Goal: Information Seeking & Learning: Find specific fact

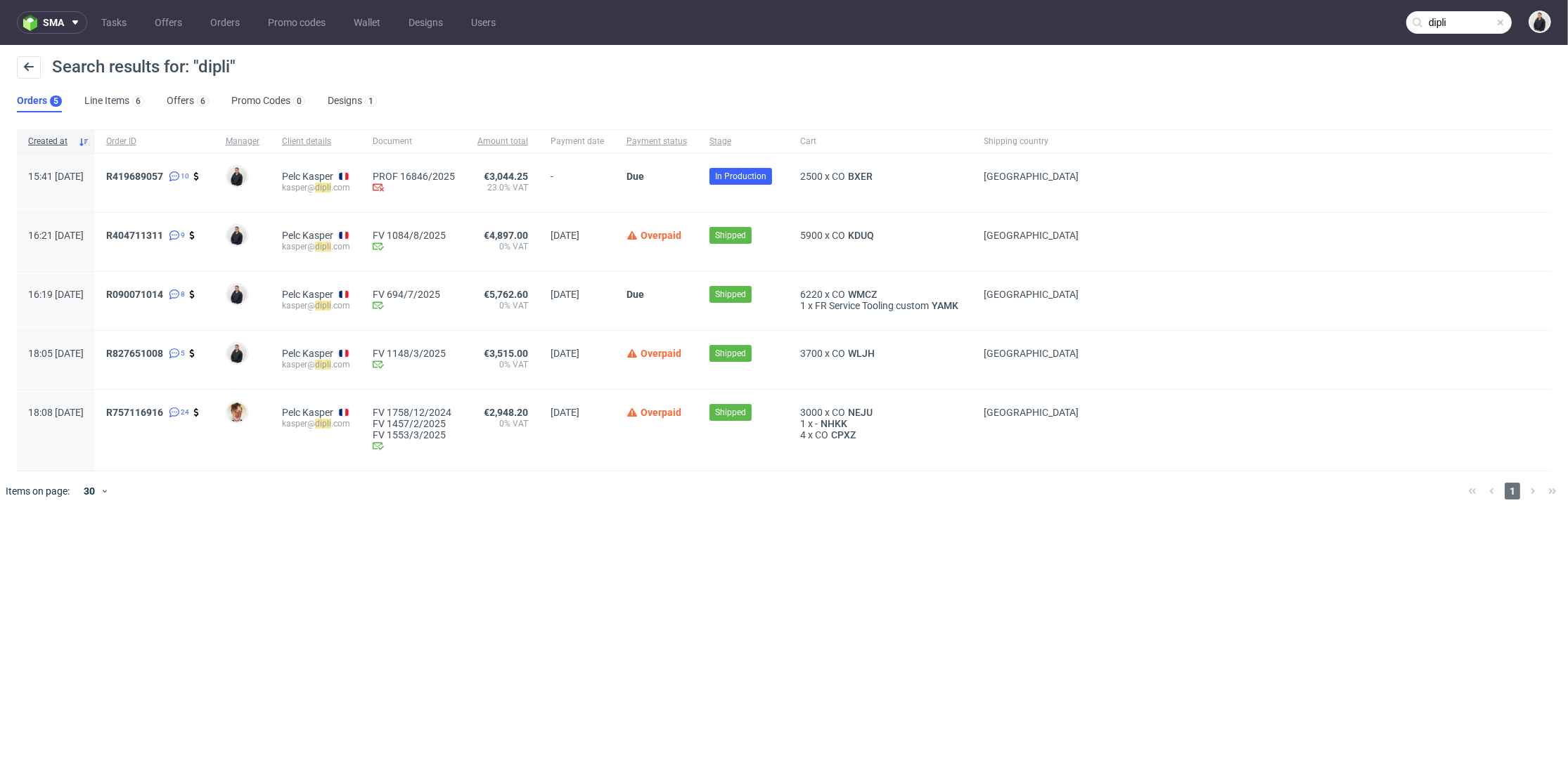
click at [1456, 14] on input "dipli" at bounding box center [1458, 22] width 105 height 23
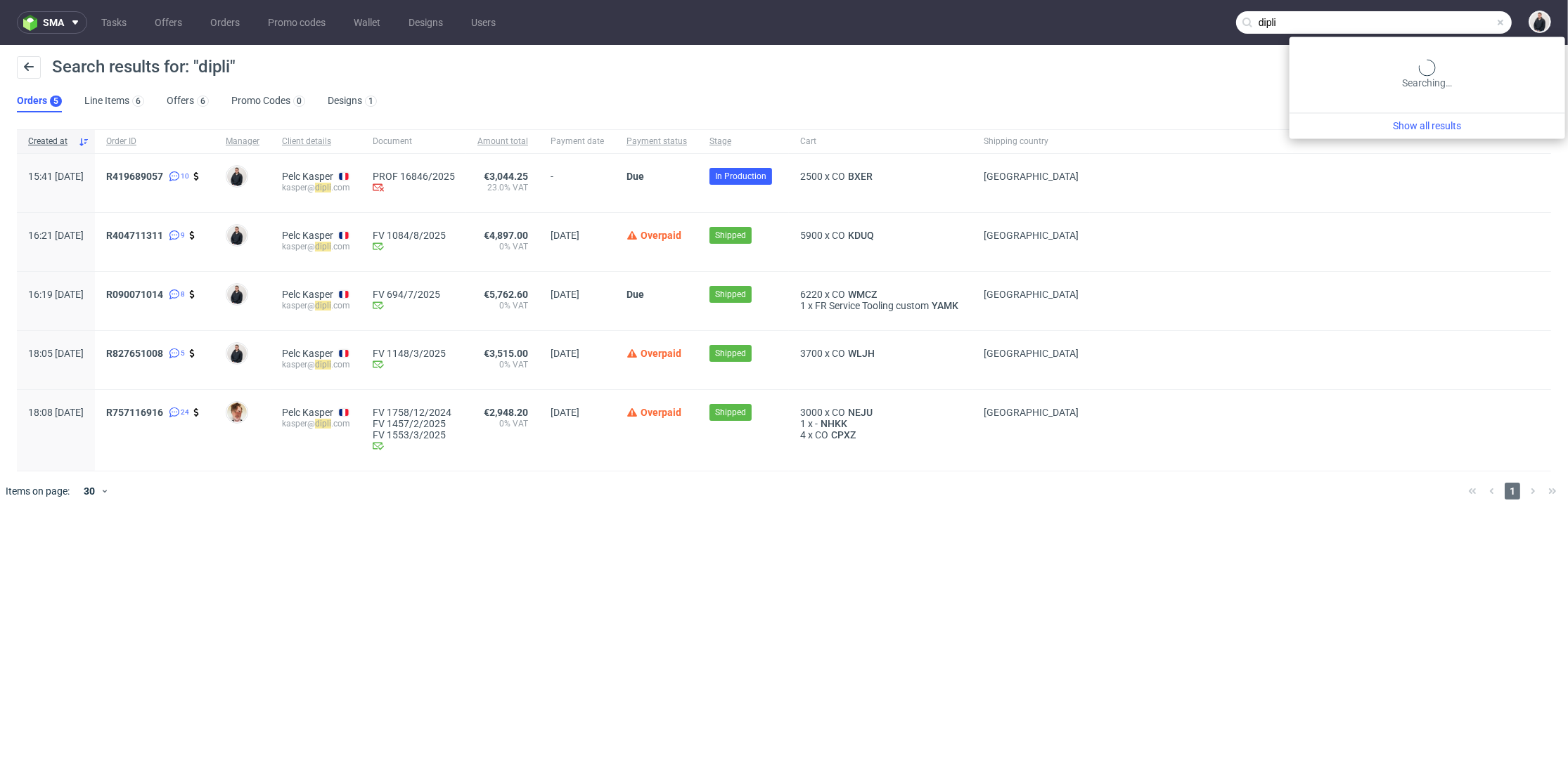
paste input "manufacturedesbebesfrancais.fr"
type input "manufacturedesbebesfrancais.fr"
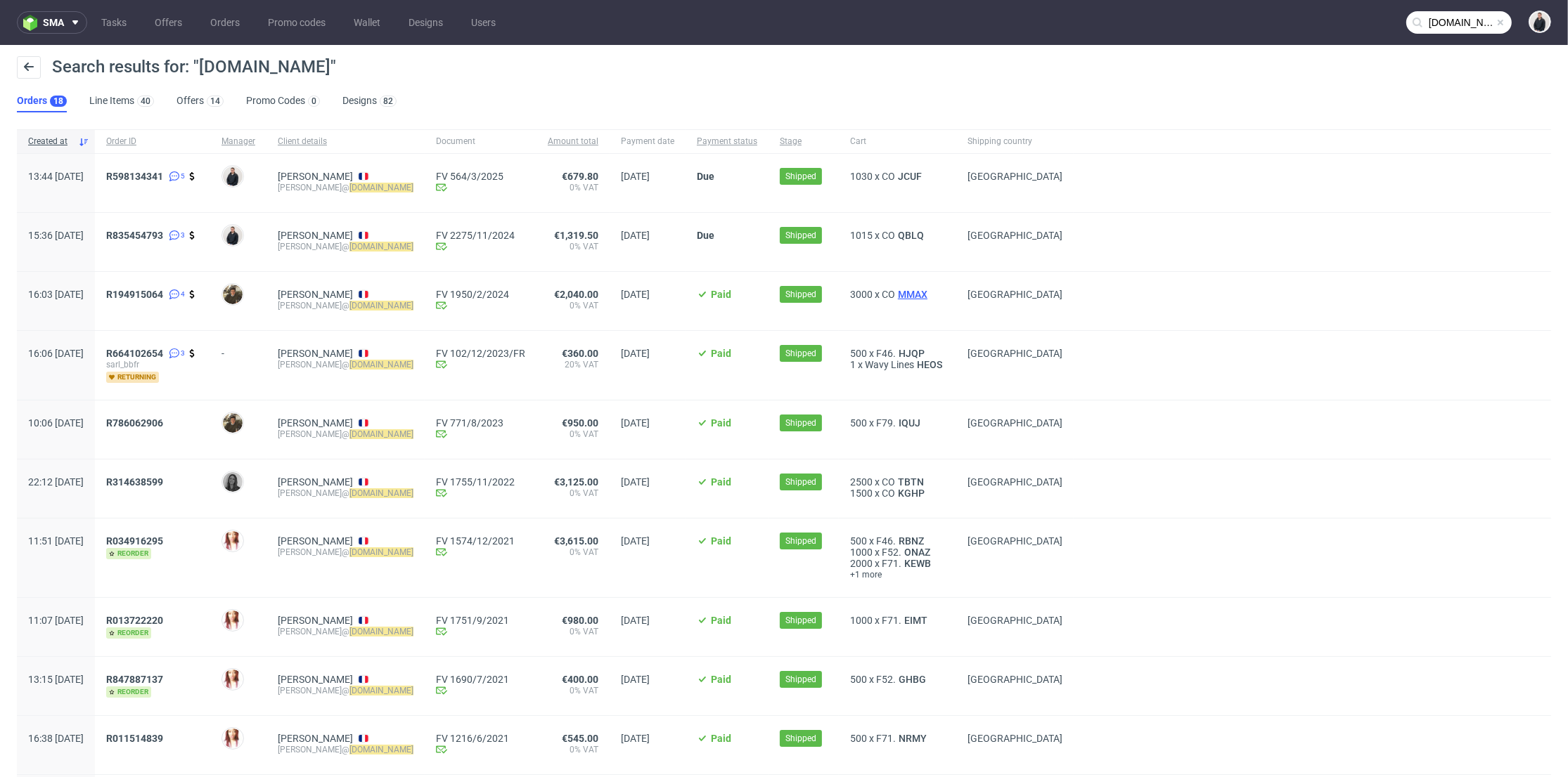
click at [930, 294] on span "MMAX" at bounding box center [912, 294] width 35 height 11
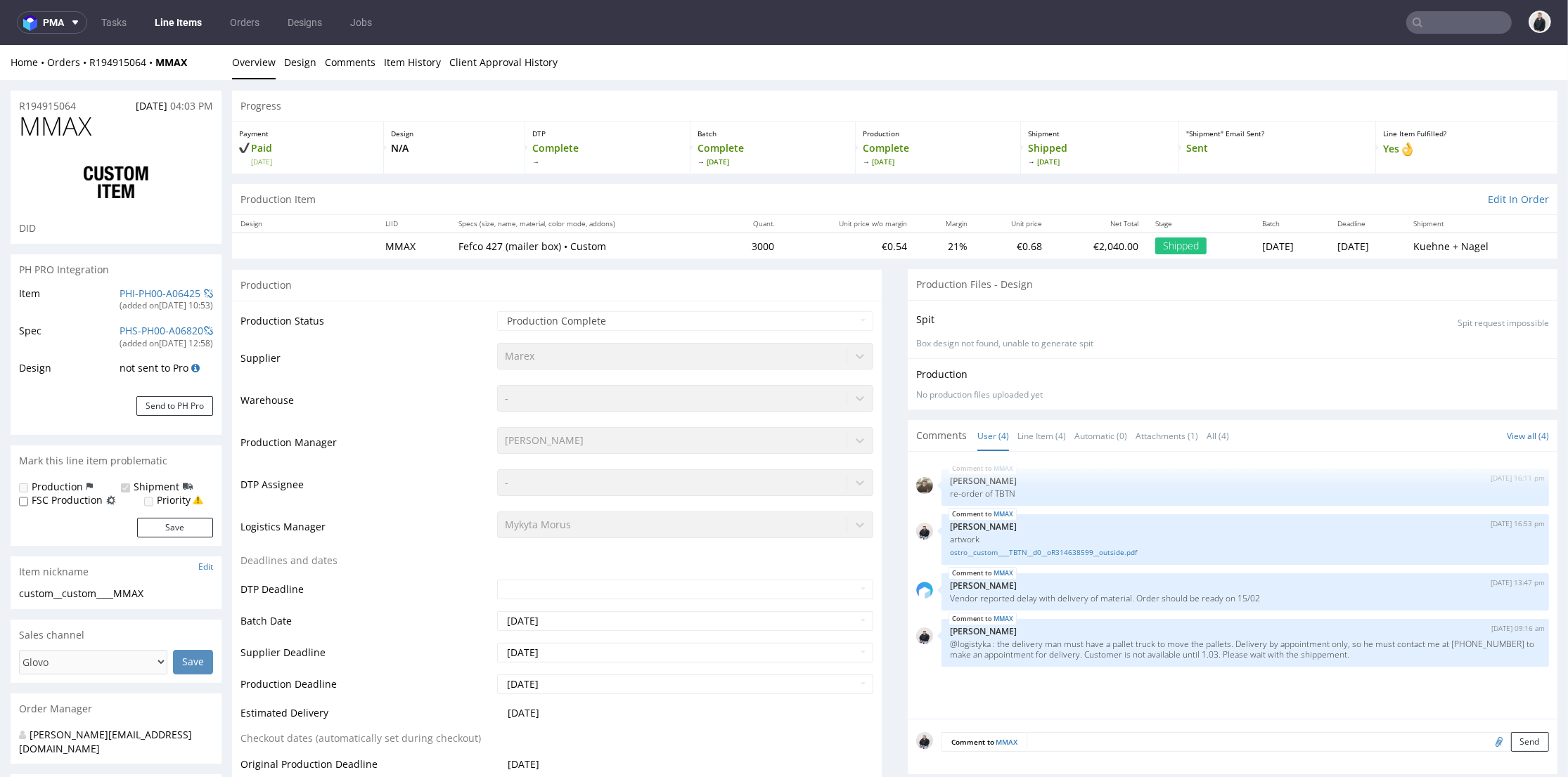
select select "in_progress"
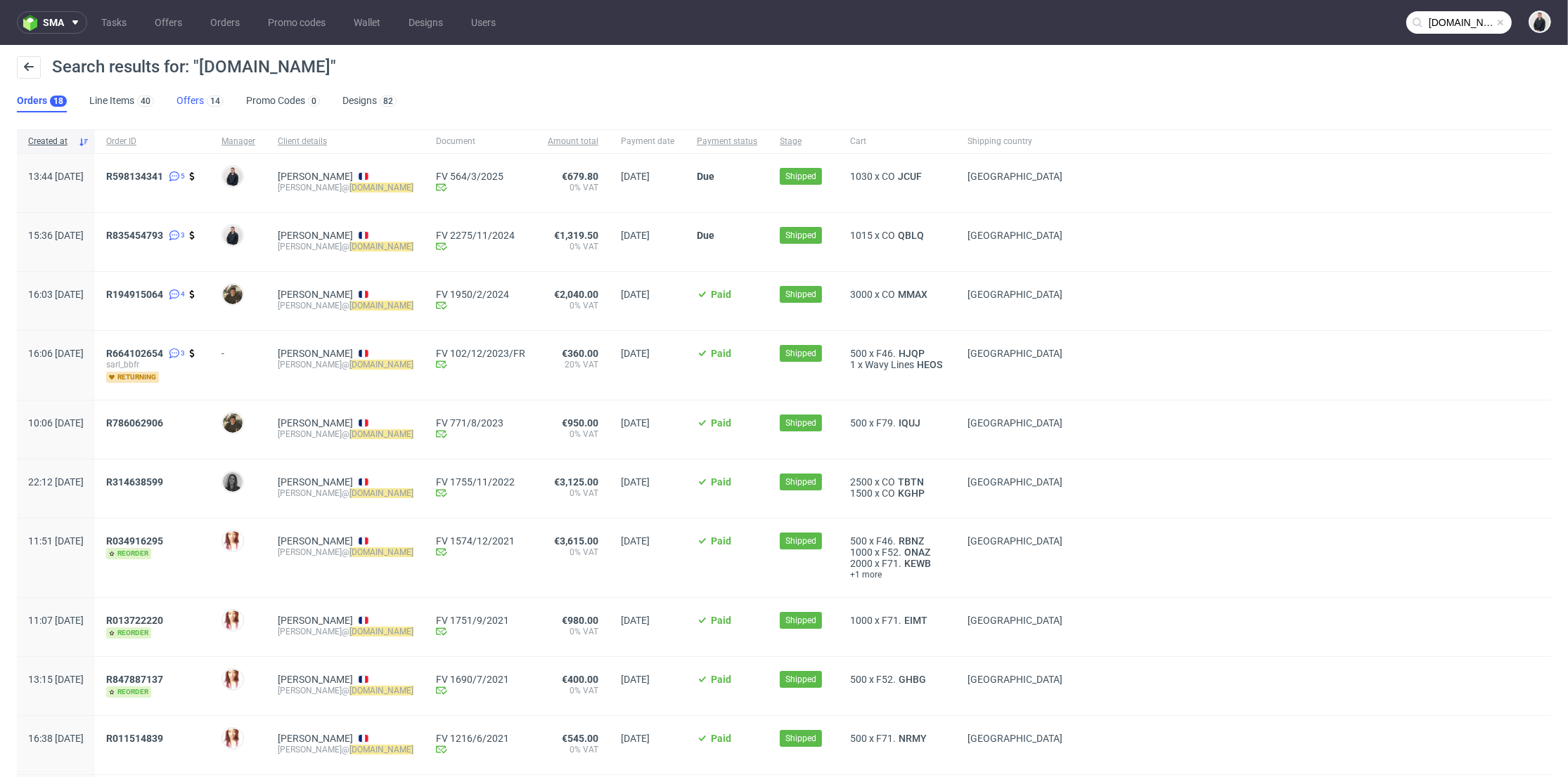
click at [200, 100] on link "Offers 14" at bounding box center [200, 101] width 47 height 23
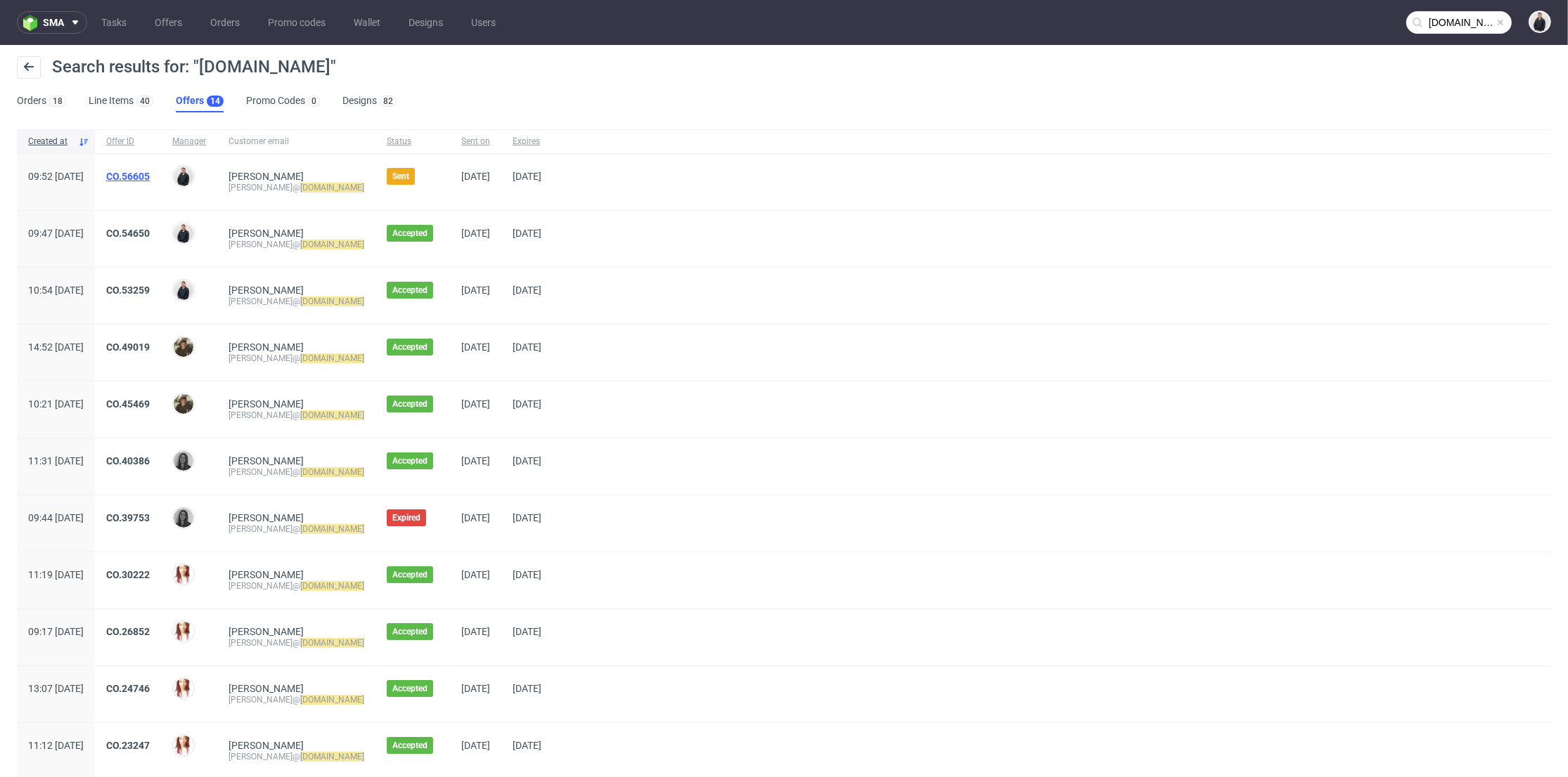
click at [149, 175] on link "CO.56605" at bounding box center [128, 175] width 44 height 11
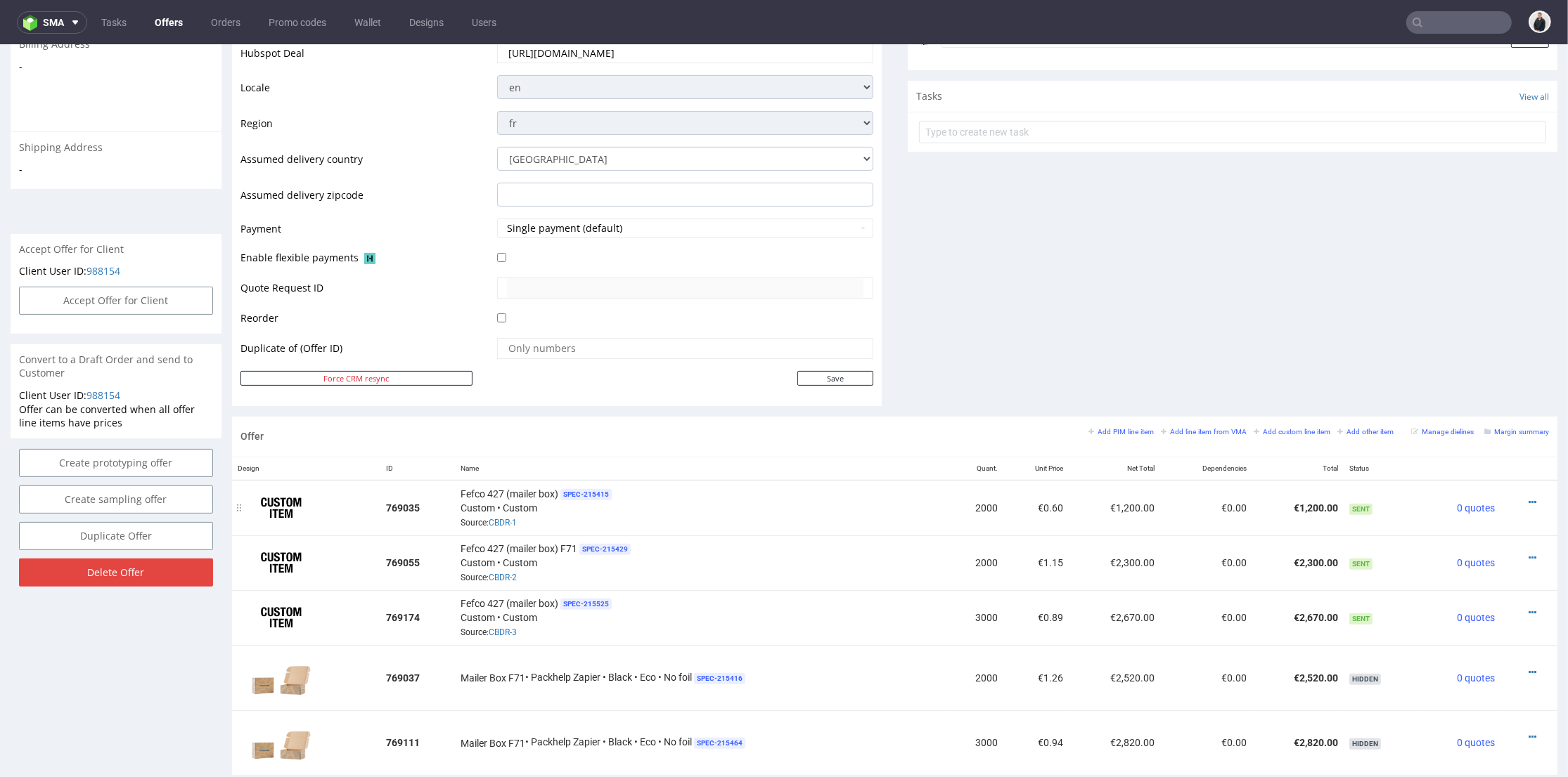
scroll to position [546, 0]
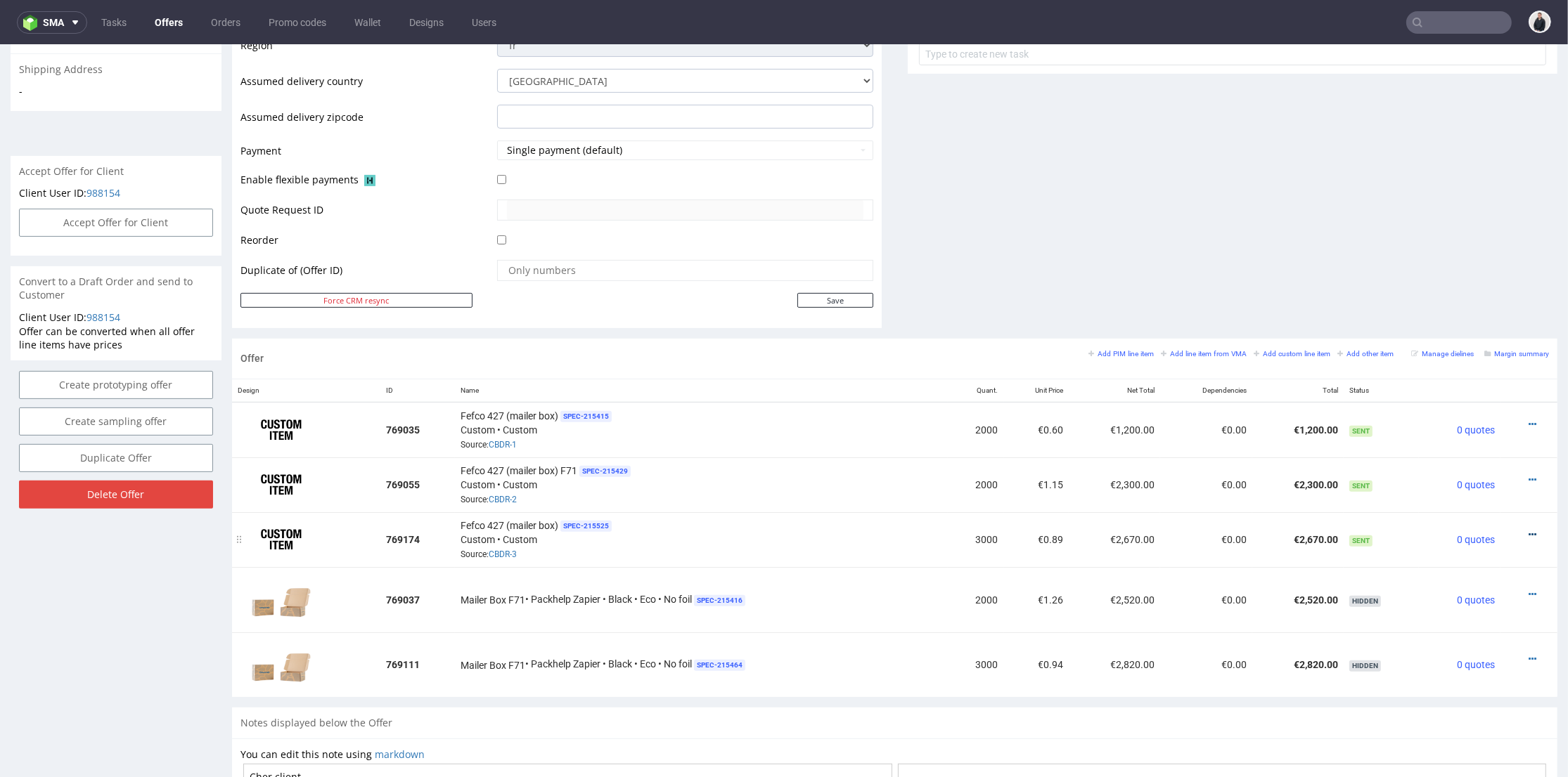
click at [1528, 530] on icon at bounding box center [1532, 535] width 8 height 10
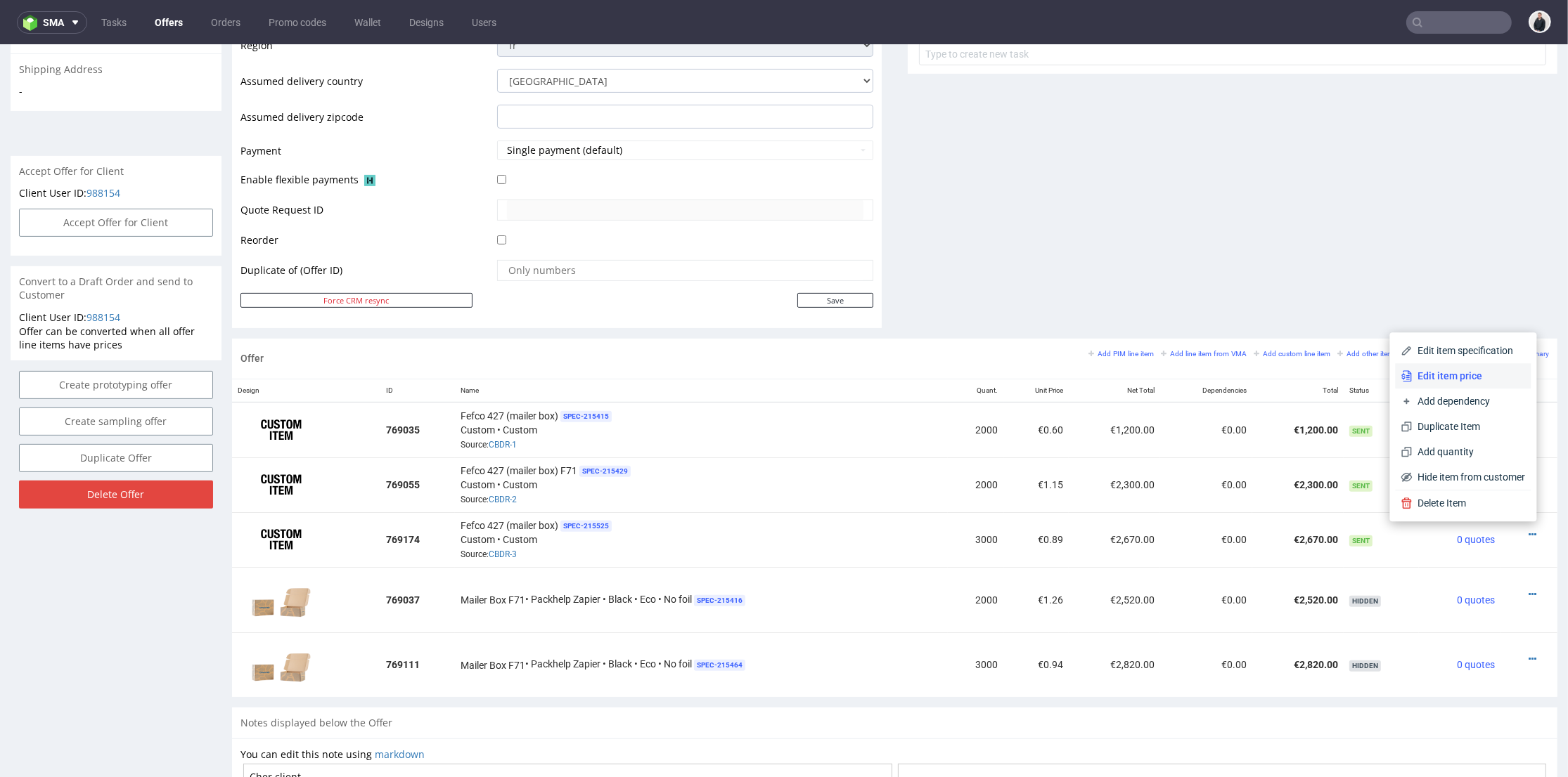
click at [1446, 383] on li "Edit item price" at bounding box center [1463, 376] width 136 height 25
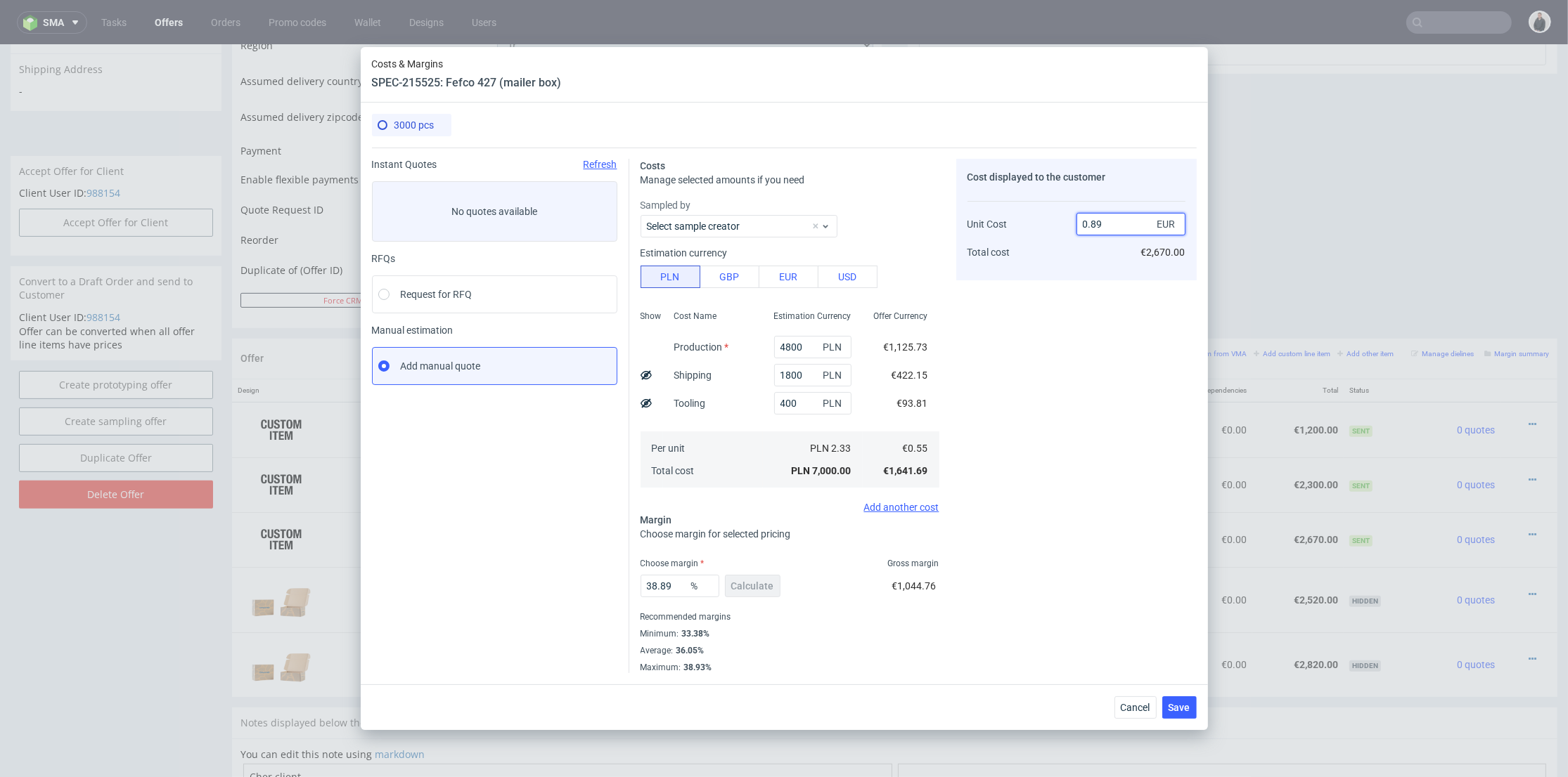
drag, startPoint x: 1095, startPoint y: 221, endPoint x: 1117, endPoint y: 218, distance: 22.2
click at [1117, 219] on input "0.89" at bounding box center [1130, 224] width 109 height 23
type input "0.85"
type input "35.29411764705881"
type input "0.84"
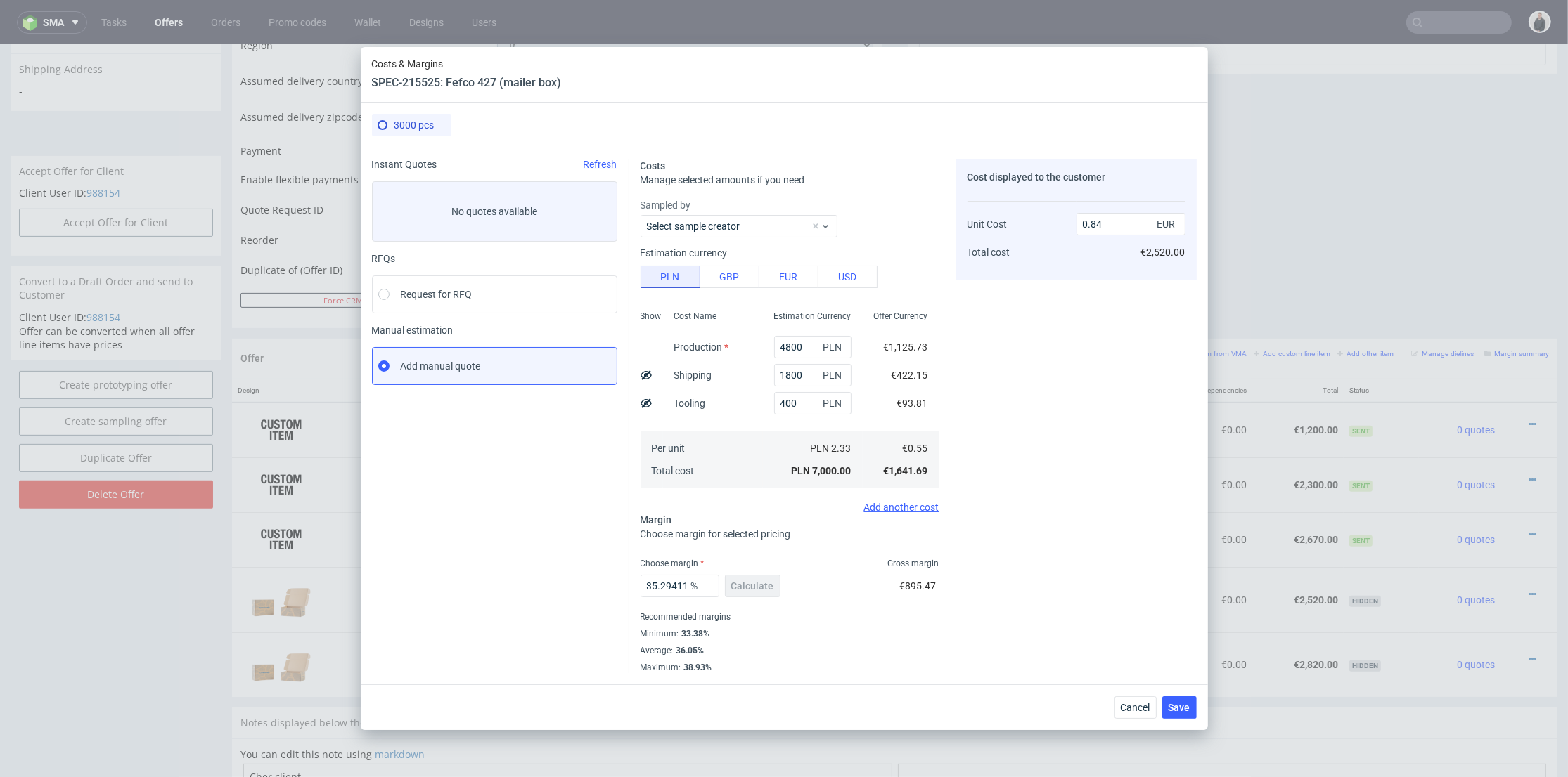
click at [1119, 281] on div "Cost displayed to the customer Unit Cost Total cost 0.84 EUR €2,520.00" at bounding box center [1076, 416] width 241 height 515
click at [1152, 703] on button "Cancel" at bounding box center [1135, 708] width 42 height 23
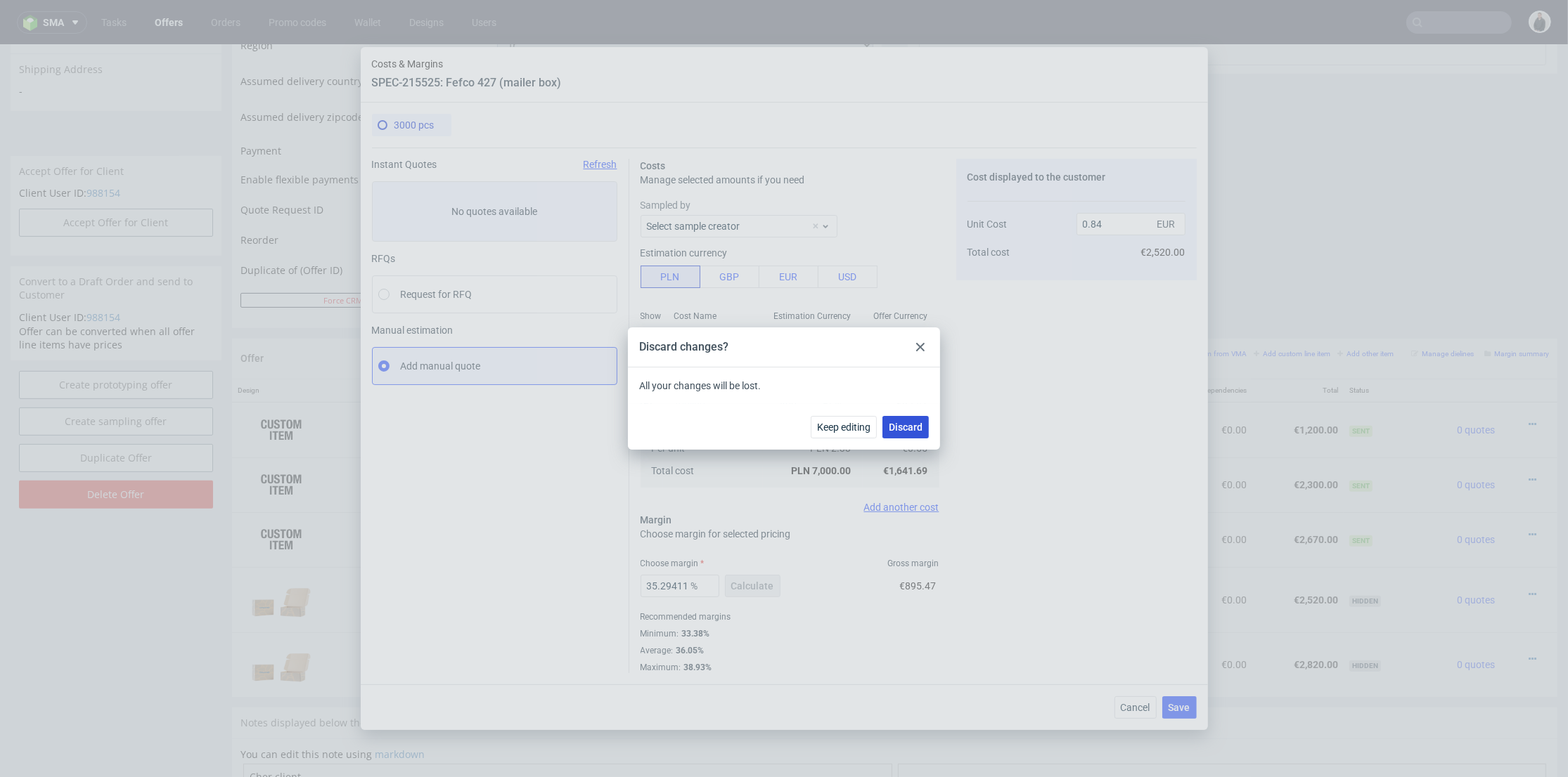
click at [916, 418] on button "Discard" at bounding box center [905, 427] width 46 height 23
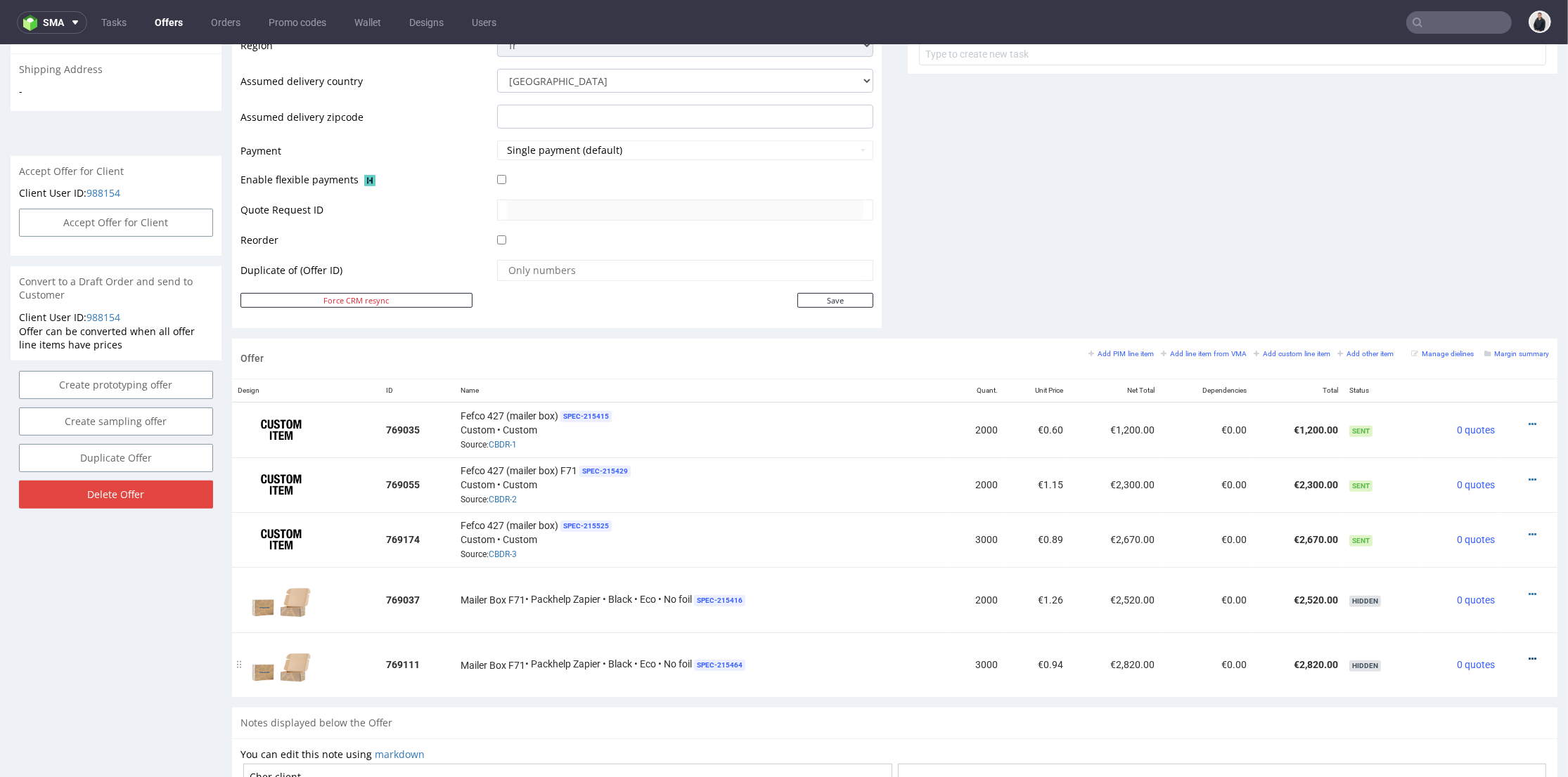
click at [1528, 655] on icon at bounding box center [1532, 660] width 8 height 10
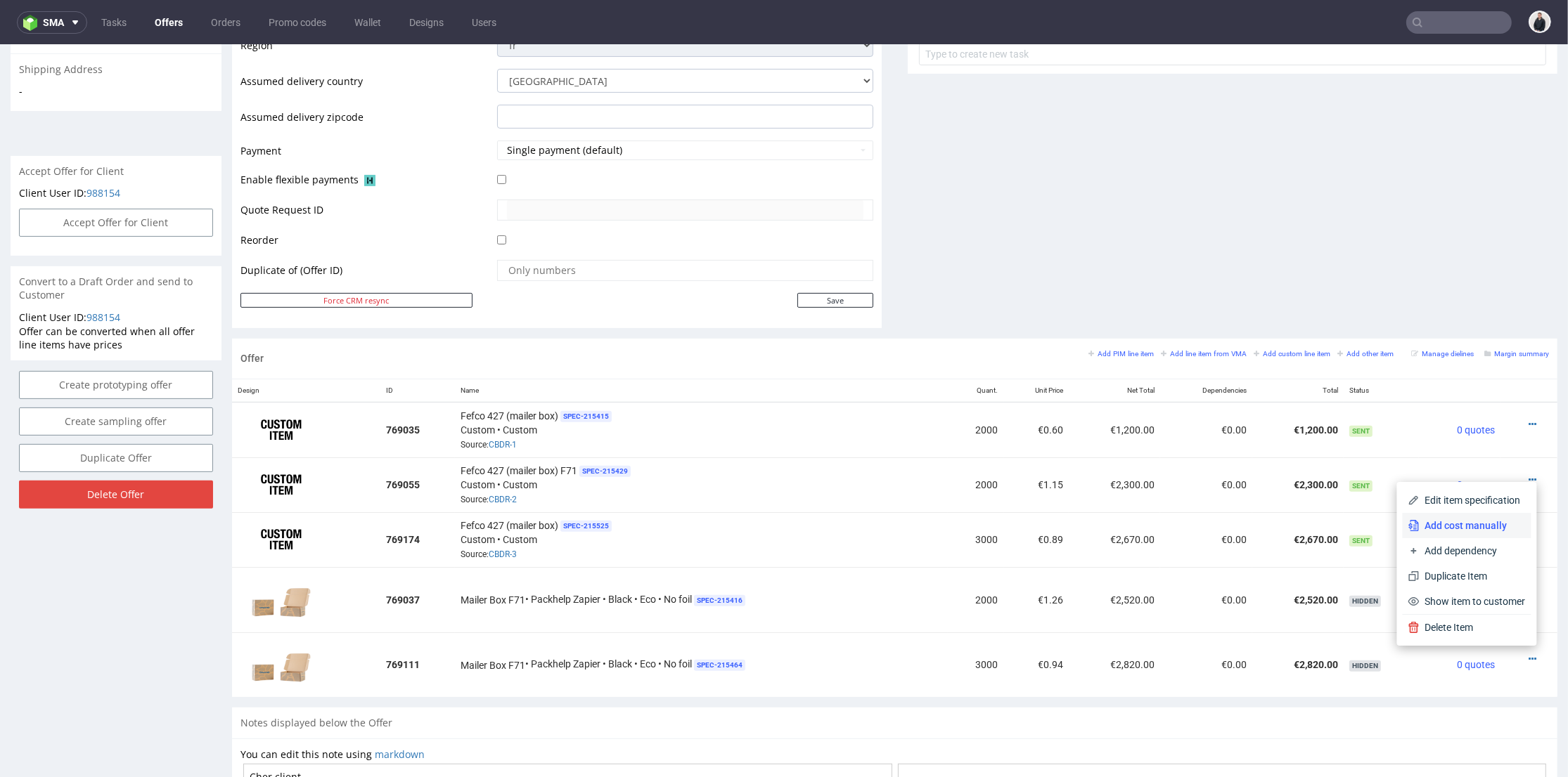
click at [1467, 515] on li "Add cost manually" at bounding box center [1467, 526] width 128 height 25
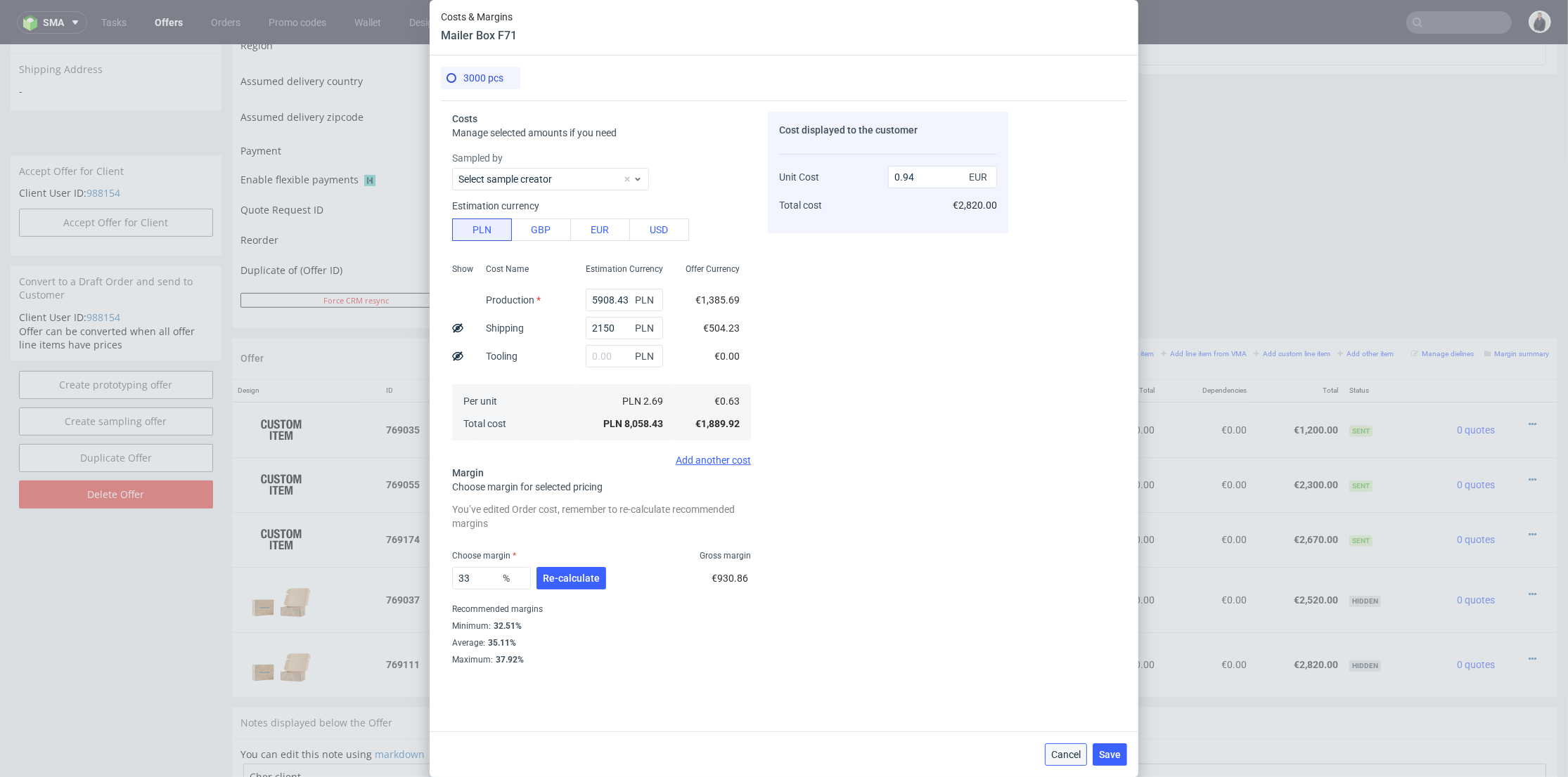
drag, startPoint x: 1073, startPoint y: 752, endPoint x: 1065, endPoint y: 684, distance: 68.5
click at [1073, 752] on span "Cancel" at bounding box center [1065, 755] width 30 height 10
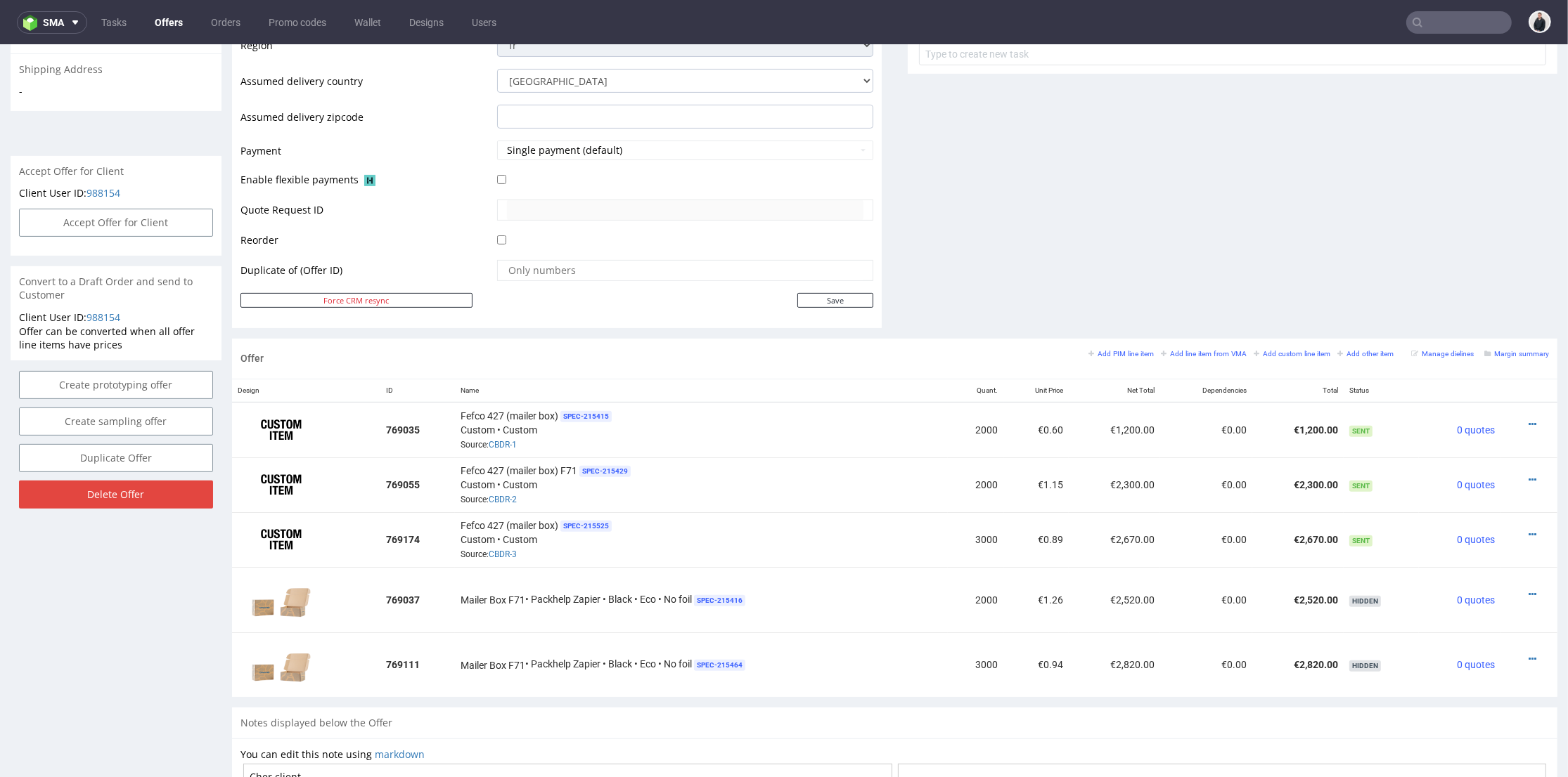
click at [1417, 18] on input "text" at bounding box center [1458, 22] width 105 height 23
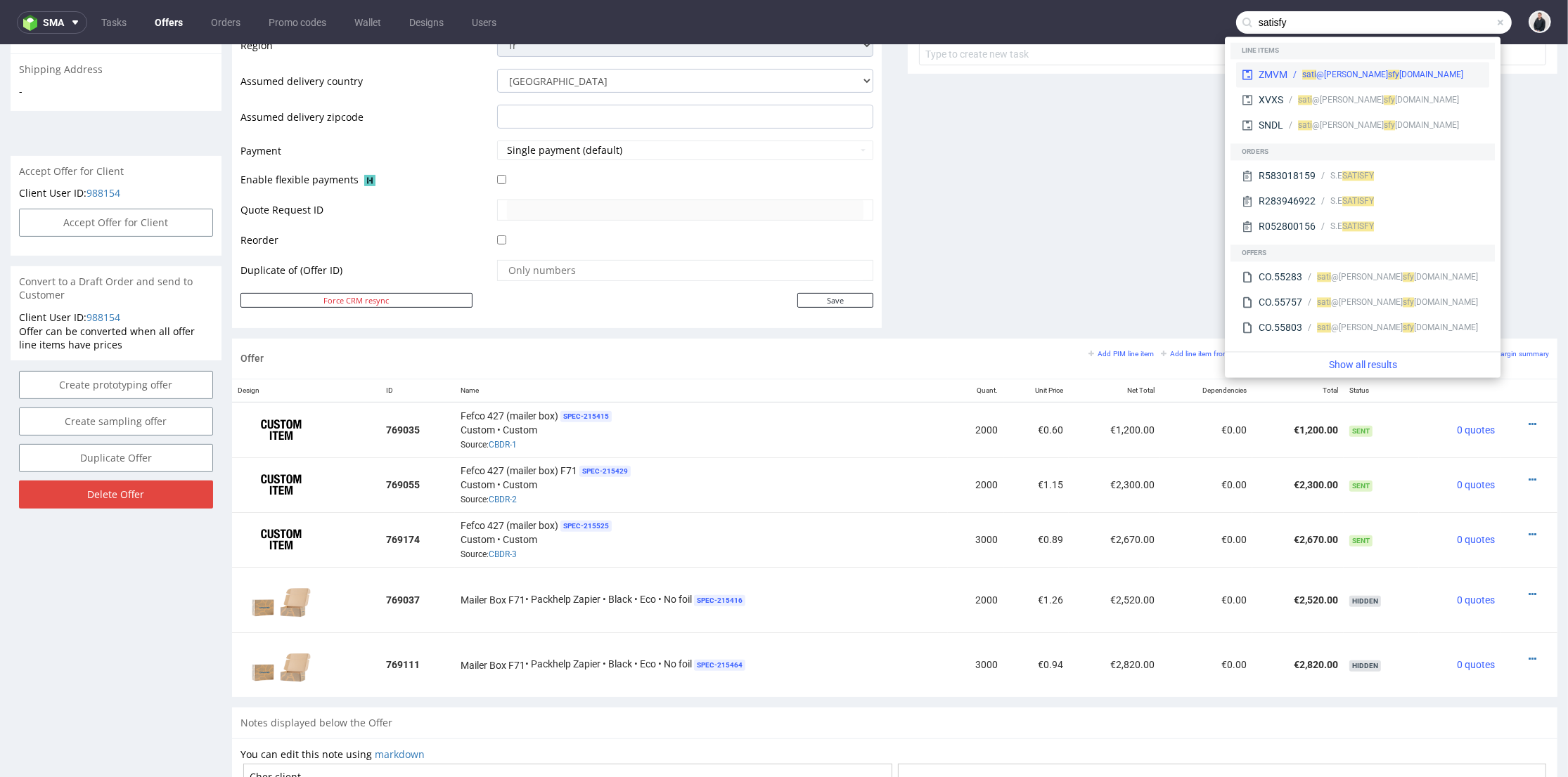
type input "satisfy"
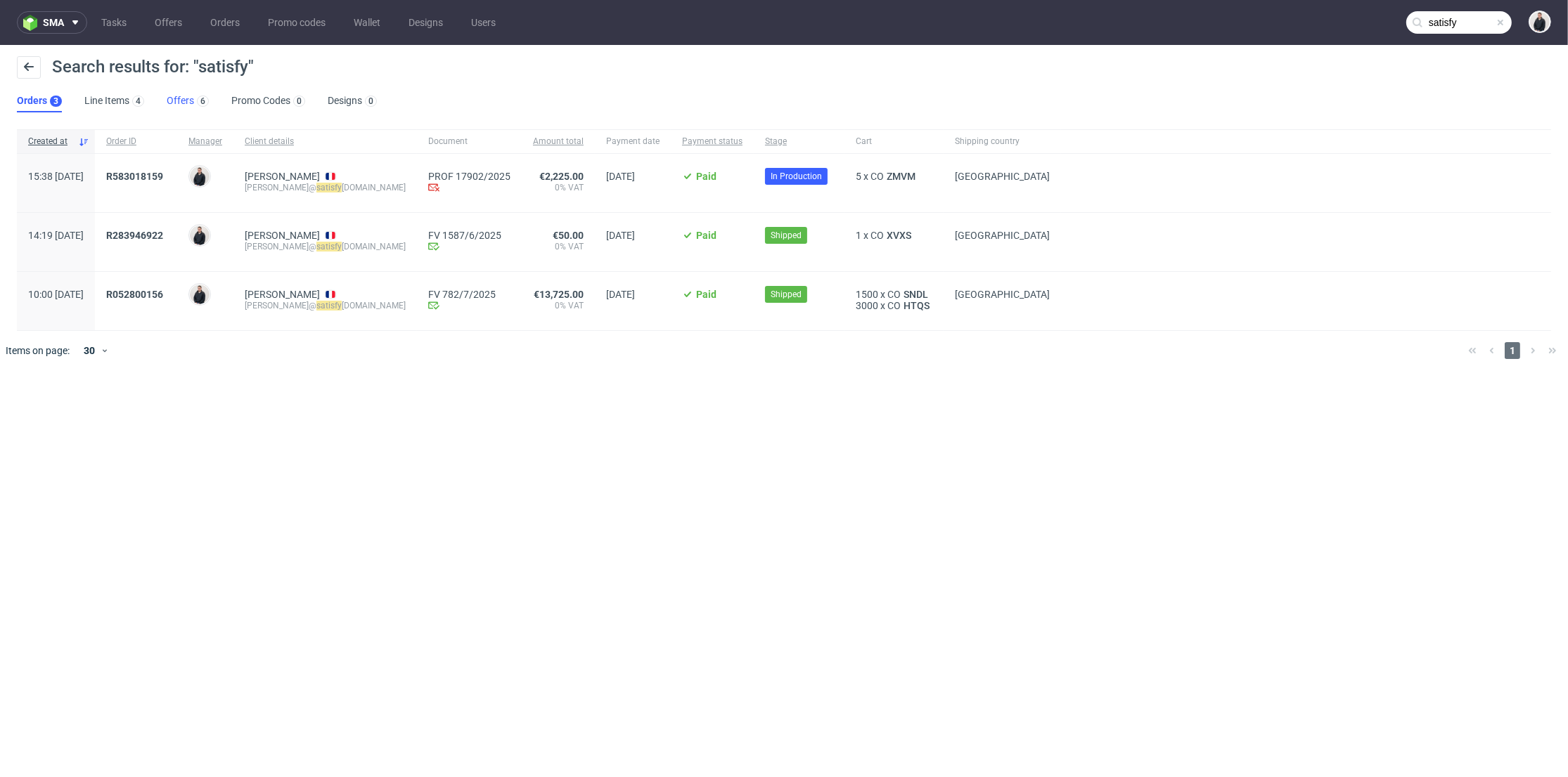
click at [196, 105] on div "6" at bounding box center [201, 100] width 14 height 14
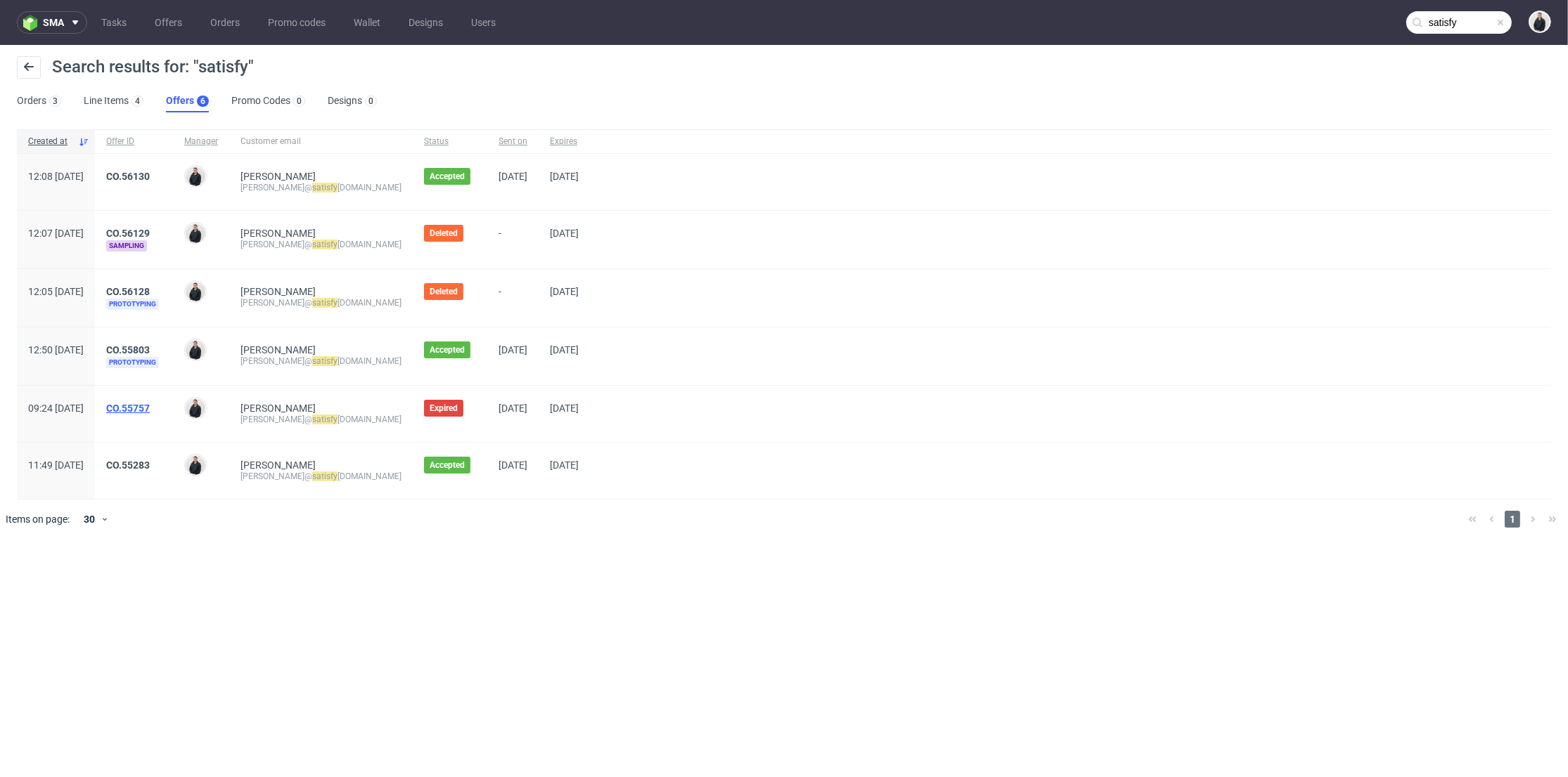
click at [149, 406] on link "CO.55757" at bounding box center [128, 407] width 44 height 11
click at [149, 460] on link "CO.55283" at bounding box center [128, 465] width 44 height 11
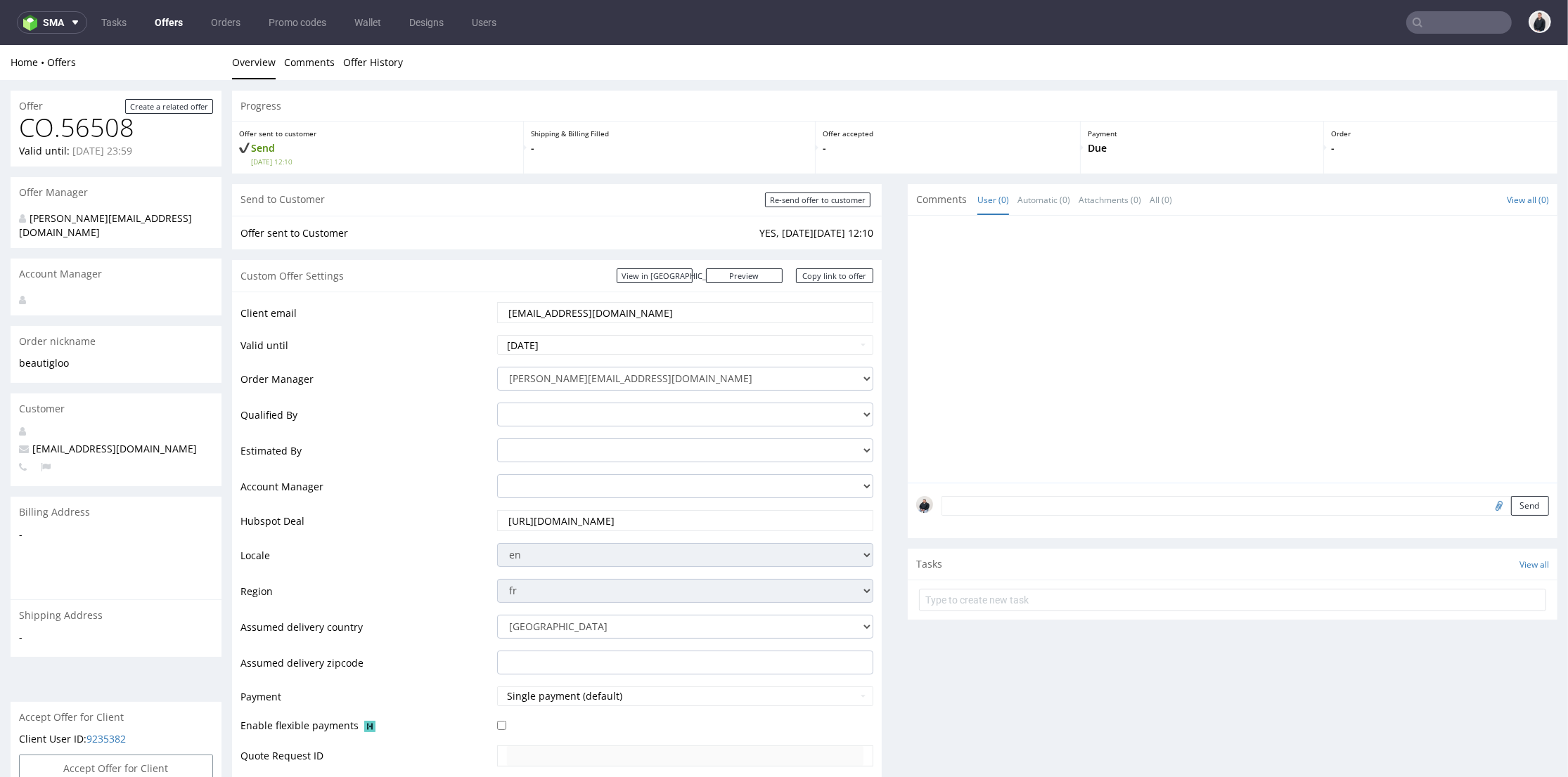
scroll to position [468, 0]
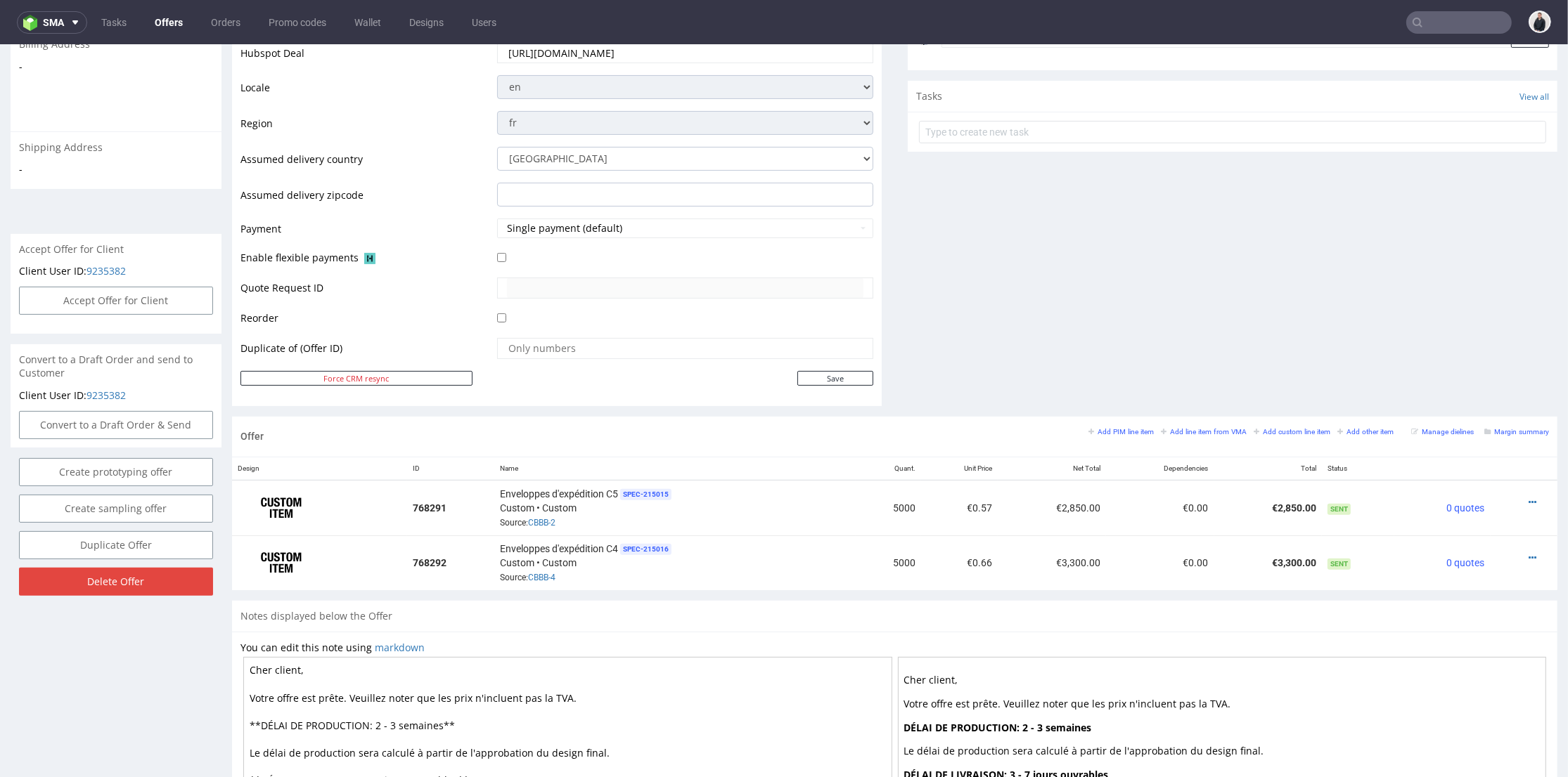
click at [166, 19] on link "Offers" at bounding box center [168, 22] width 45 height 23
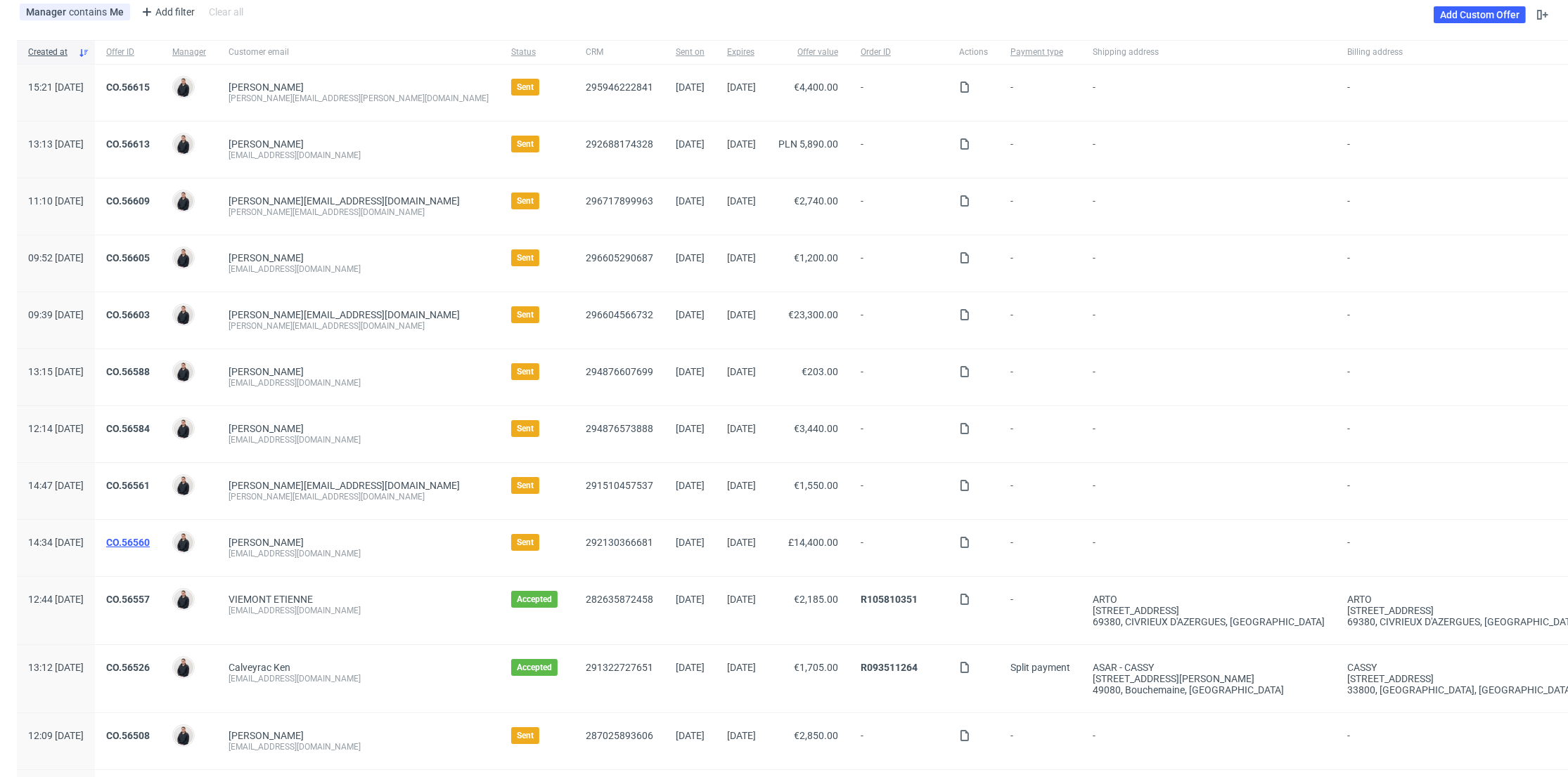
click at [149, 537] on link "CO.56560" at bounding box center [128, 542] width 44 height 11
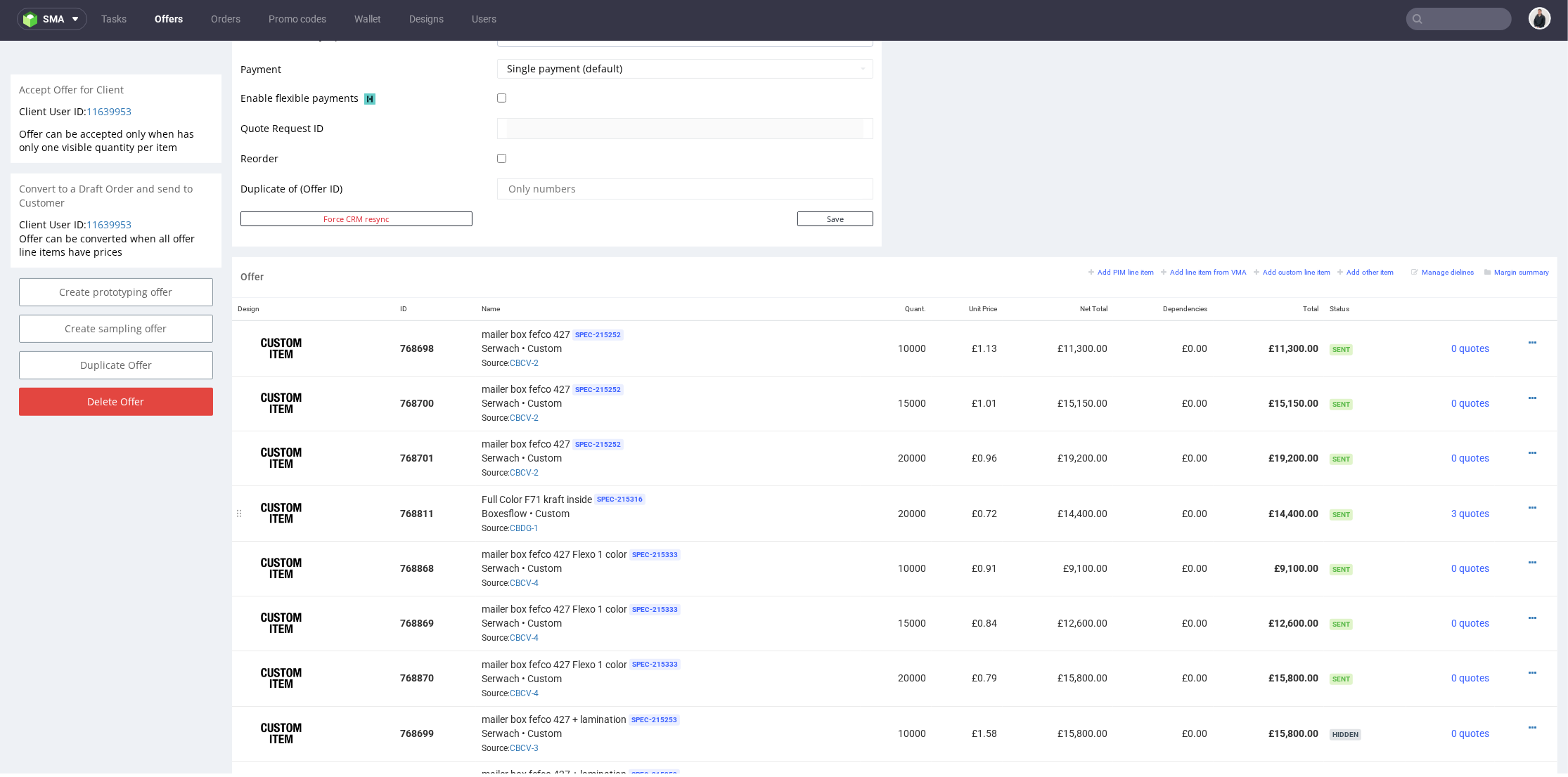
scroll to position [703, 0]
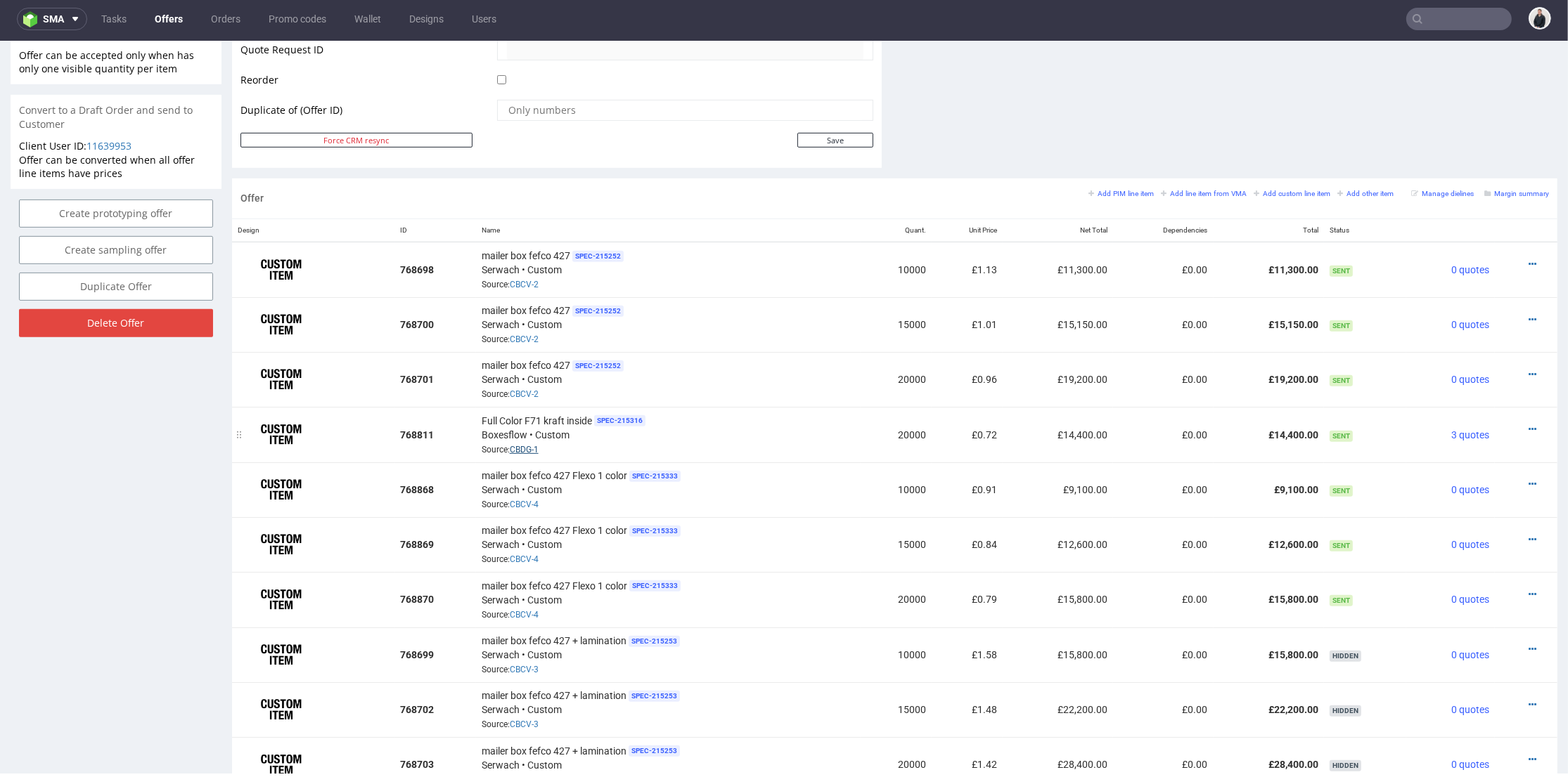
click at [521, 445] on link "CBDG-1" at bounding box center [524, 450] width 29 height 10
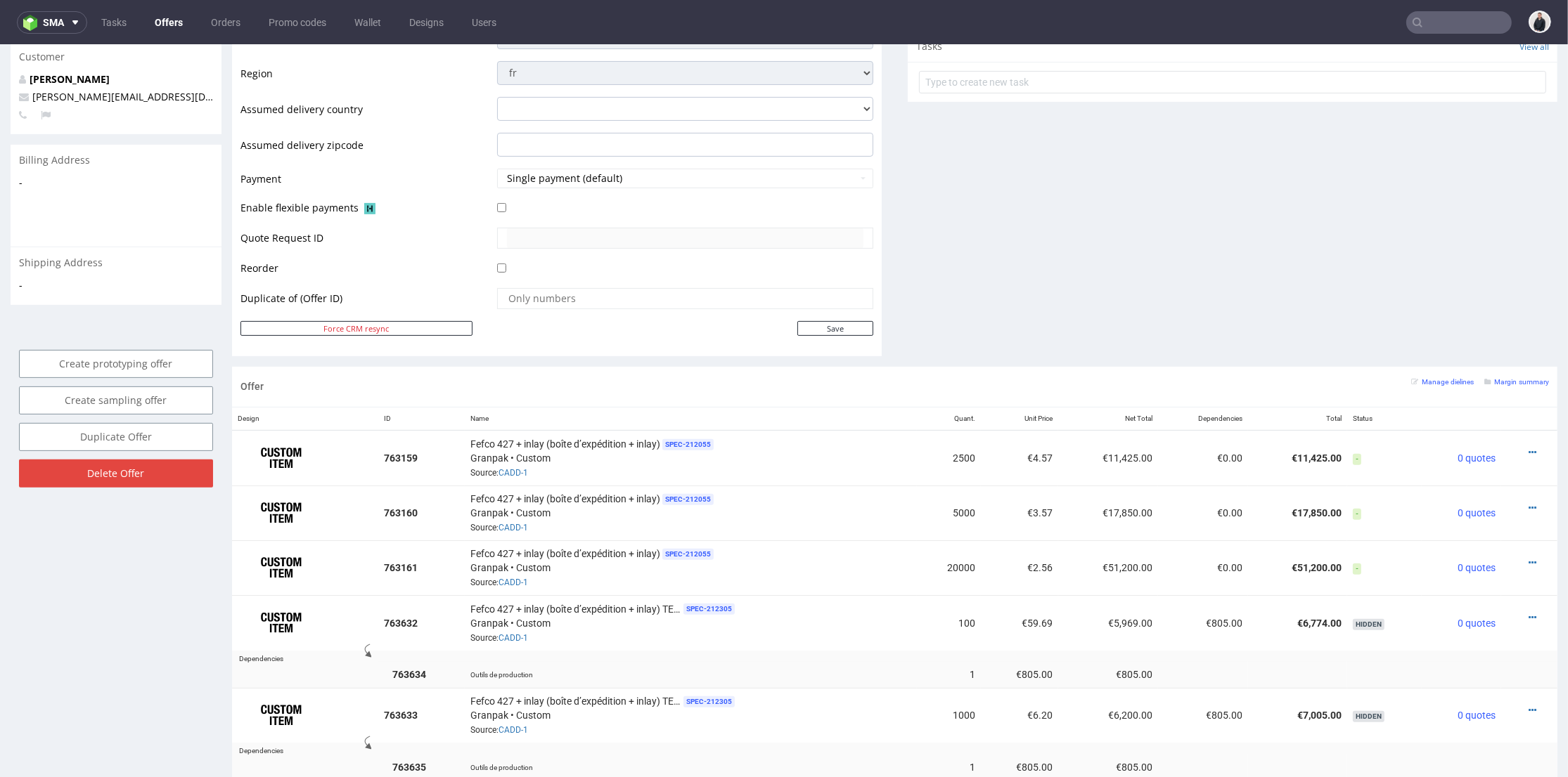
scroll to position [624, 0]
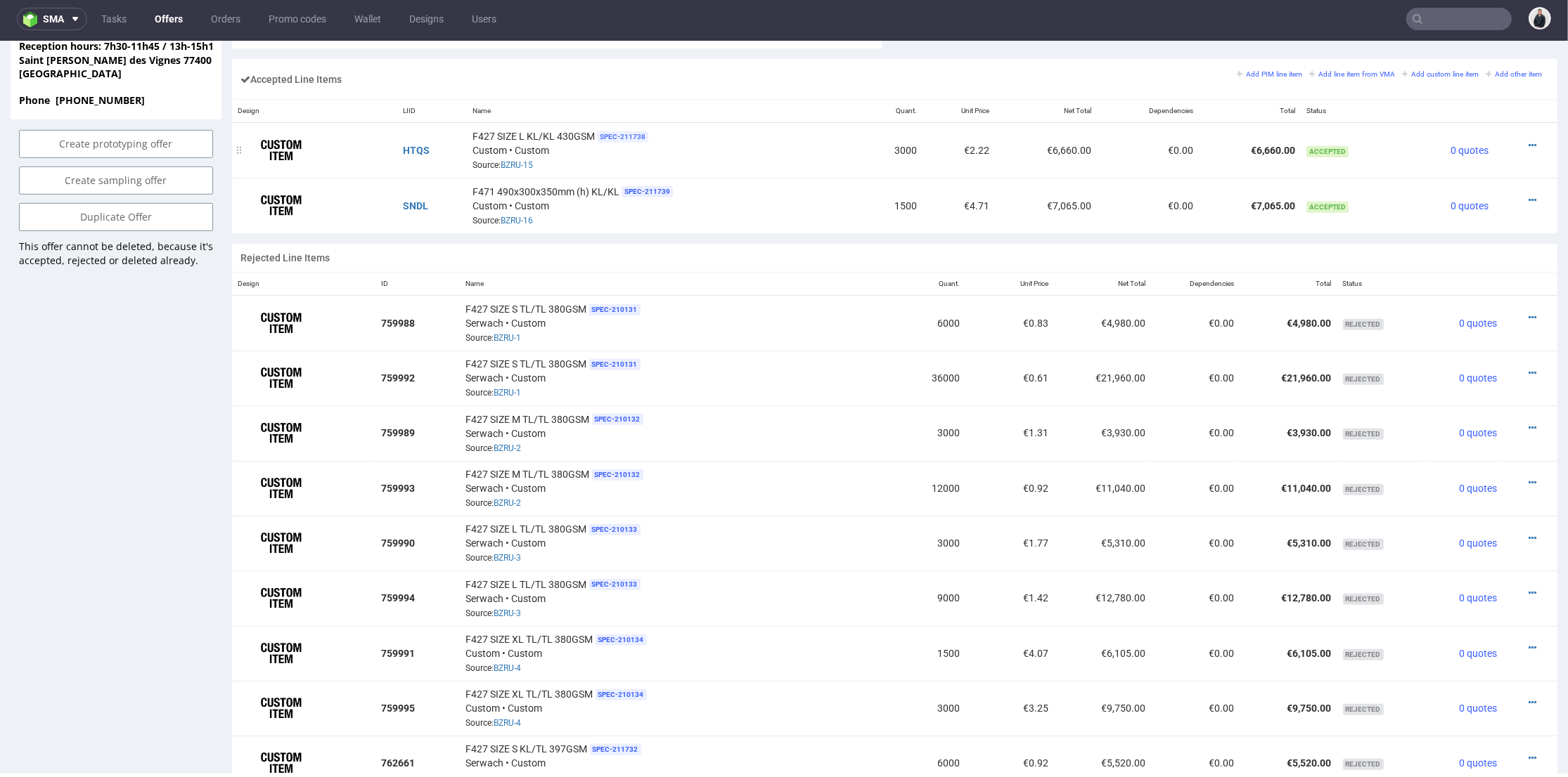
scroll to position [703, 0]
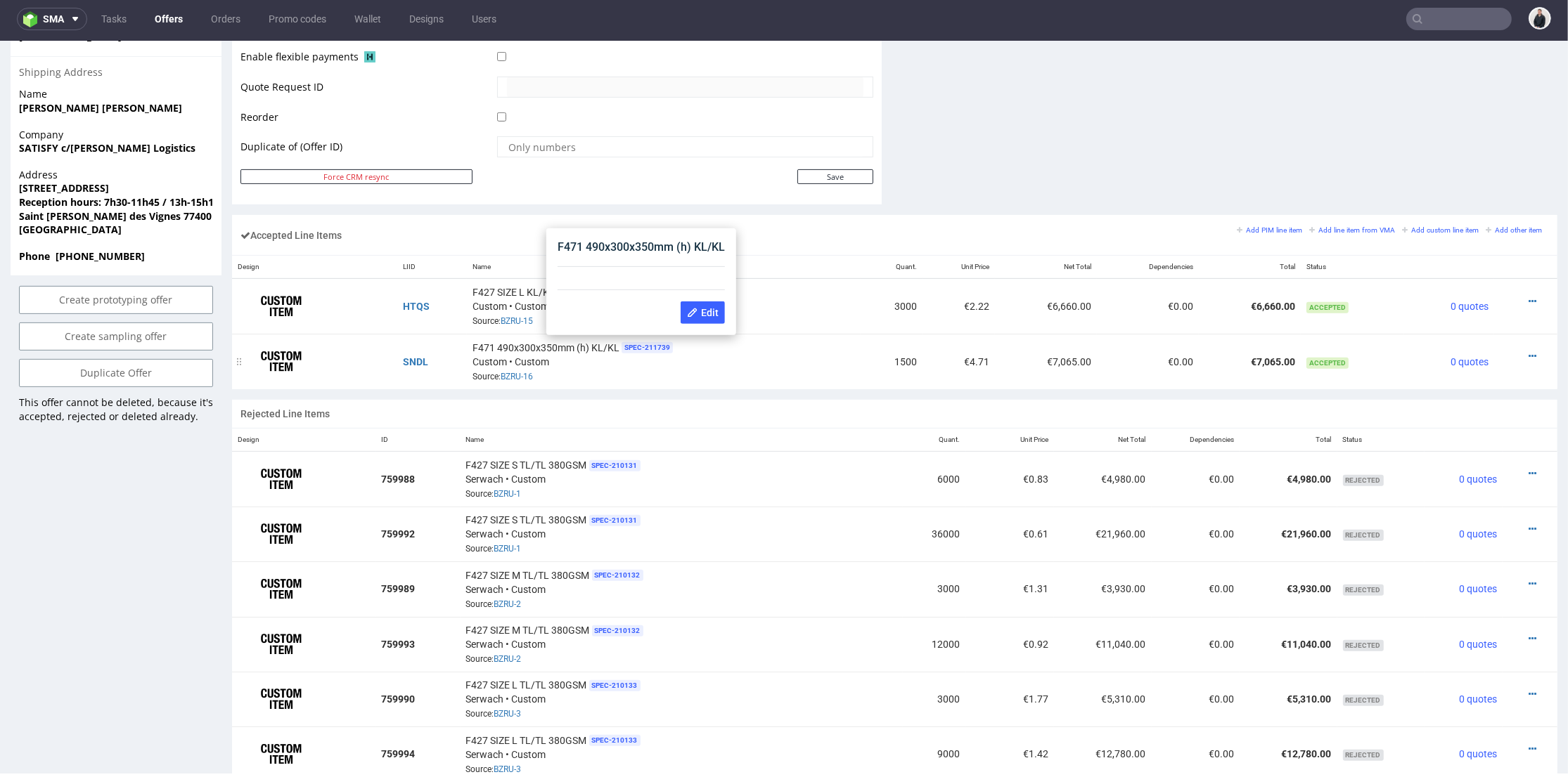
click at [699, 378] on div "F471 490x300x350mm (h) KL/KL SPEC- 211739 Custom • Custom Source: BZRU-16" at bounding box center [663, 361] width 382 height 44
click at [704, 384] on td "F471 490x300x350mm (h) KL/KL SPEC- 211739 Custom • Custom Source: BZRU-16" at bounding box center [663, 361] width 393 height 55
click at [516, 372] on link "BZRU-16" at bounding box center [516, 377] width 32 height 10
click at [749, 248] on div "Accepted Line Items Add PIM line item Add line item from VMA Add custom line it…" at bounding box center [895, 235] width 1325 height 40
click at [576, 352] on div "F471 490x300x350mm (h) KL/KL SPEC- 211739 Custom • Custom Source: BZRU-16" at bounding box center [663, 361] width 382 height 44
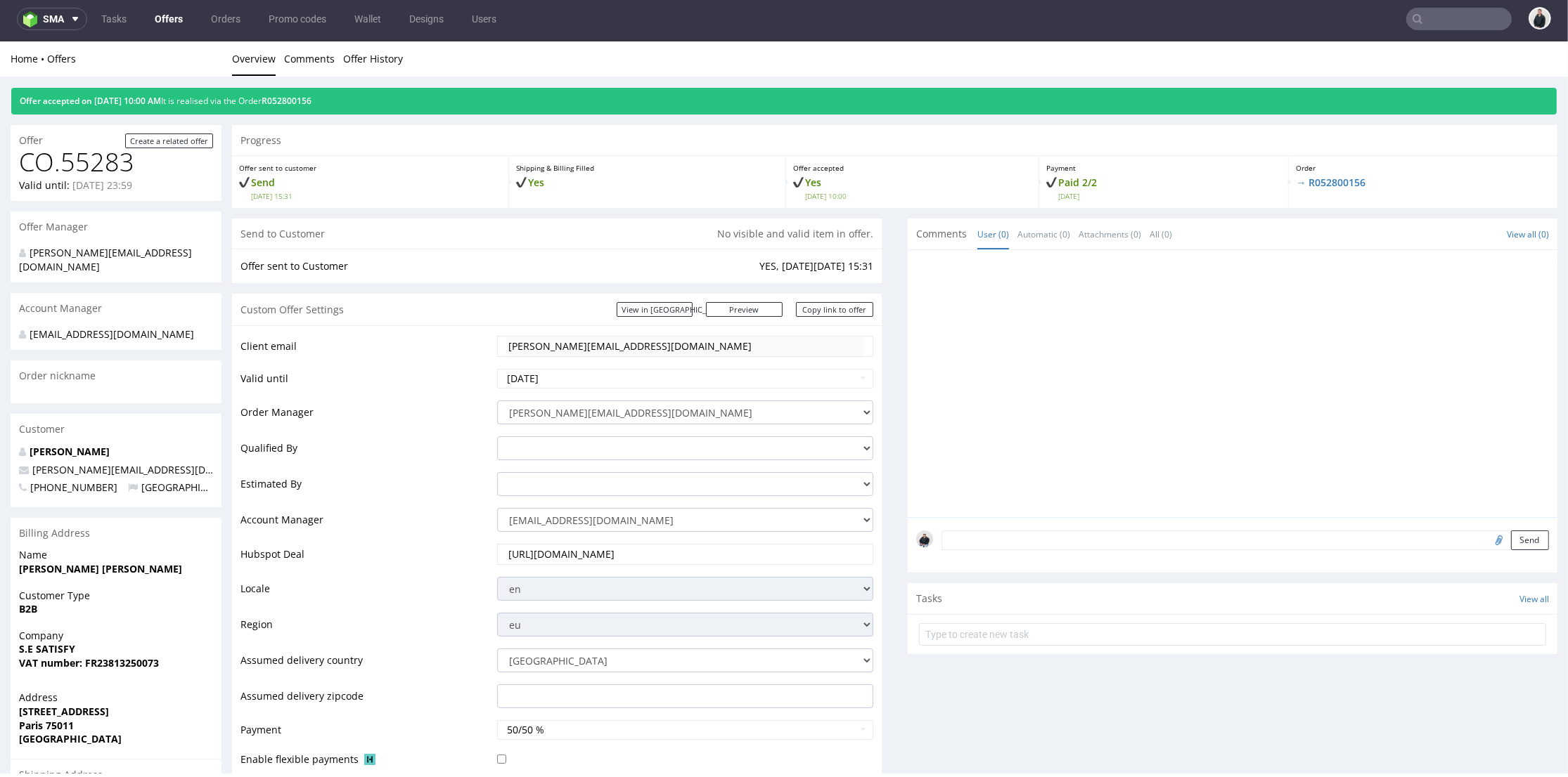
scroll to position [0, 0]
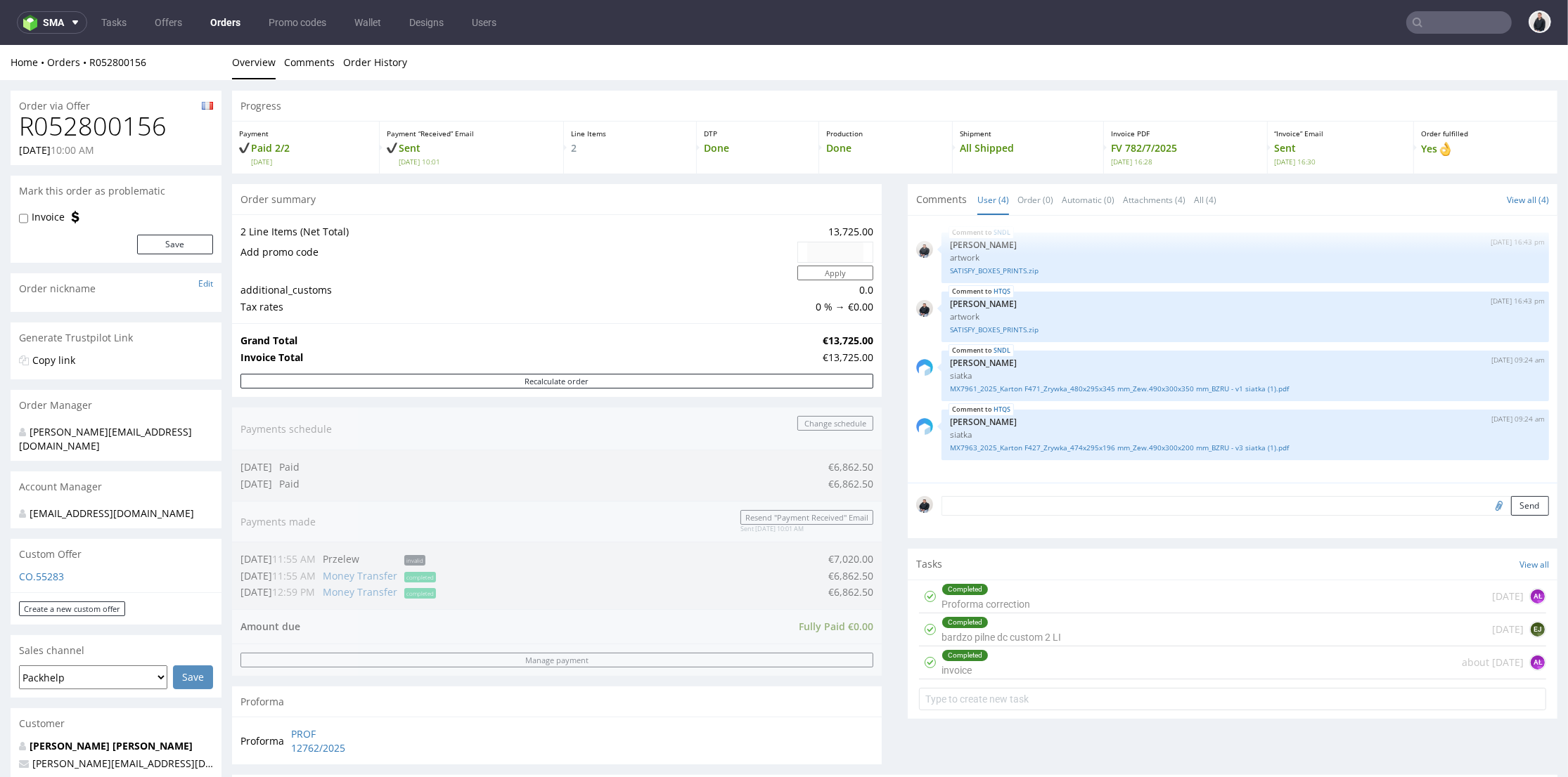
scroll to position [312, 0]
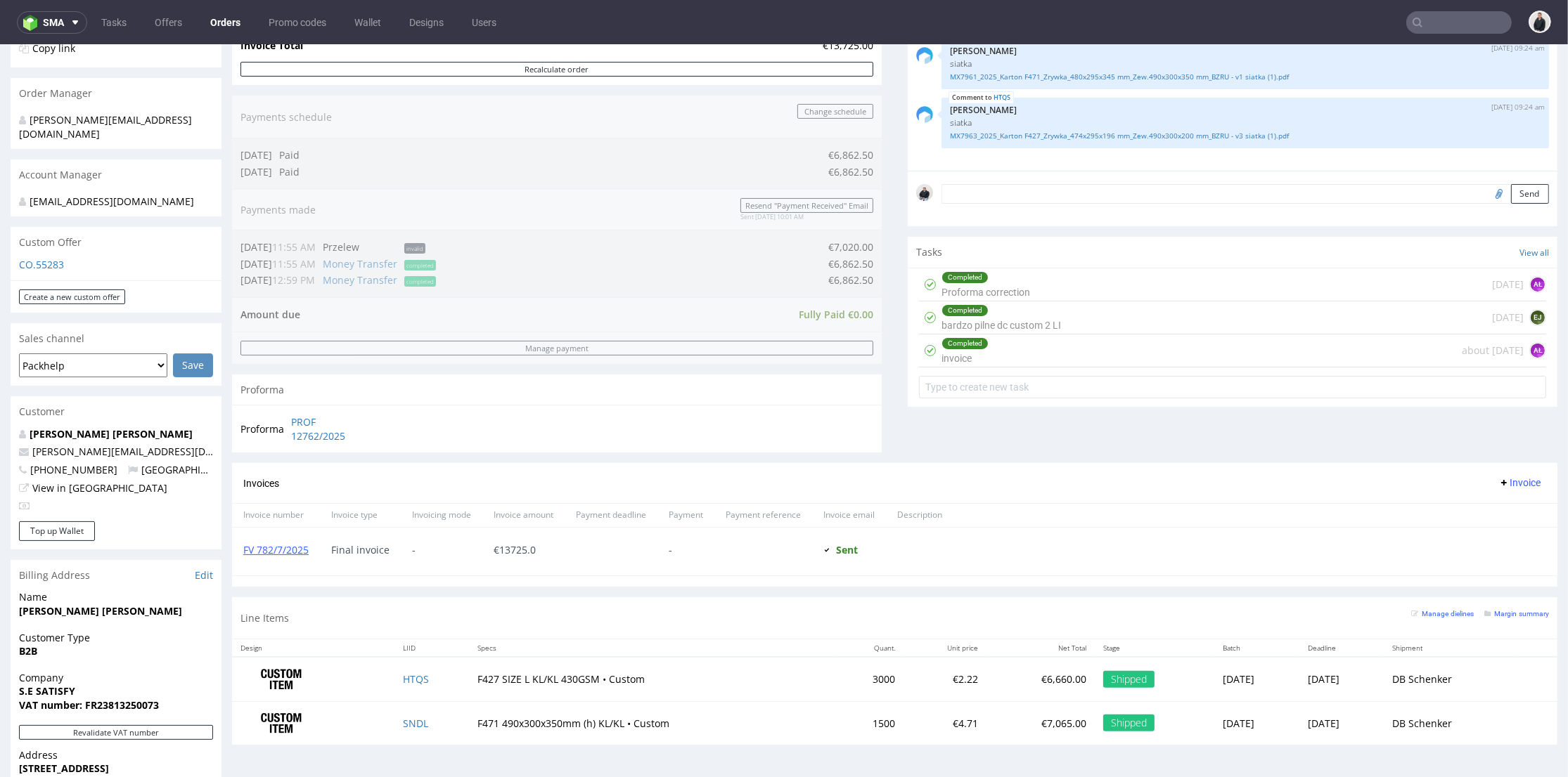
click at [694, 585] on section "Invoices Invoice Invoice number Invoice type Invoicing mode Invoice amount Paym…" at bounding box center [895, 525] width 1325 height 124
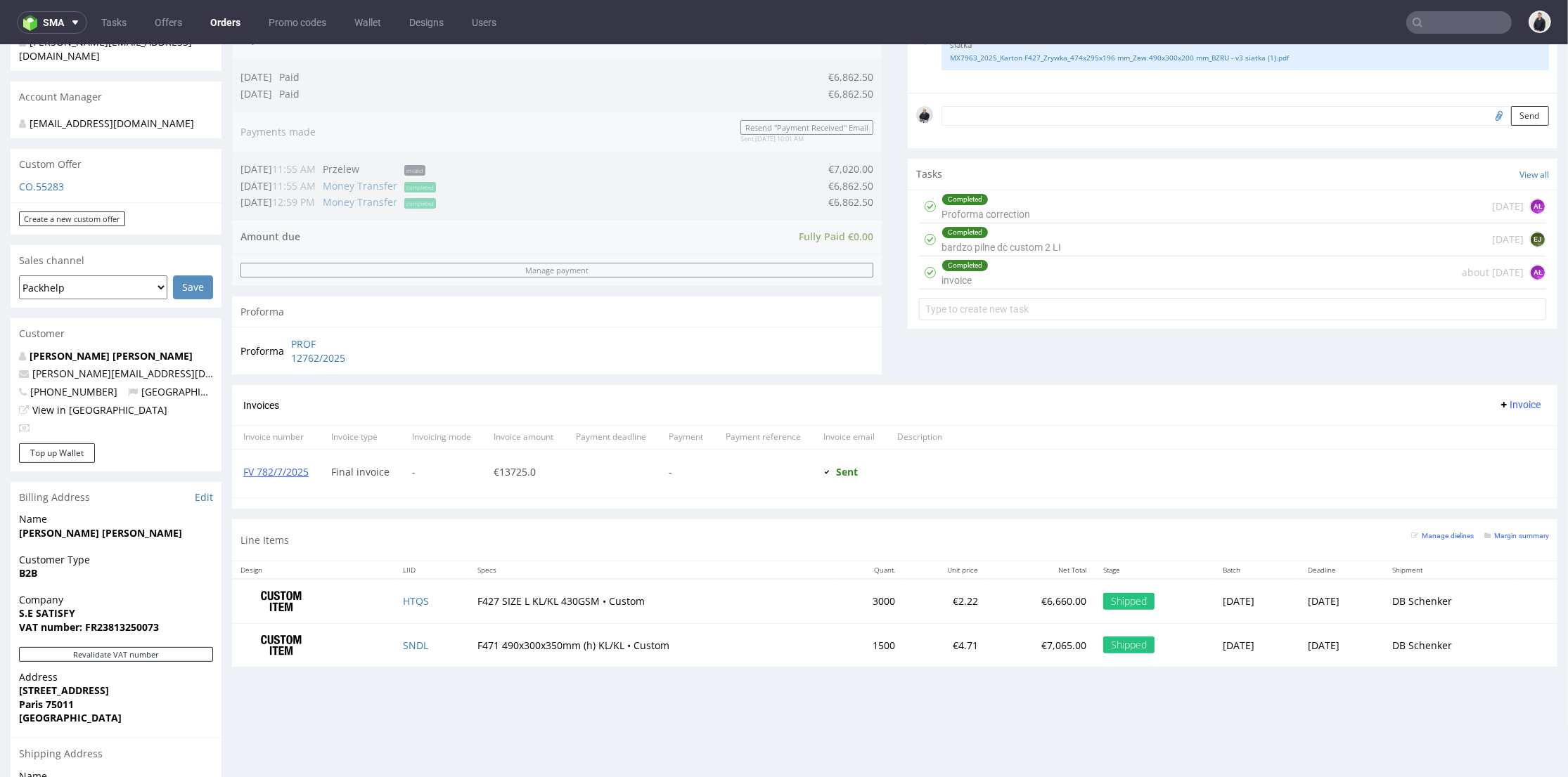
click at [676, 549] on div "Line Items Manage dielines Margin summary" at bounding box center [895, 540] width 1325 height 41
click at [424, 646] on td "SNDL" at bounding box center [431, 645] width 75 height 44
copy link "SNDL"
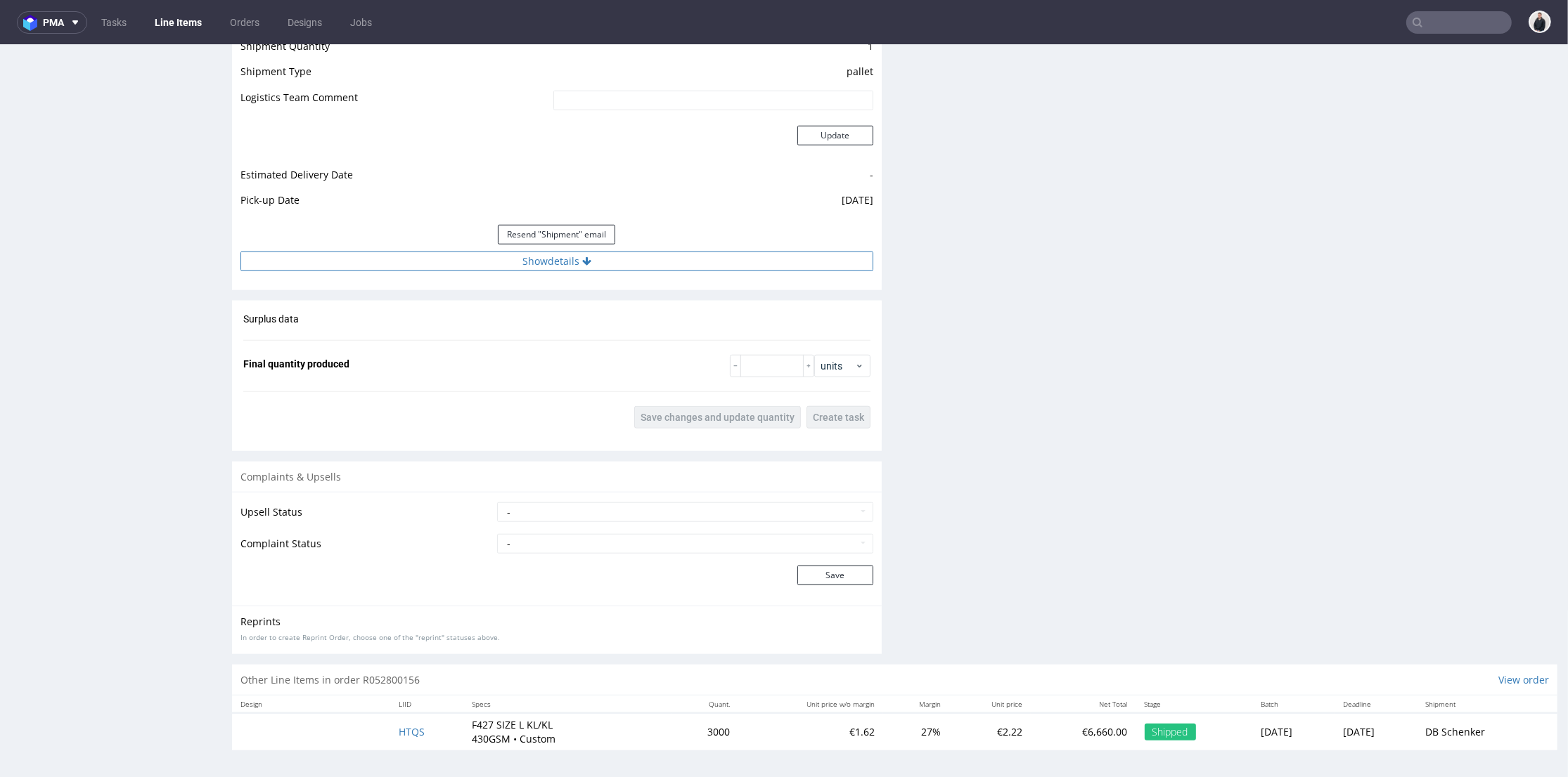
click at [668, 251] on button "Show details" at bounding box center [557, 261] width 633 height 19
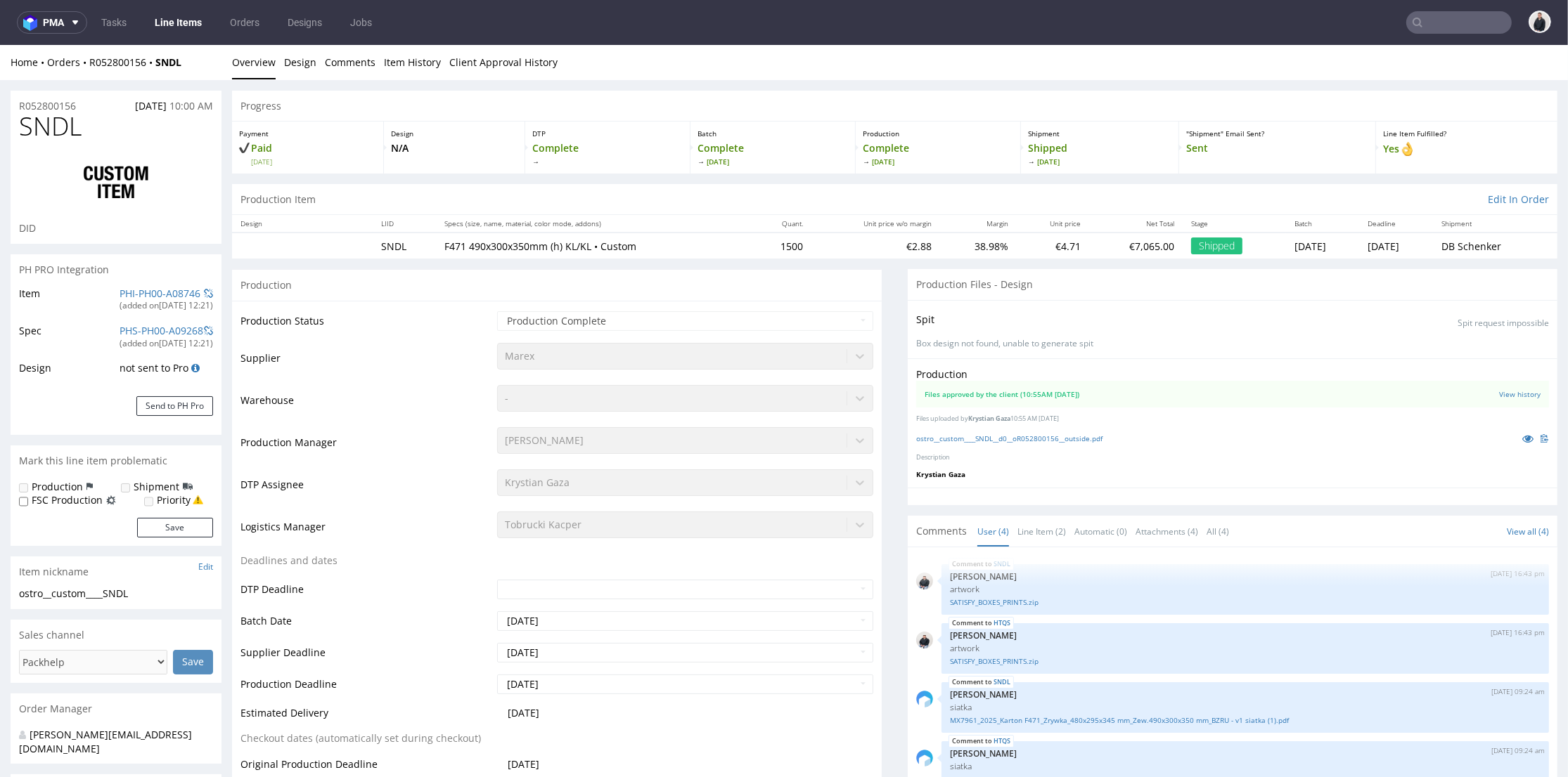
scroll to position [78, 0]
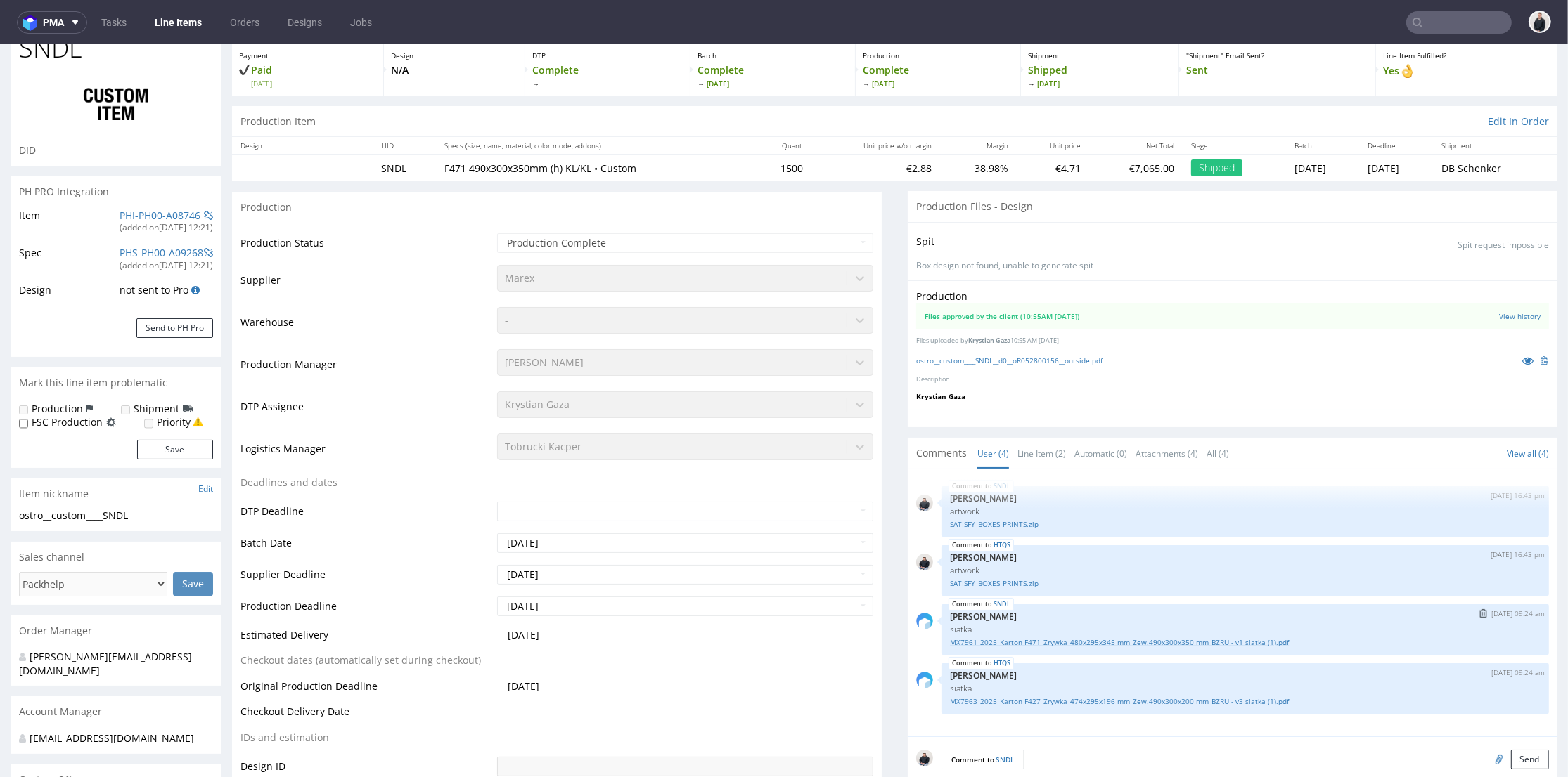
click at [1043, 641] on link "MX7961_2025_Karton F471_Zrywka_480x295x345 mm_Zew.490x300x350 mm_BZRU - v1 siat…" at bounding box center [1245, 643] width 591 height 10
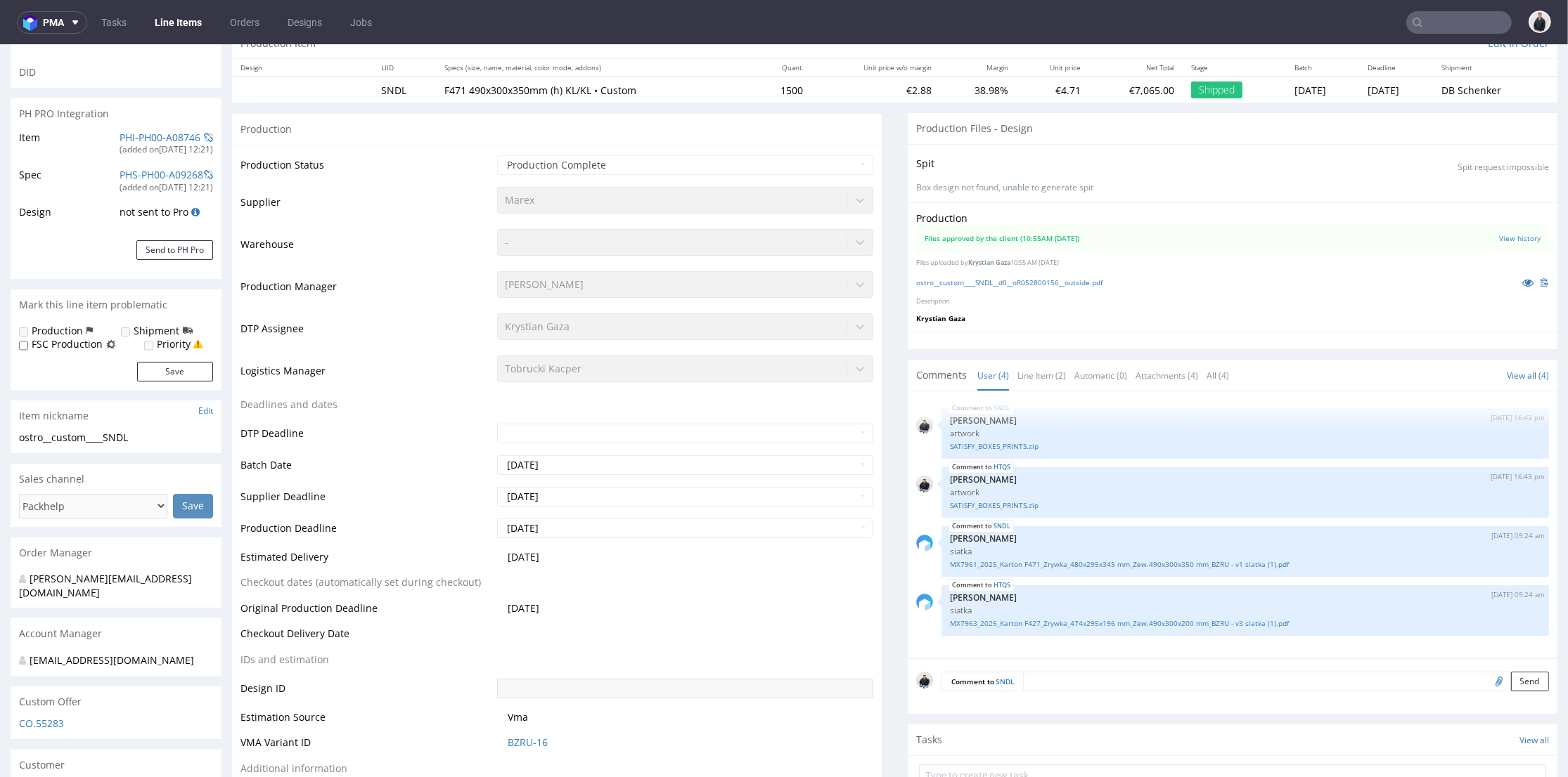
scroll to position [234, 0]
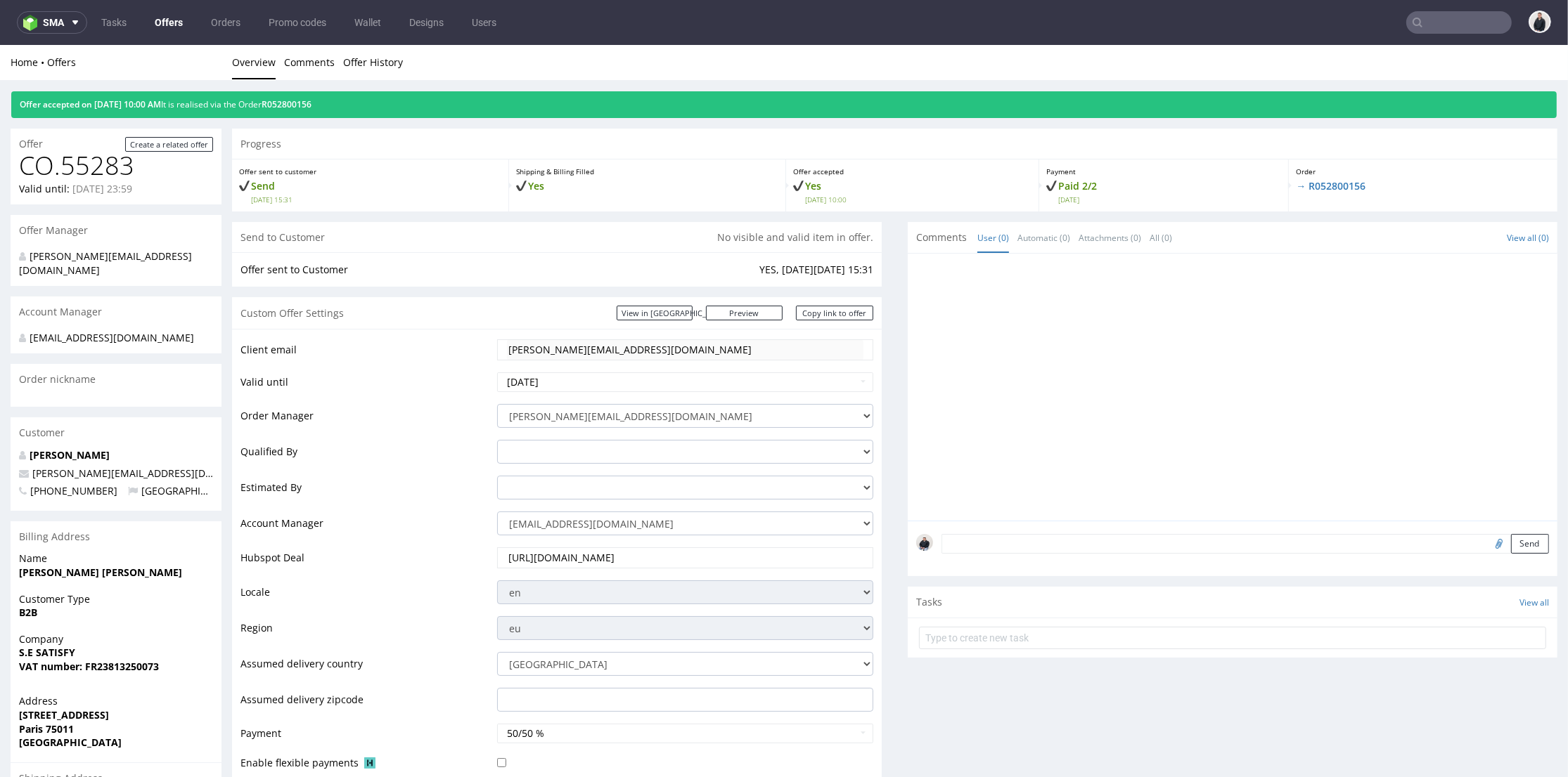
click at [308, 93] on div "Offer accepted on 06.06.2025 10:00 AM It is realised via the Order R052800156" at bounding box center [783, 105] width 1545 height 27
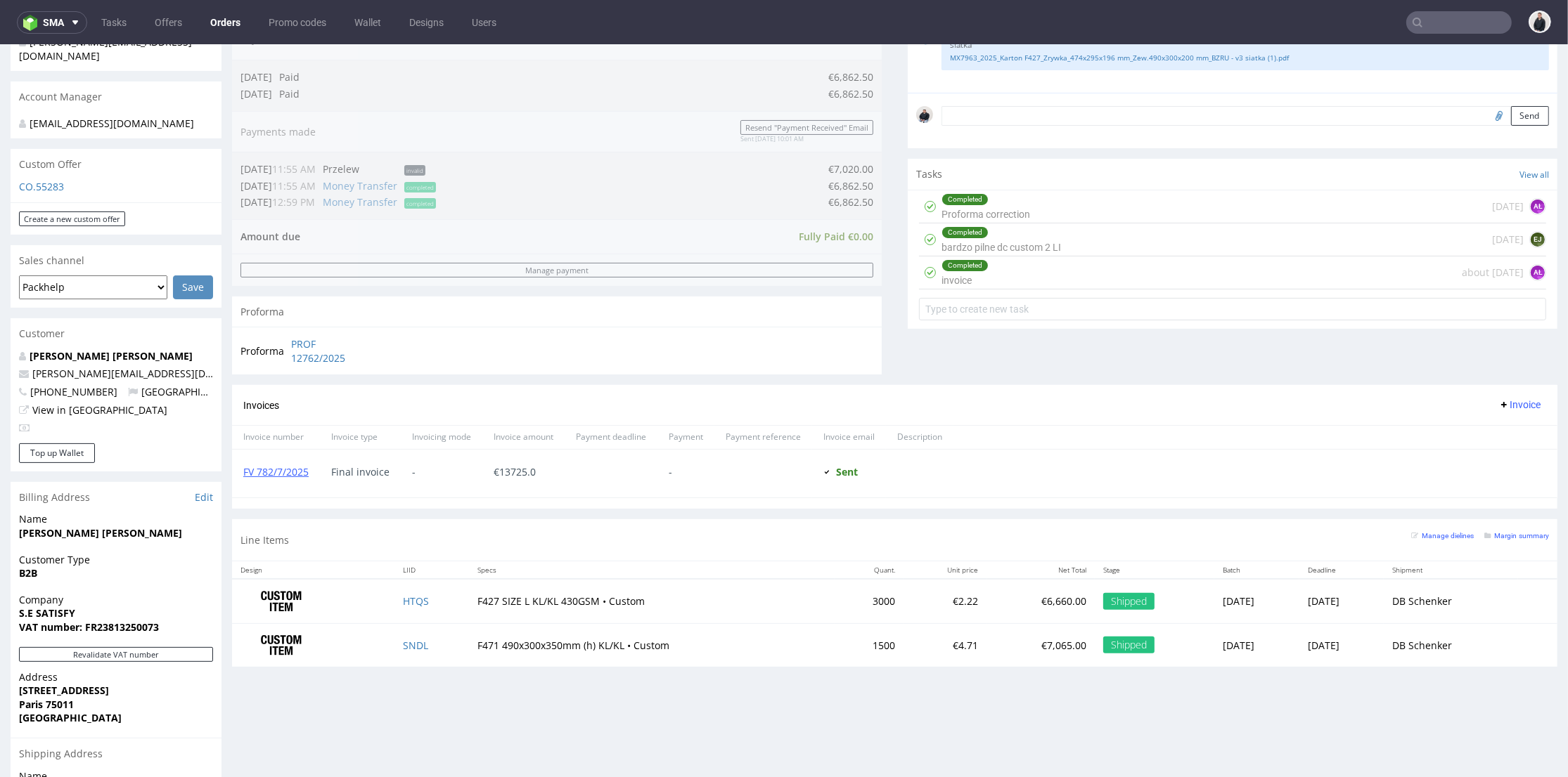
scroll to position [468, 0]
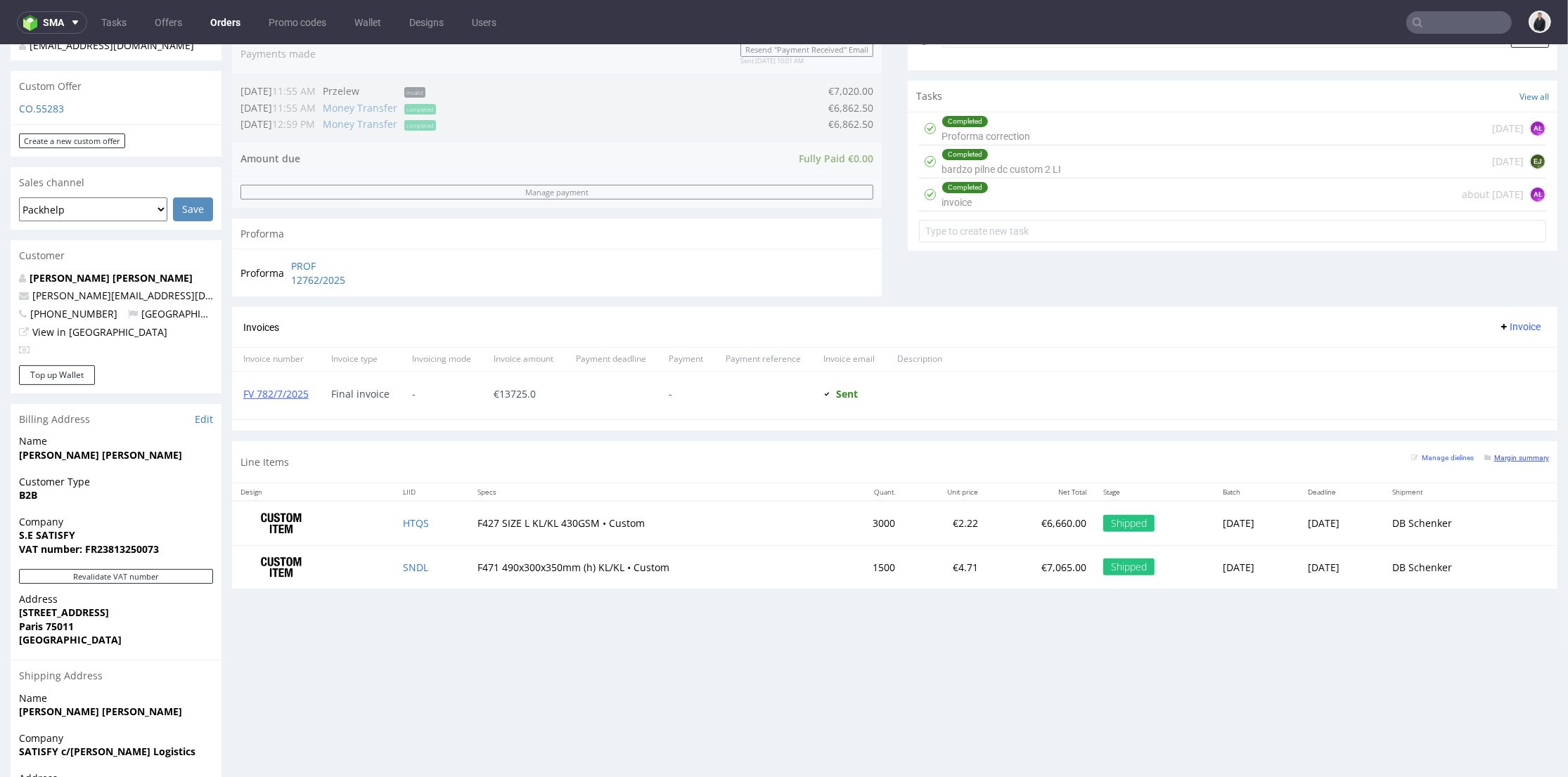
click at [1495, 461] on small "Margin summary" at bounding box center [1516, 457] width 65 height 8
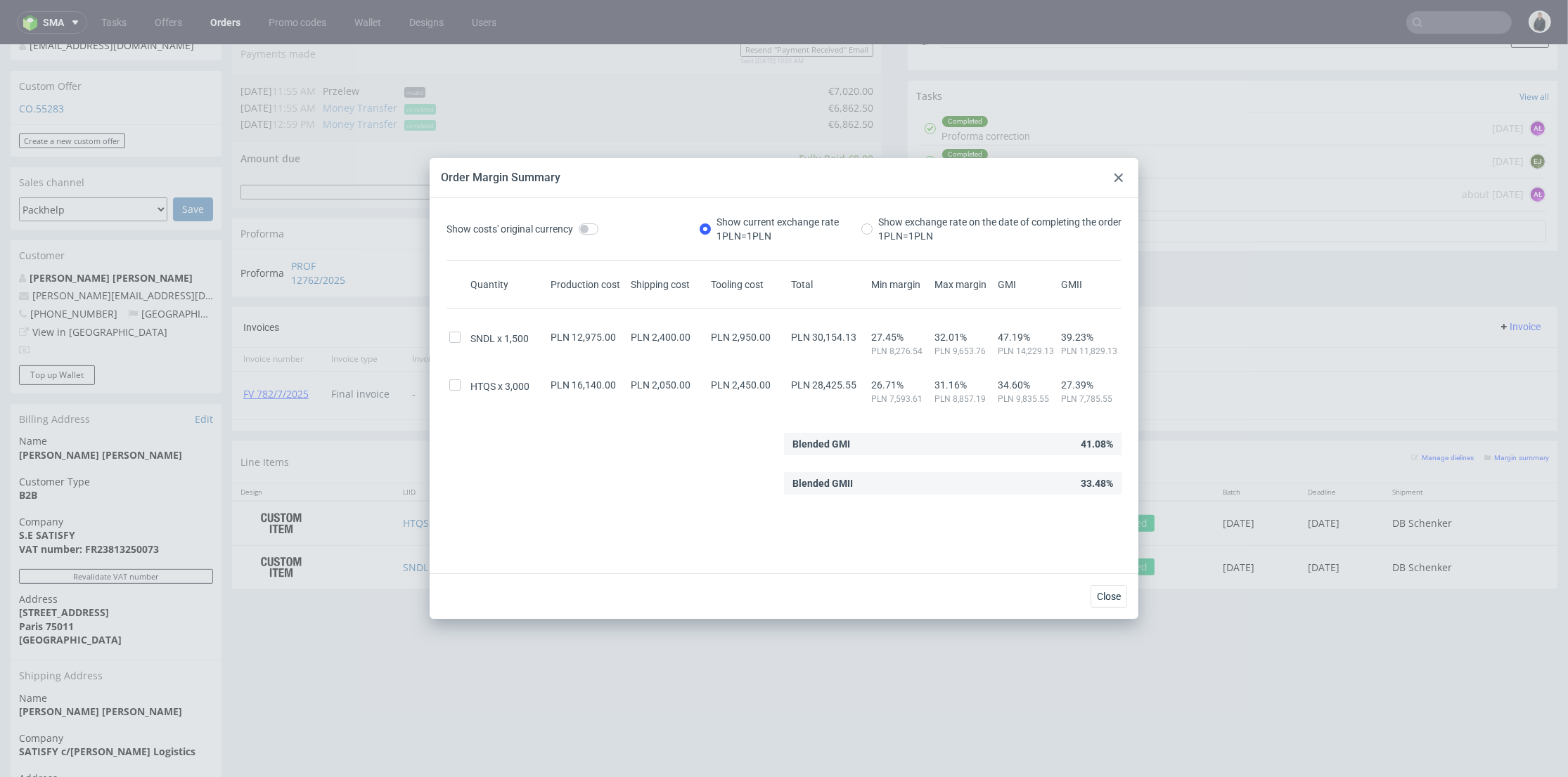
click at [1117, 175] on use at bounding box center [1118, 178] width 8 height 8
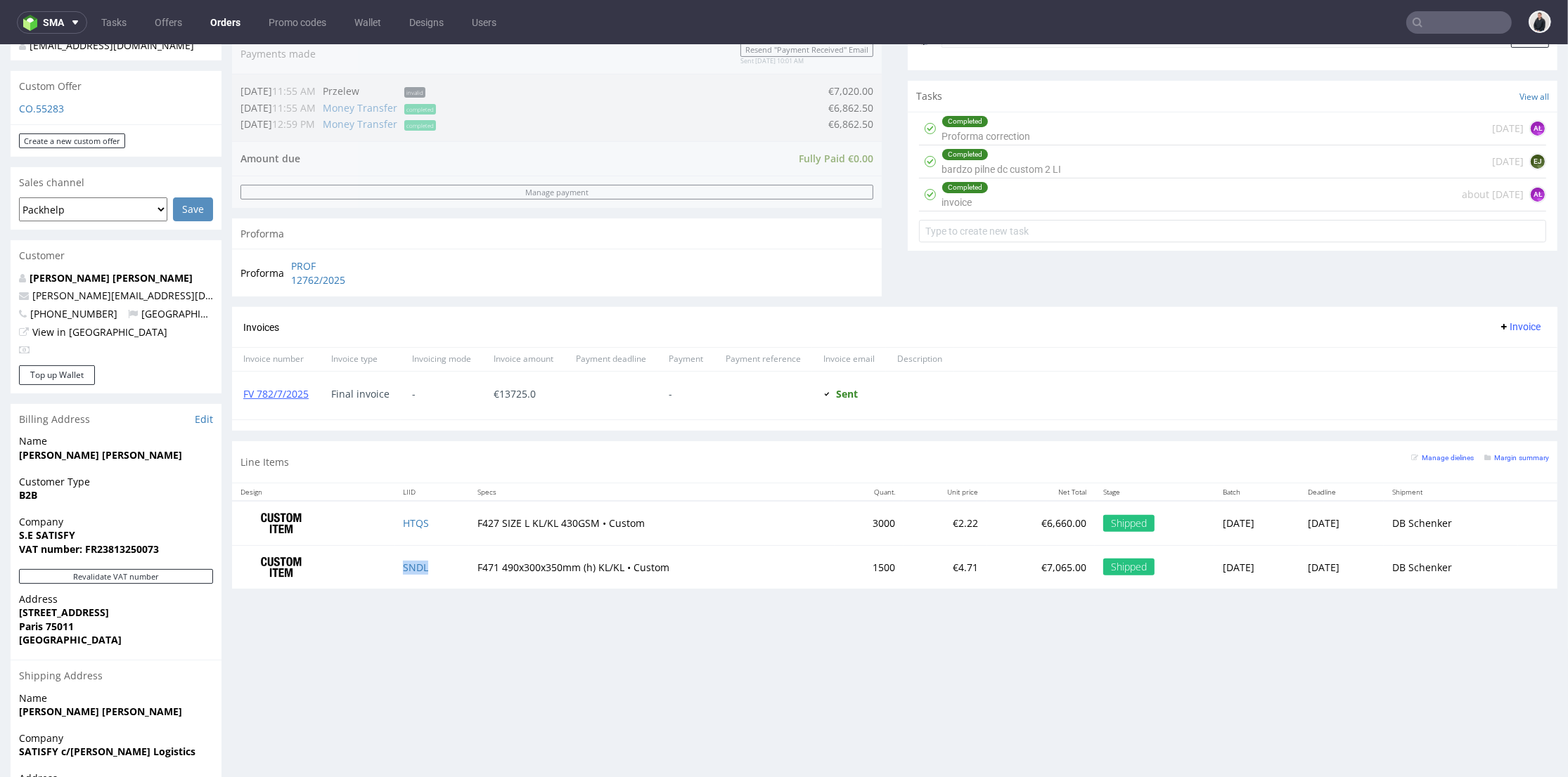
click at [394, 565] on td "SNDL" at bounding box center [431, 567] width 75 height 44
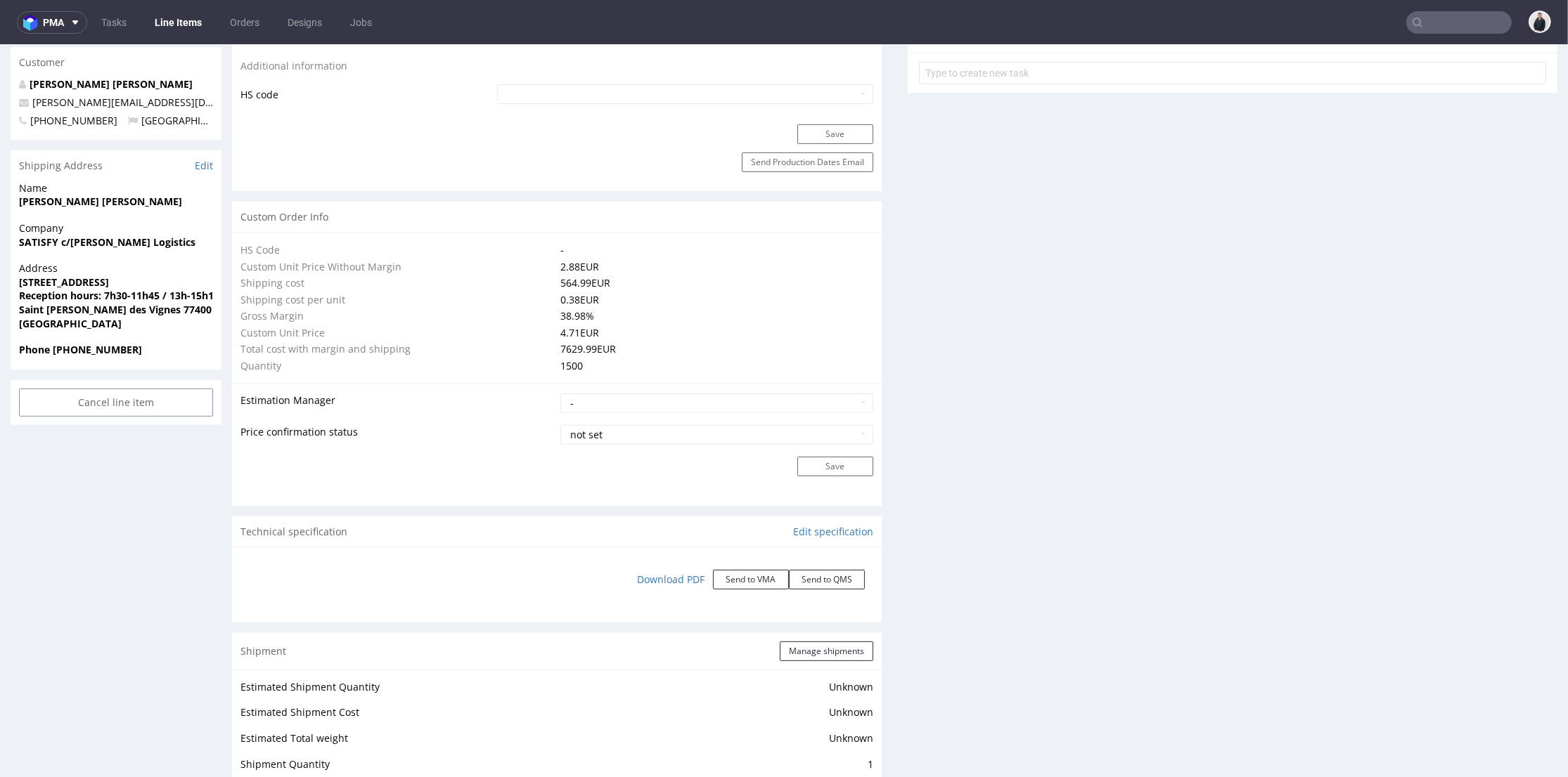
scroll to position [1171, 0]
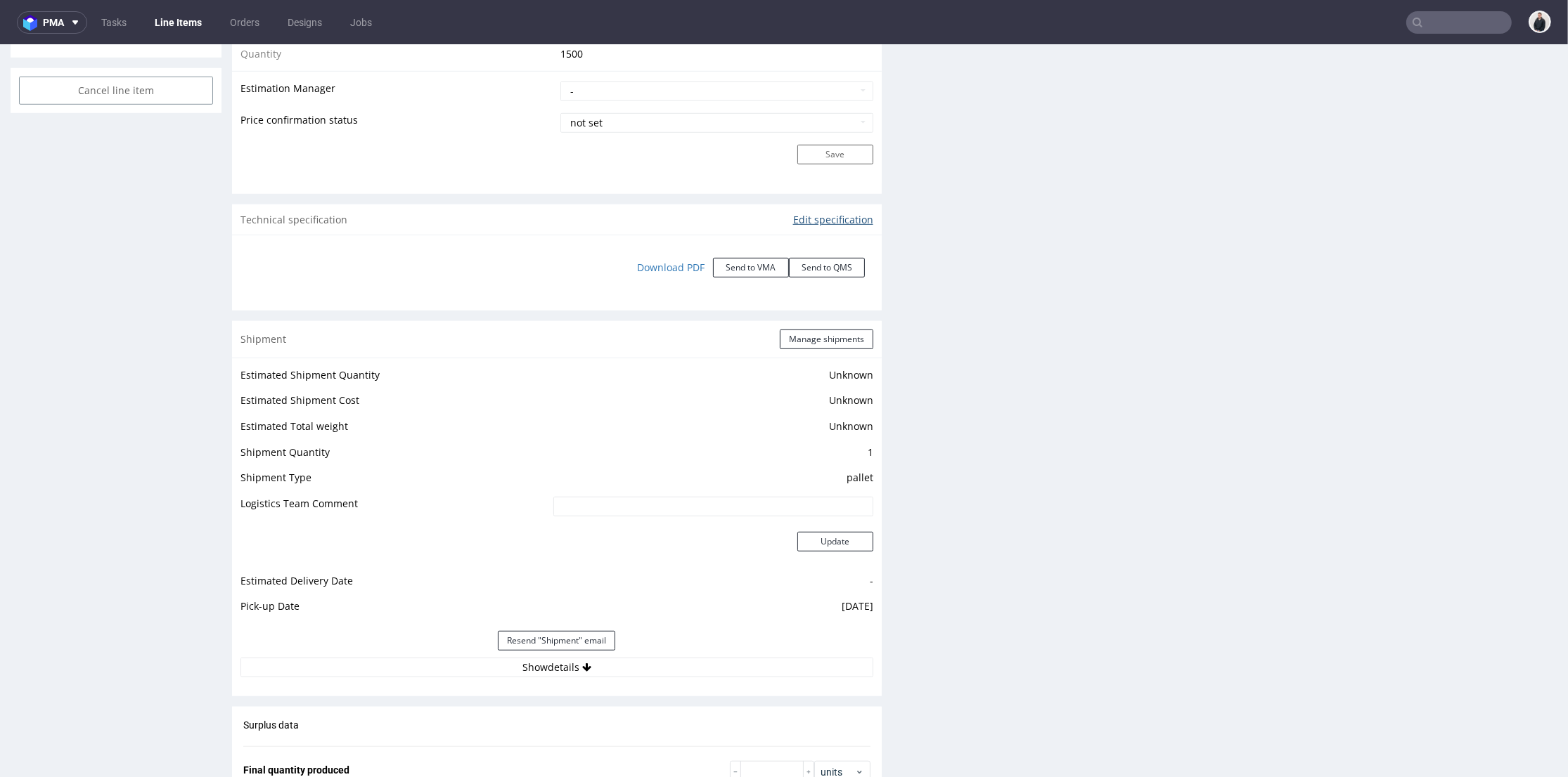
click at [810, 217] on link "Edit specification" at bounding box center [833, 219] width 80 height 14
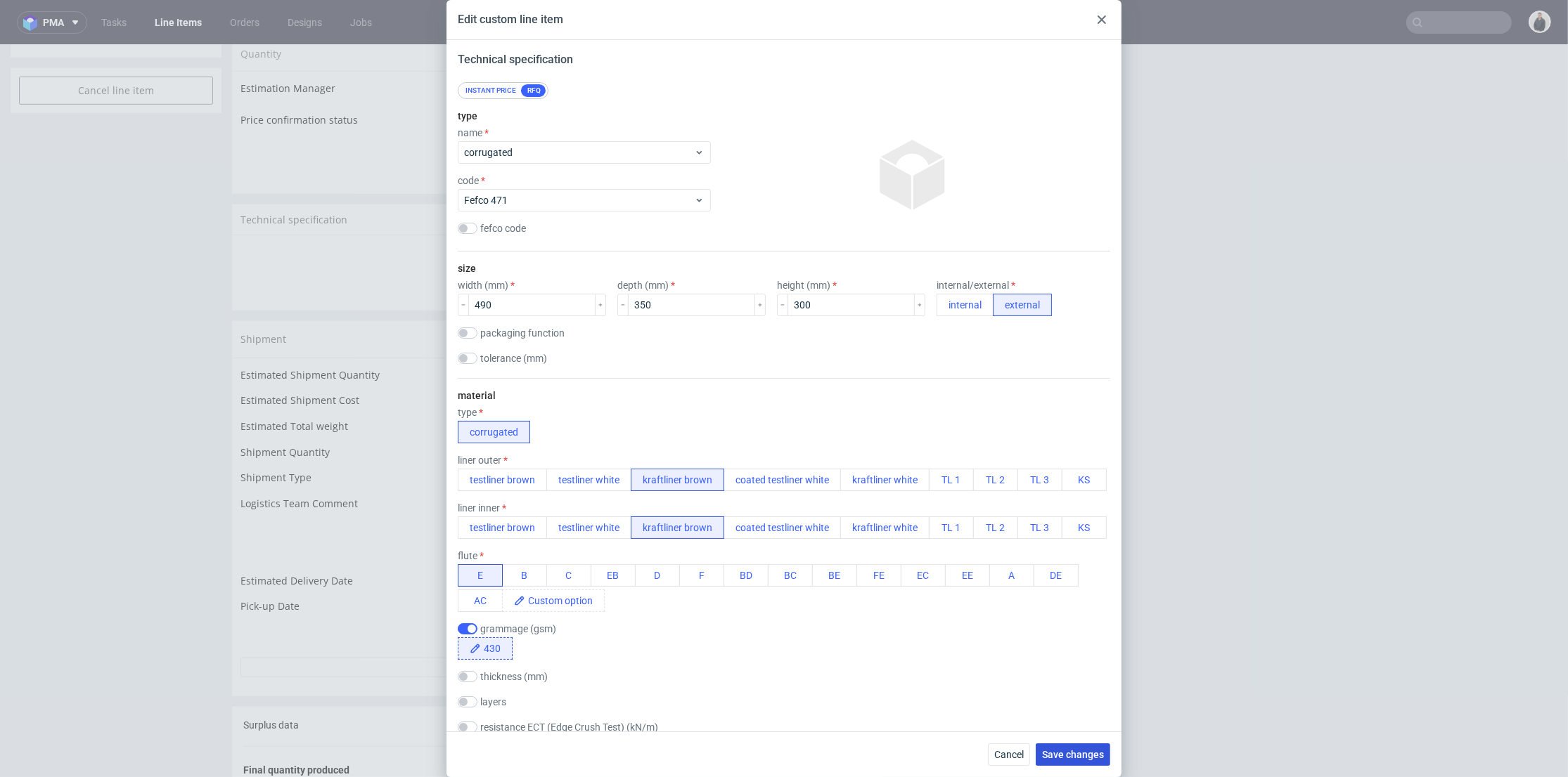
click at [1063, 751] on span "Save changes" at bounding box center [1073, 755] width 62 height 10
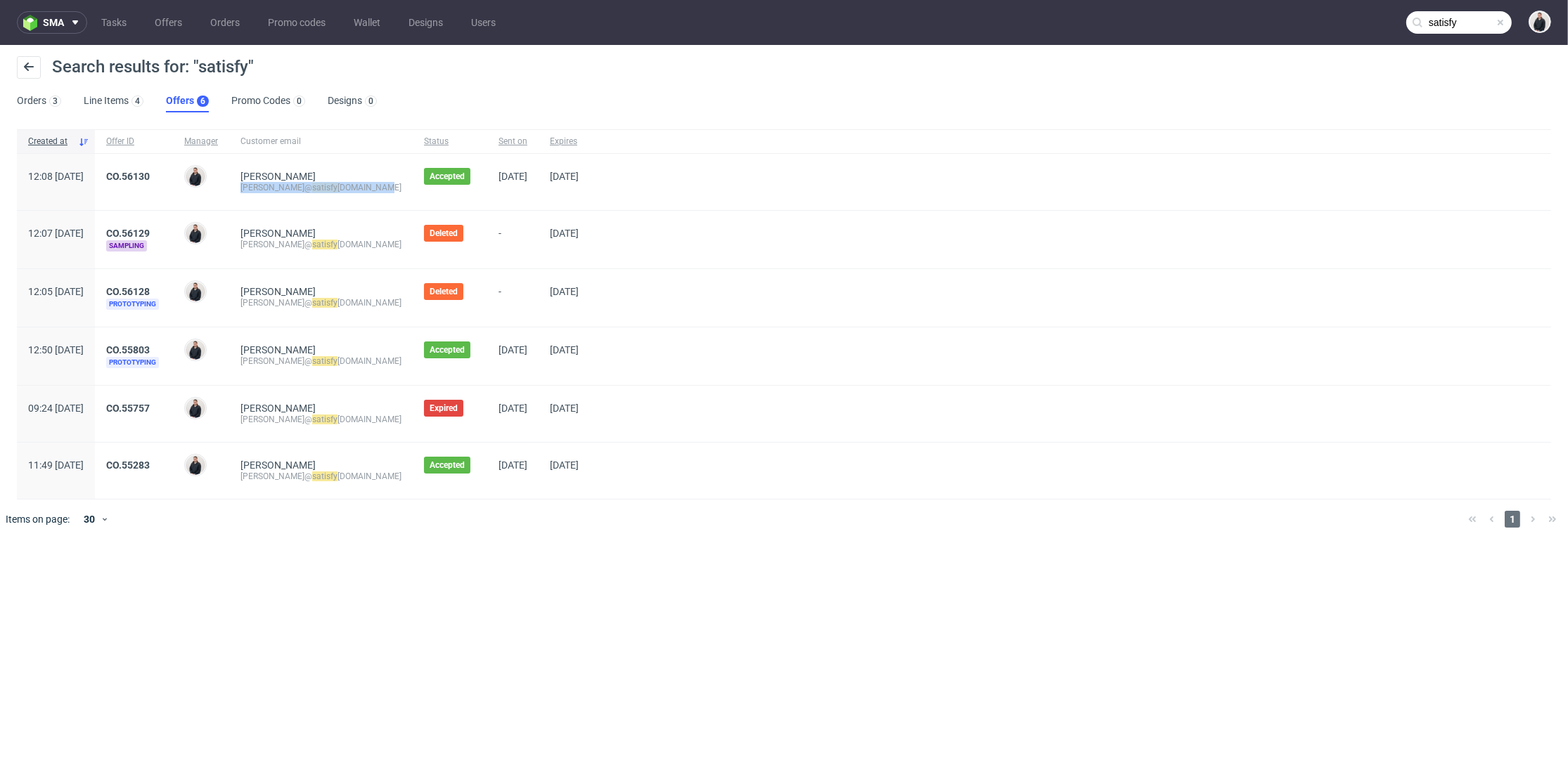
drag, startPoint x: 384, startPoint y: 185, endPoint x: 281, endPoint y: 187, distance: 103.0
click at [281, 187] on div "[PERSON_NAME]@ satisfy [DOMAIN_NAME]" at bounding box center [321, 181] width 183 height 57
copy div "[PERSON_NAME]@ satisfy [DOMAIN_NAME]"
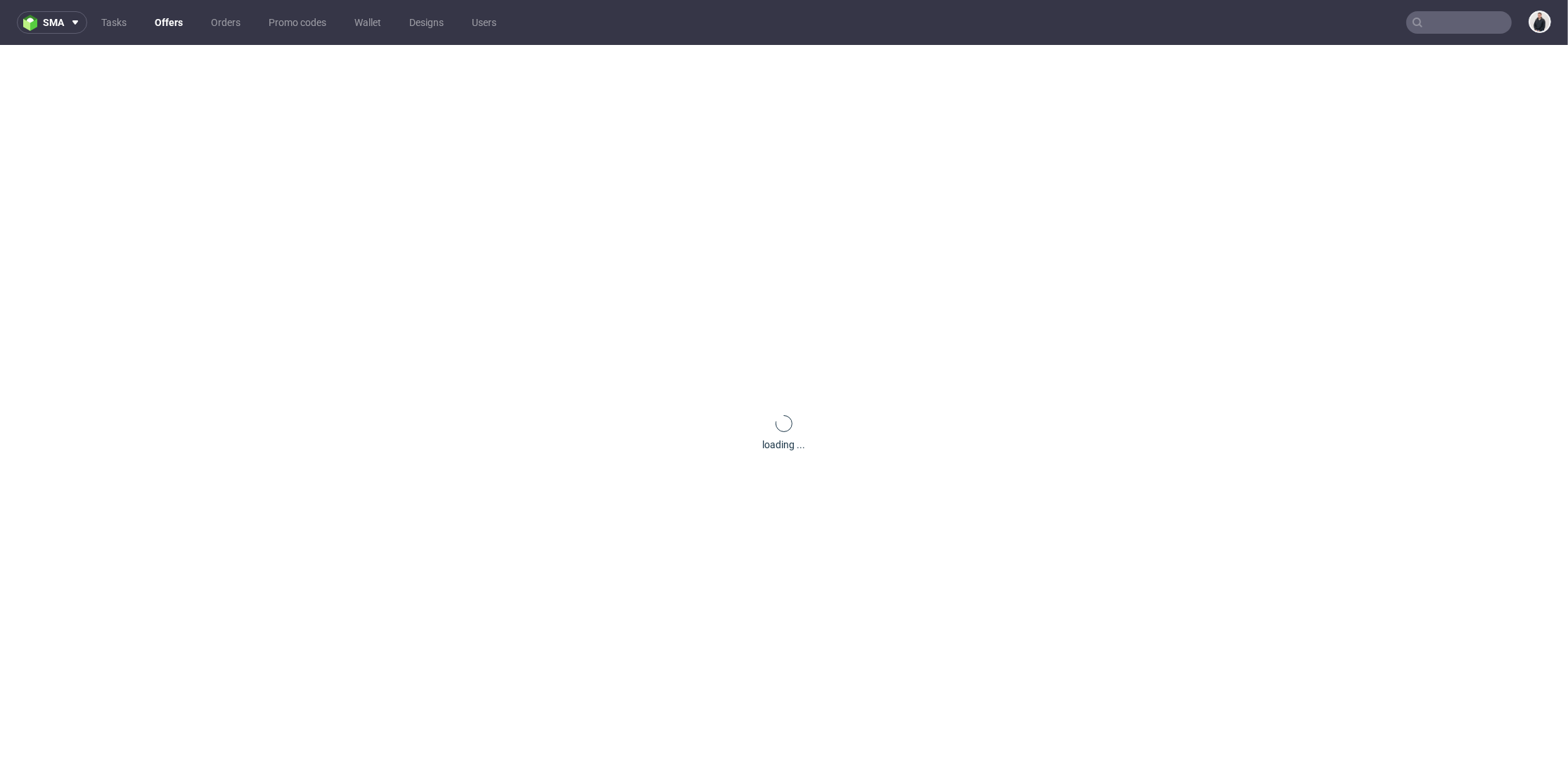
click at [1412, 21] on icon at bounding box center [1417, 22] width 11 height 11
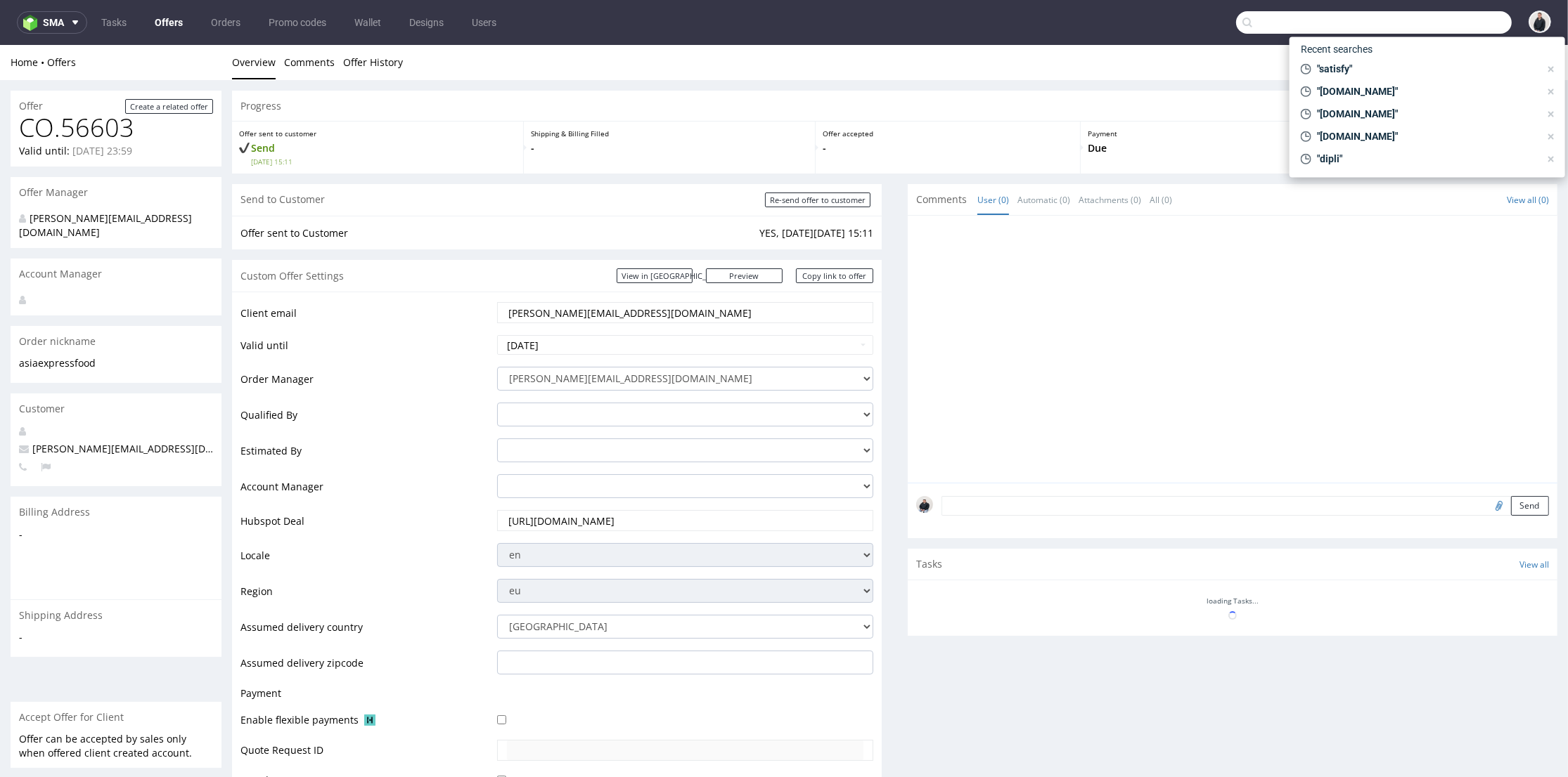
click at [1467, 21] on input "text" at bounding box center [1373, 22] width 276 height 23
paste input "myrtillebeck.com"
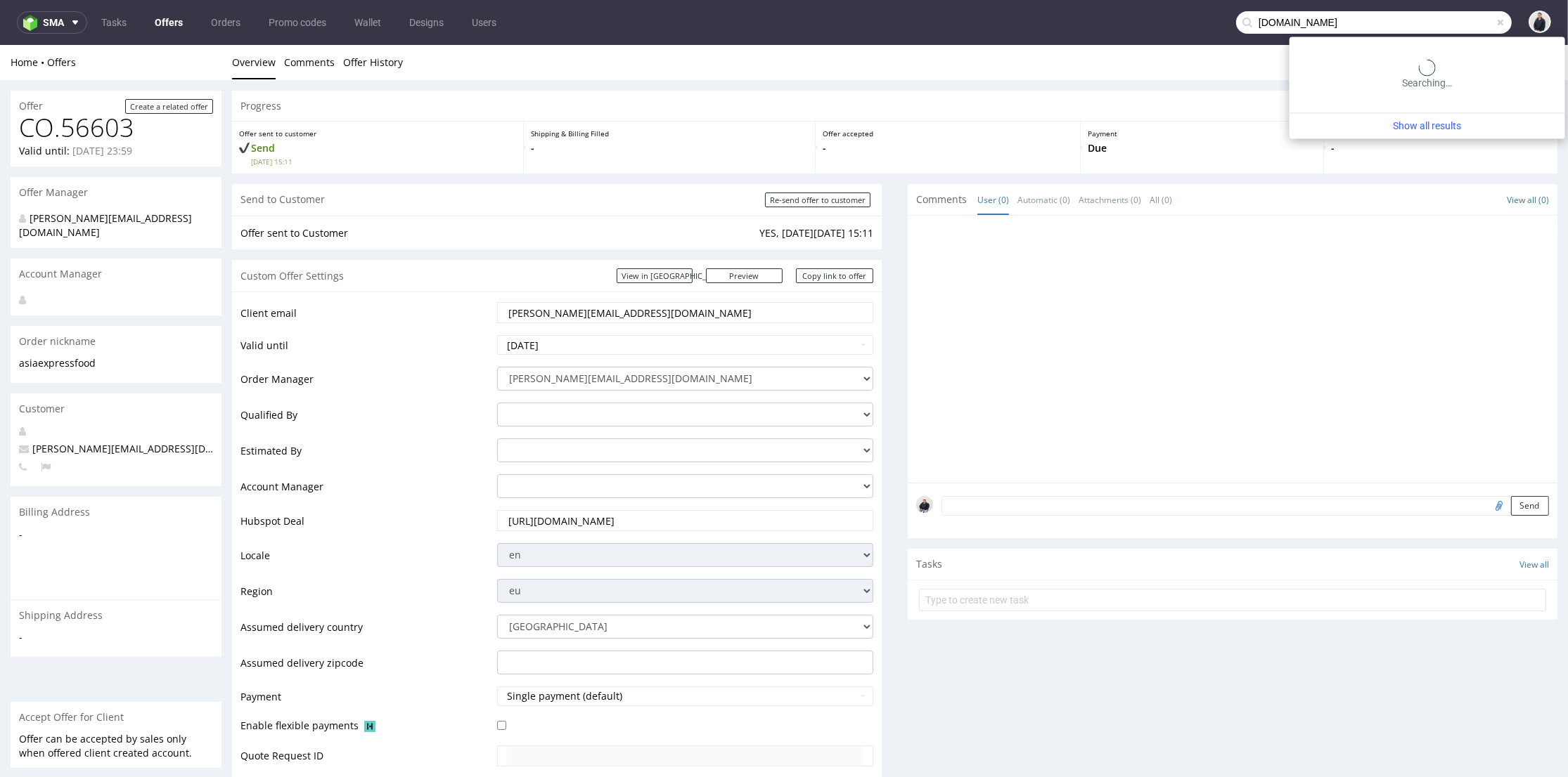
type input "myrtillebeck.com"
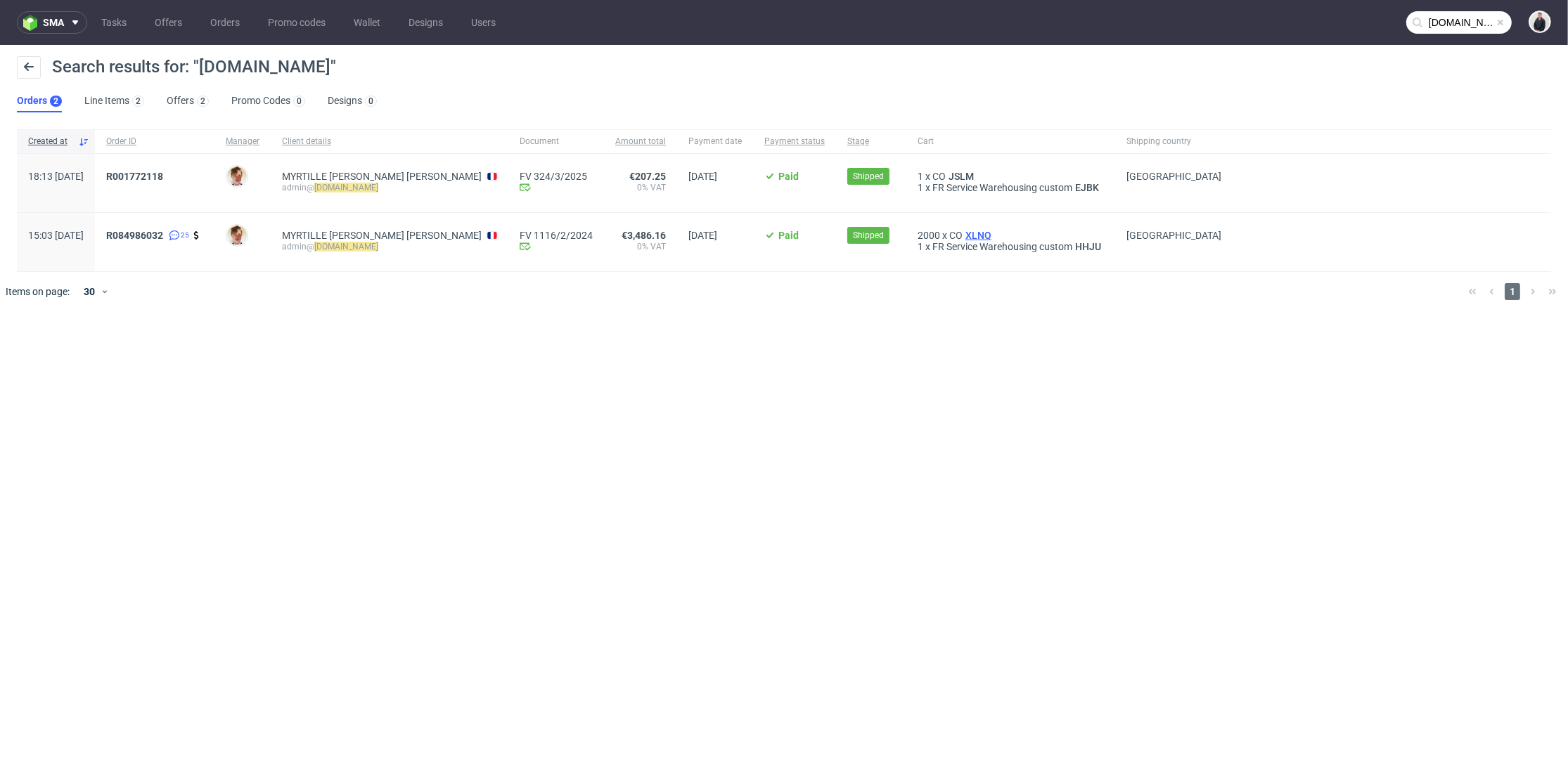
click at [979, 232] on span "XLNQ" at bounding box center [977, 235] width 31 height 11
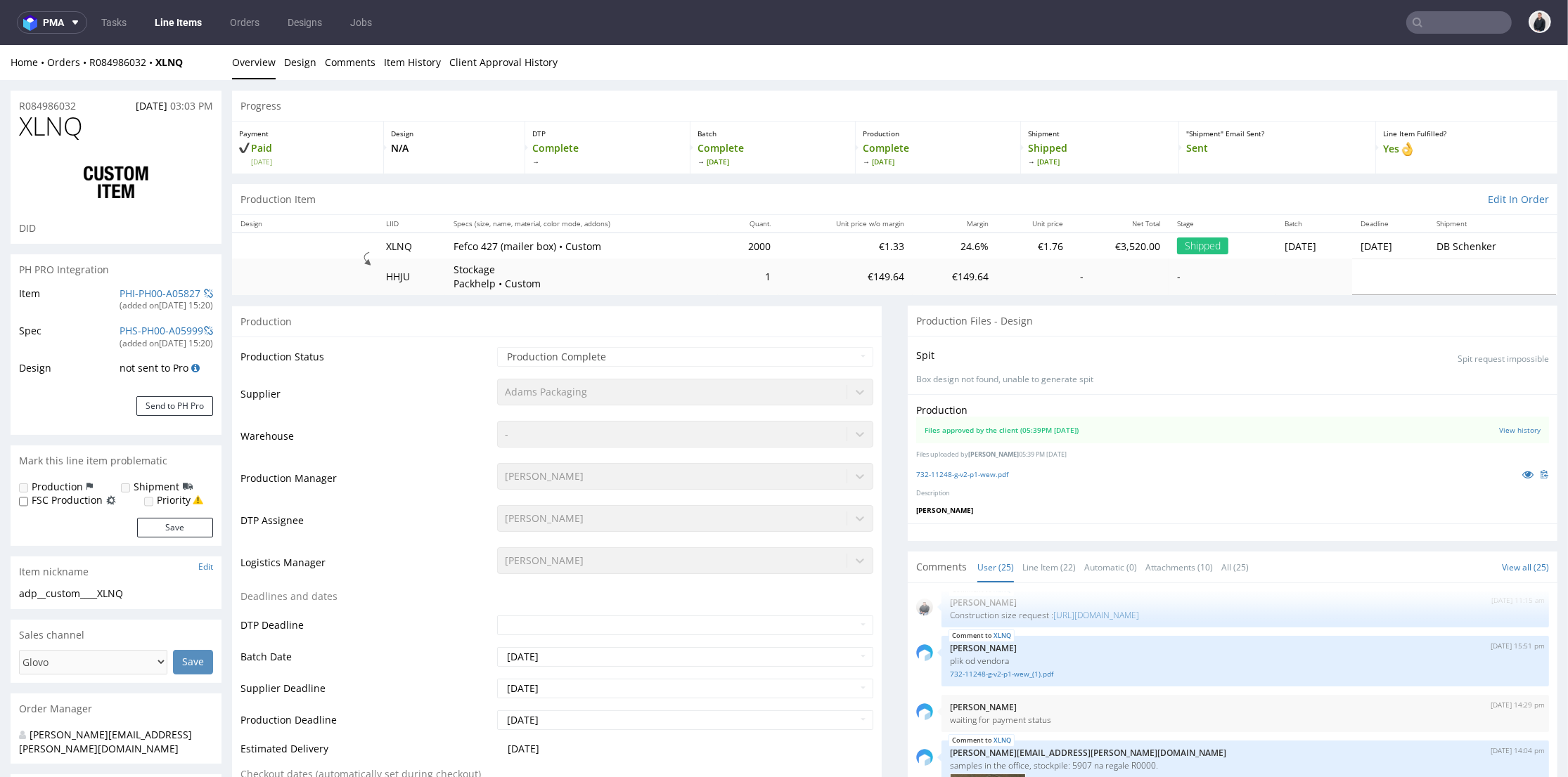
type input "2100"
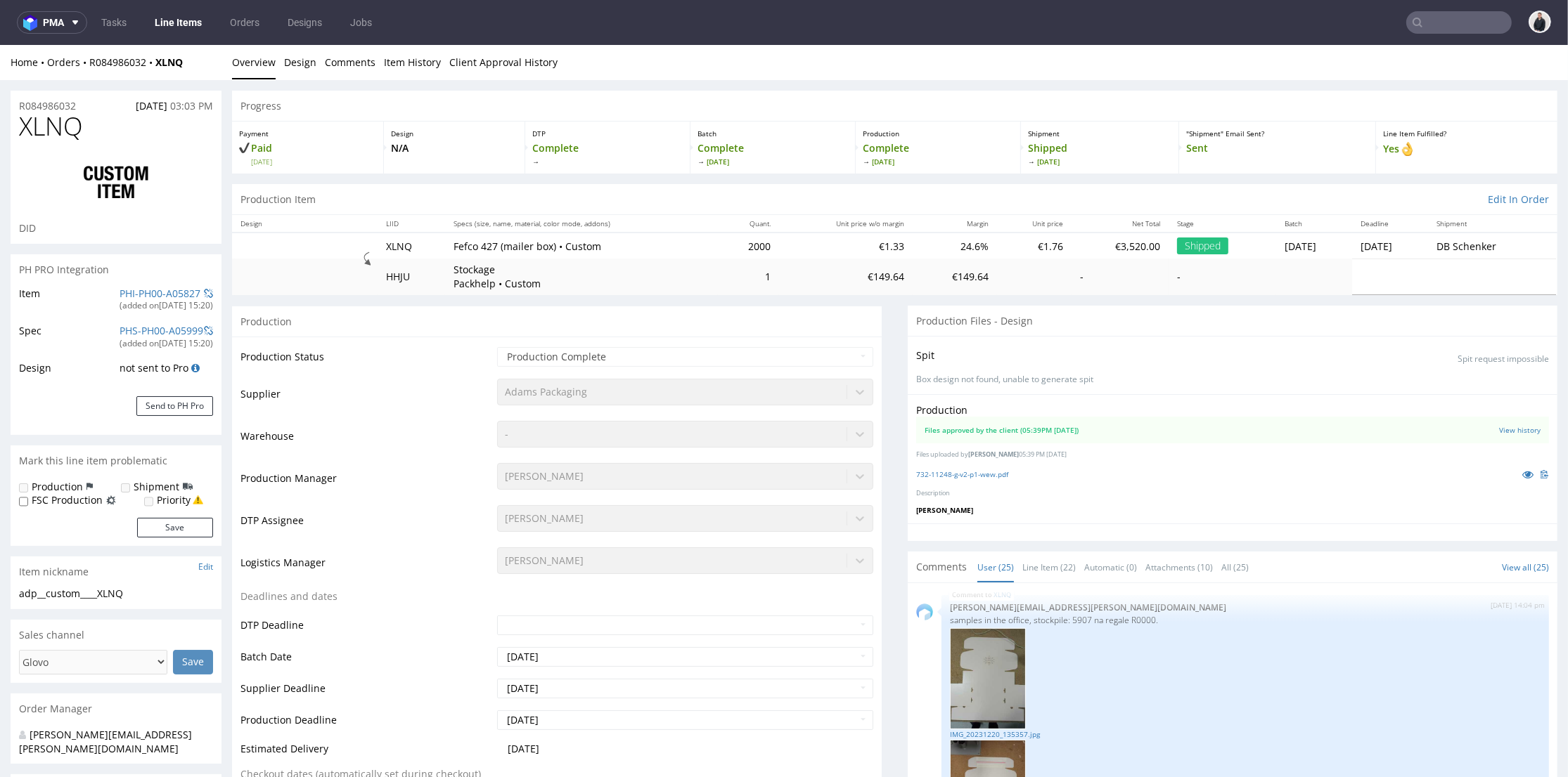
select select "in_progress"
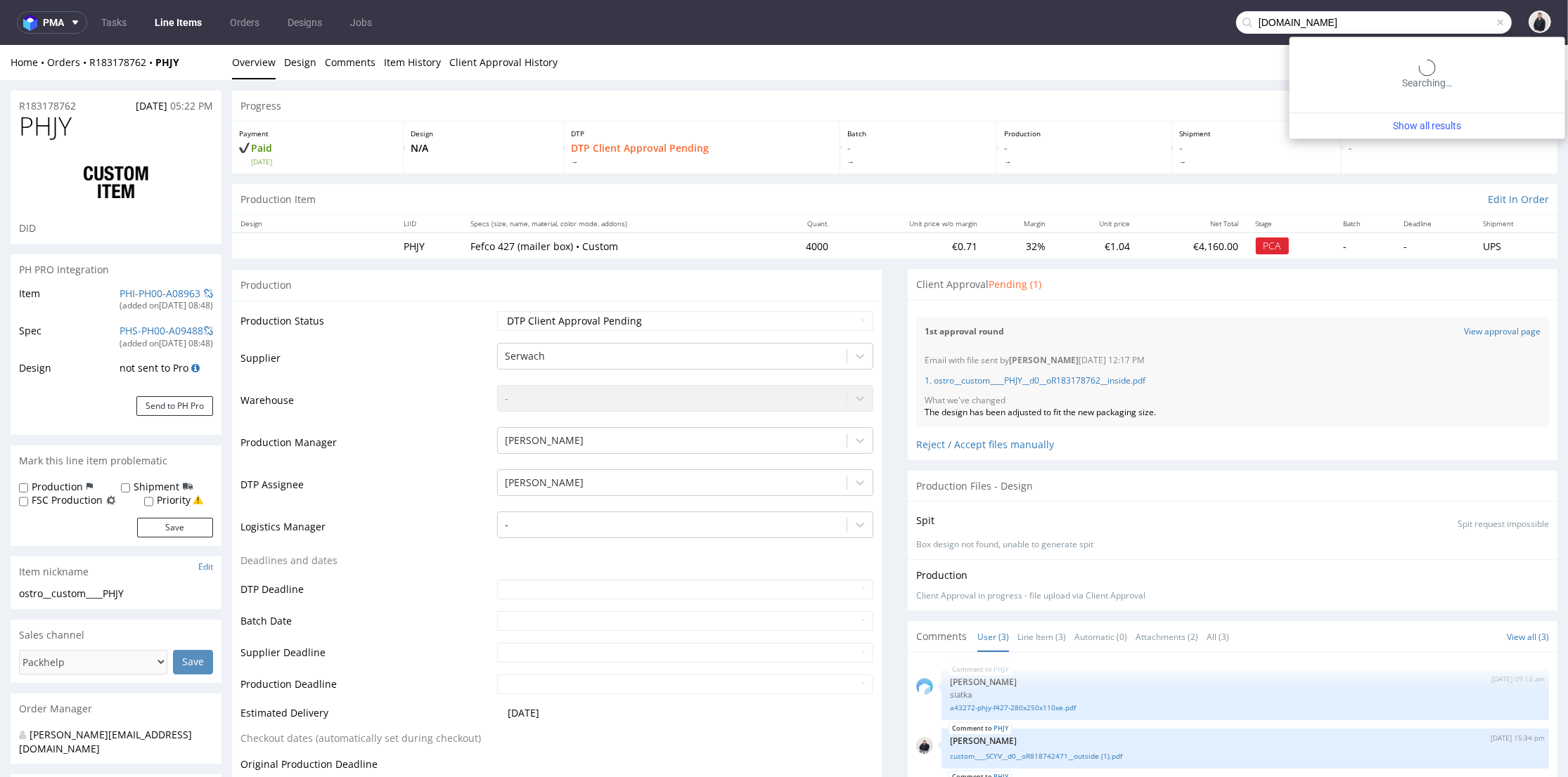
type input "[DOMAIN_NAME]"
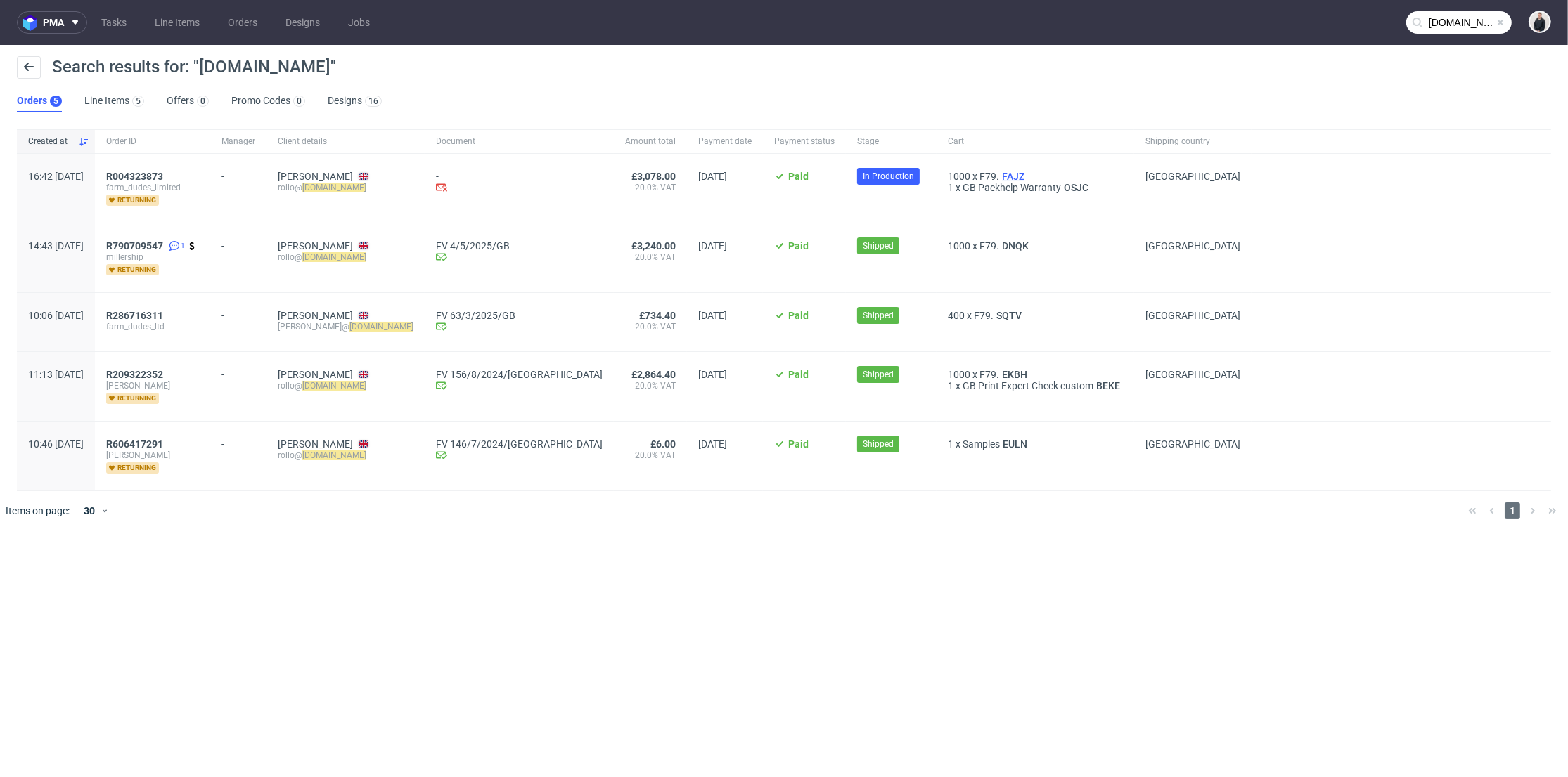
click at [999, 170] on span "FAJZ" at bounding box center [1013, 175] width 28 height 11
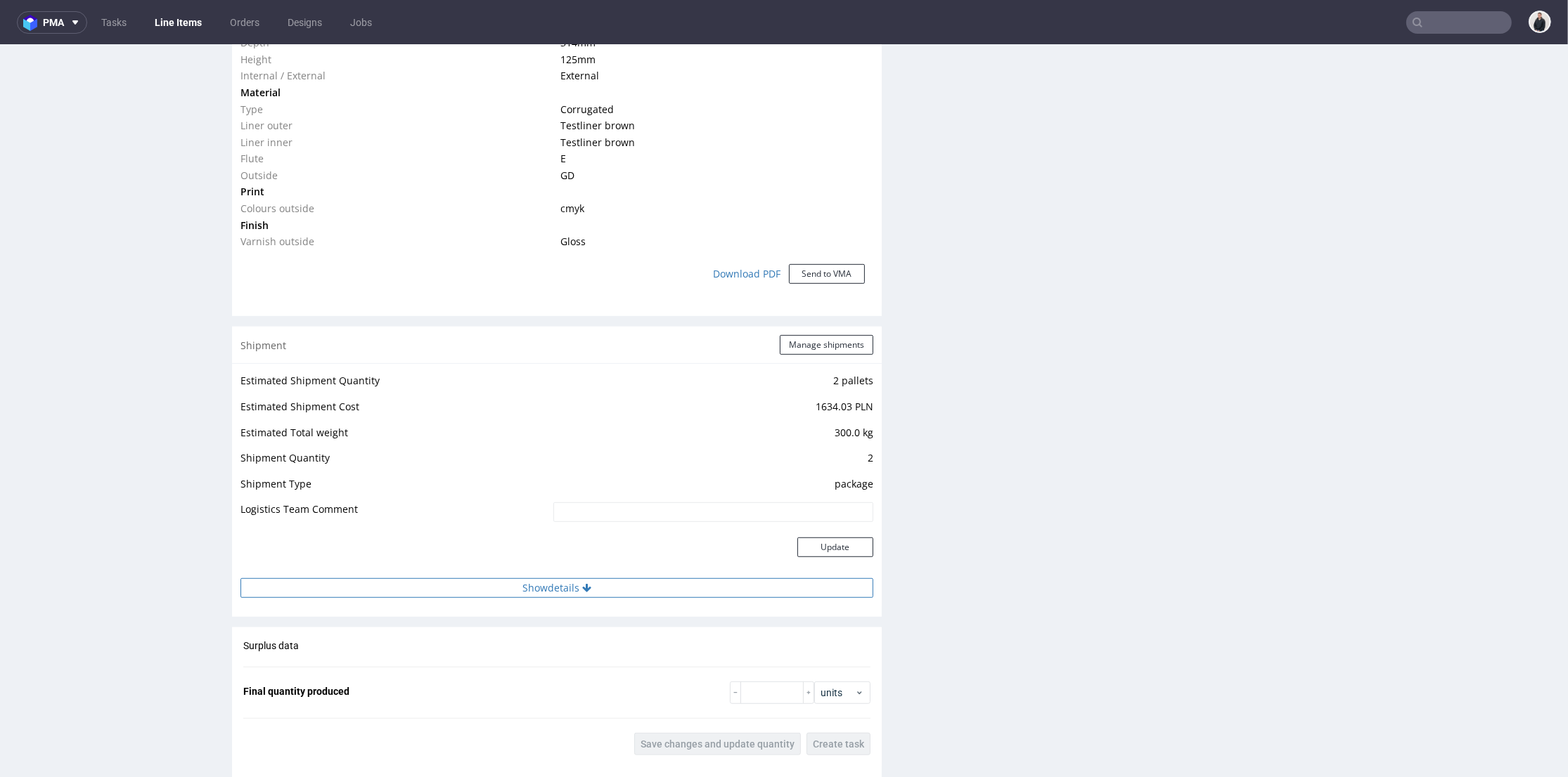
click at [700, 594] on button "Show details" at bounding box center [557, 588] width 633 height 19
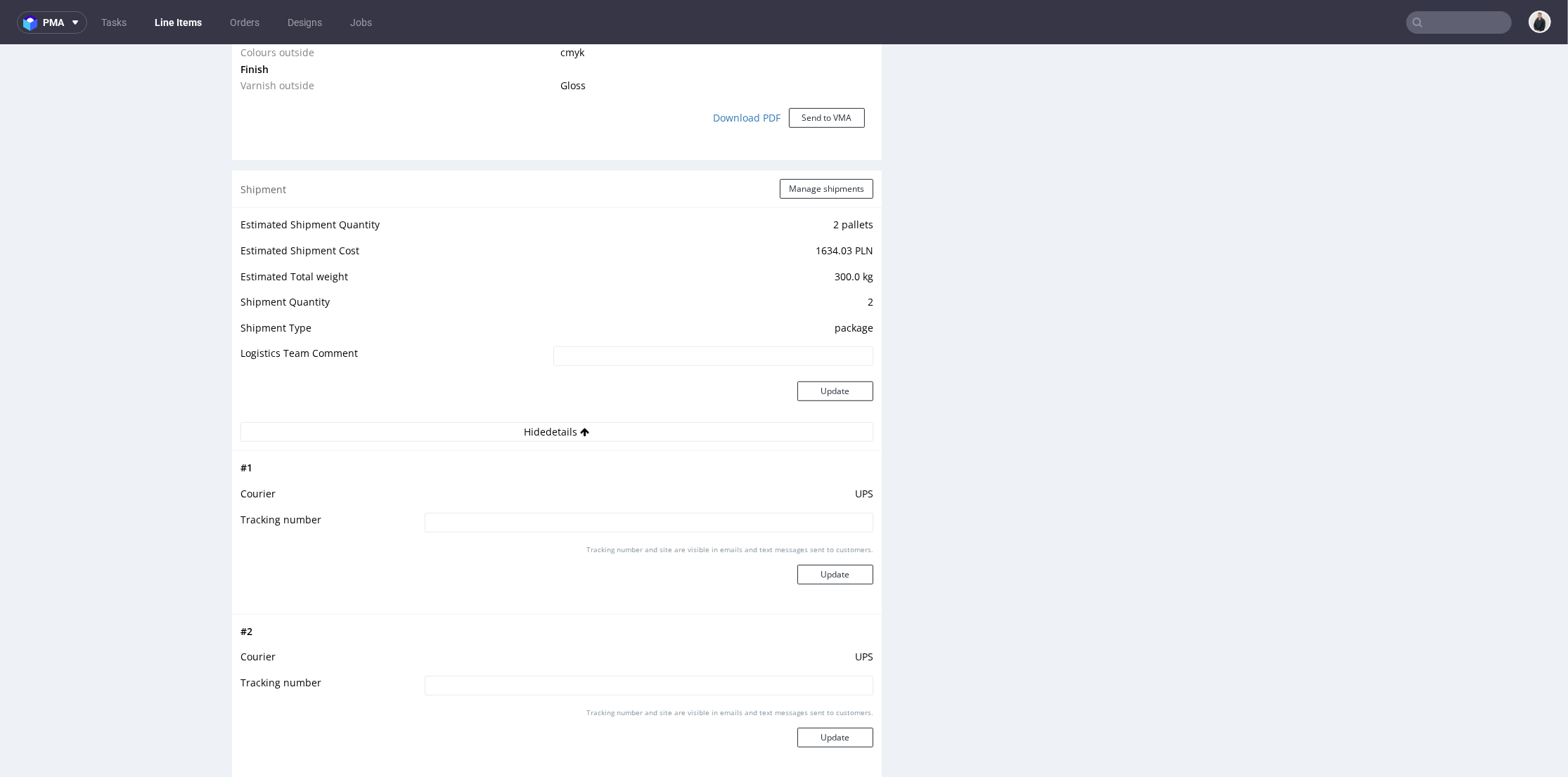
scroll to position [1483, 0]
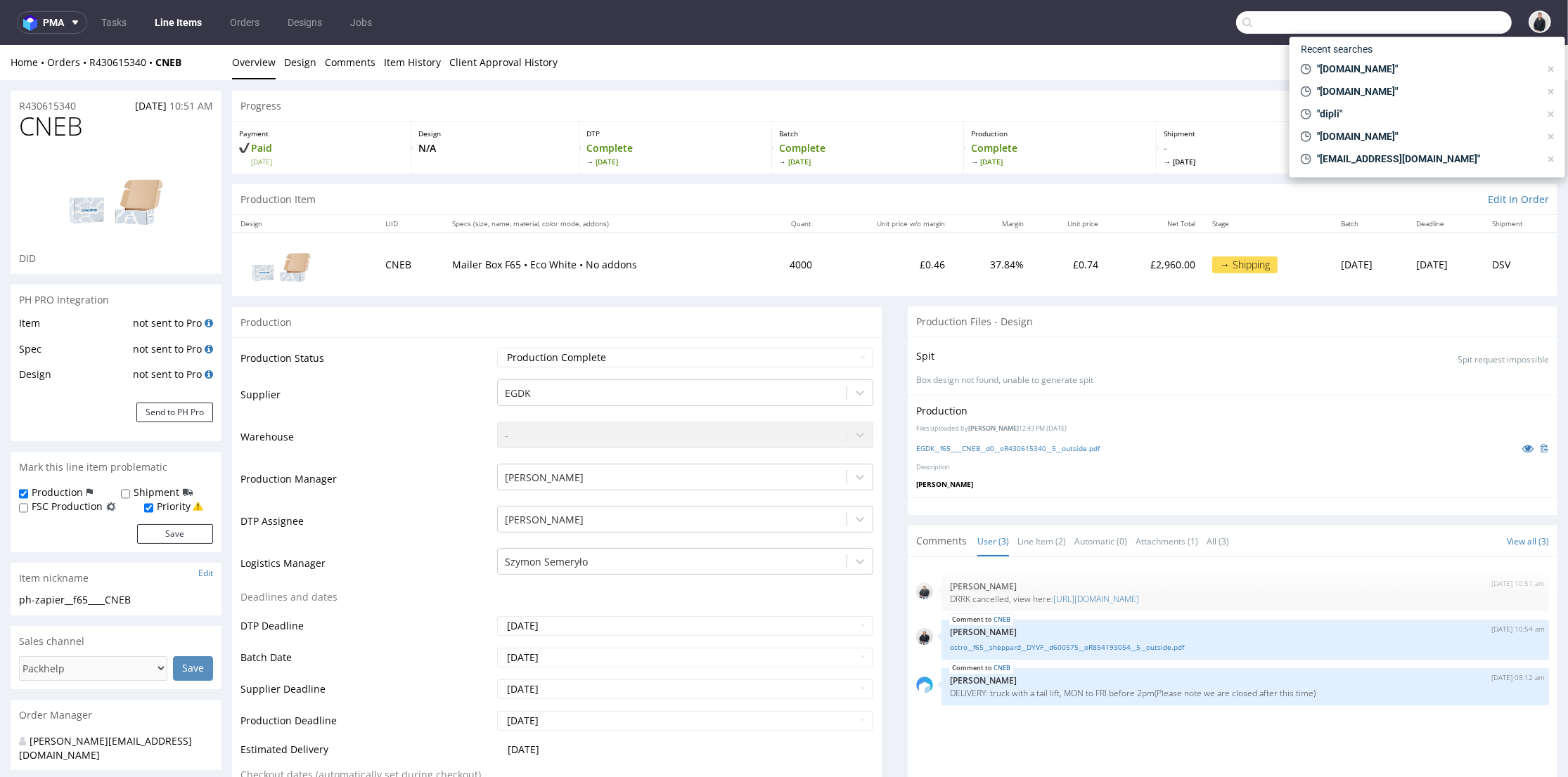
click at [1436, 22] on input "text" at bounding box center [1373, 22] width 276 height 23
paste input "samotics.com"
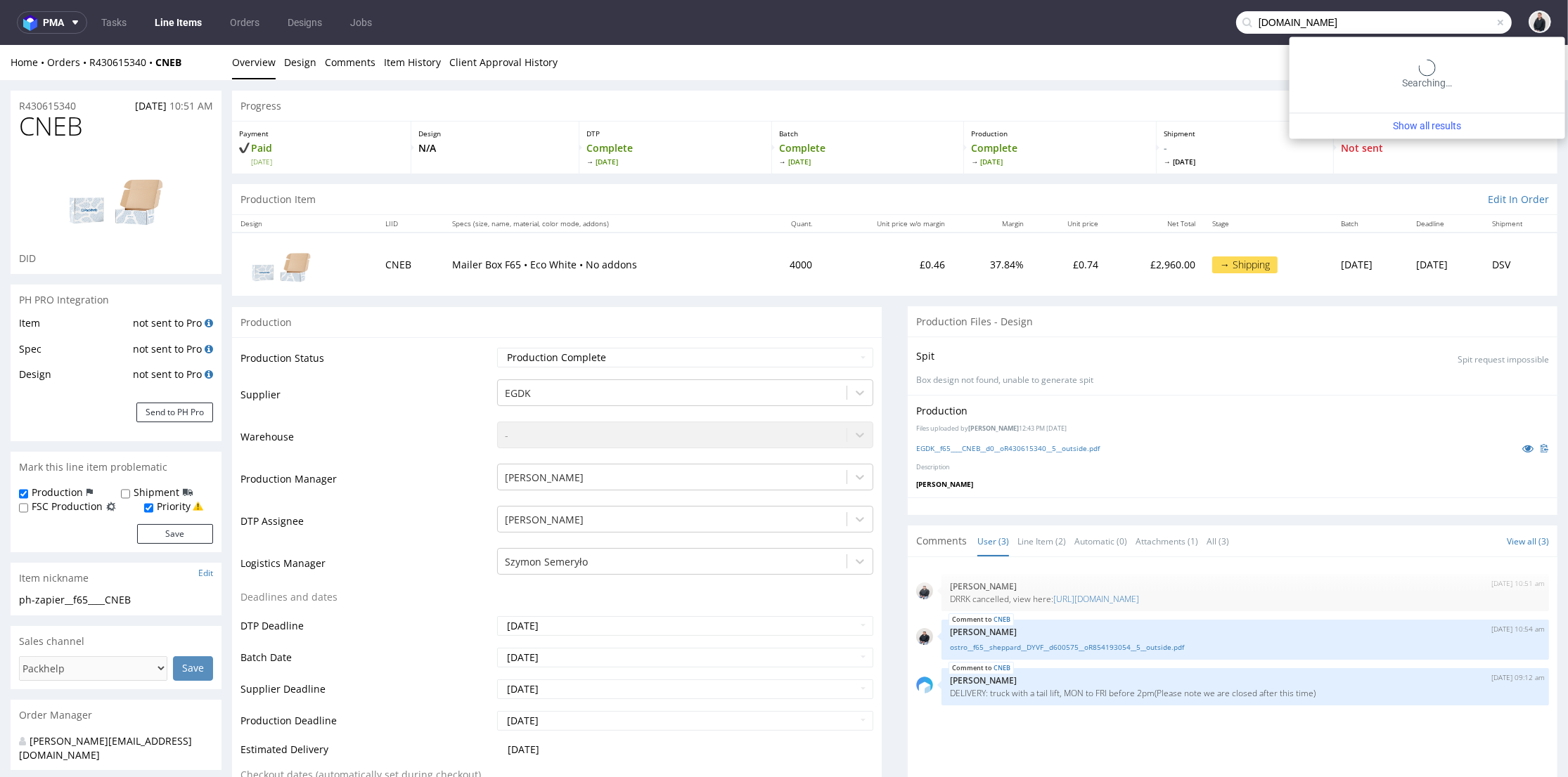
type input "samotics.com"
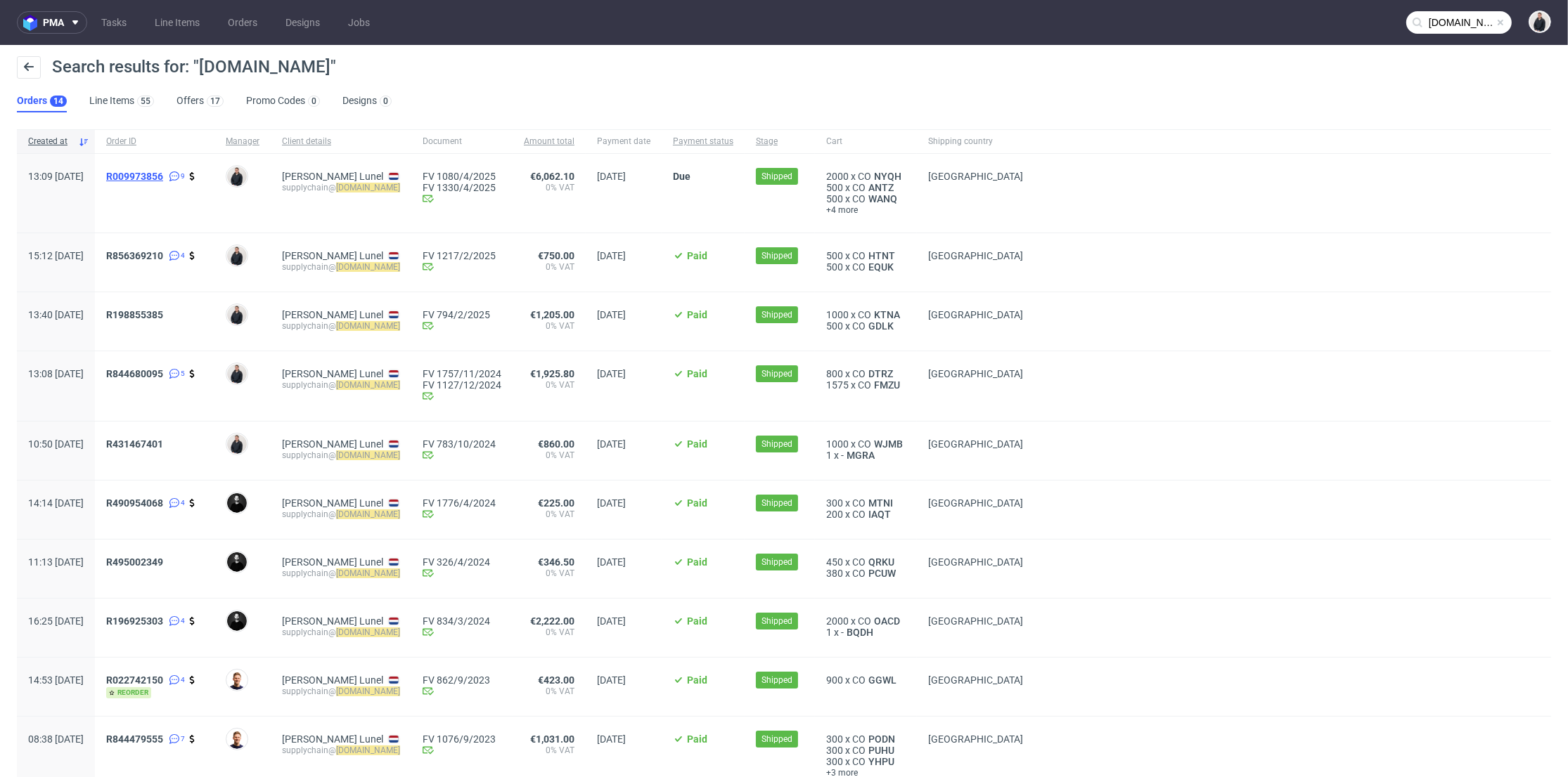
click at [163, 170] on span "R009973856" at bounding box center [134, 175] width 57 height 11
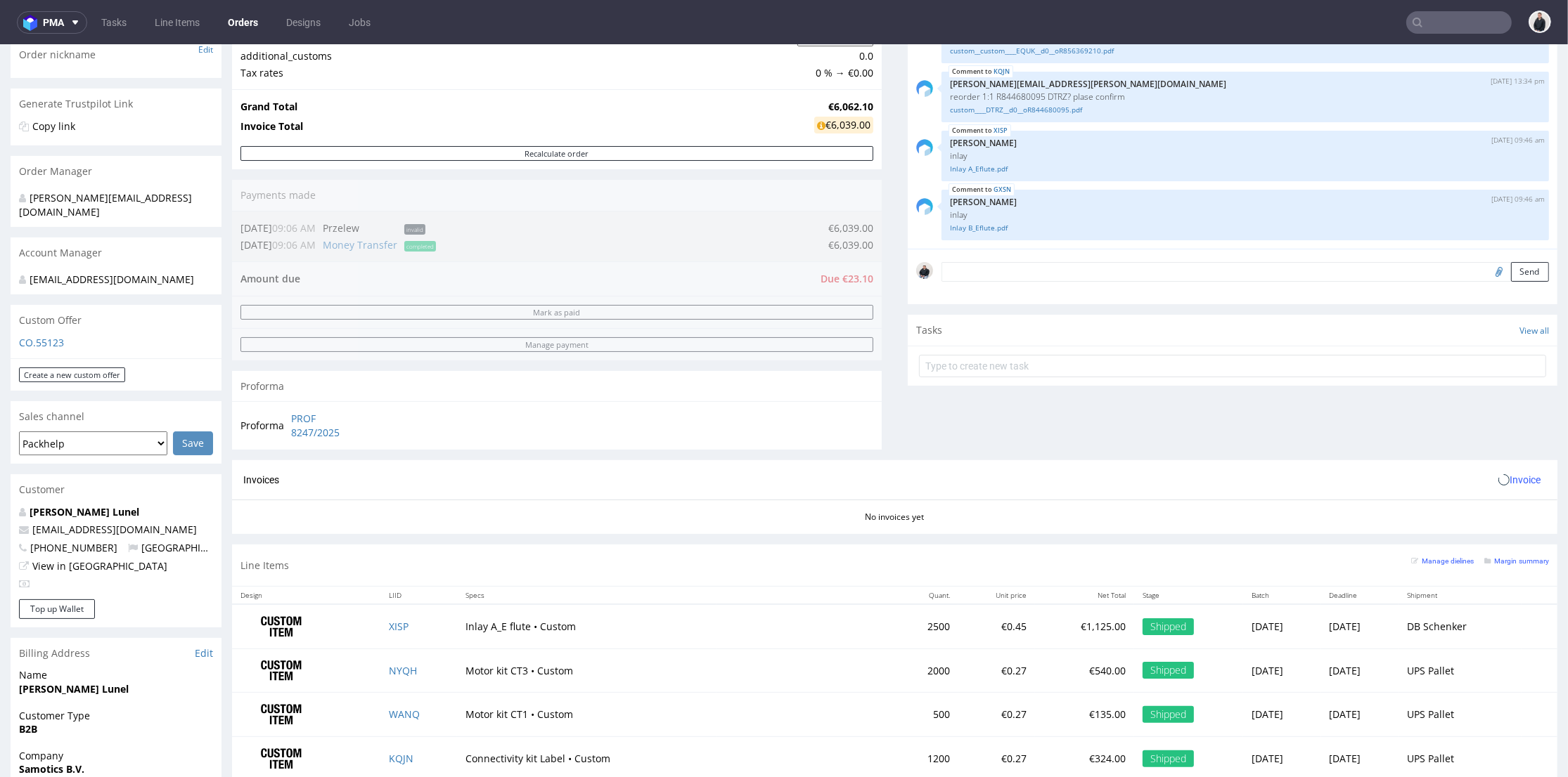
scroll to position [546, 0]
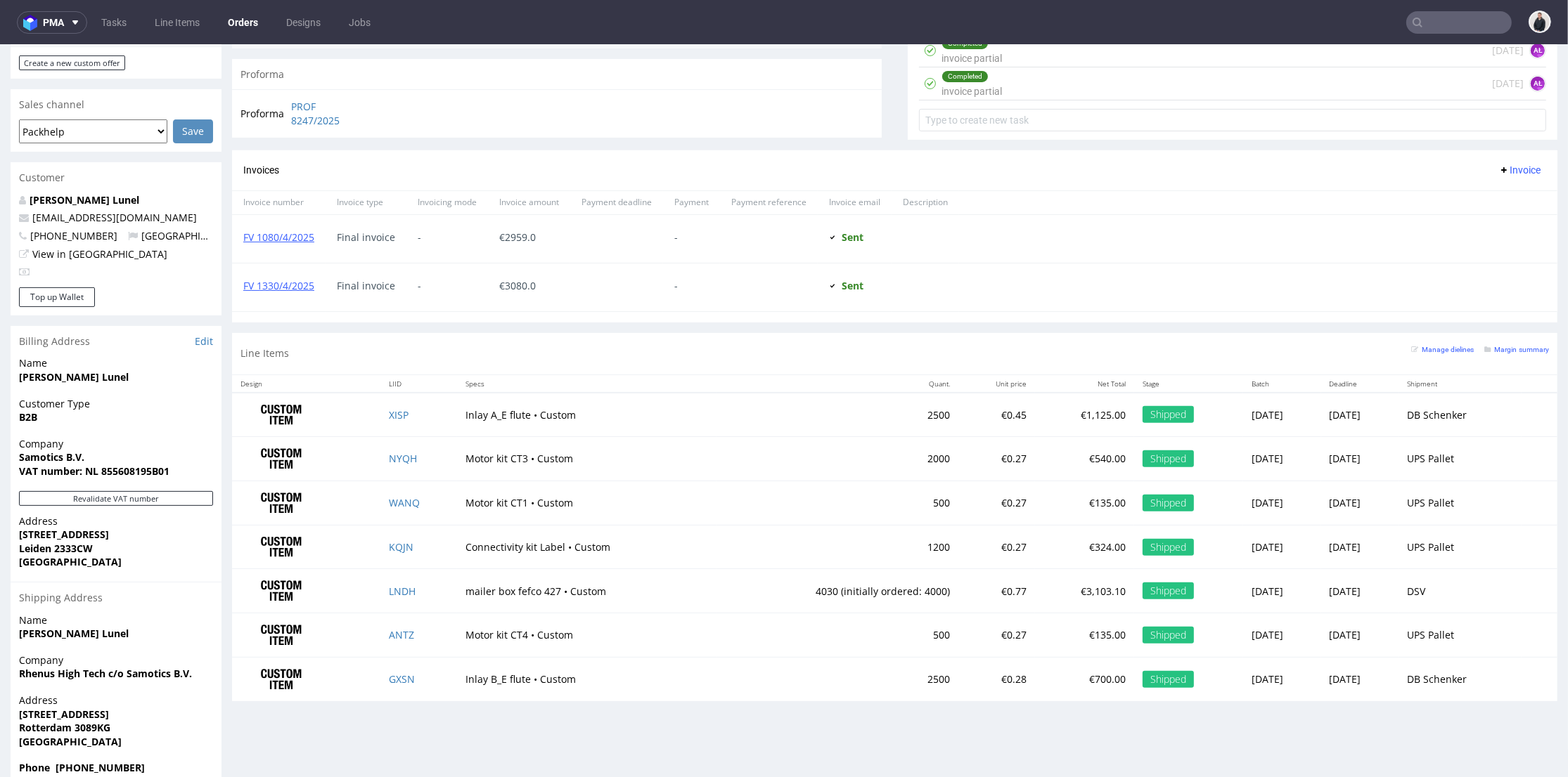
click at [516, 639] on td "Motor kit CT4 • Custom" at bounding box center [586, 635] width 259 height 44
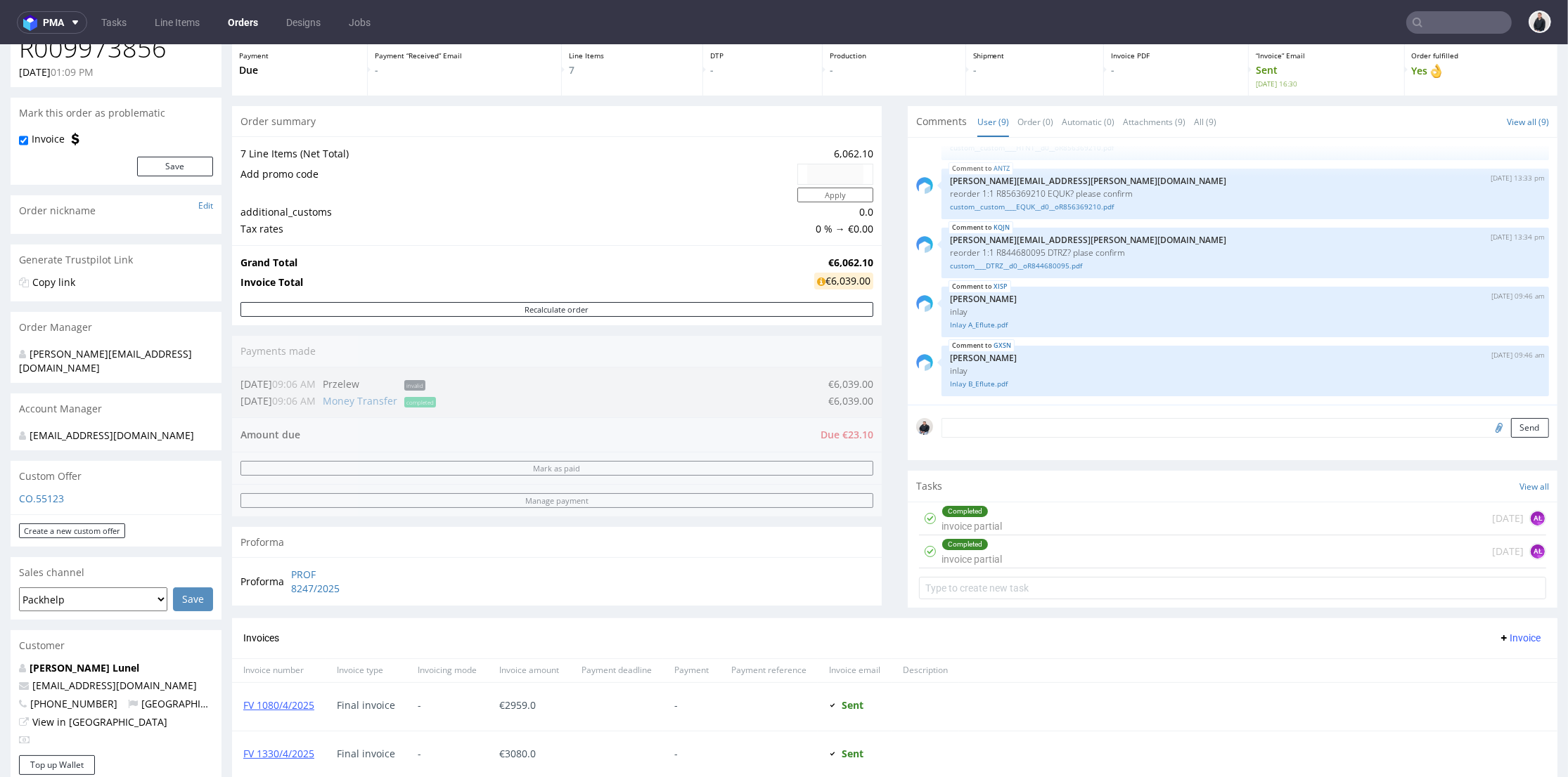
scroll to position [0, 0]
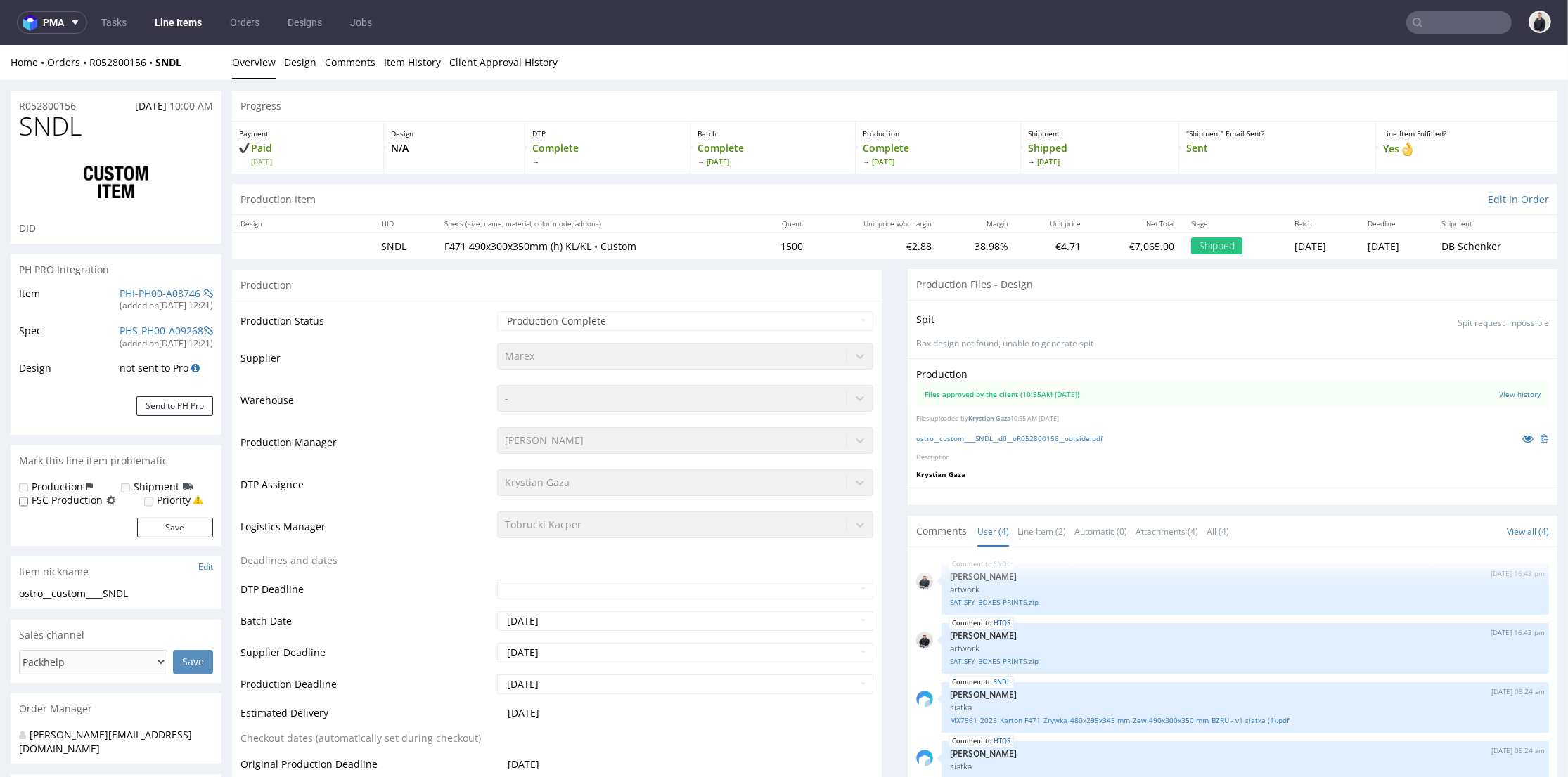
scroll to position [1171, 0]
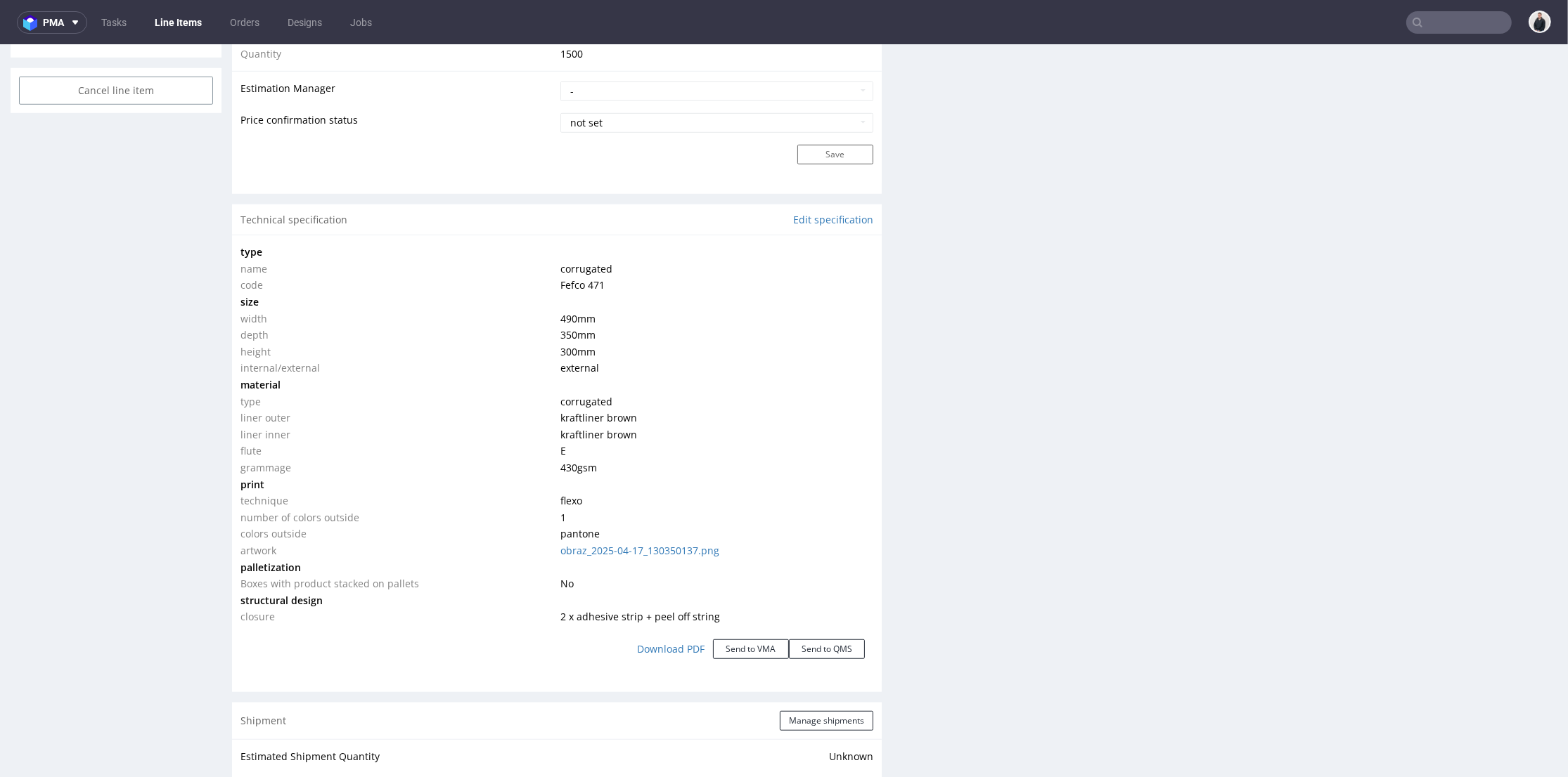
click at [1413, 19] on input "text" at bounding box center [1458, 22] width 105 height 23
paste input "R780491876"
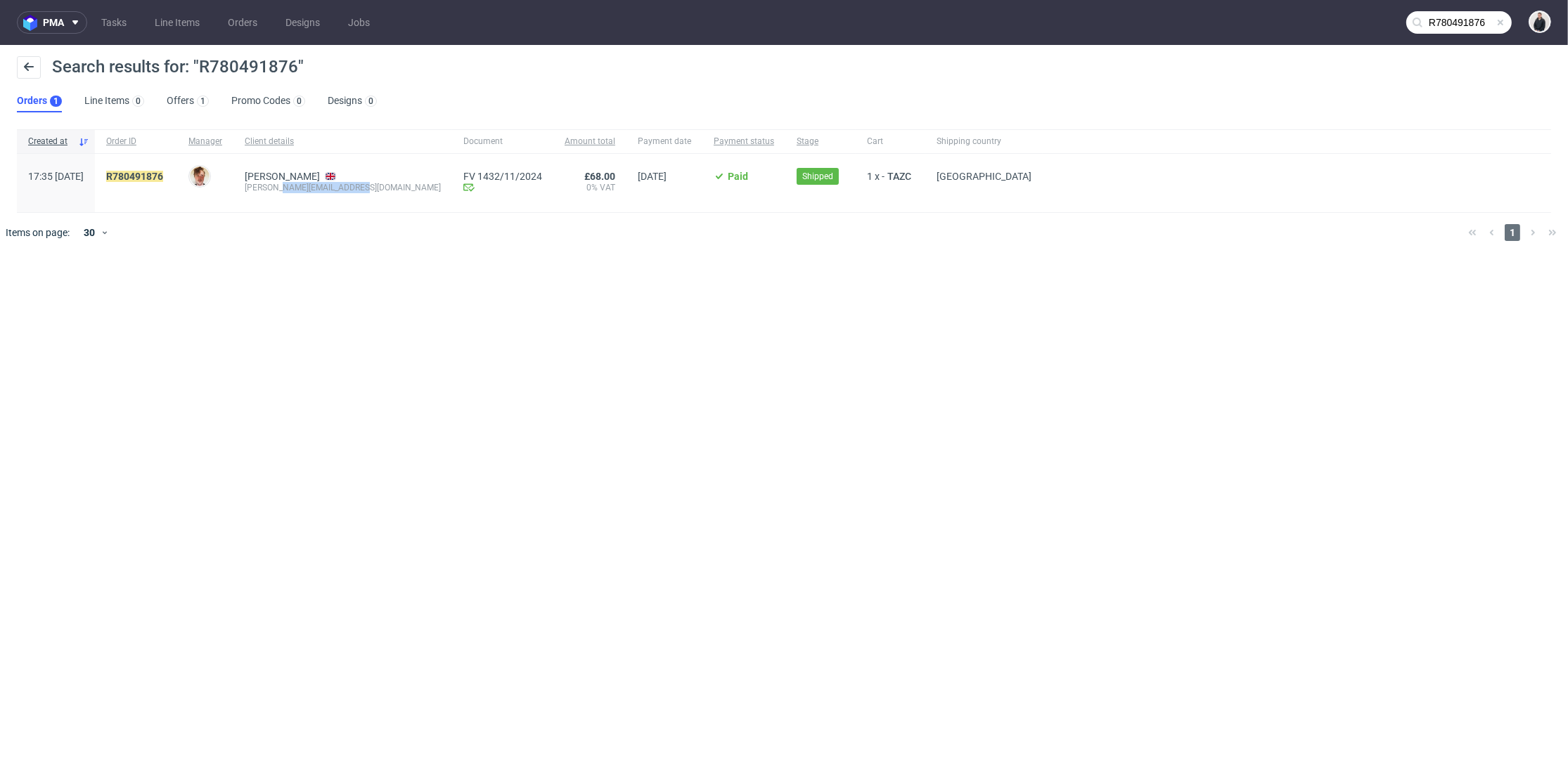
drag, startPoint x: 392, startPoint y: 192, endPoint x: 325, endPoint y: 187, distance: 67.2
click at [325, 187] on div "Rowland Graham rowland@retrocamerafix.com" at bounding box center [343, 182] width 219 height 58
copy div "retrocamerafix.com"
click at [1457, 16] on input "R780491876" at bounding box center [1458, 22] width 105 height 23
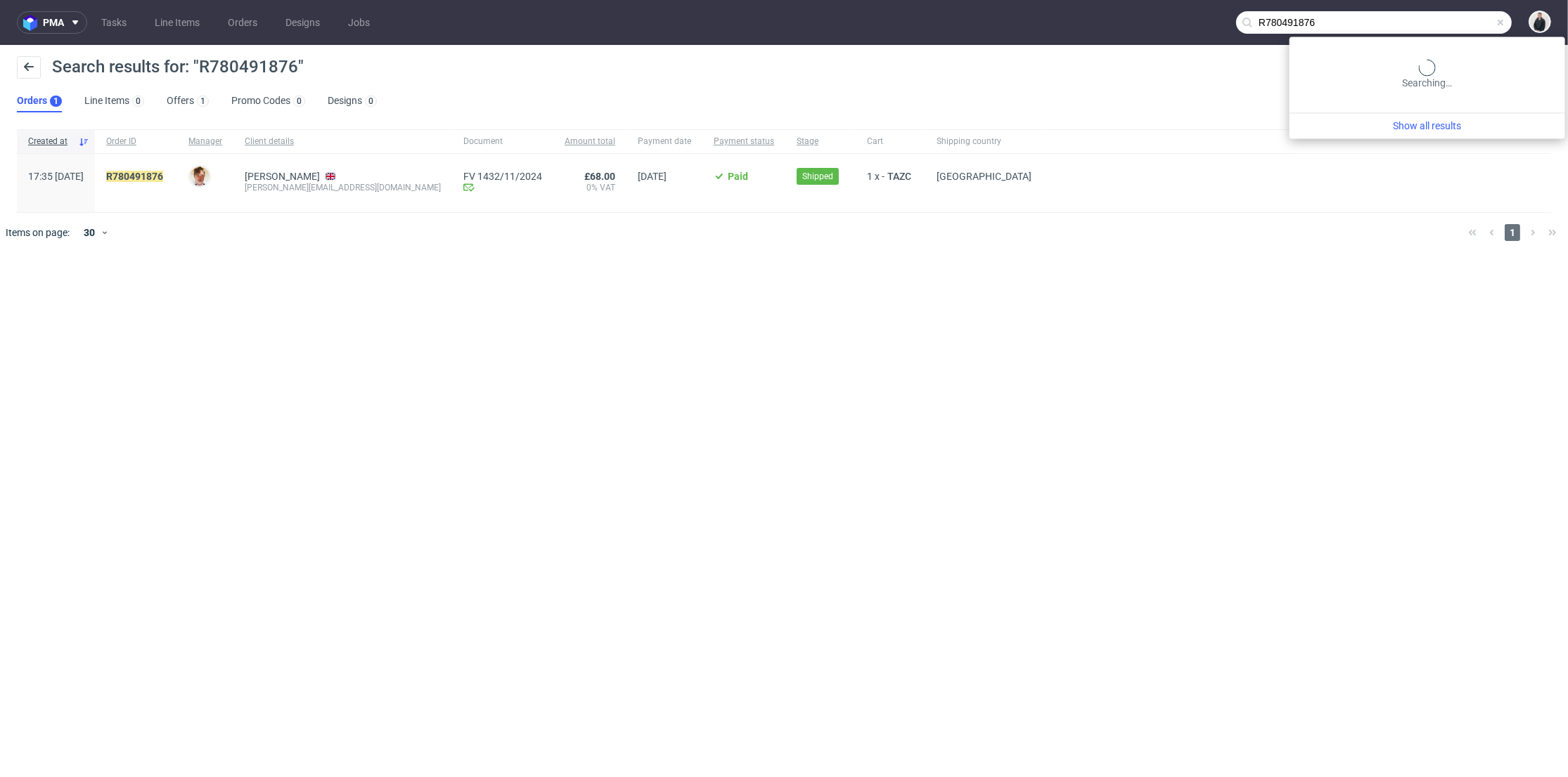
paste input "retrocamerafix.com"
type input "retrocamerafix.com"
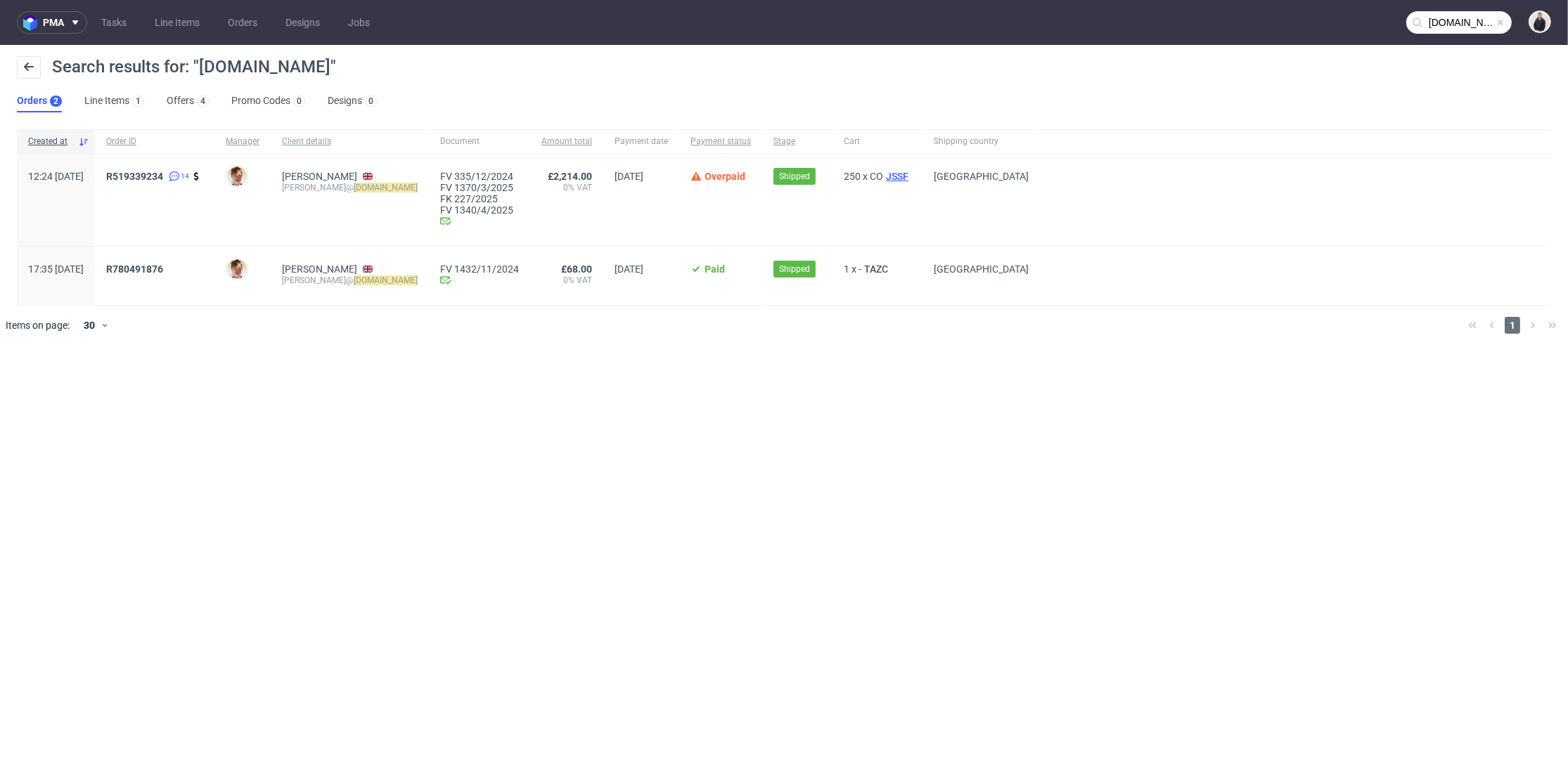
click at [911, 170] on span "JSSF" at bounding box center [896, 175] width 28 height 11
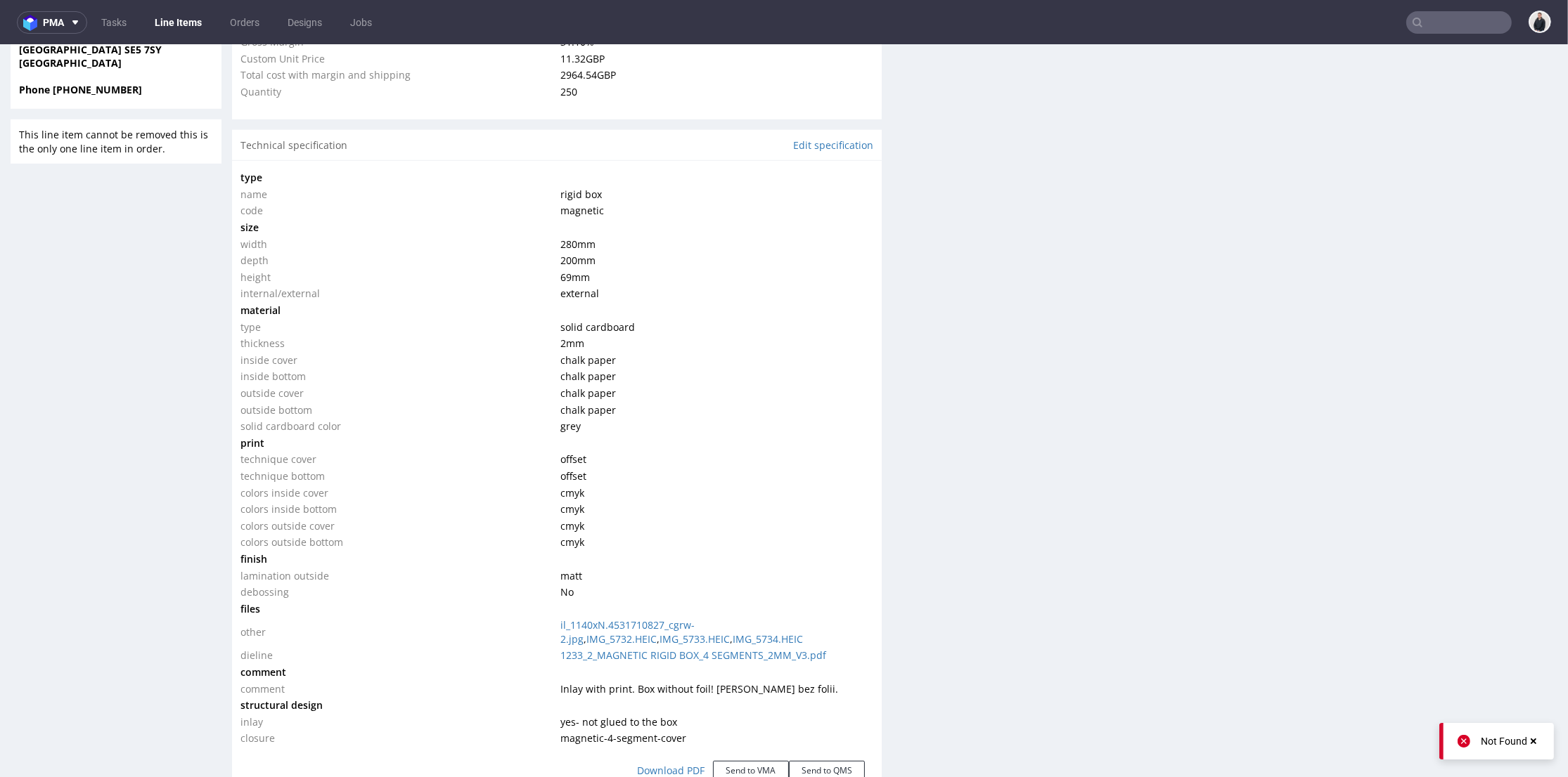
scroll to position [1249, 0]
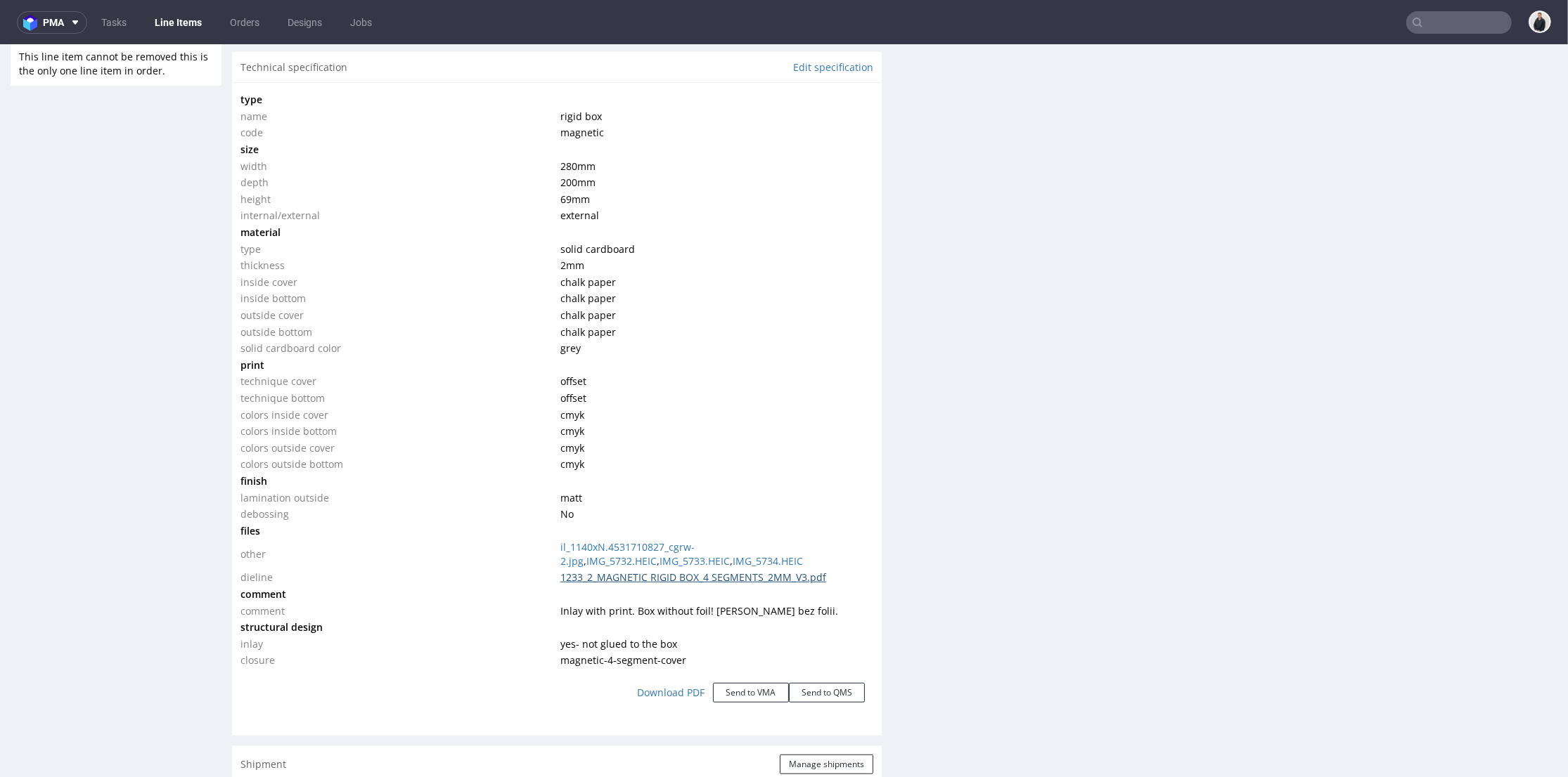
click at [703, 578] on link "1233_2_MAGNETIC RIGID BOX_4 SEGMENTS_2MM_V3.pdf" at bounding box center [693, 577] width 266 height 13
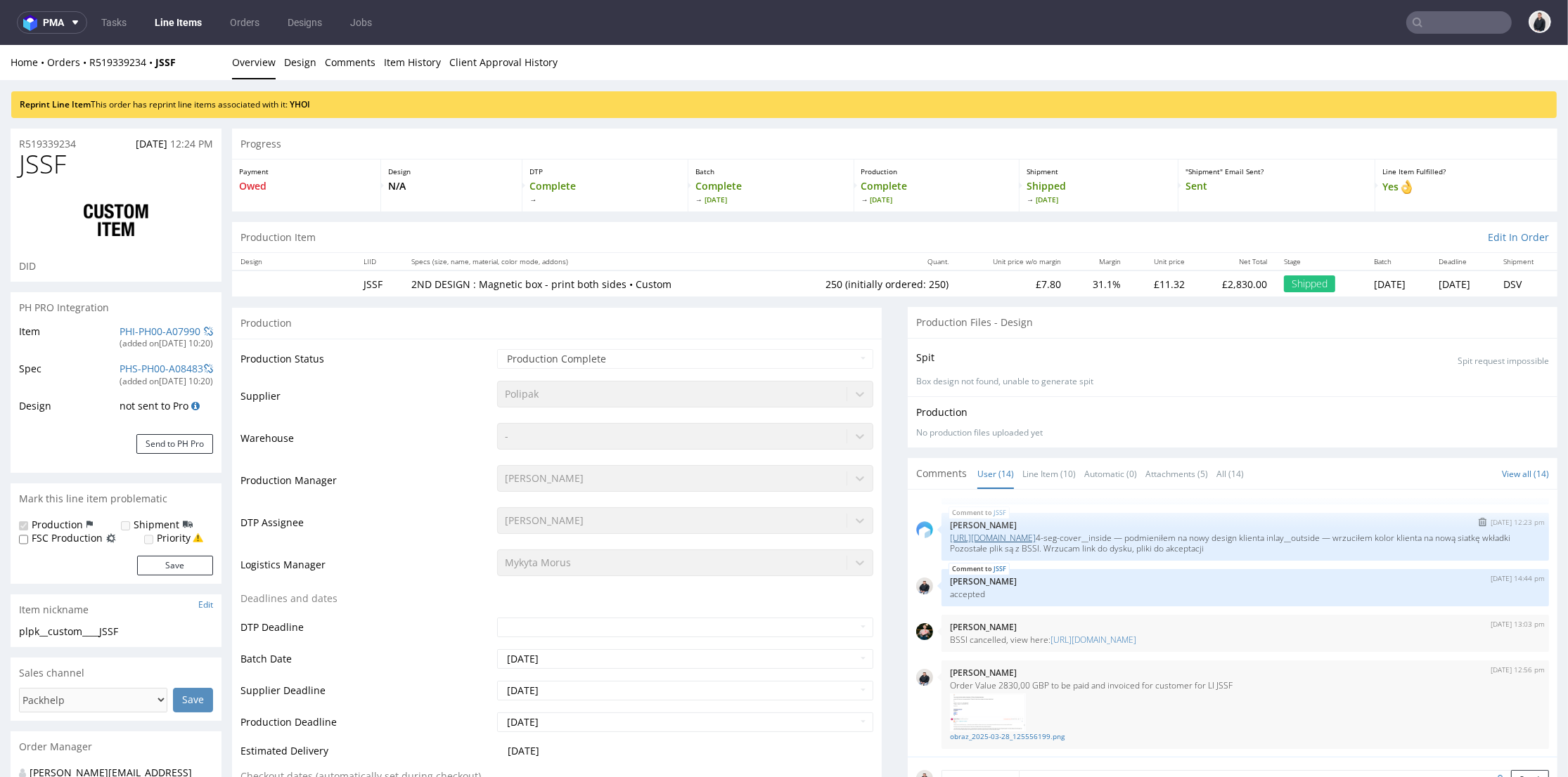
scroll to position [475, 0]
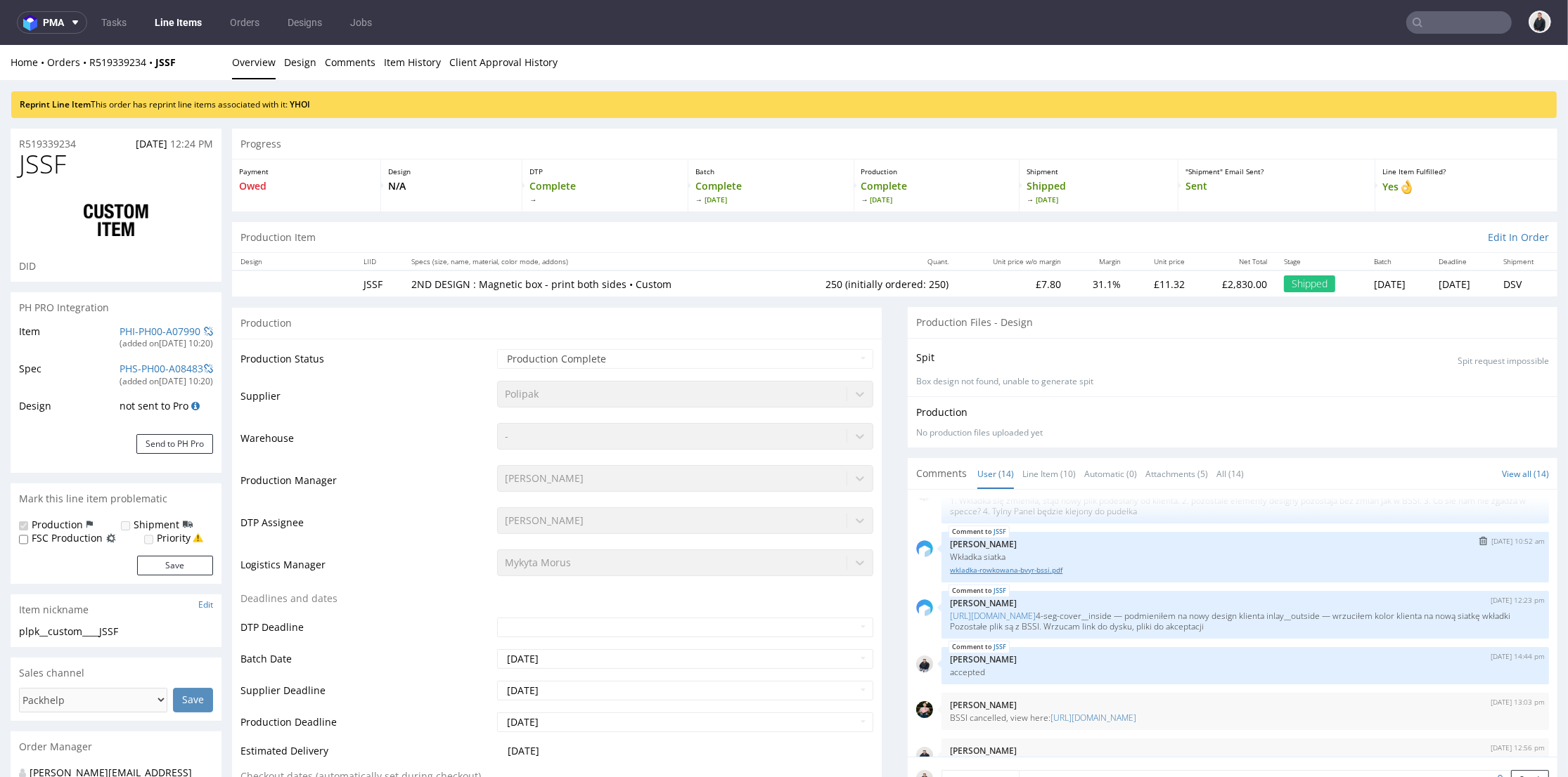
click at [1022, 567] on link "wkladka-rowkowana-bvyr-bssi.pdf" at bounding box center [1245, 570] width 591 height 10
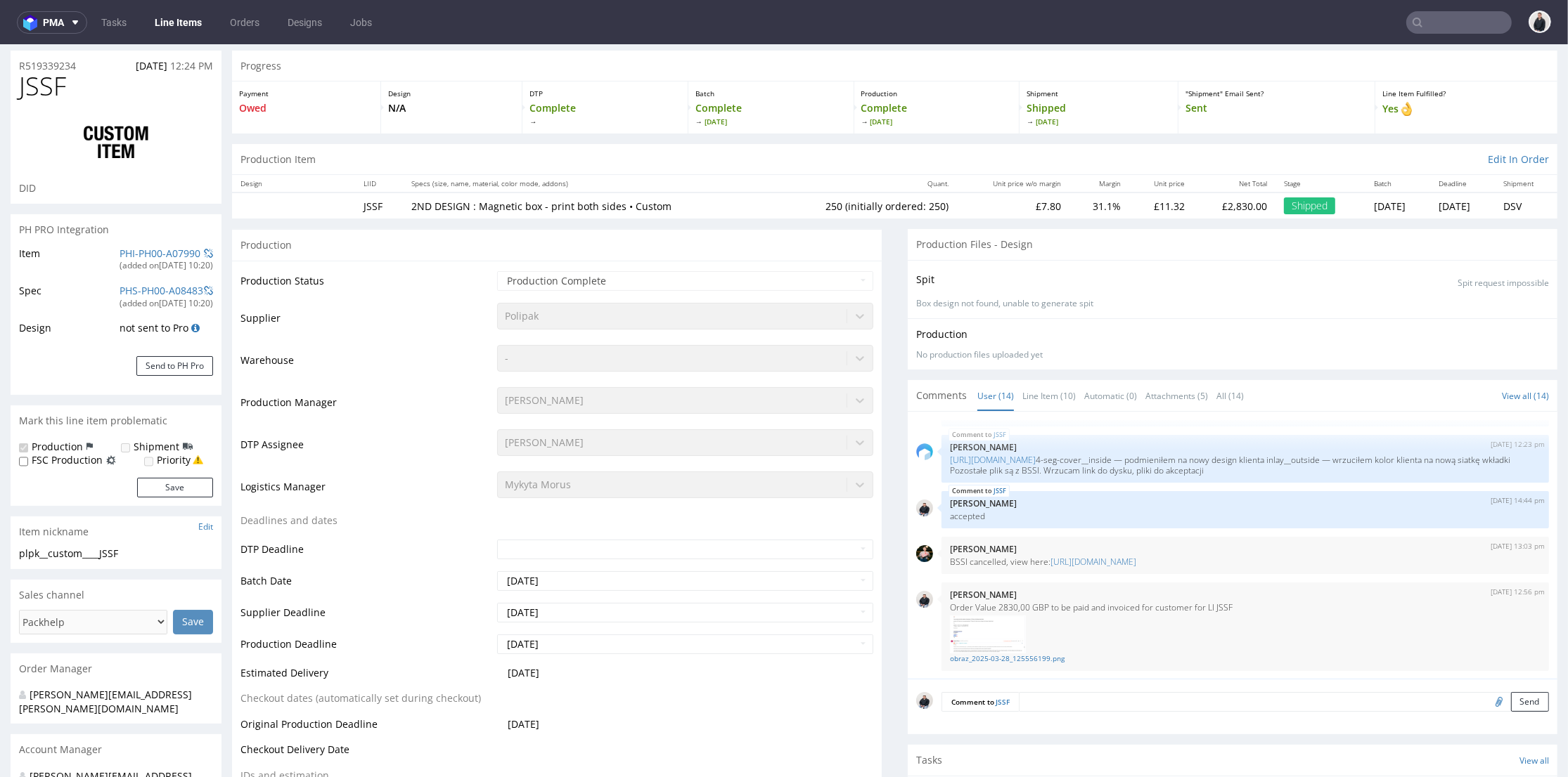
scroll to position [0, 0]
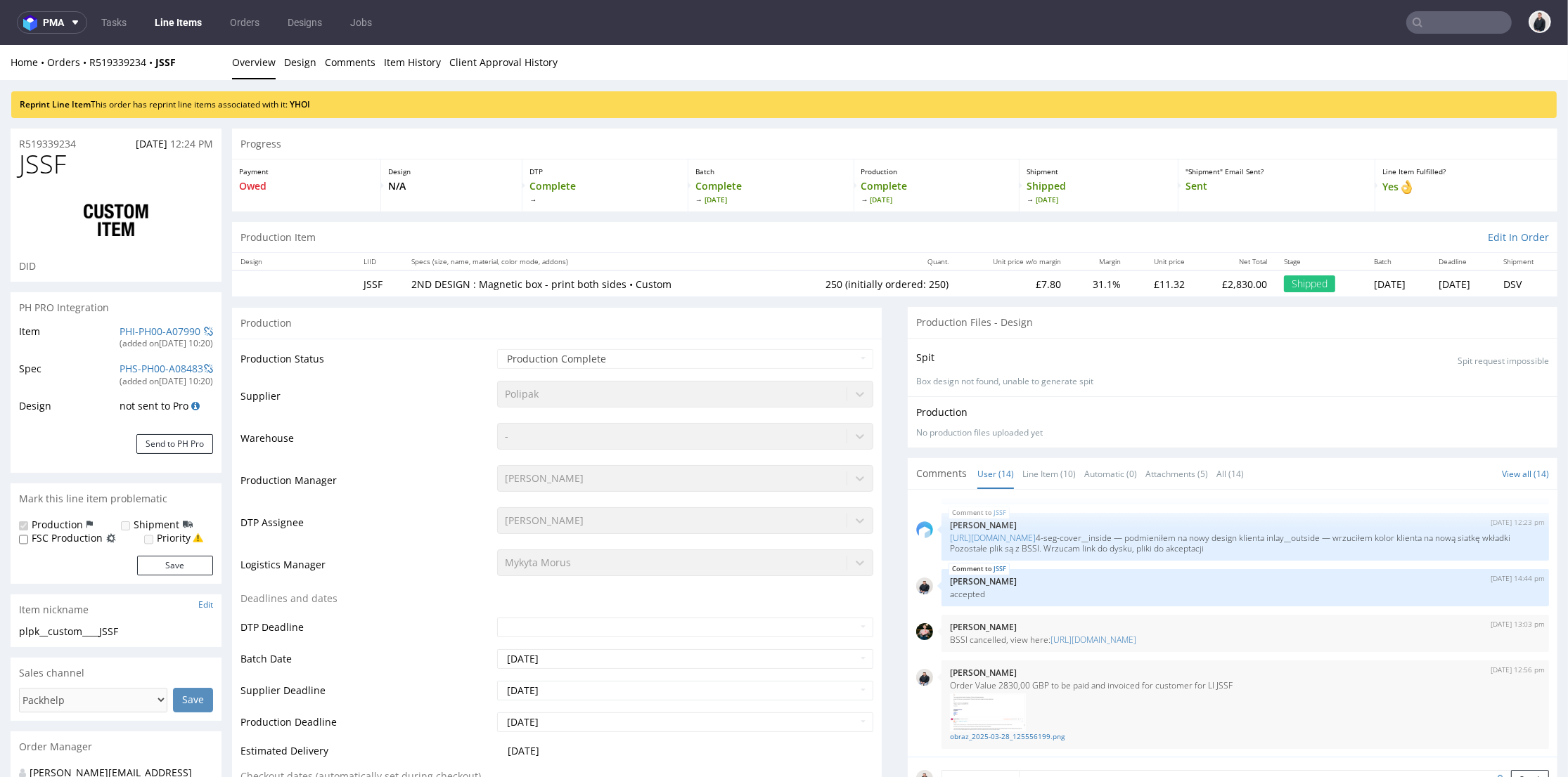
click at [1456, 24] on input "text" at bounding box center [1458, 22] width 105 height 23
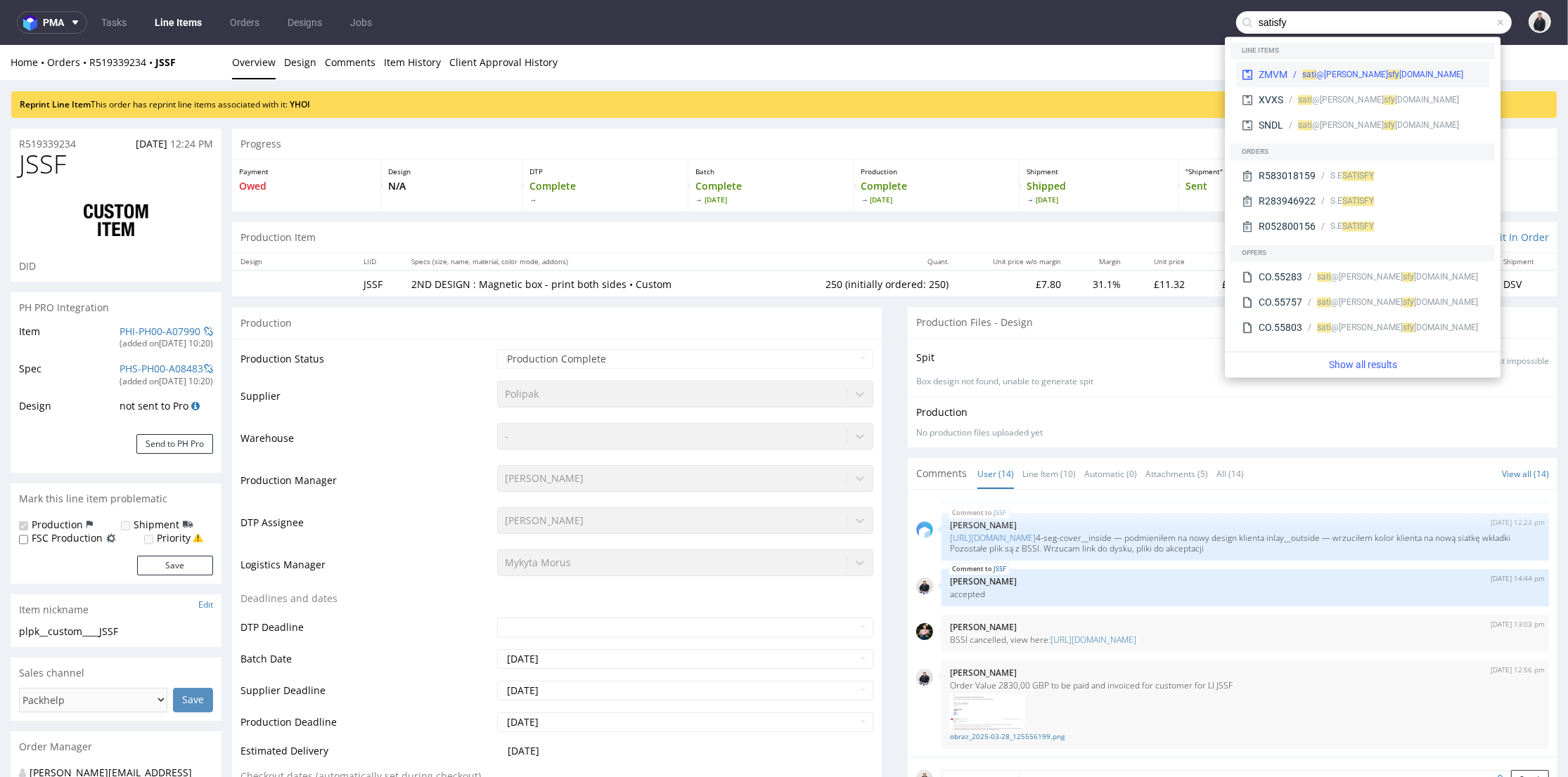
type input "satisfy"
click at [1419, 72] on div "chen@ sati sfy running.com" at bounding box center [1385, 74] width 196 height 13
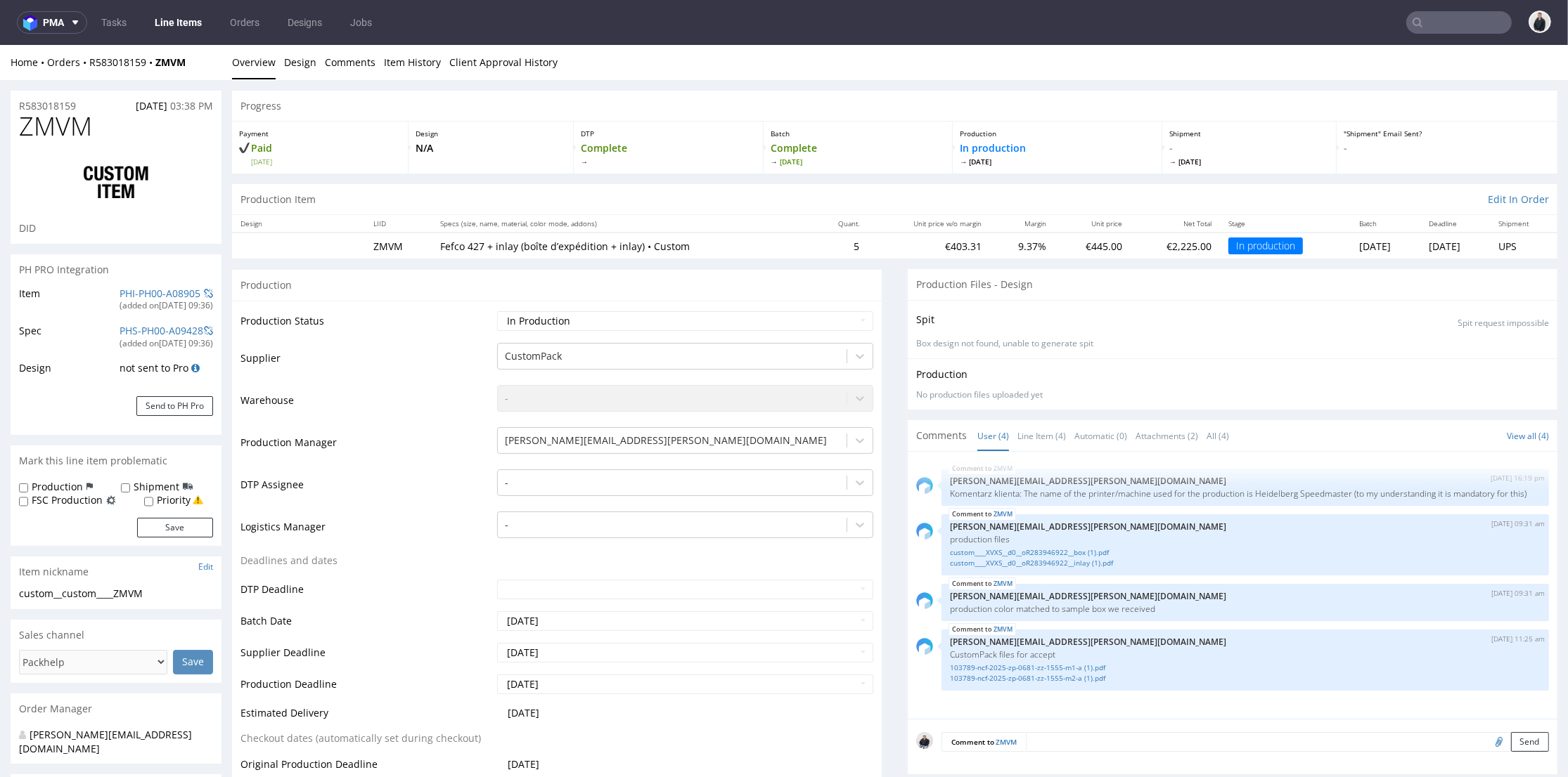
scroll to position [390, 0]
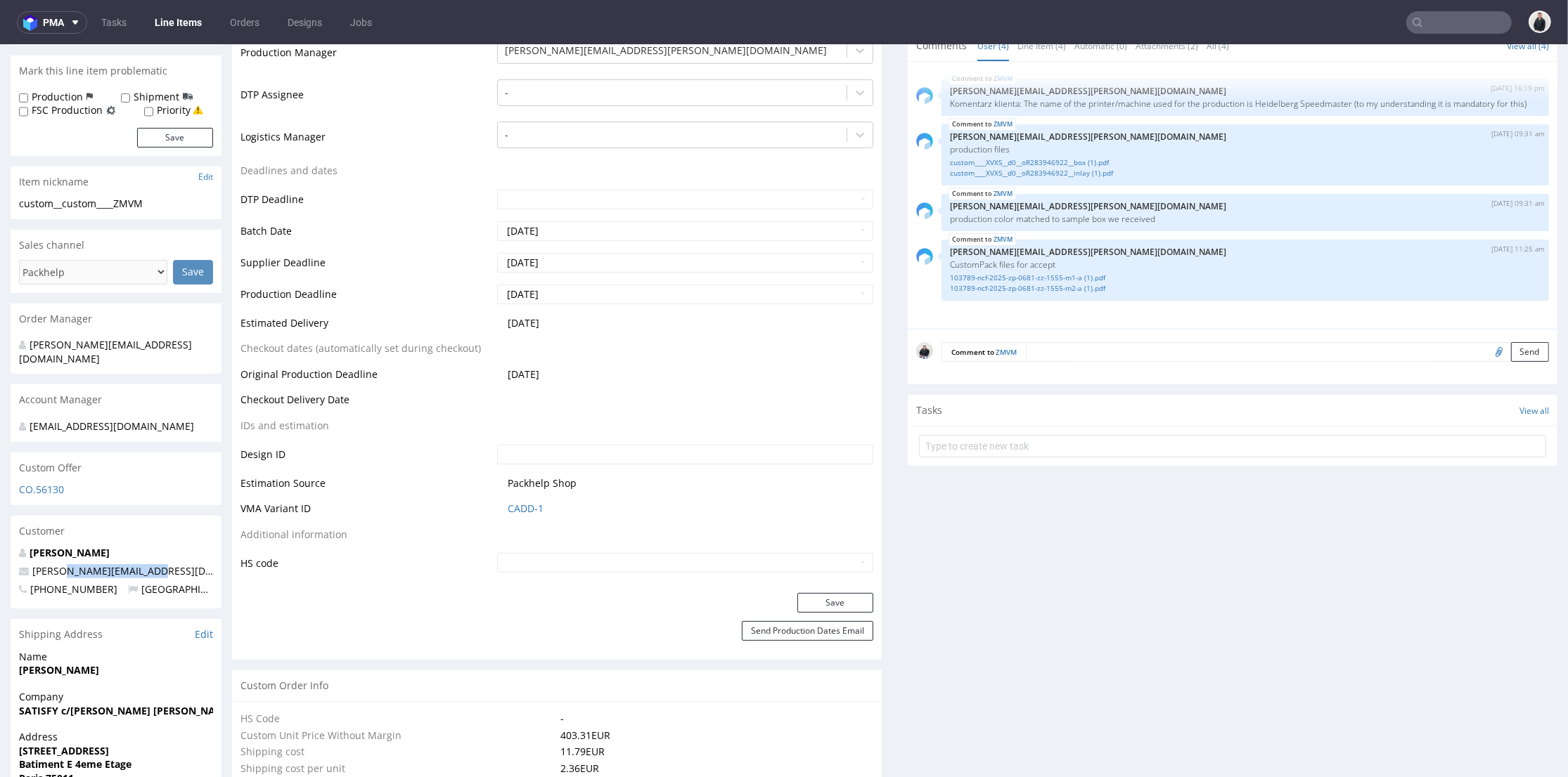
drag, startPoint x: 92, startPoint y: 564, endPoint x: 216, endPoint y: 472, distance: 154.4
click at [66, 564] on p "chen@satisfyrunning.com" at bounding box center [116, 571] width 194 height 14
copy link "atisfyrunning.com"
click at [1458, 4] on nav "pma Tasks Line Items Orders Designs Jobs" at bounding box center [784, 22] width 1568 height 45
click at [1455, 18] on input "text" at bounding box center [1458, 22] width 105 height 23
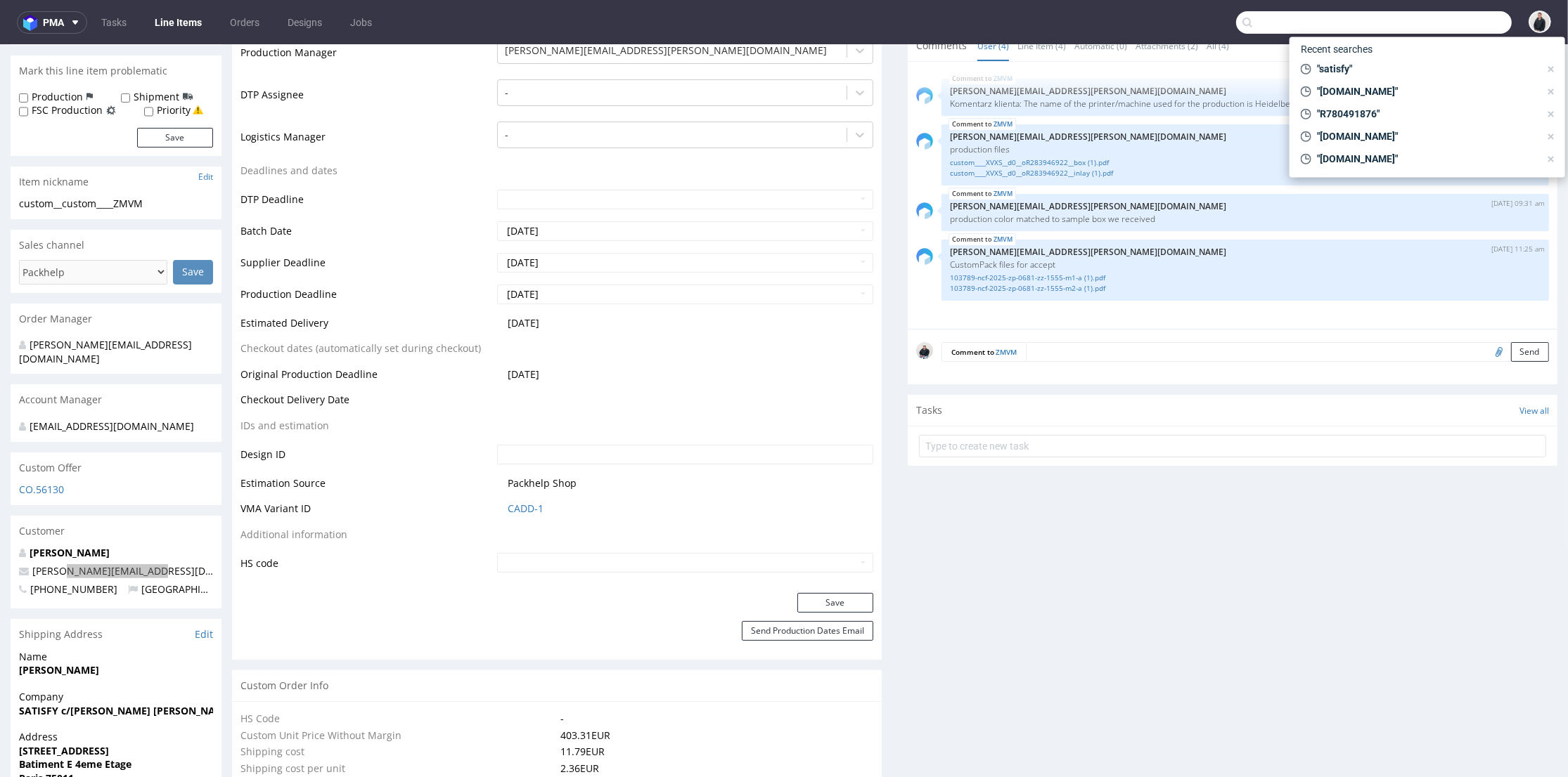
paste input "atisfyrunning.com"
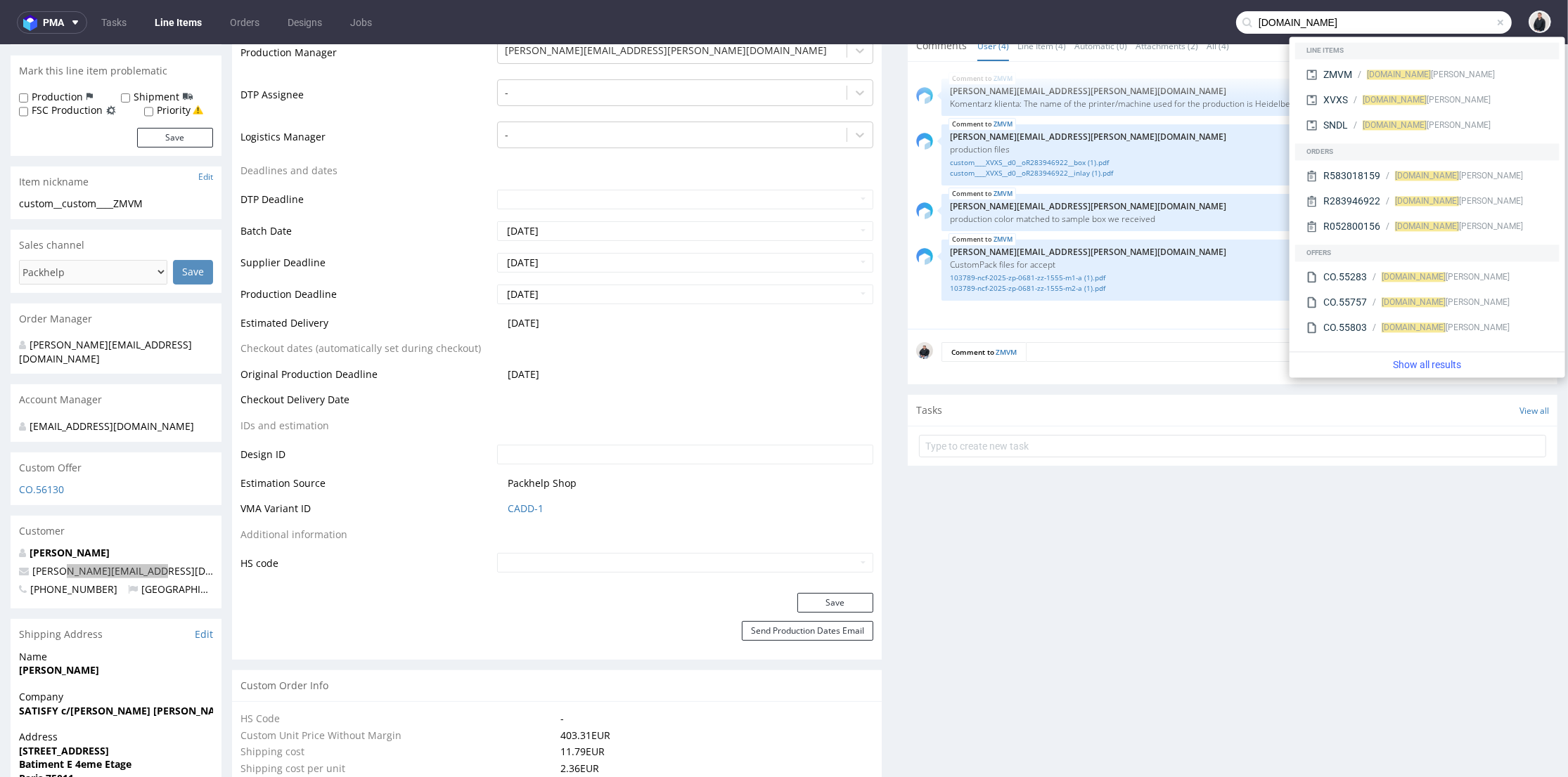
click at [1246, 23] on input "atisfyrunning.com" at bounding box center [1373, 22] width 276 height 23
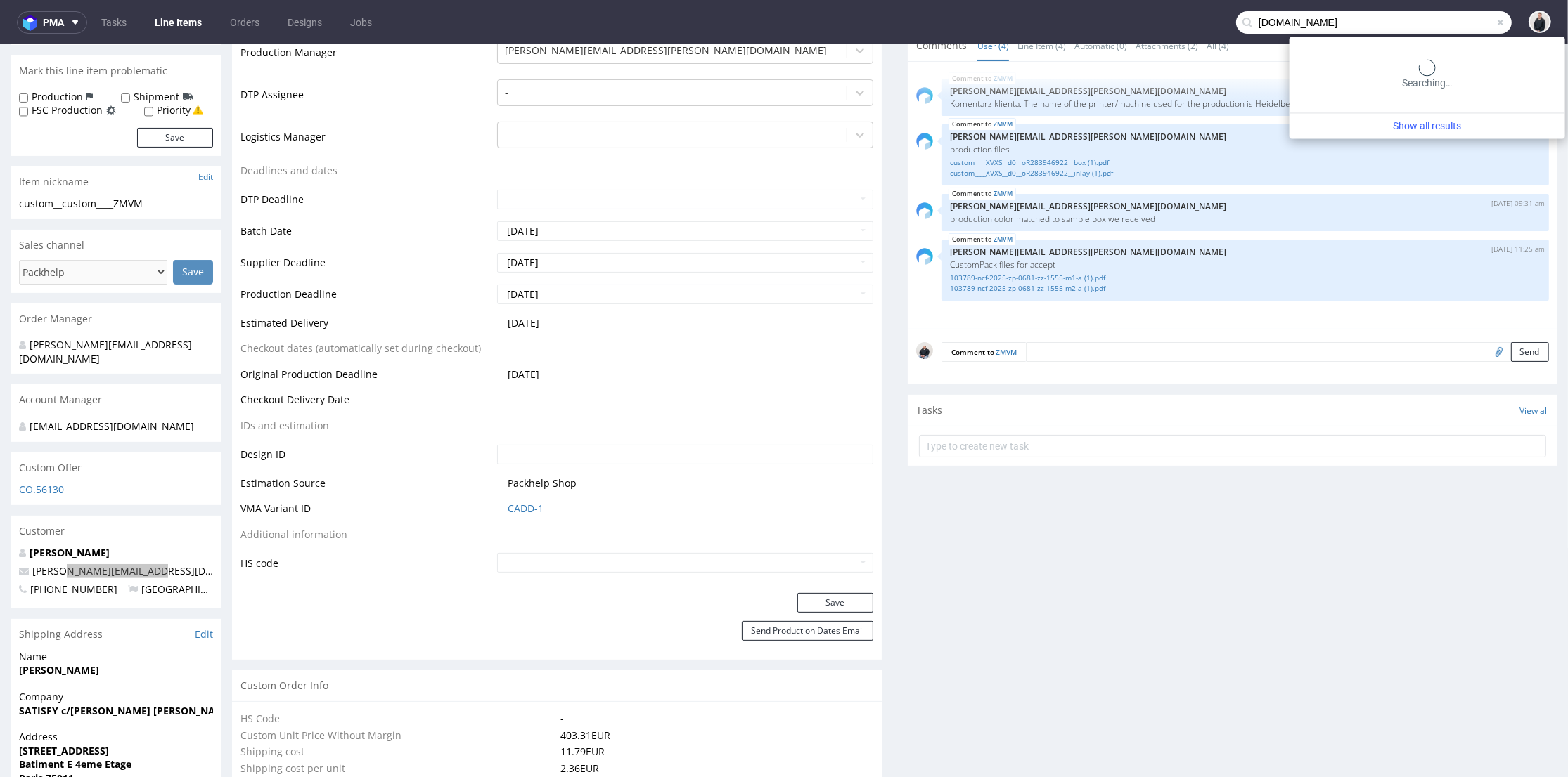
click at [1353, 22] on input "satisfyrunning.com" at bounding box center [1373, 22] width 276 height 23
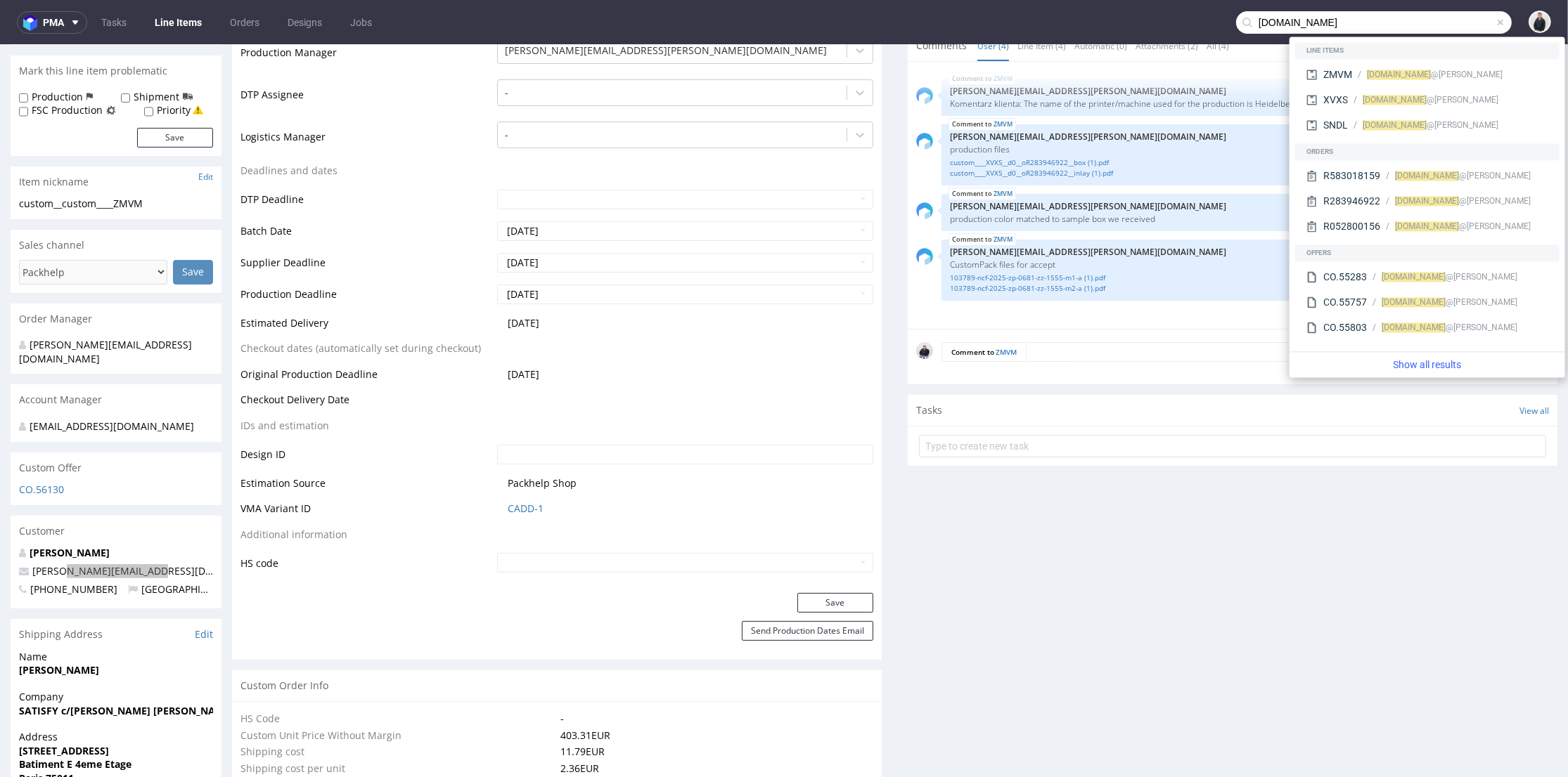
type input "satisfyrunning.com"
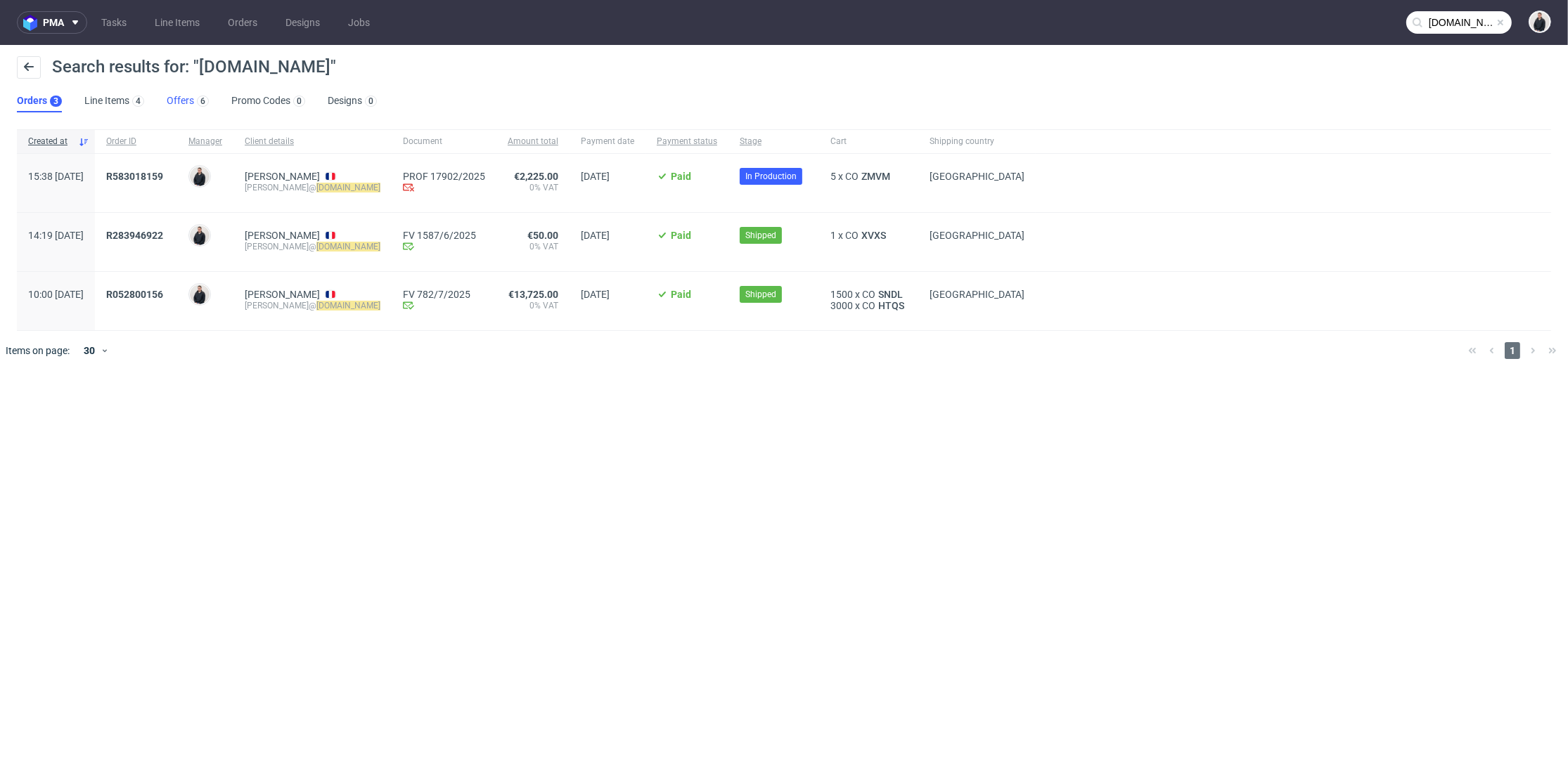
click at [195, 94] on div "6" at bounding box center [201, 100] width 14 height 14
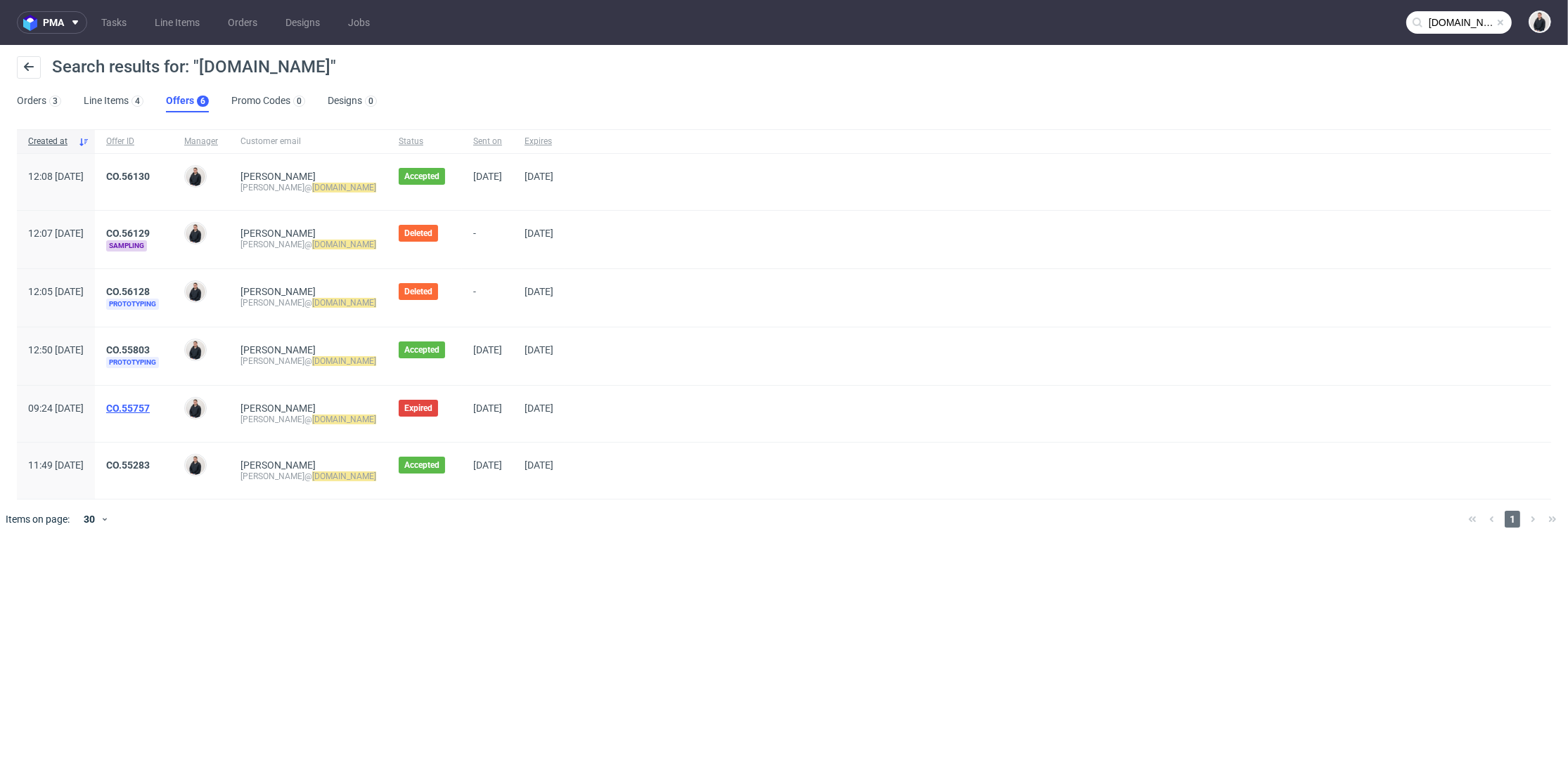
click at [149, 403] on link "CO.55757" at bounding box center [128, 407] width 44 height 11
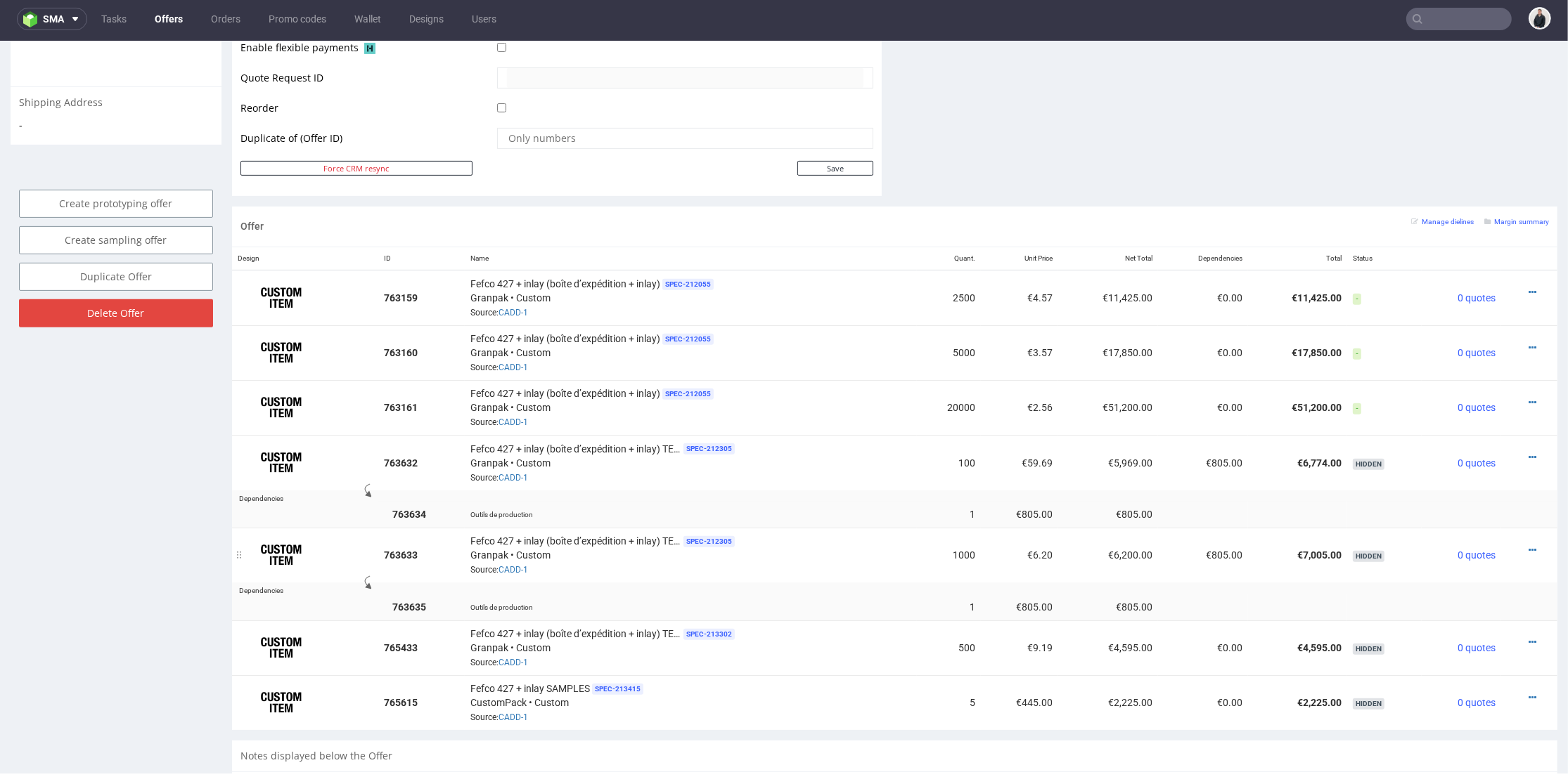
scroll to position [624, 0]
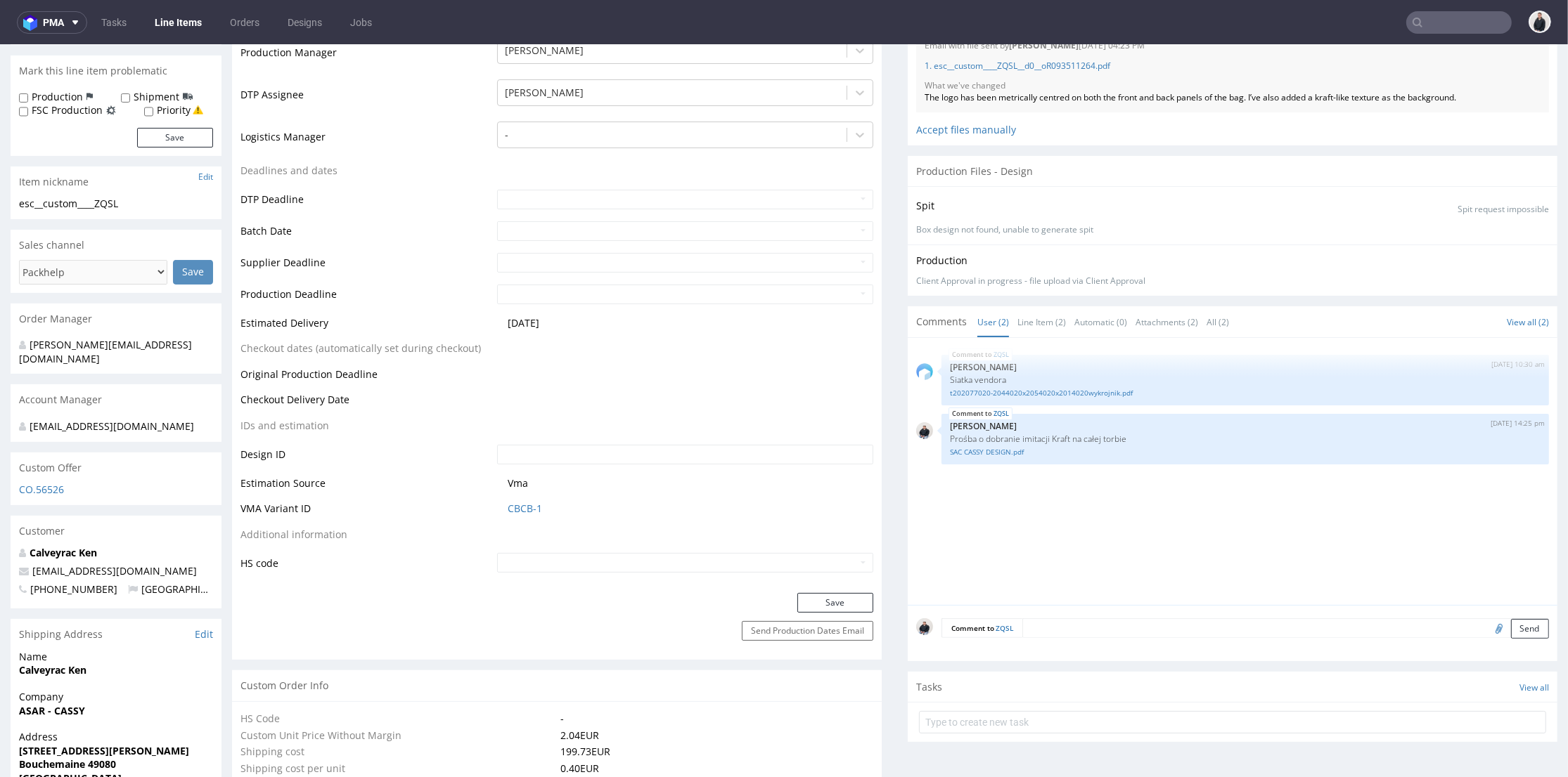
scroll to position [78, 0]
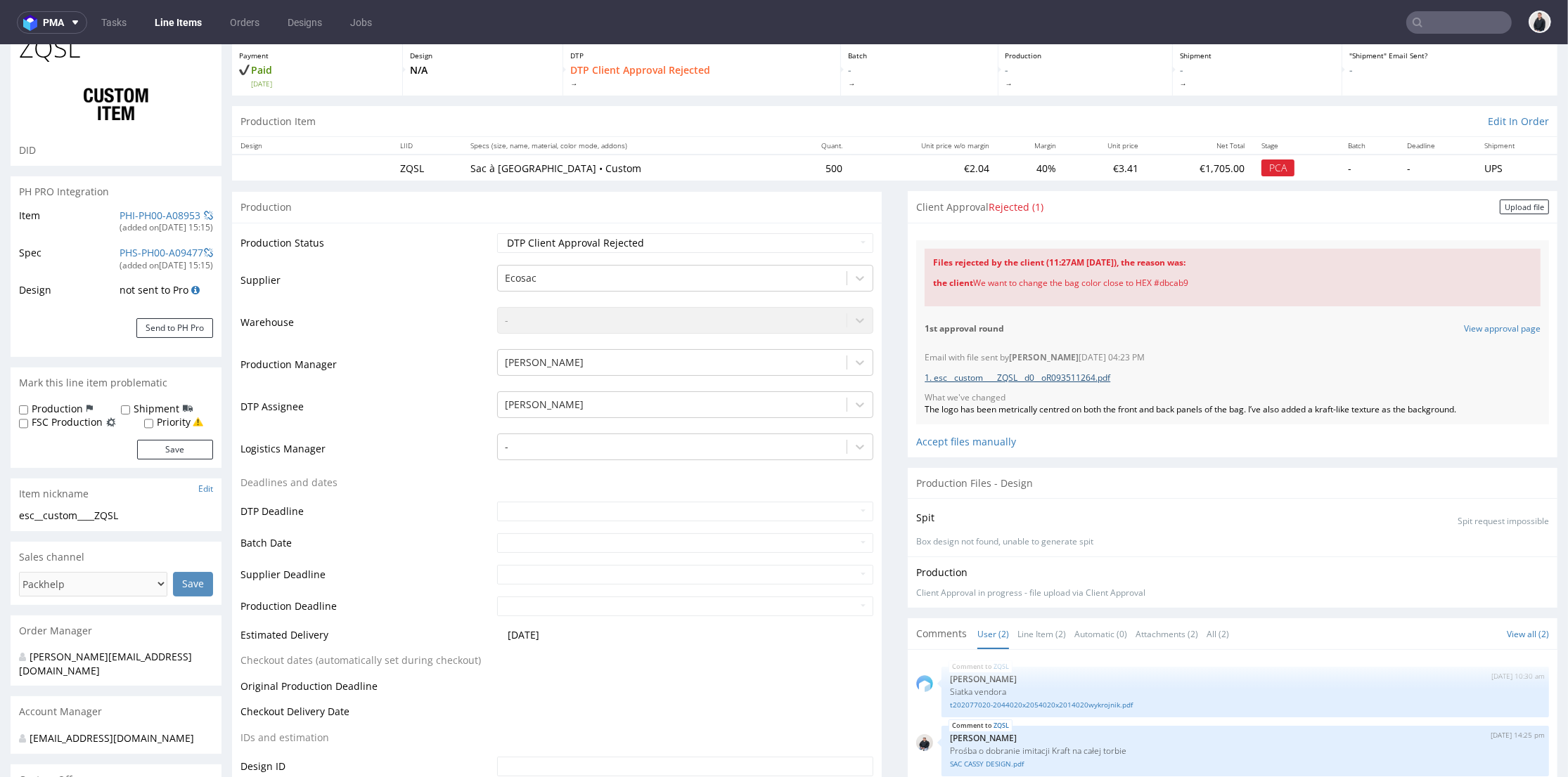
click at [1017, 375] on link "1. esc__custom____ZQSL__d0__oR093511264.pdf" at bounding box center [1017, 378] width 186 height 12
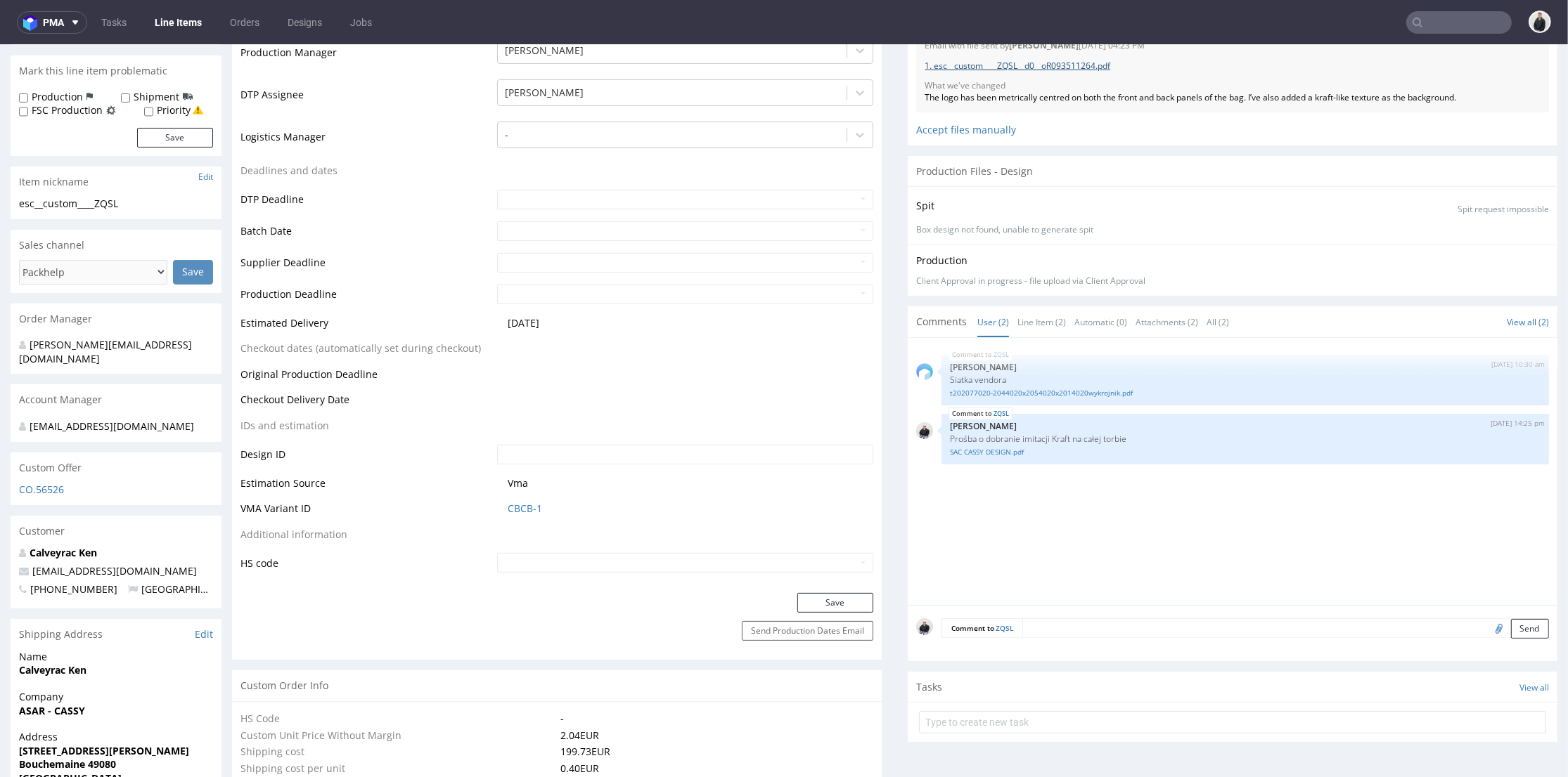
scroll to position [468, 0]
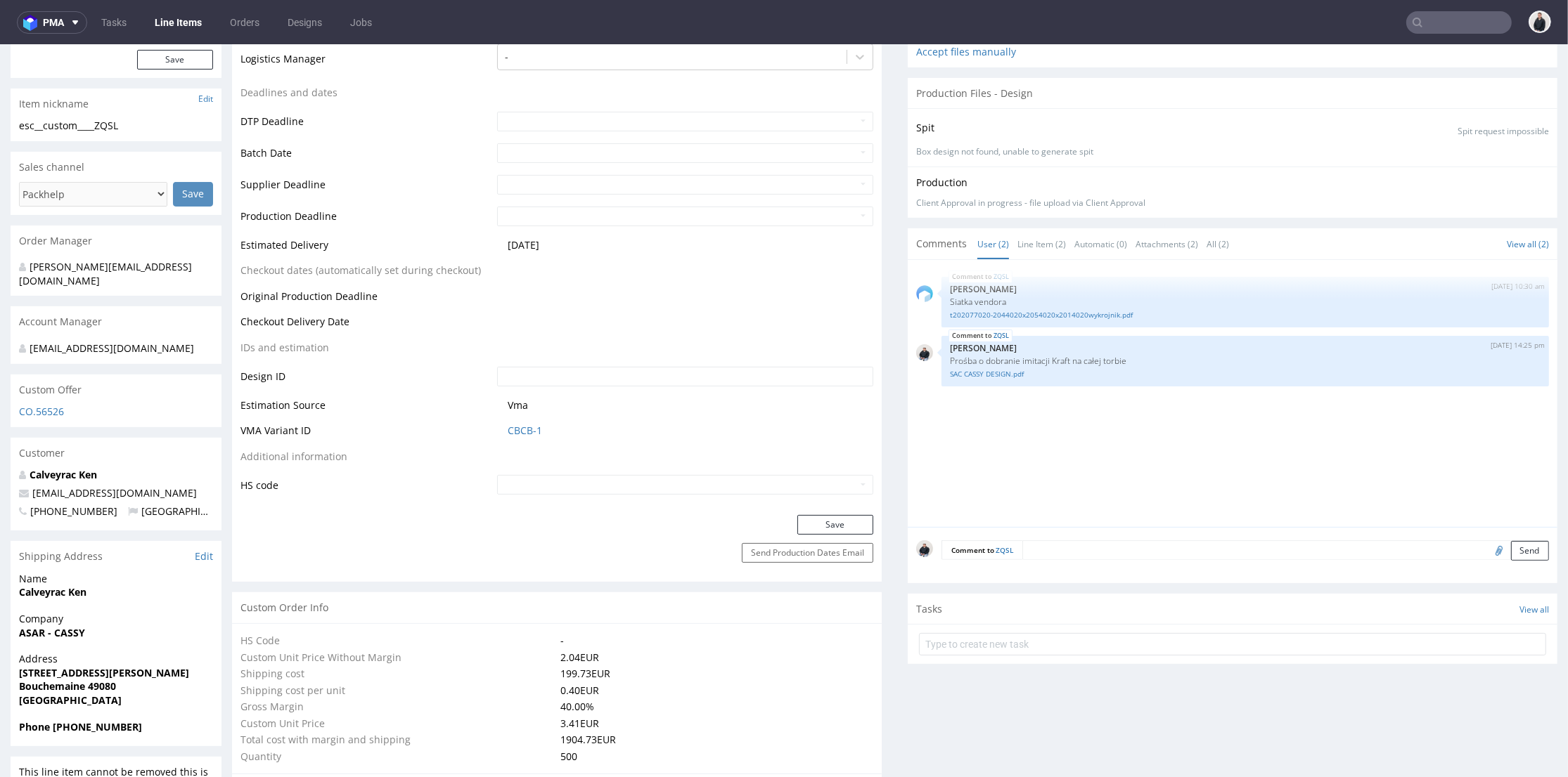
click at [1487, 553] on input "file" at bounding box center [1496, 550] width 19 height 19
type input "C:\fakepath\SAC CASSY DESIGN (1).pdf"
click at [1513, 550] on button "Send" at bounding box center [1529, 550] width 38 height 19
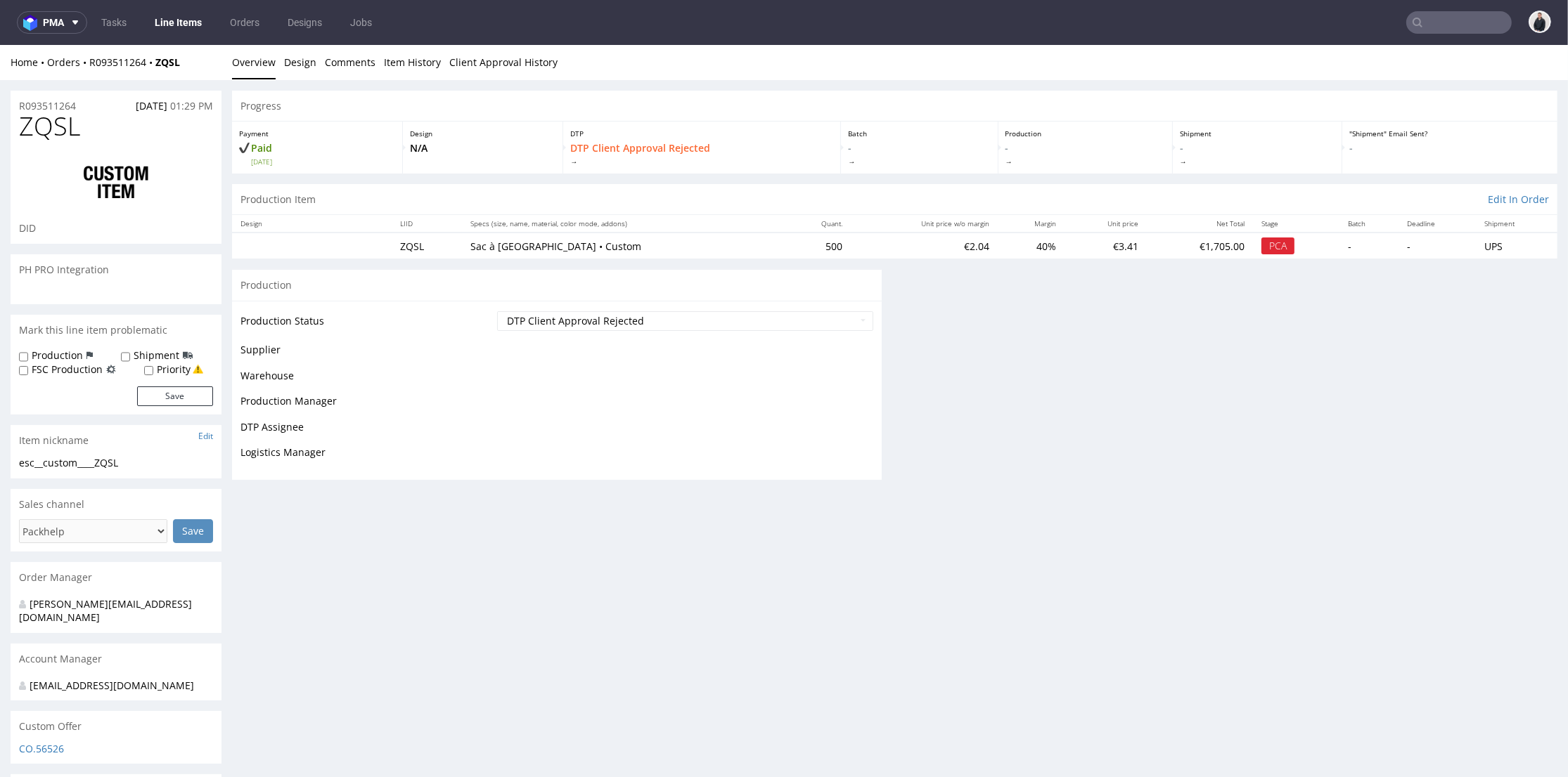
scroll to position [0, 0]
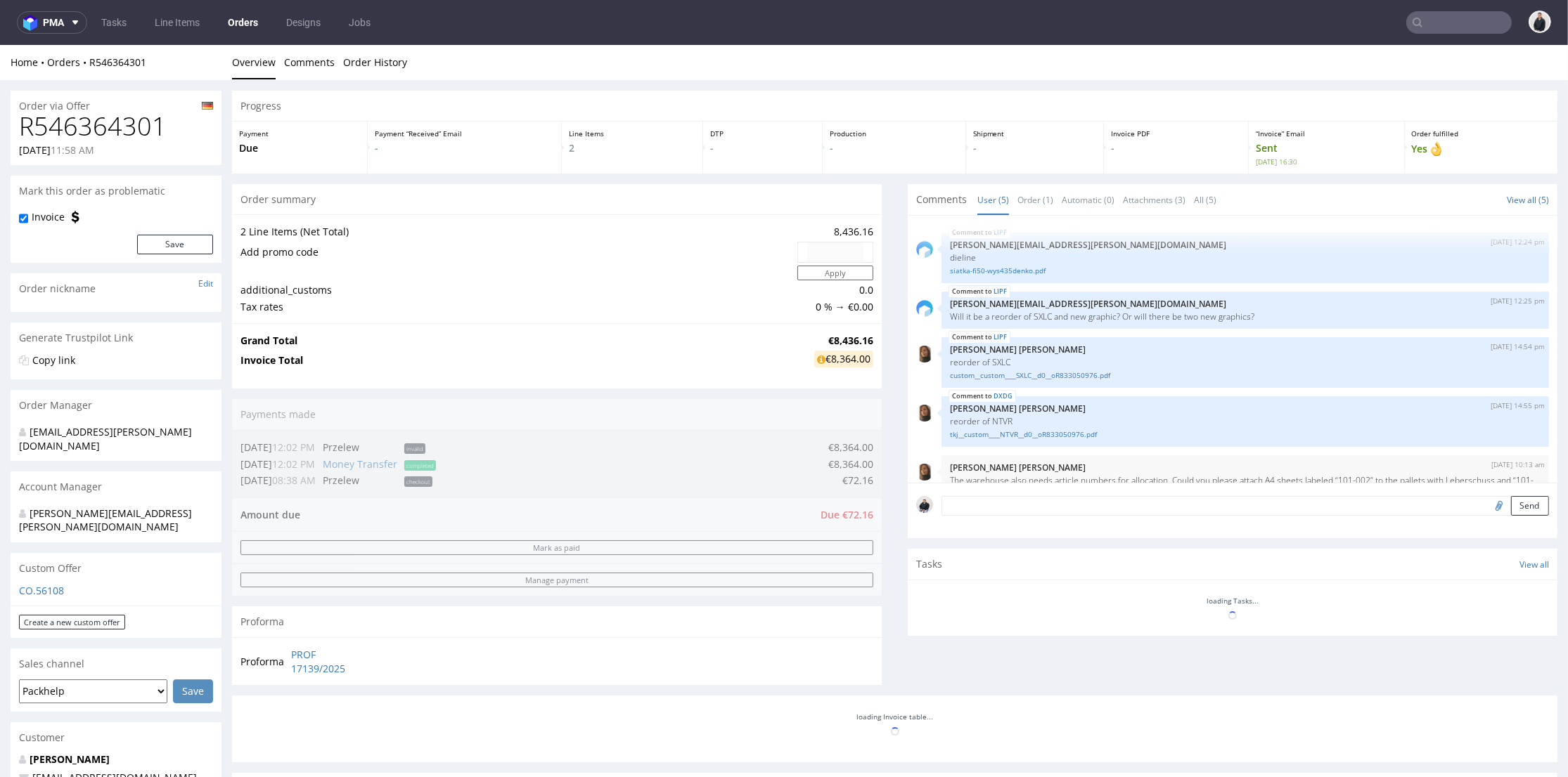
scroll to position [28, 0]
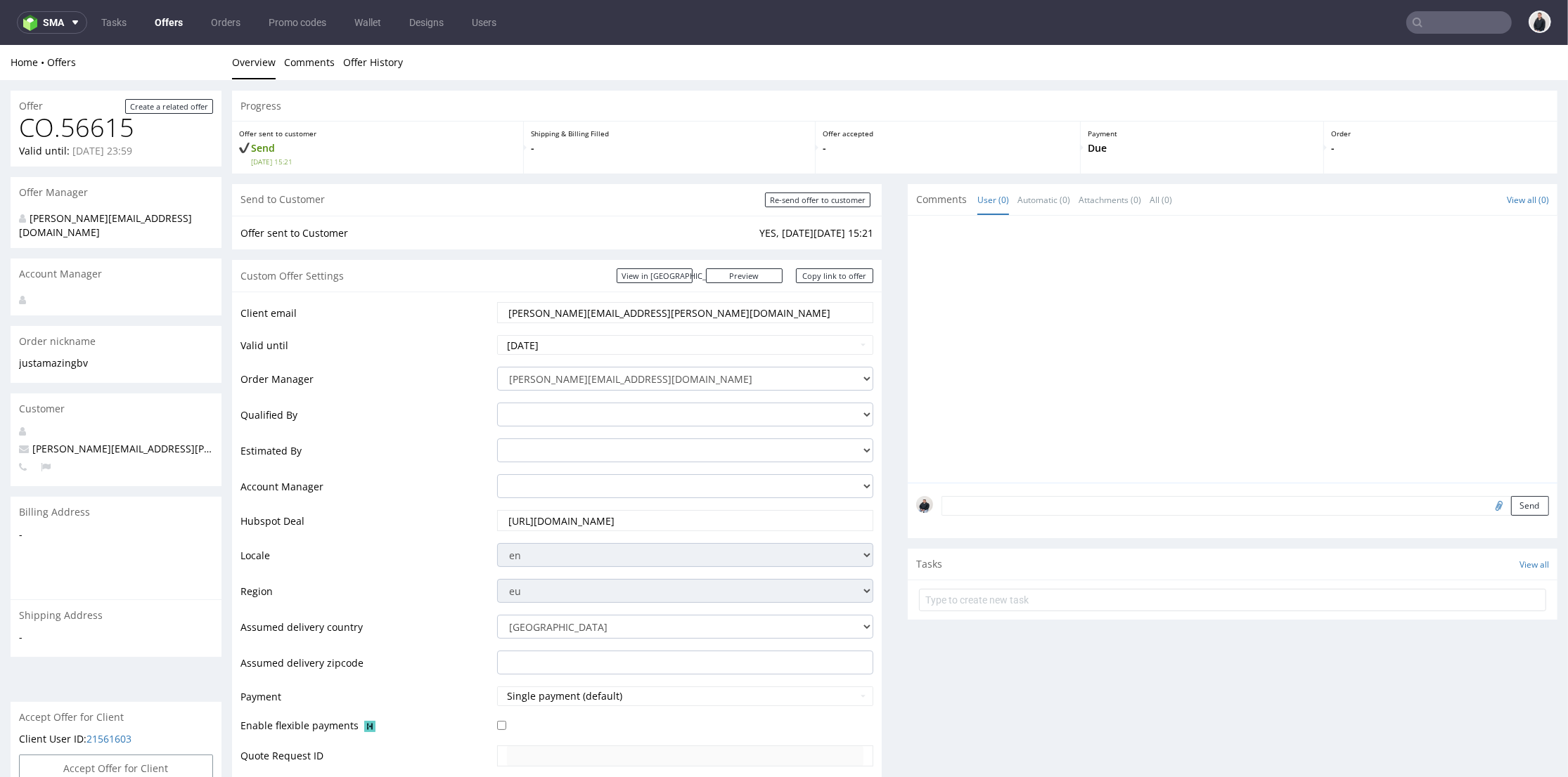
click at [1437, 17] on input "text" at bounding box center [1458, 22] width 105 height 23
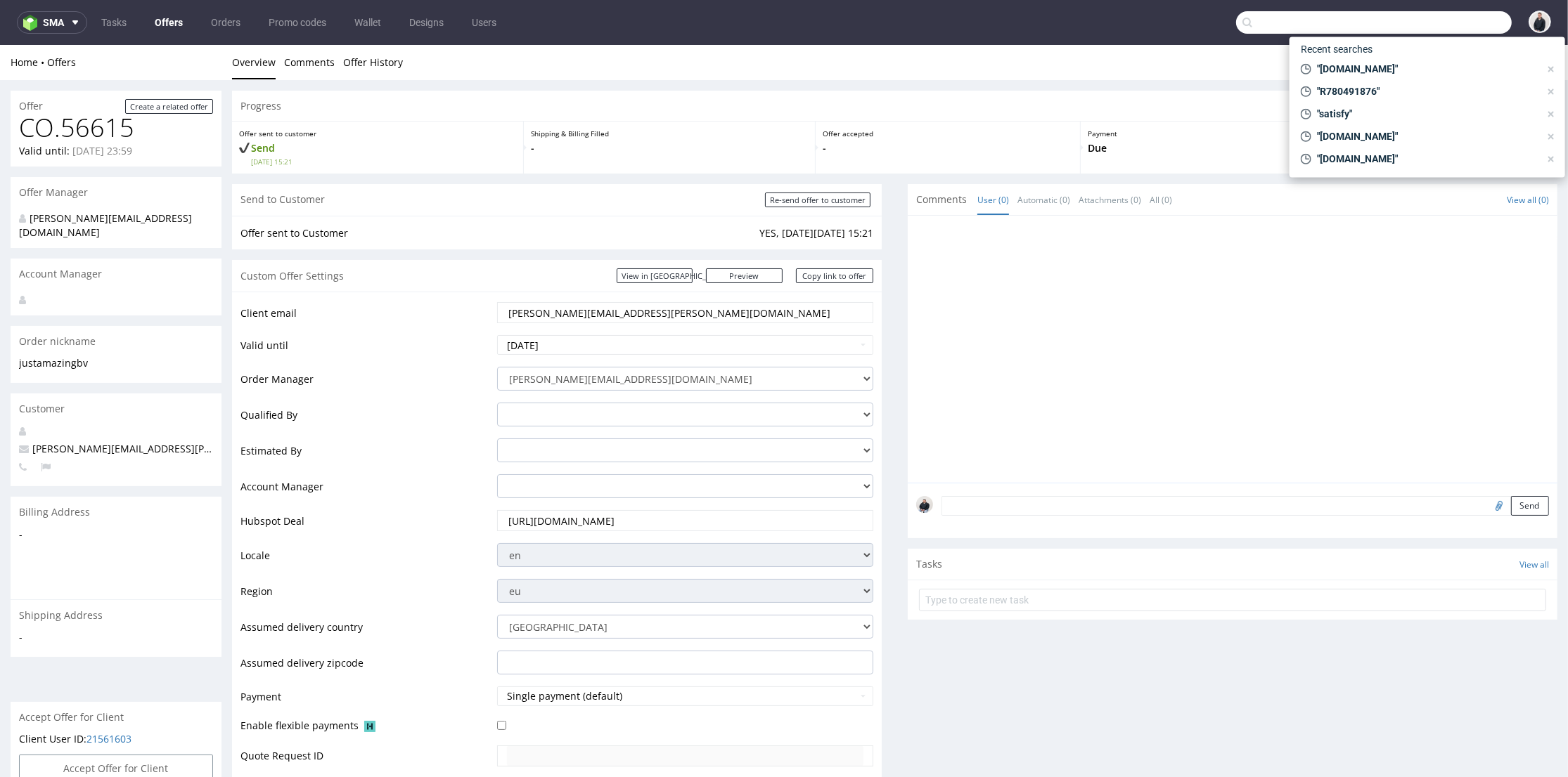
paste input "[EMAIL_ADDRESS][DOMAIN_NAME]"
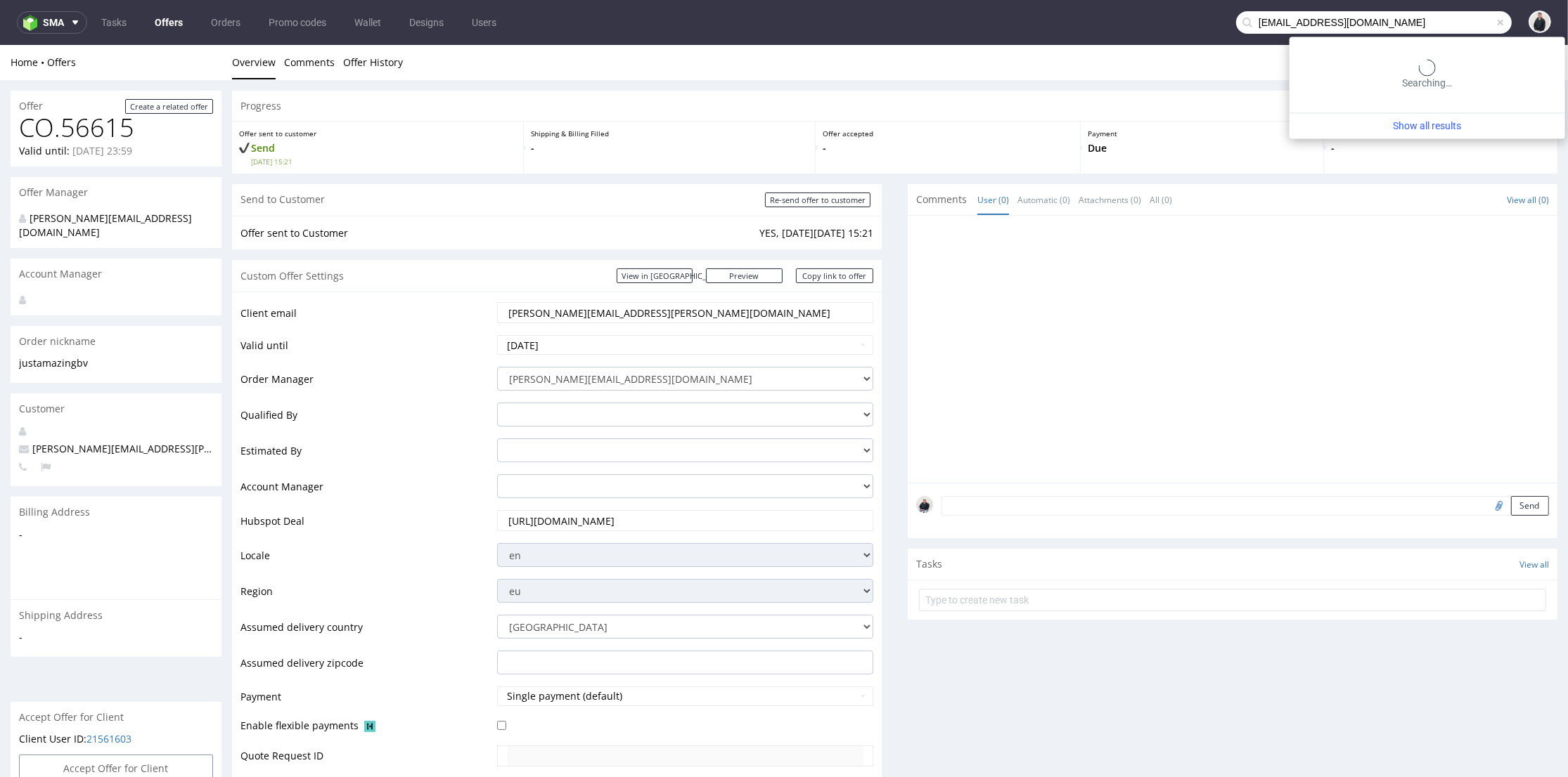
type input "[EMAIL_ADDRESS][DOMAIN_NAME]"
drag, startPoint x: 685, startPoint y: 310, endPoint x: 410, endPoint y: 296, distance: 275.4
click at [409, 299] on div "Client email sarah.posch@justamazingbv.com Valid until 2025-09-06 Order Manager…" at bounding box center [557, 583] width 650 height 582
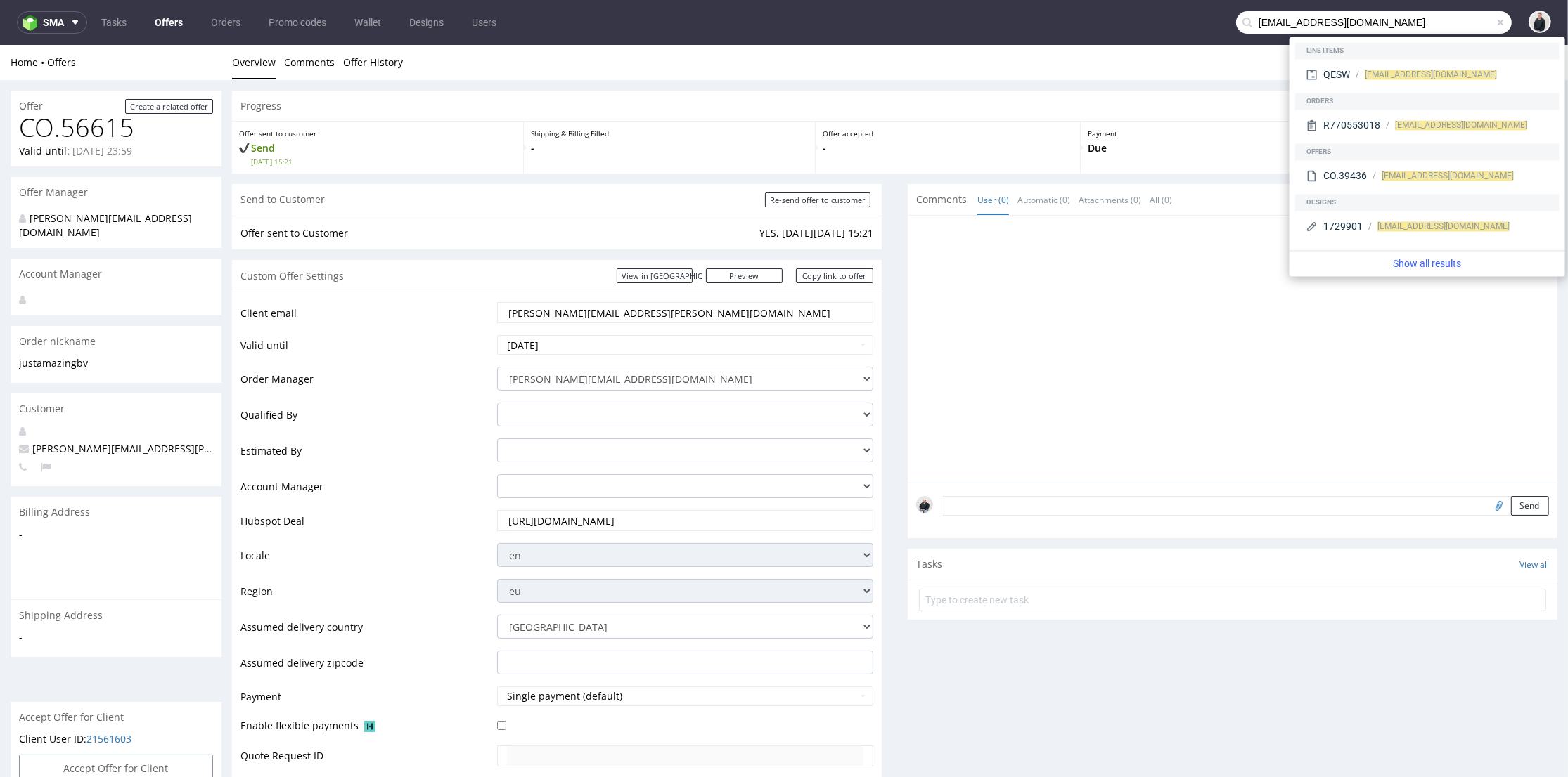
drag, startPoint x: 1421, startPoint y: 19, endPoint x: 1172, endPoint y: 9, distance: 249.2
click at [1172, 9] on nav "sma Tasks Offers Orders Promo codes Wallet Designs Users order@justamazingbv.com" at bounding box center [784, 22] width 1568 height 45
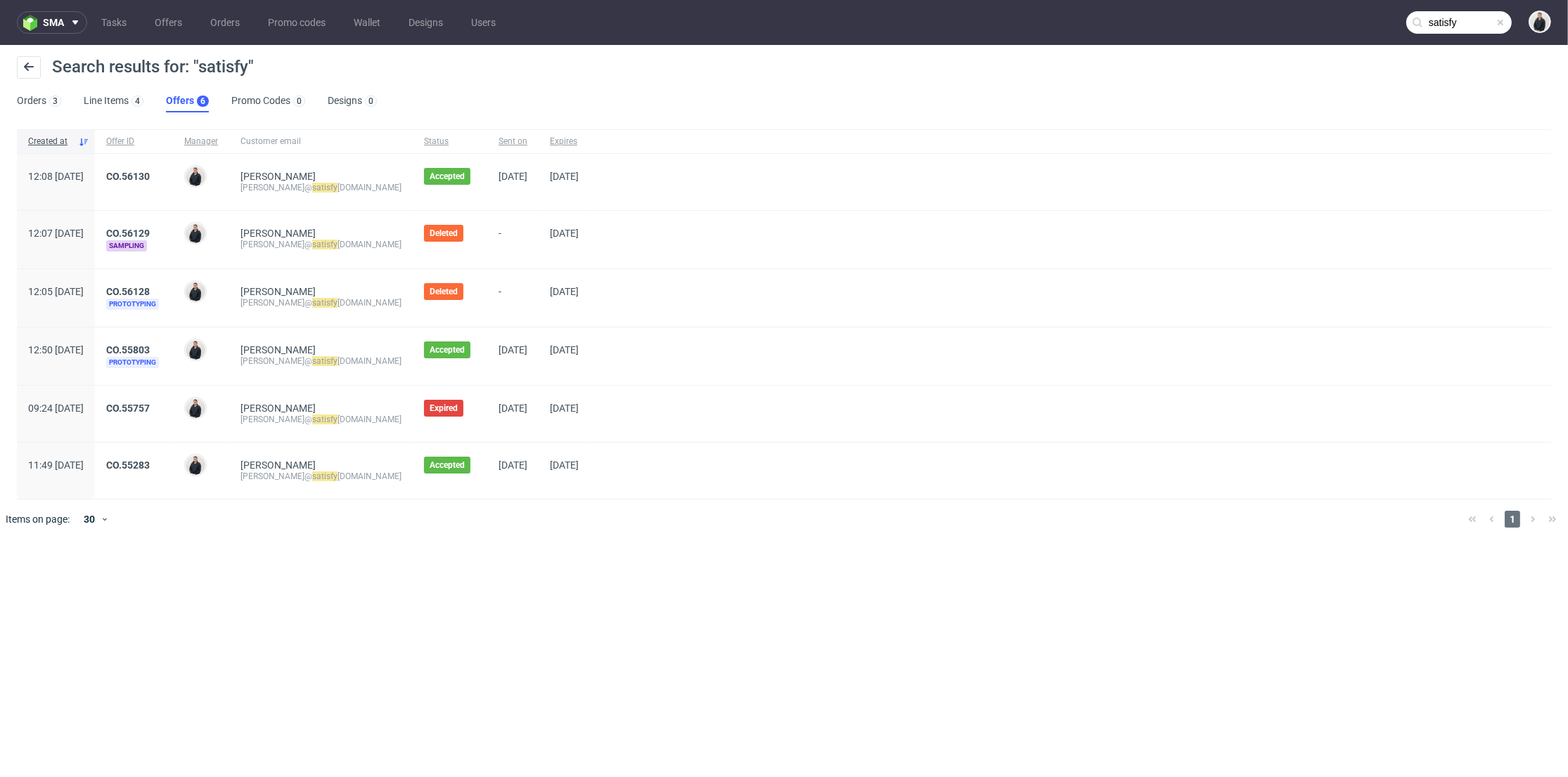
click at [1446, 18] on input "satisfy" at bounding box center [1458, 22] width 105 height 23
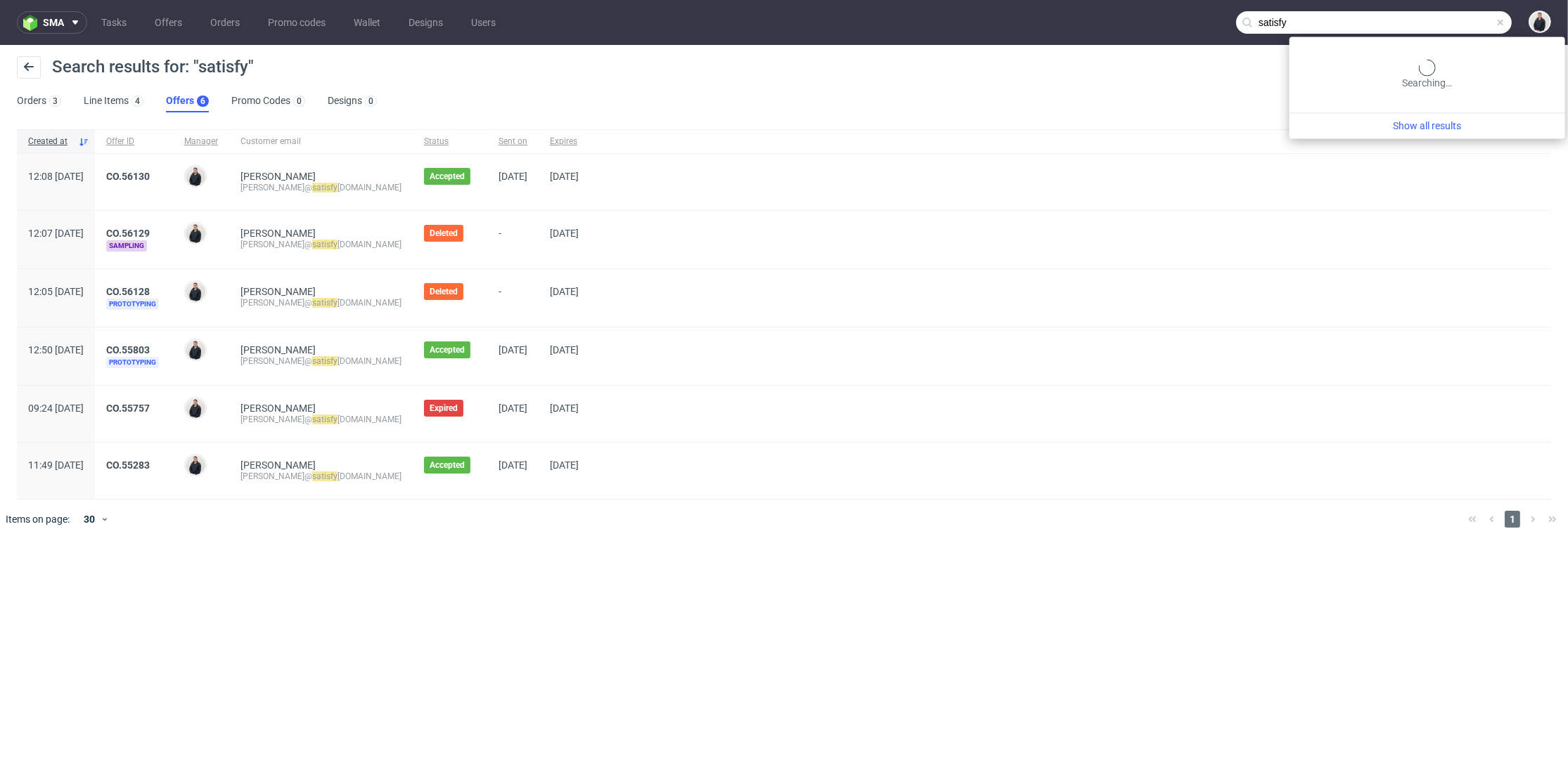
paste input "[EMAIL_ADDRESS][PERSON_NAME][DOMAIN_NAME]"
type input "[PERSON_NAME][EMAIL_ADDRESS][PERSON_NAME][DOMAIN_NAME]"
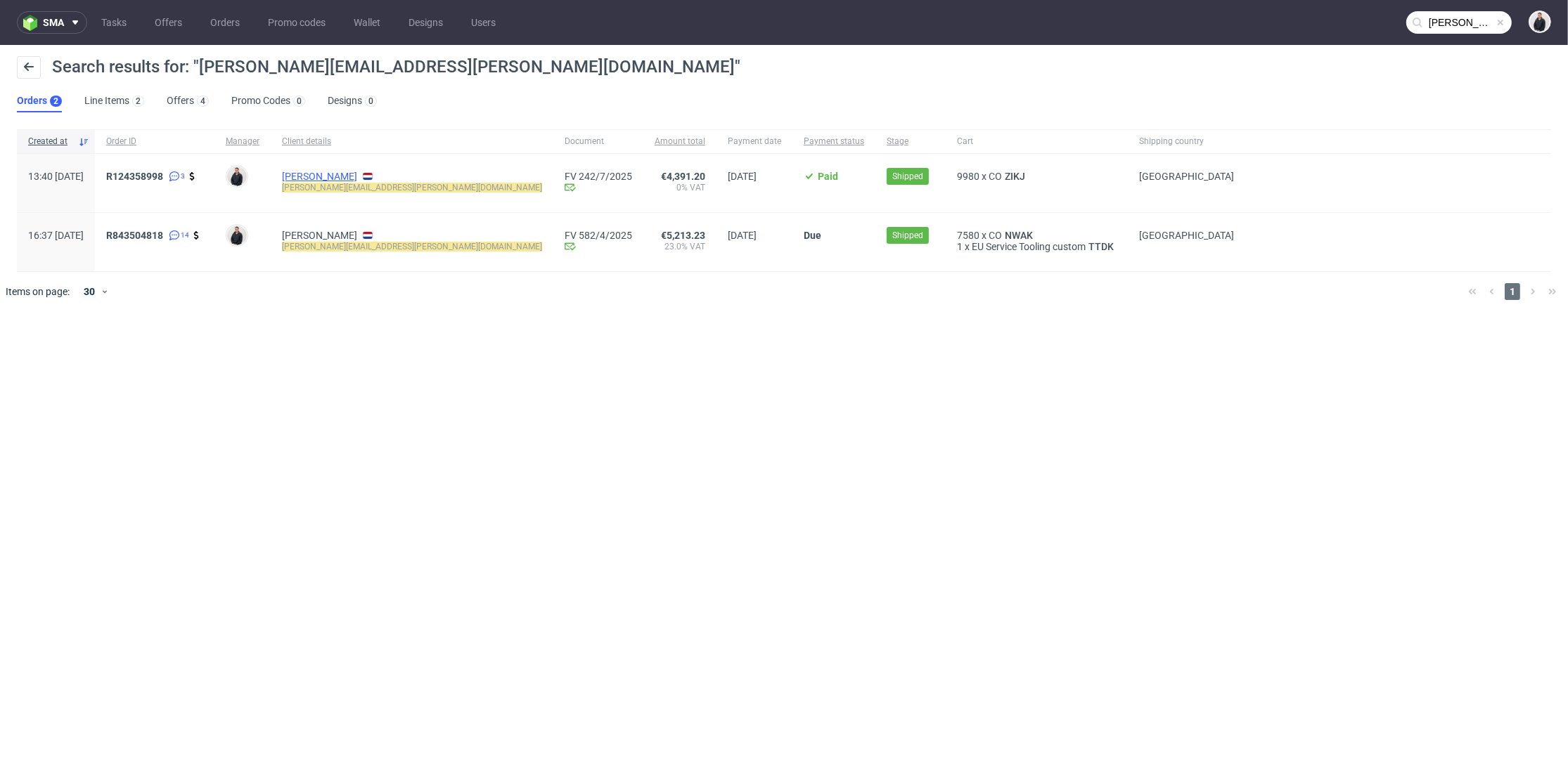
click at [349, 179] on link "[PERSON_NAME]" at bounding box center [319, 175] width 75 height 11
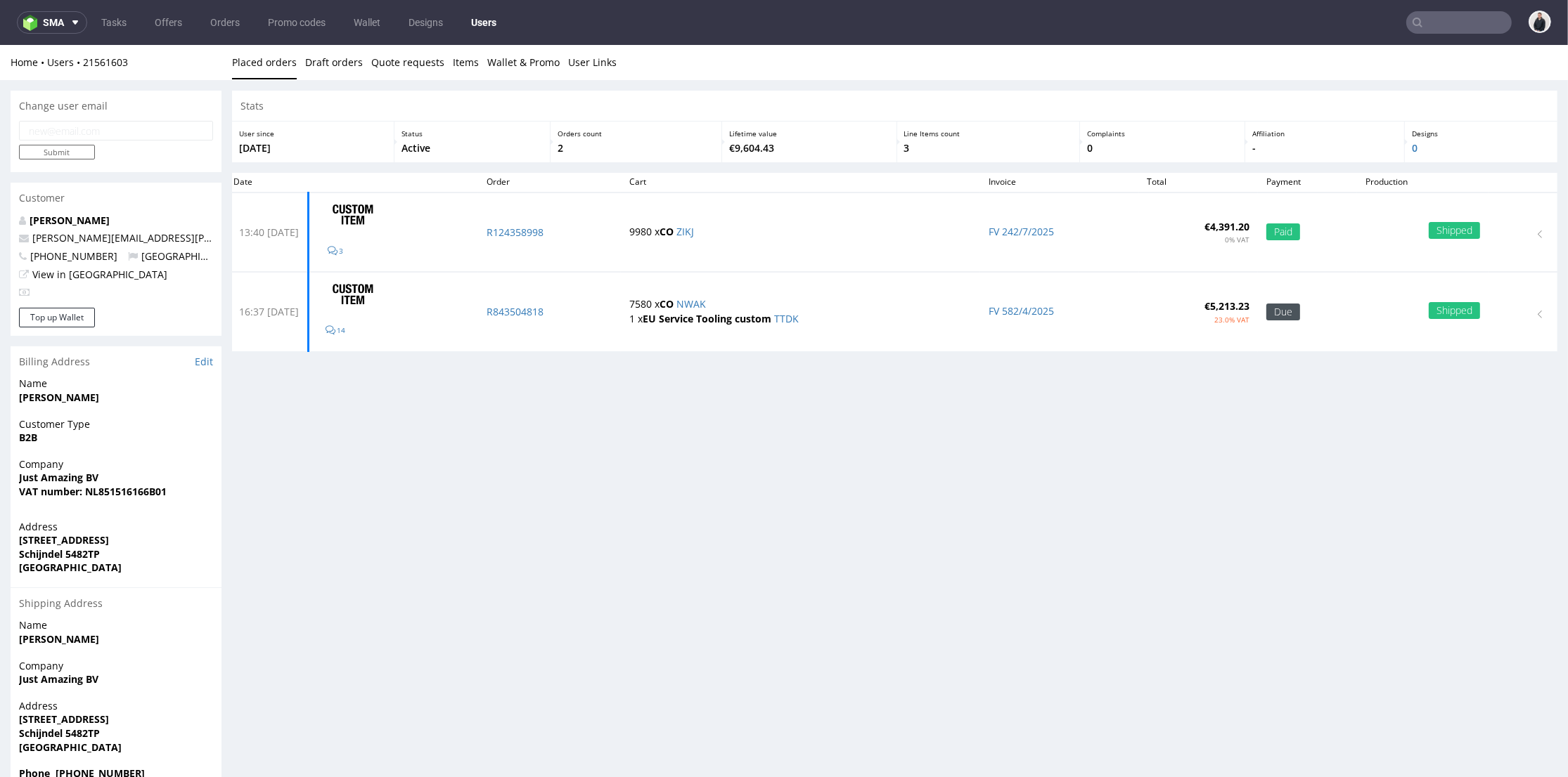
click at [72, 136] on input "email" at bounding box center [116, 130] width 194 height 19
paste input "[EMAIL_ADDRESS][DOMAIN_NAME]"
click at [65, 148] on input "Submit" at bounding box center [57, 152] width 76 height 14
click at [124, 135] on input "email" at bounding box center [116, 130] width 194 height 19
paste input "[EMAIL_ADDRESS][DOMAIN_NAME]"
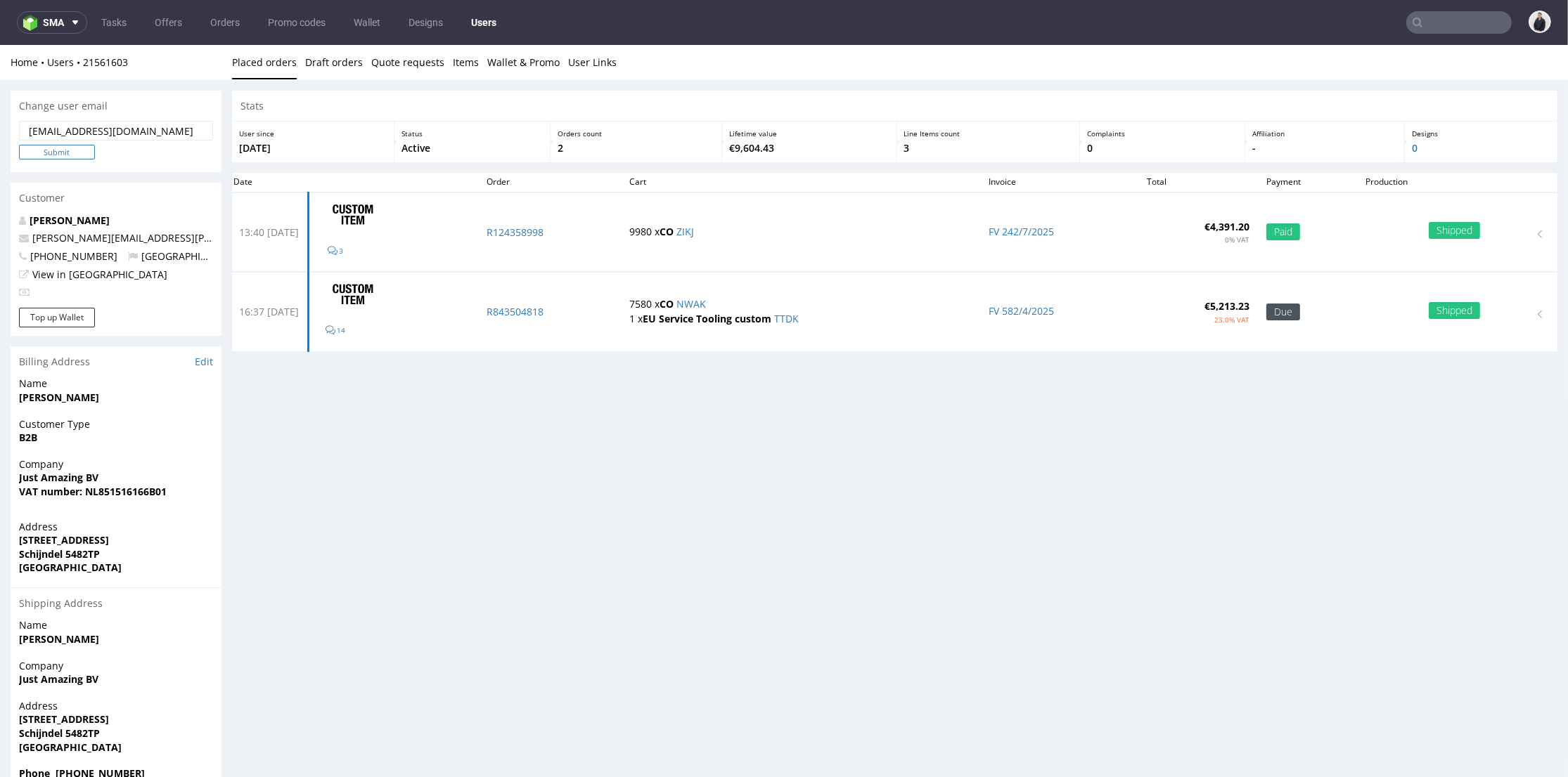
type input "[EMAIL_ADDRESS][DOMAIN_NAME]"
click at [61, 153] on input "Submit" at bounding box center [57, 152] width 76 height 14
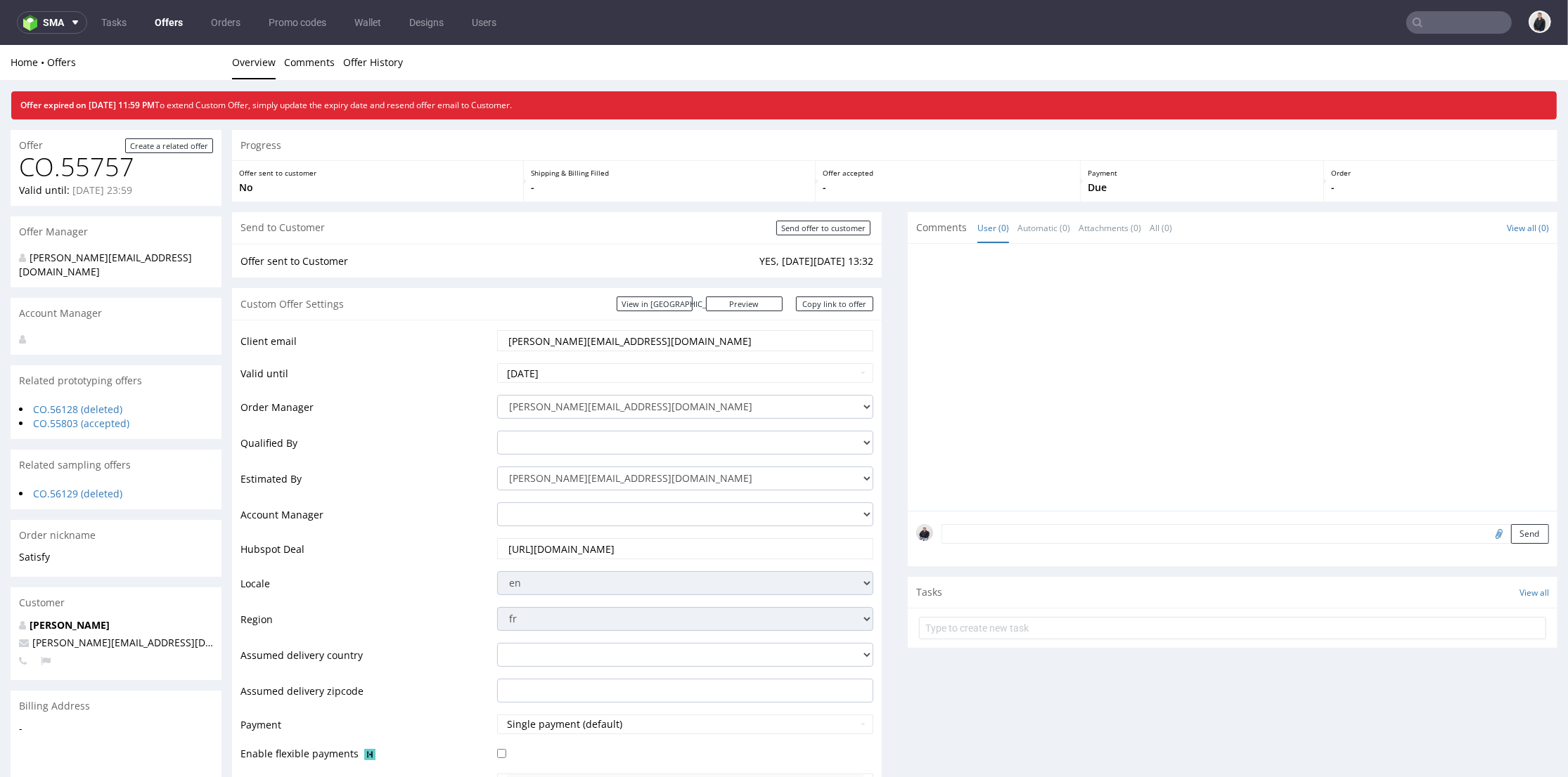
click at [1416, 15] on input "text" at bounding box center [1458, 22] width 105 height 23
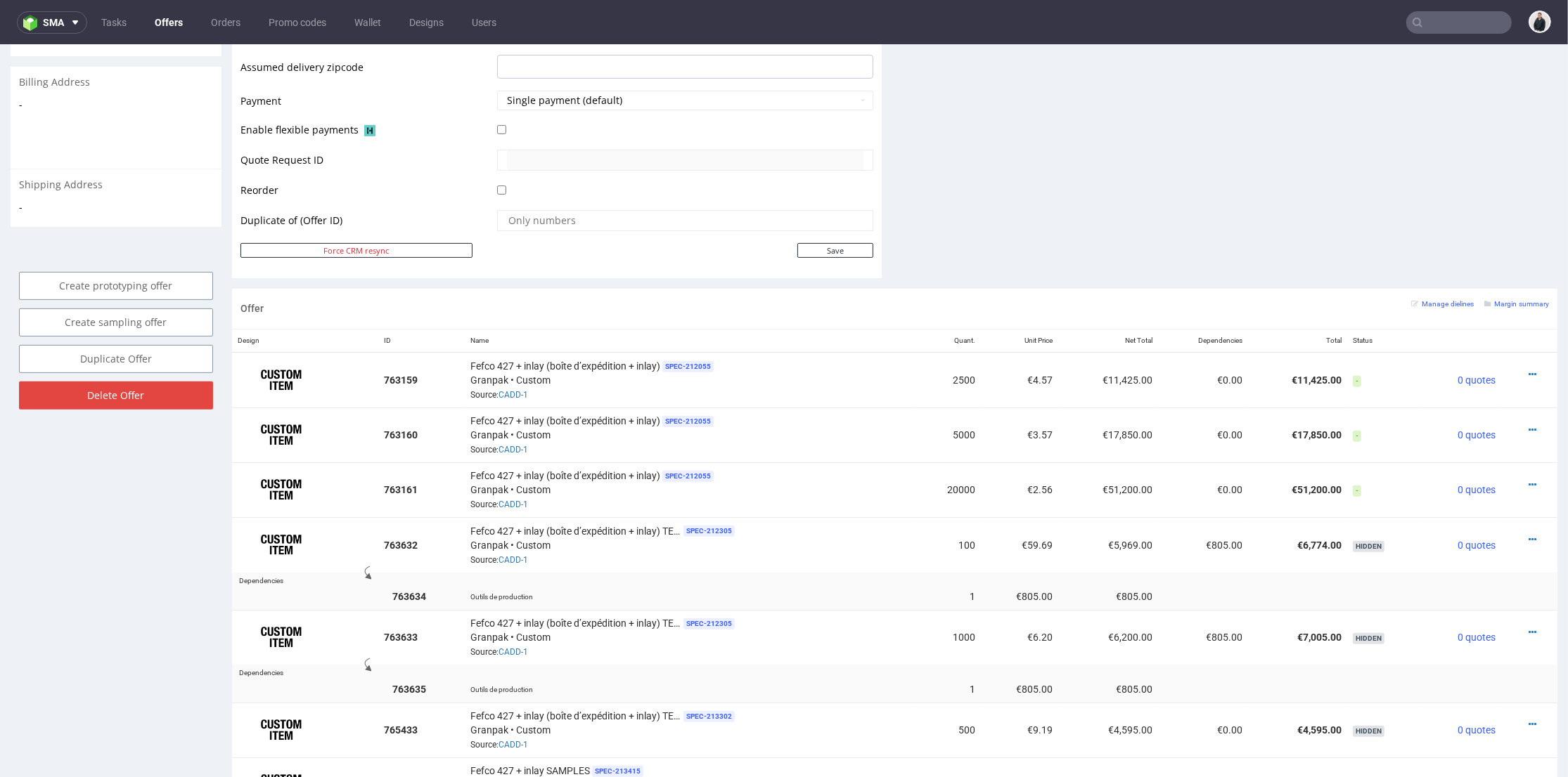
paste input "[EMAIL_ADDRESS][DOMAIN_NAME]"
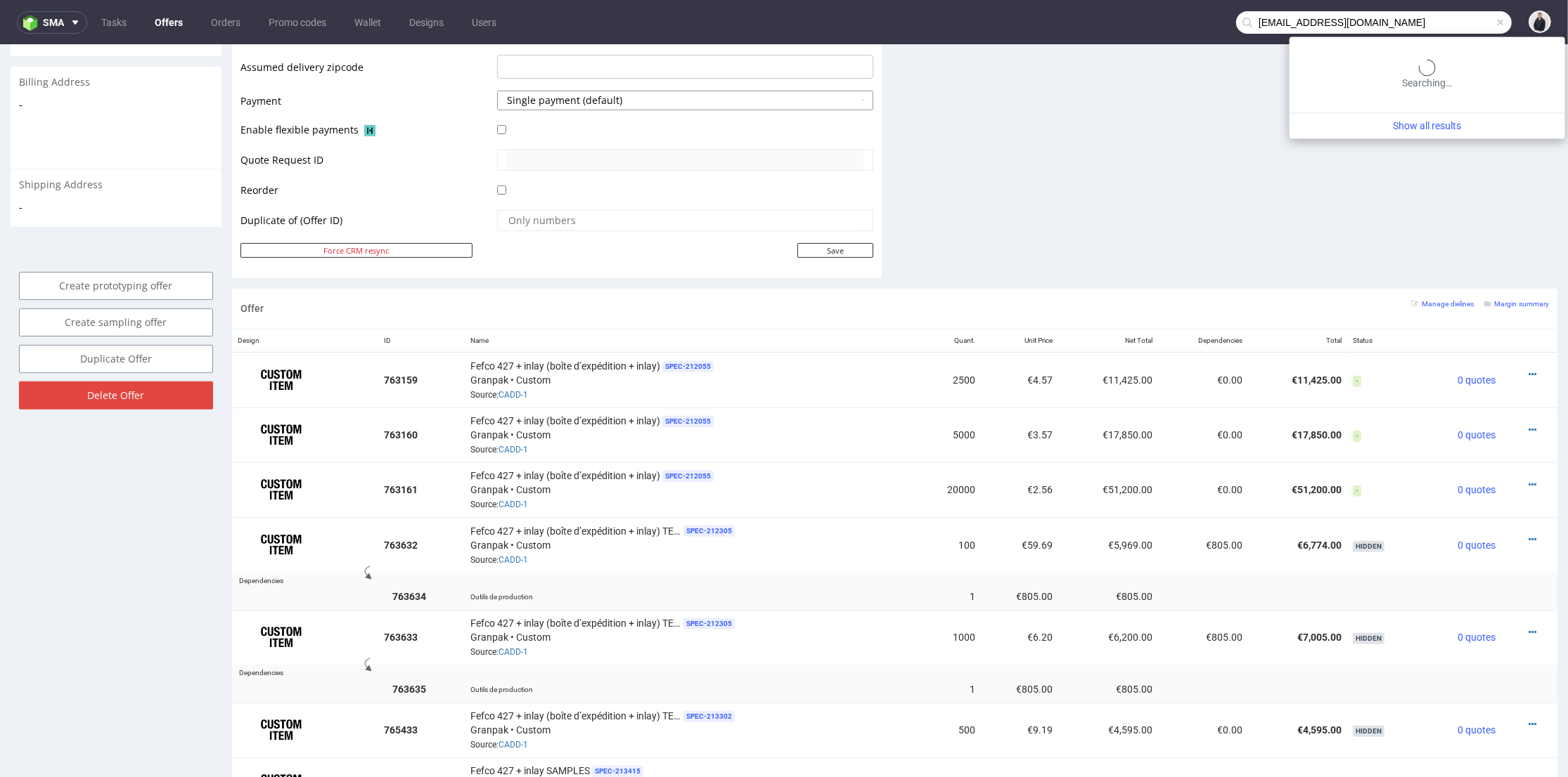
type input "[EMAIL_ADDRESS][DOMAIN_NAME]"
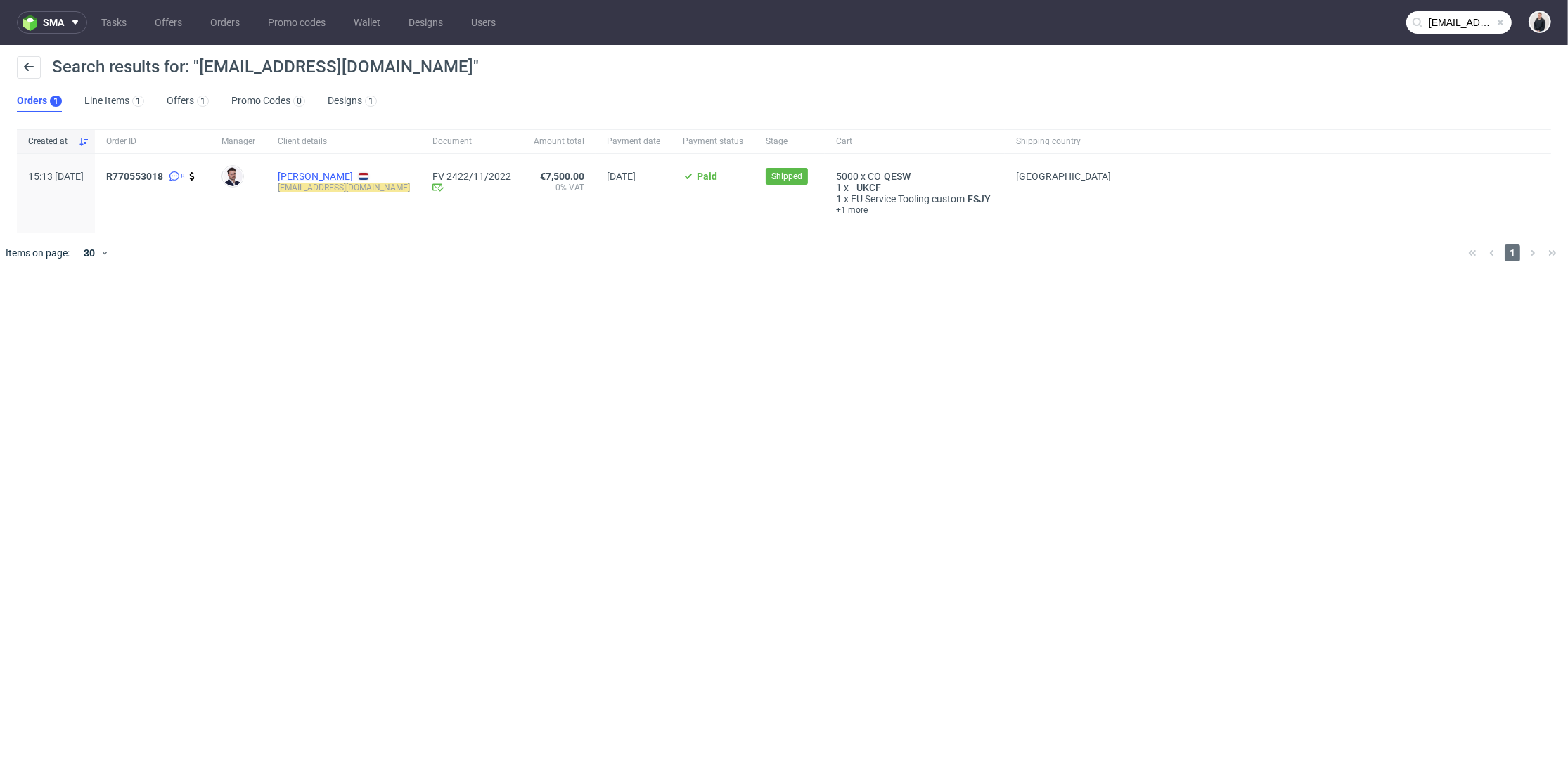
click at [331, 175] on link "[PERSON_NAME]" at bounding box center [315, 175] width 75 height 11
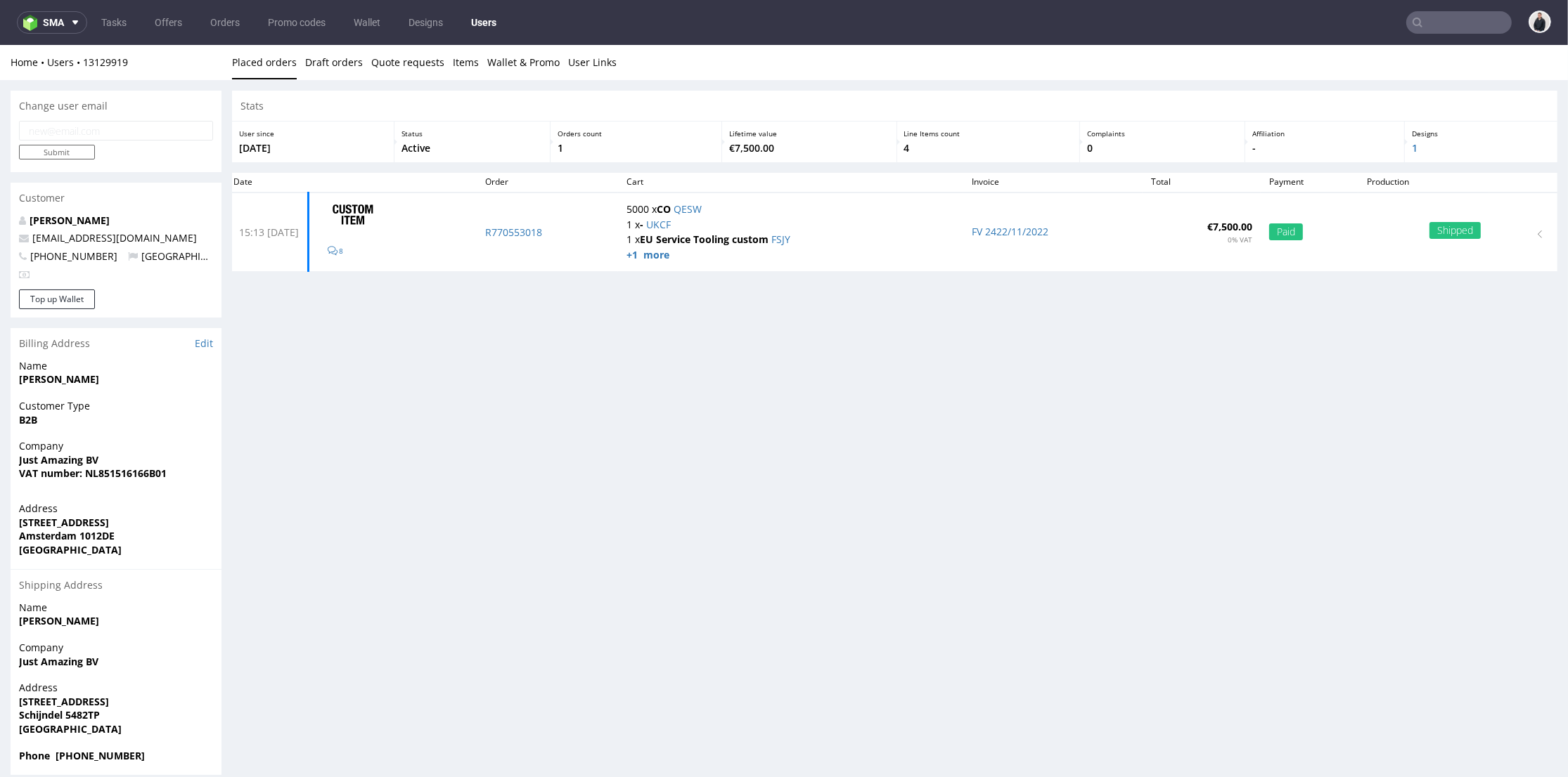
click at [126, 128] on input "email" at bounding box center [116, 130] width 194 height 19
paste input "[EMAIL_ADDRESS][DOMAIN_NAME]"
type input "order@justamazingbv.comm"
click at [80, 152] on input "Submit" at bounding box center [57, 152] width 76 height 14
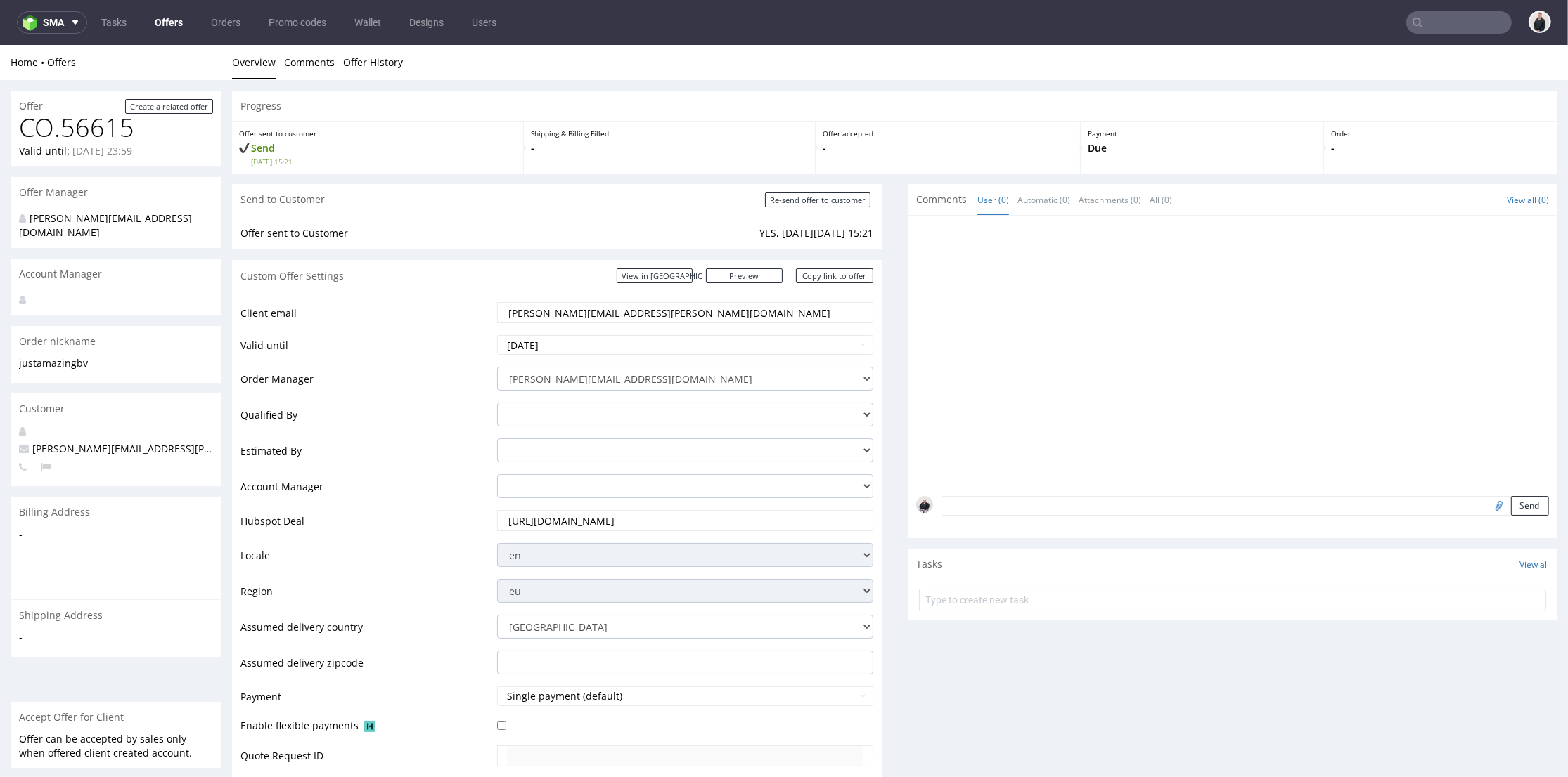
click at [602, 314] on input "sarah.posch@justamazingbv.com" at bounding box center [685, 312] width 356 height 19
paste input "order"
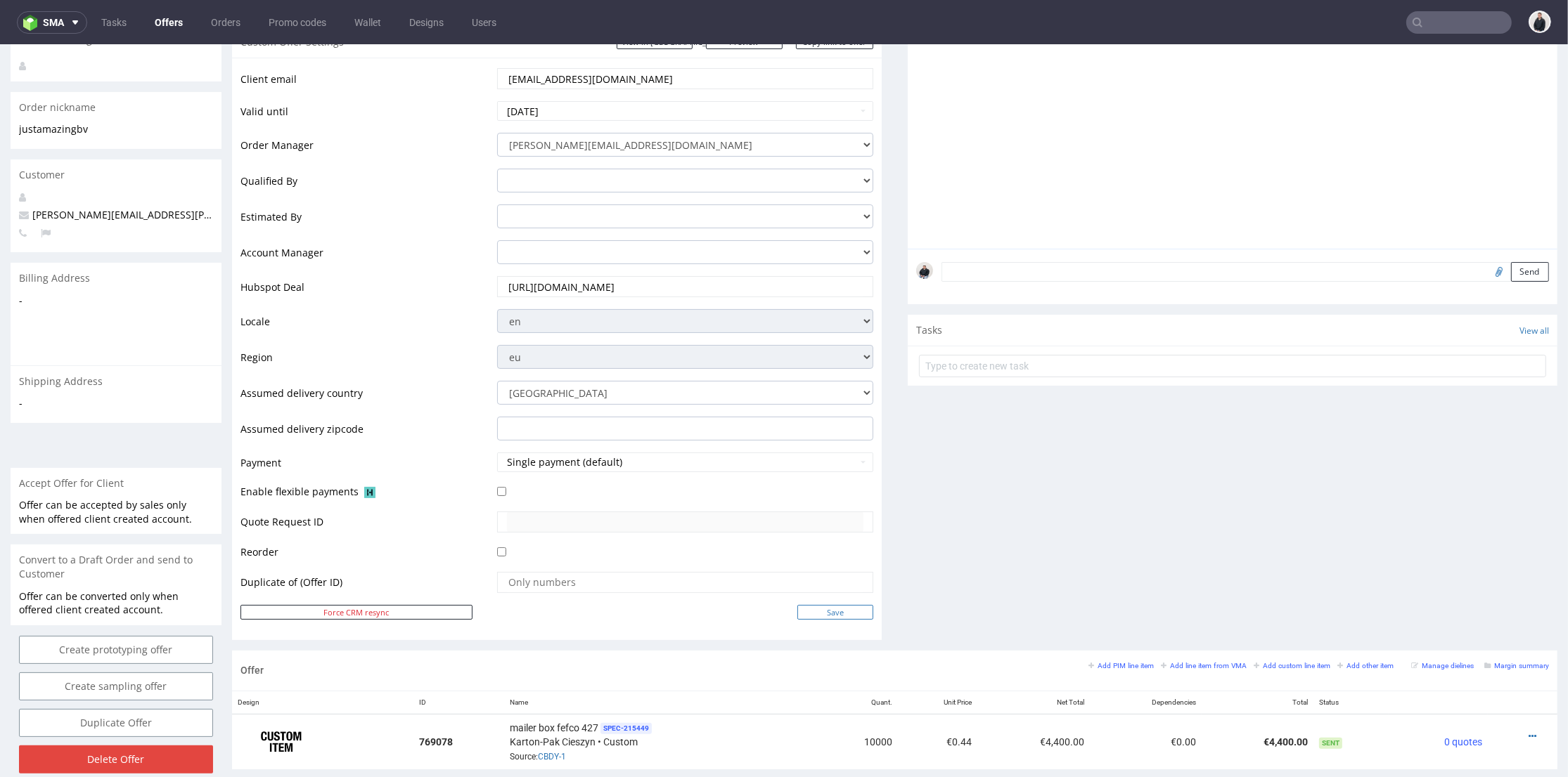
type input "order@justamazingbv.com"
click at [823, 615] on input "Save" at bounding box center [835, 612] width 76 height 14
type input "In progress..."
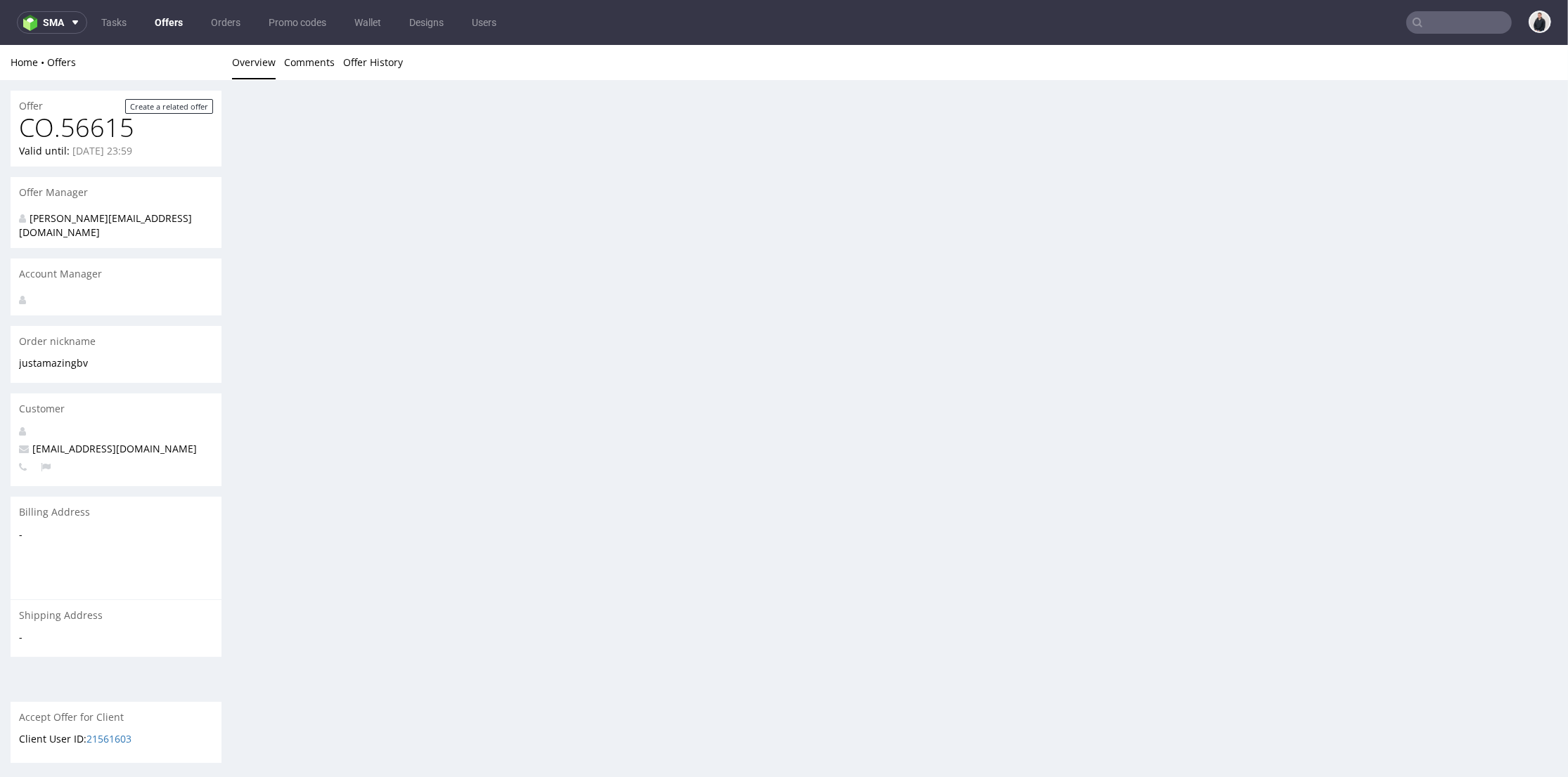
scroll to position [0, 0]
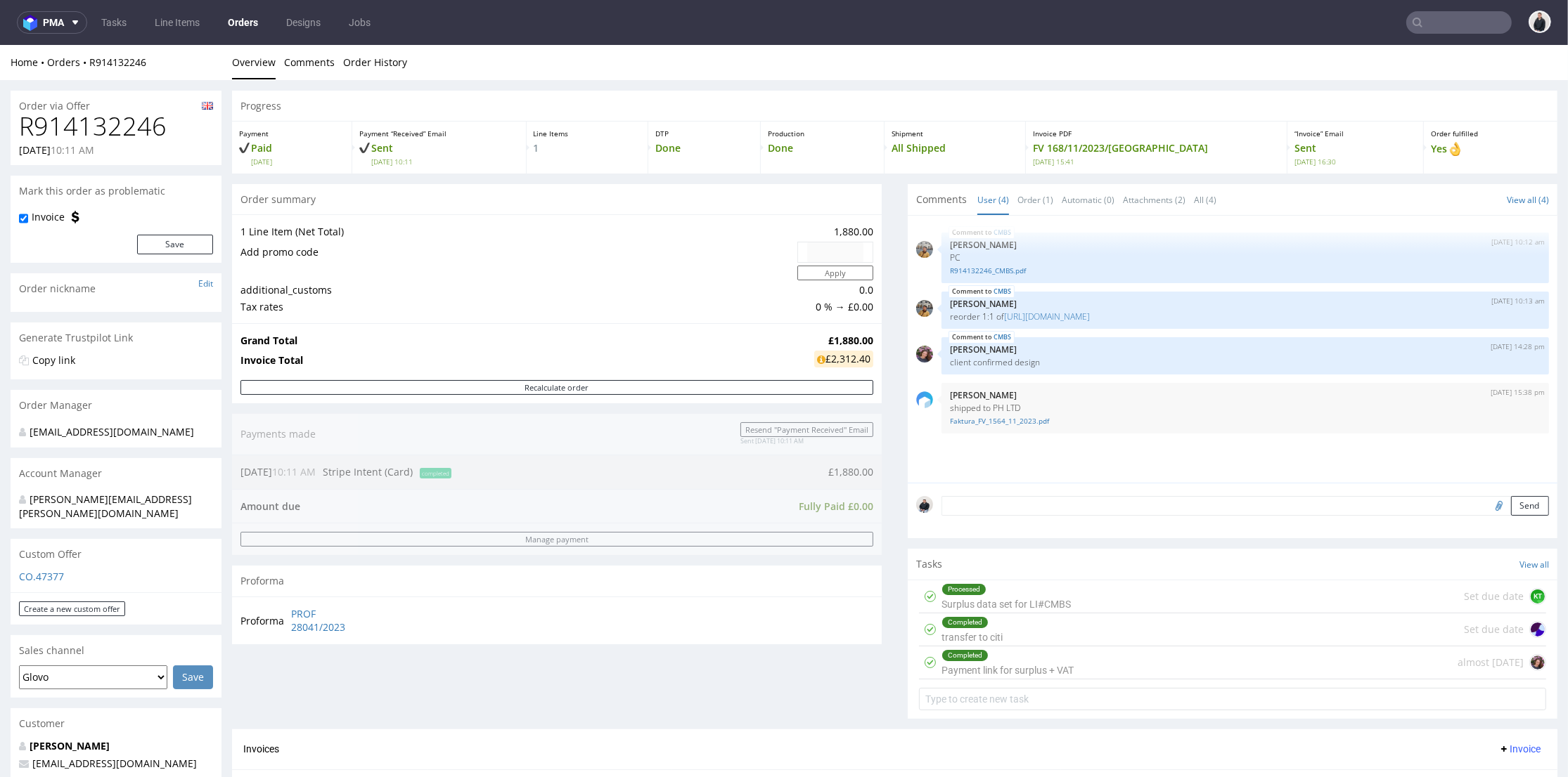
click at [1441, 15] on input "text" at bounding box center [1458, 22] width 105 height 23
paste input "manufacturedesbebesfrancais.fr"
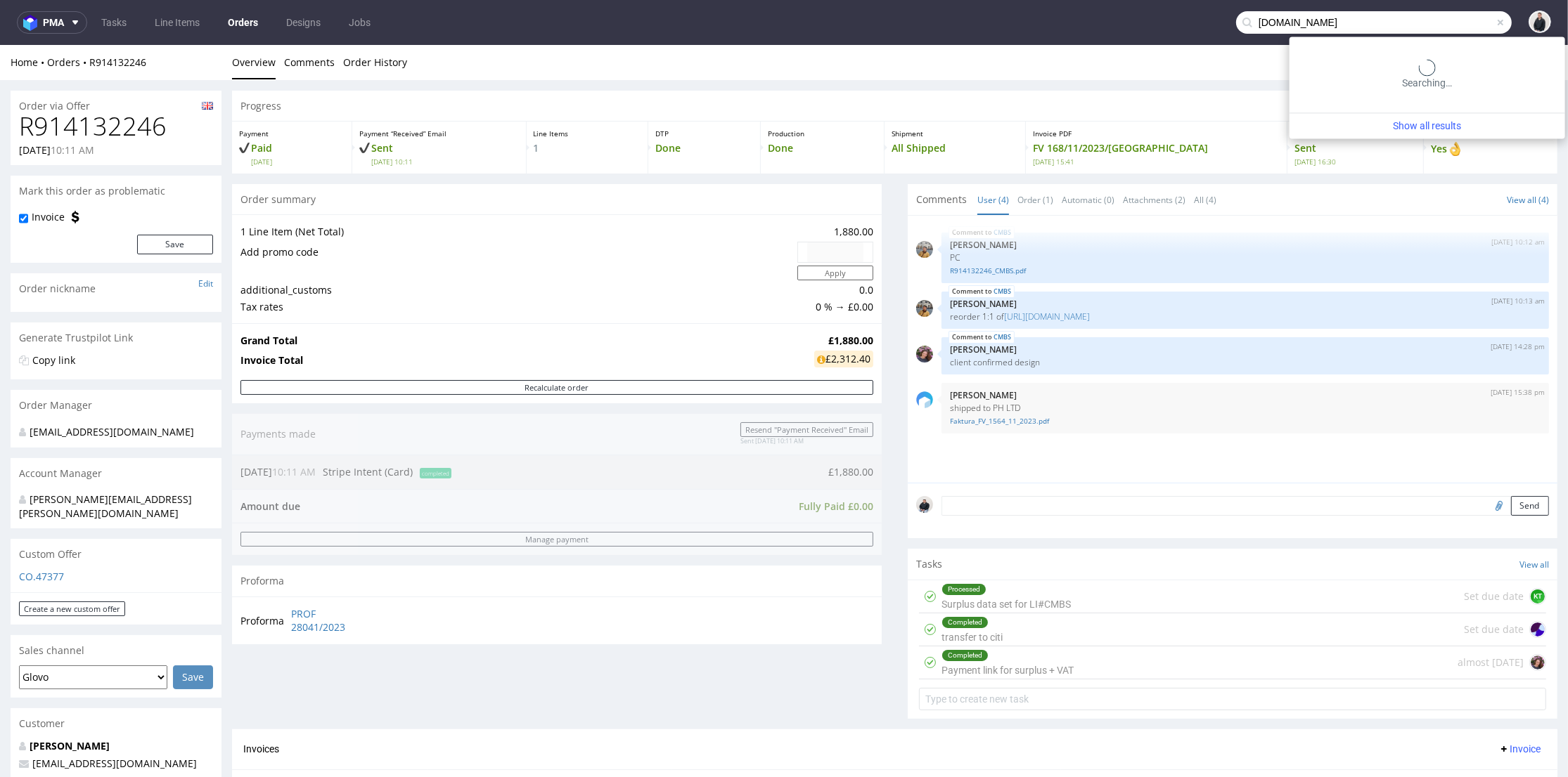
type input "manufacturedesbebesfrancais.fr"
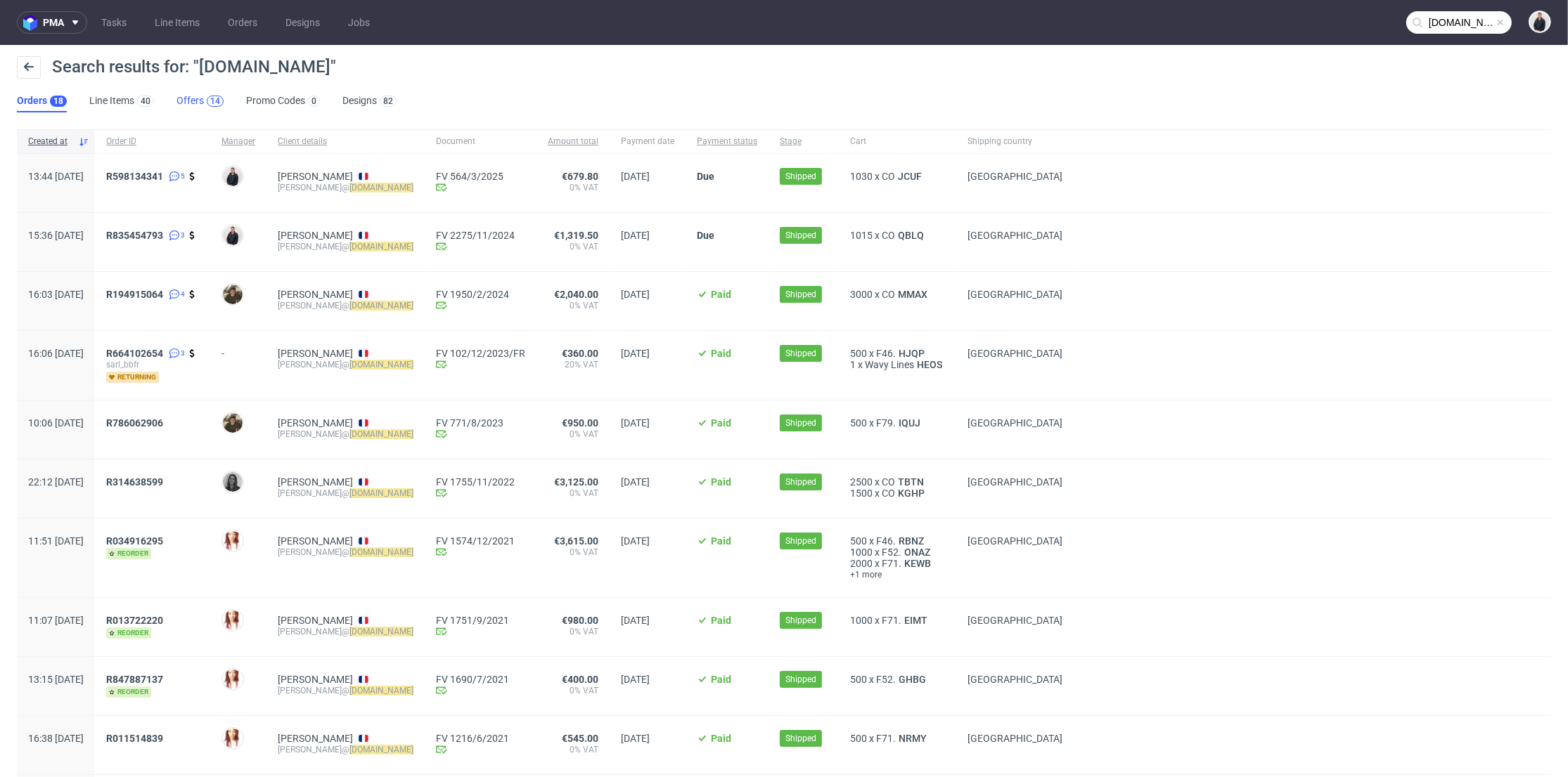
click at [212, 100] on div "14" at bounding box center [215, 101] width 10 height 10
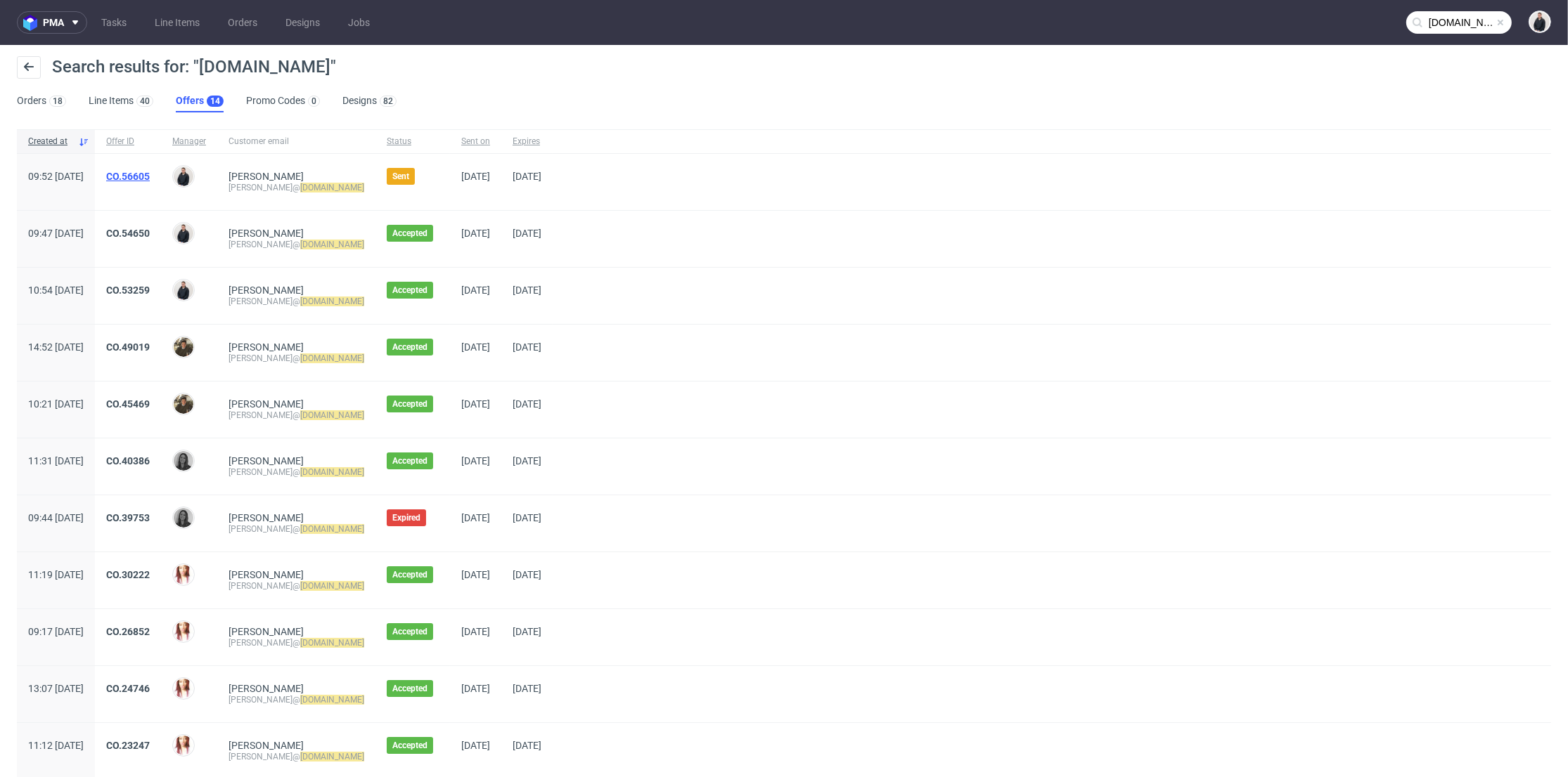
click at [149, 180] on link "CO.56605" at bounding box center [128, 175] width 44 height 11
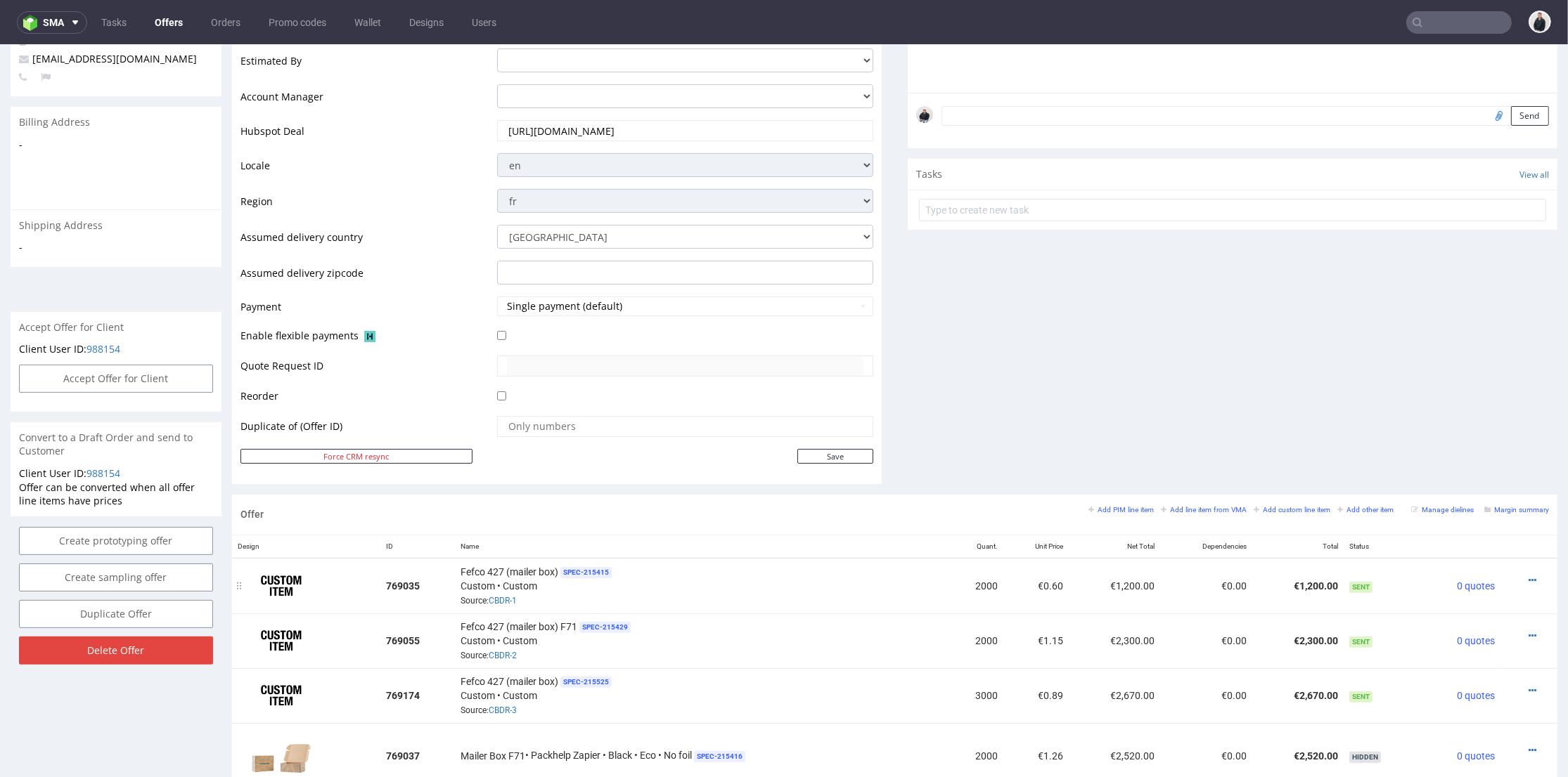
scroll to position [546, 0]
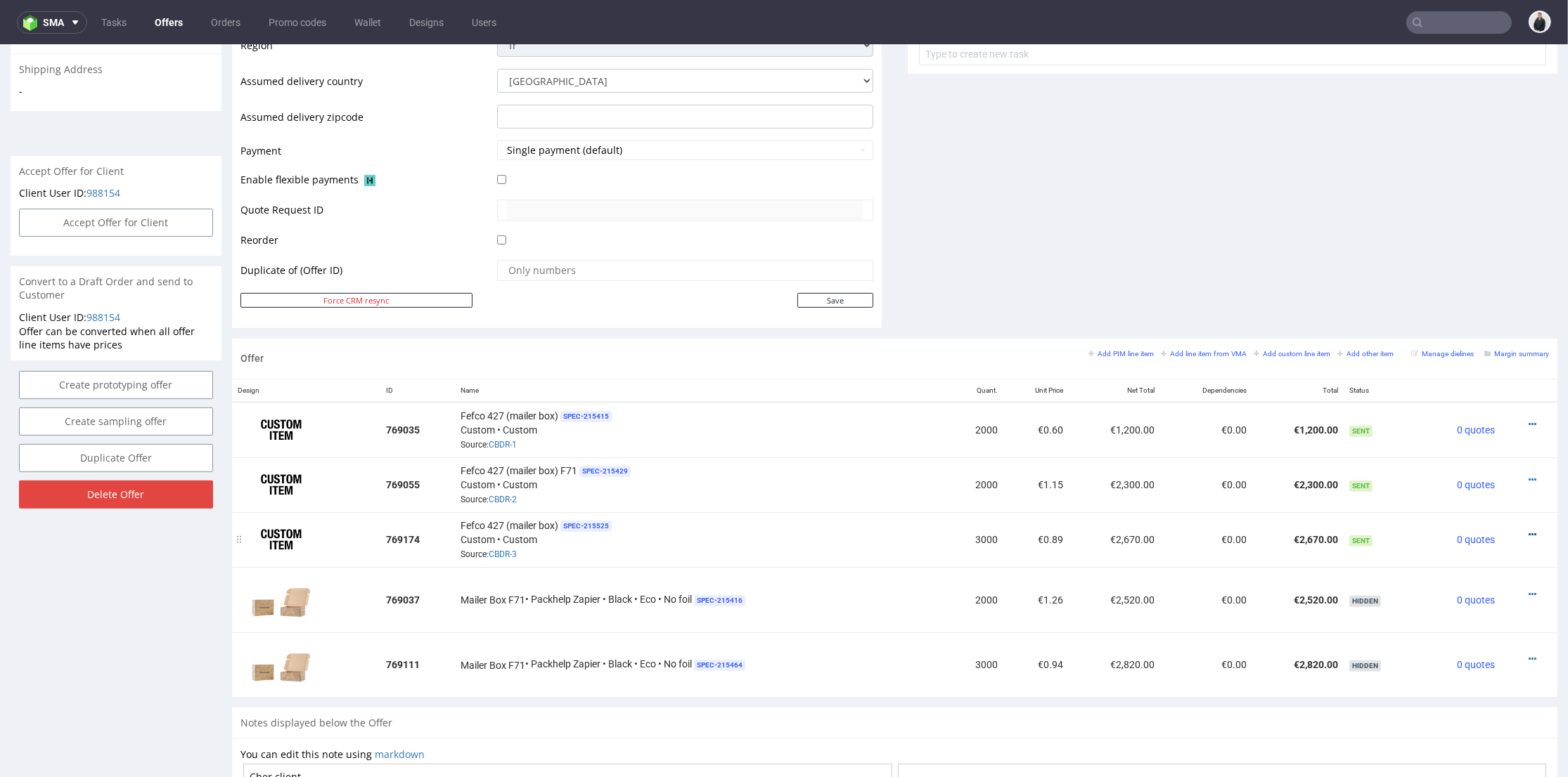
click at [1513, 529] on div at bounding box center [1524, 535] width 37 height 14
click at [1528, 530] on icon at bounding box center [1532, 535] width 8 height 10
click at [1418, 375] on span "Edit item price" at bounding box center [1469, 375] width 113 height 14
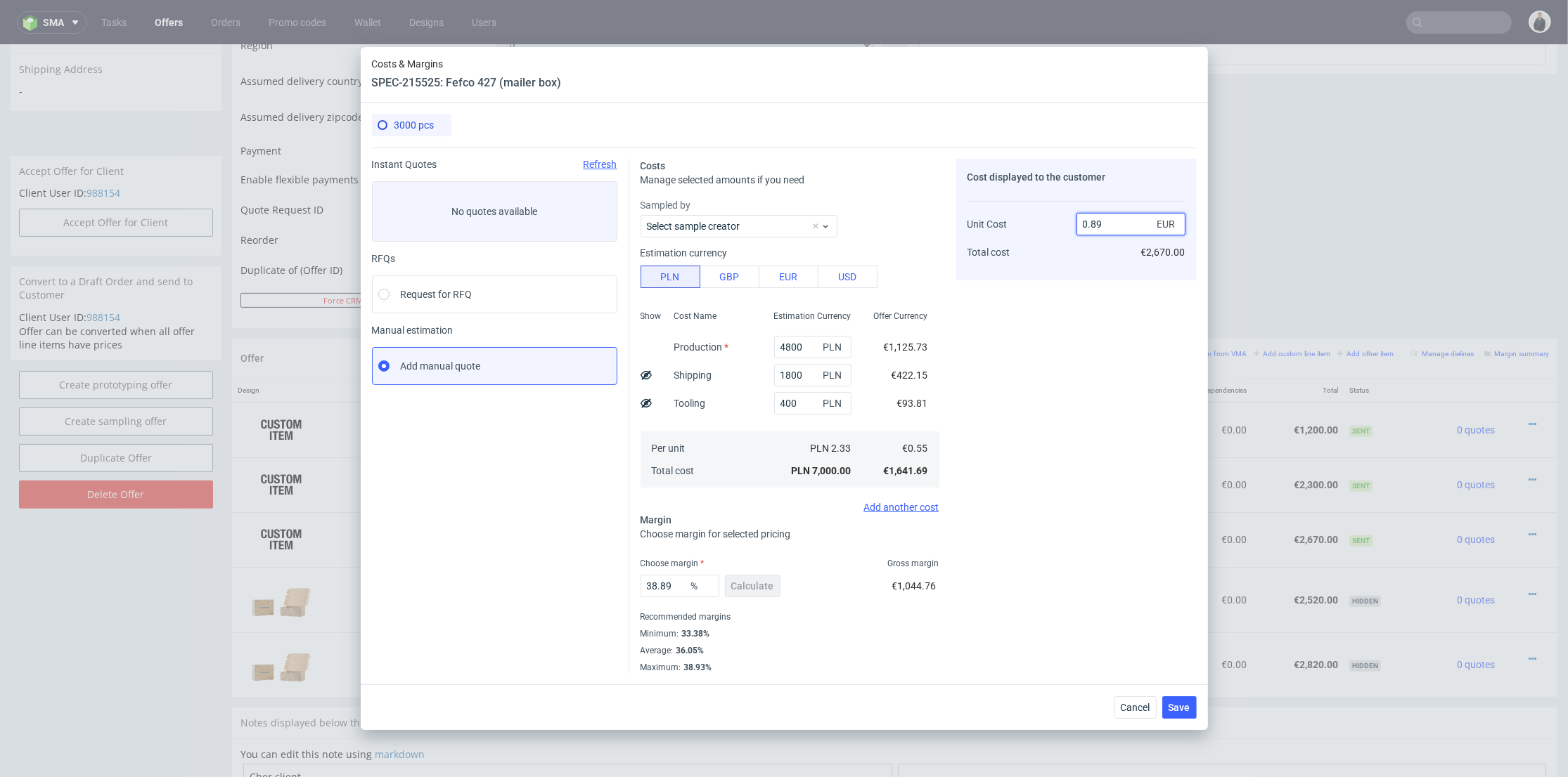
drag, startPoint x: 1090, startPoint y: 222, endPoint x: 1104, endPoint y: 221, distance: 14.0
click at [1104, 221] on input "0.89" at bounding box center [1130, 224] width 109 height 23
type input "0.75"
click at [1089, 278] on div "Cost displayed to the customer Unit Cost Total cost 0.75 EUR €2,670.00" at bounding box center [1076, 416] width 241 height 515
type input "26.666666666666654"
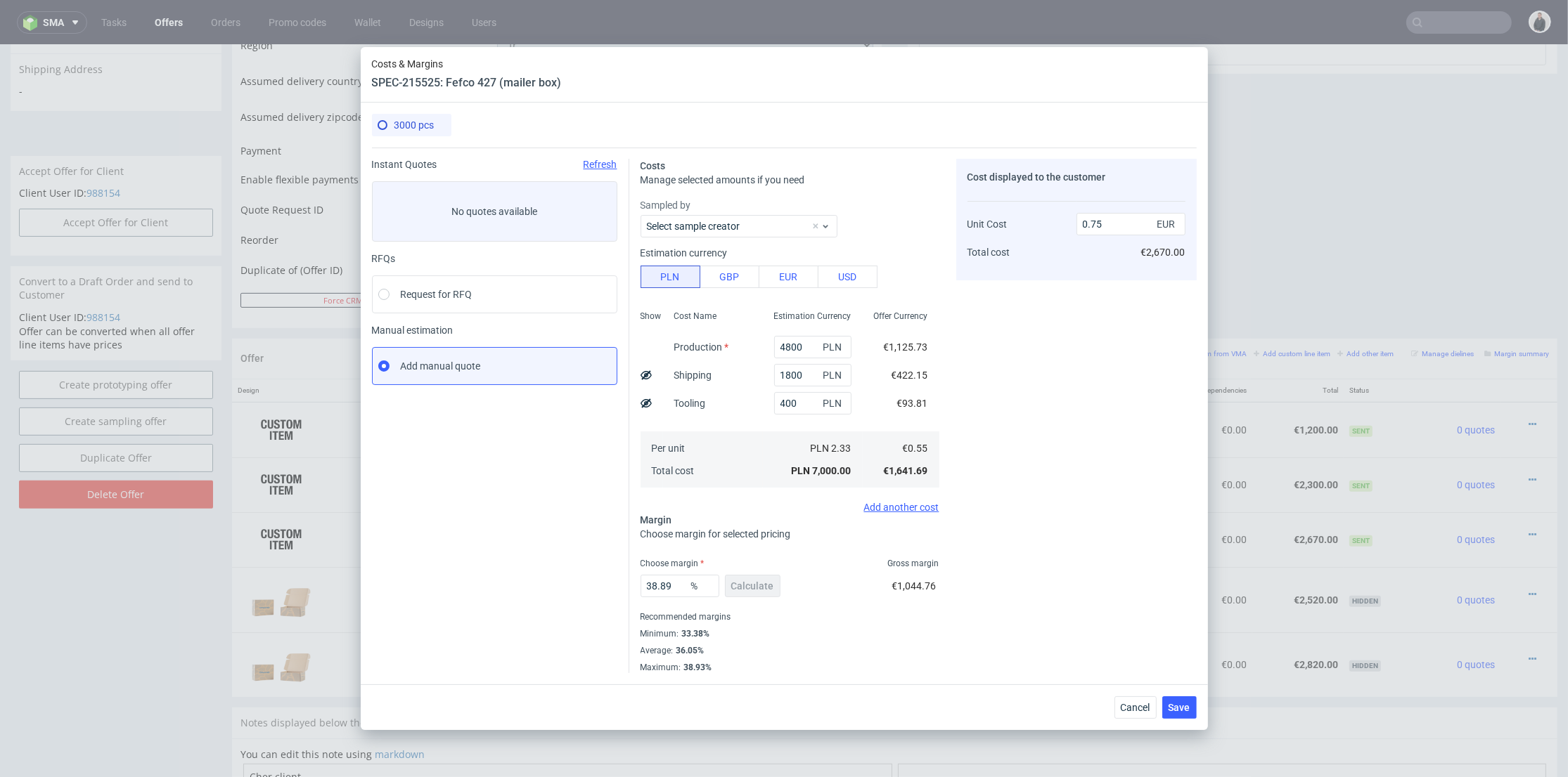
type input "0.74"
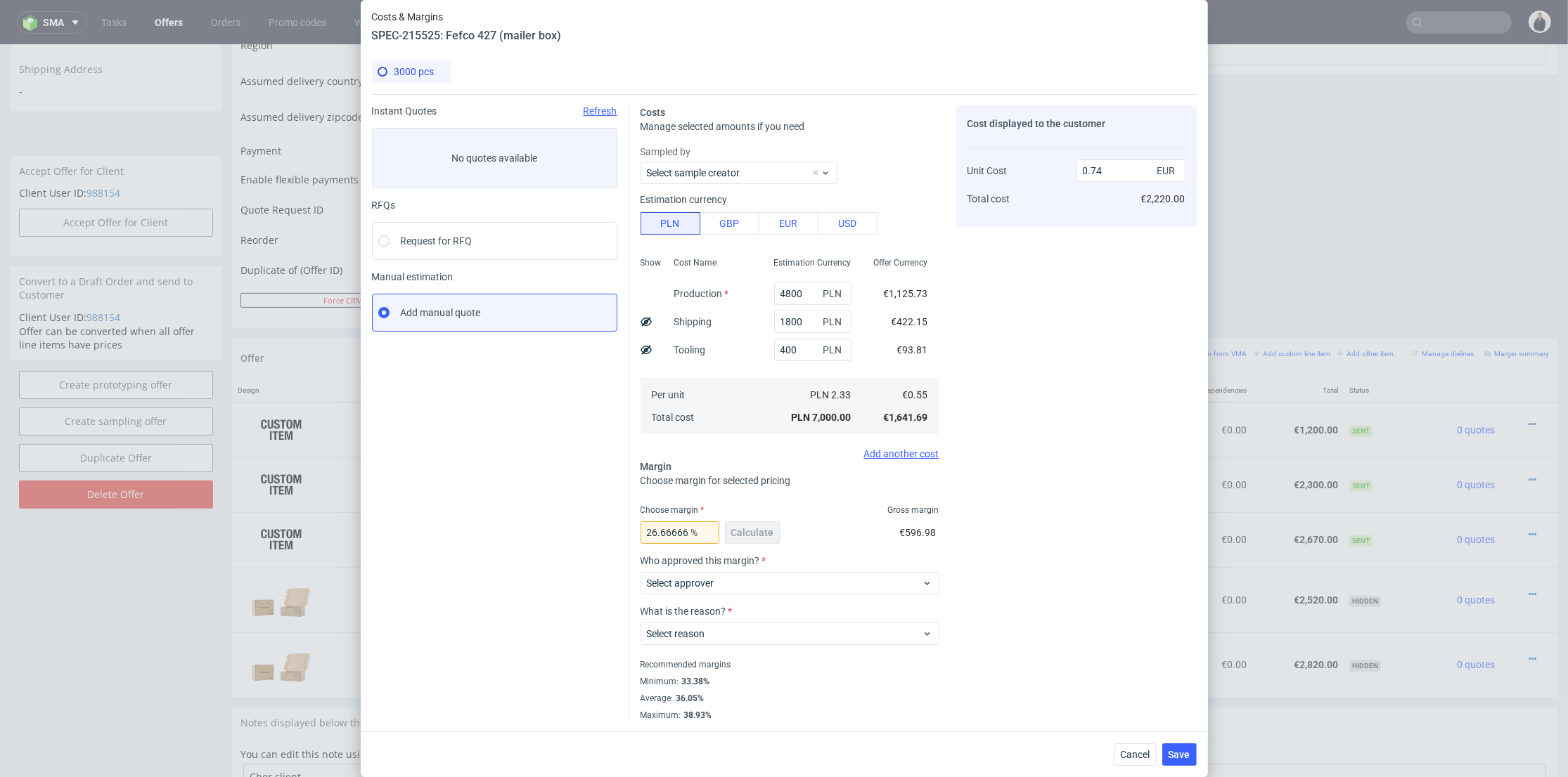
scroll to position [0, 0]
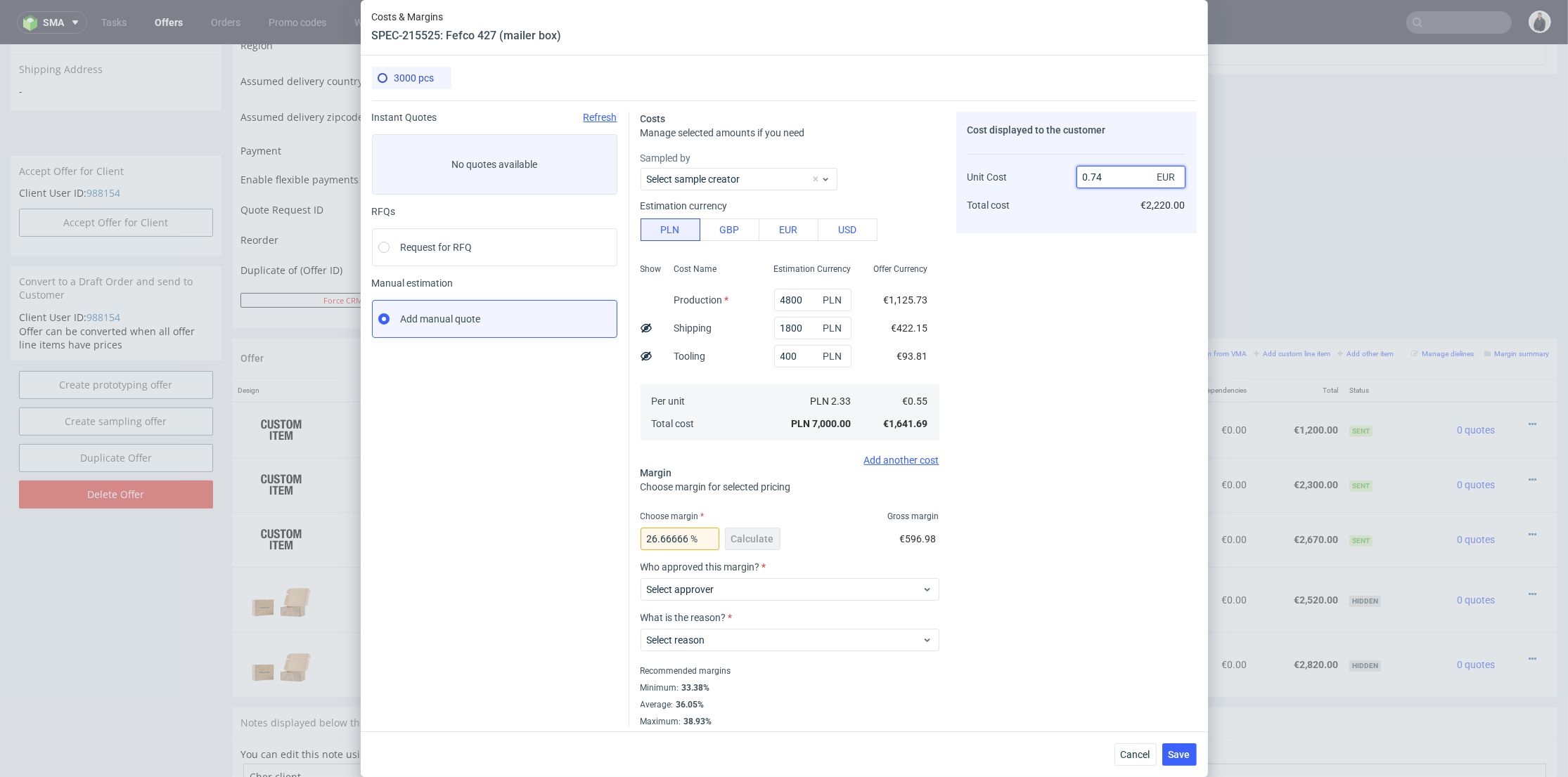
drag, startPoint x: 1087, startPoint y: 175, endPoint x: 1106, endPoint y: 175, distance: 19.0
click at [1106, 175] on input "0.74" at bounding box center [1130, 177] width 109 height 23
click at [1142, 754] on span "Cancel" at bounding box center [1135, 755] width 30 height 10
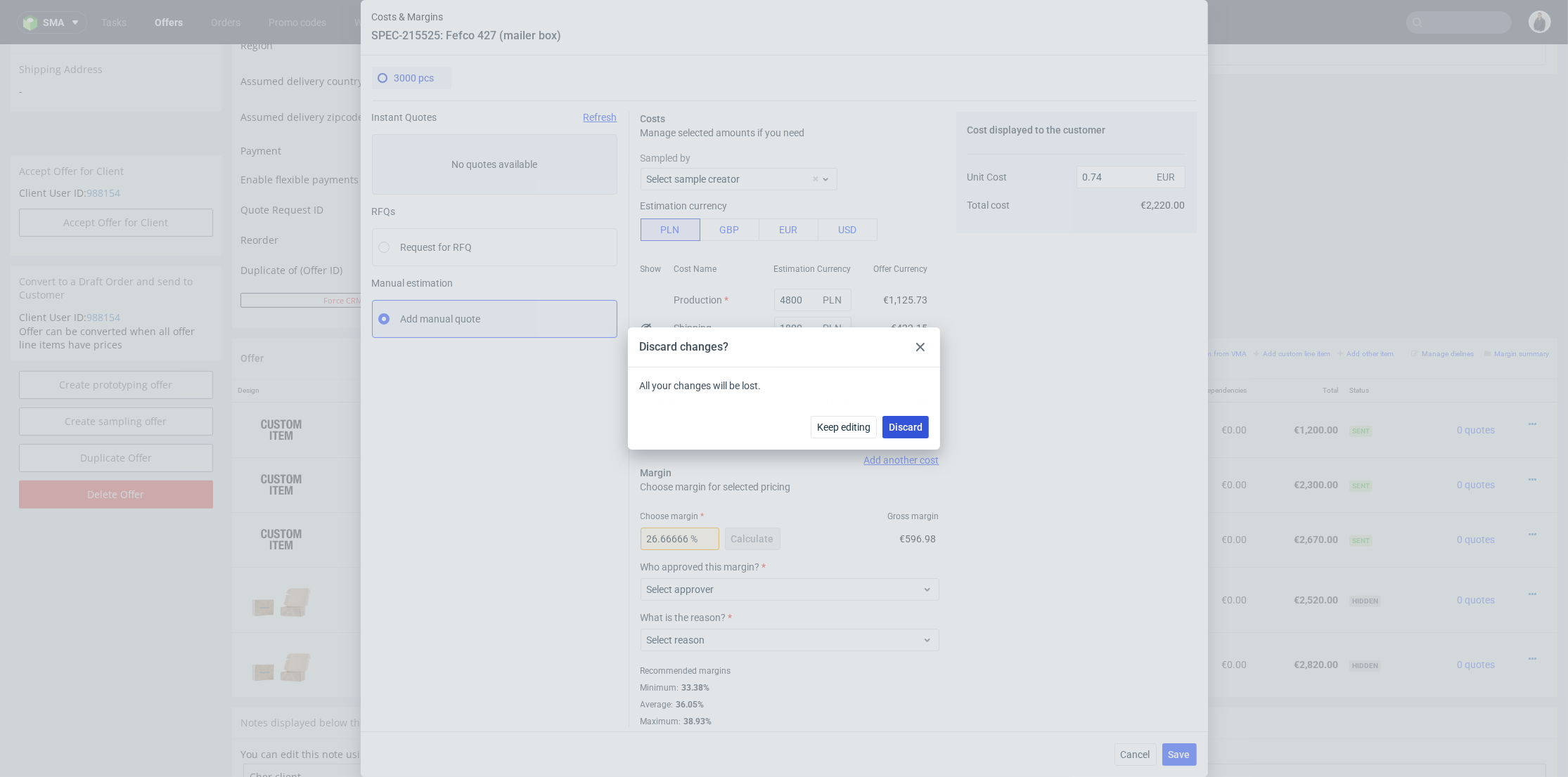
click at [914, 429] on span "Discard" at bounding box center [906, 428] width 34 height 10
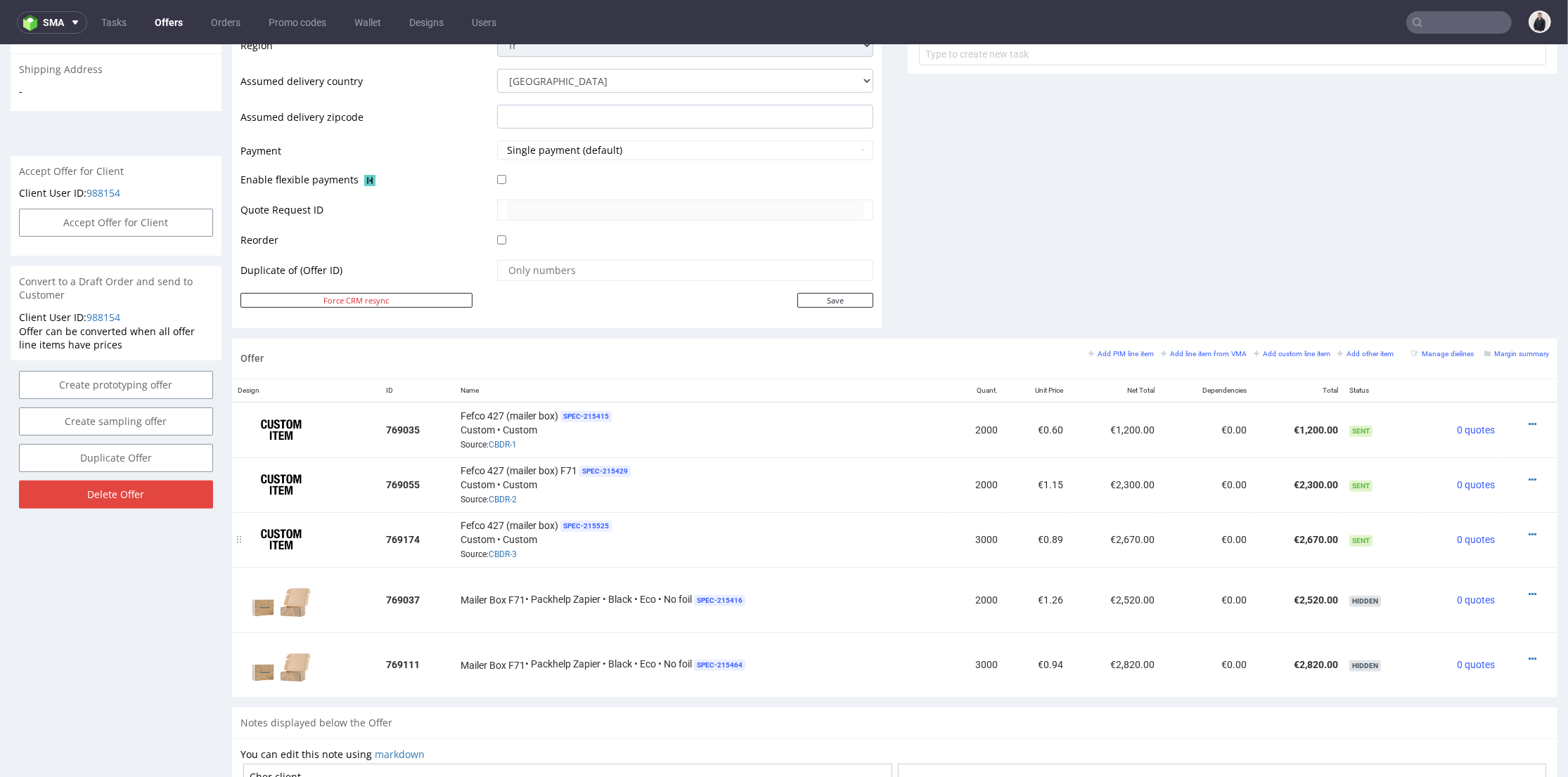
click at [1517, 530] on div at bounding box center [1524, 535] width 37 height 14
click at [1528, 530] on icon at bounding box center [1532, 535] width 8 height 10
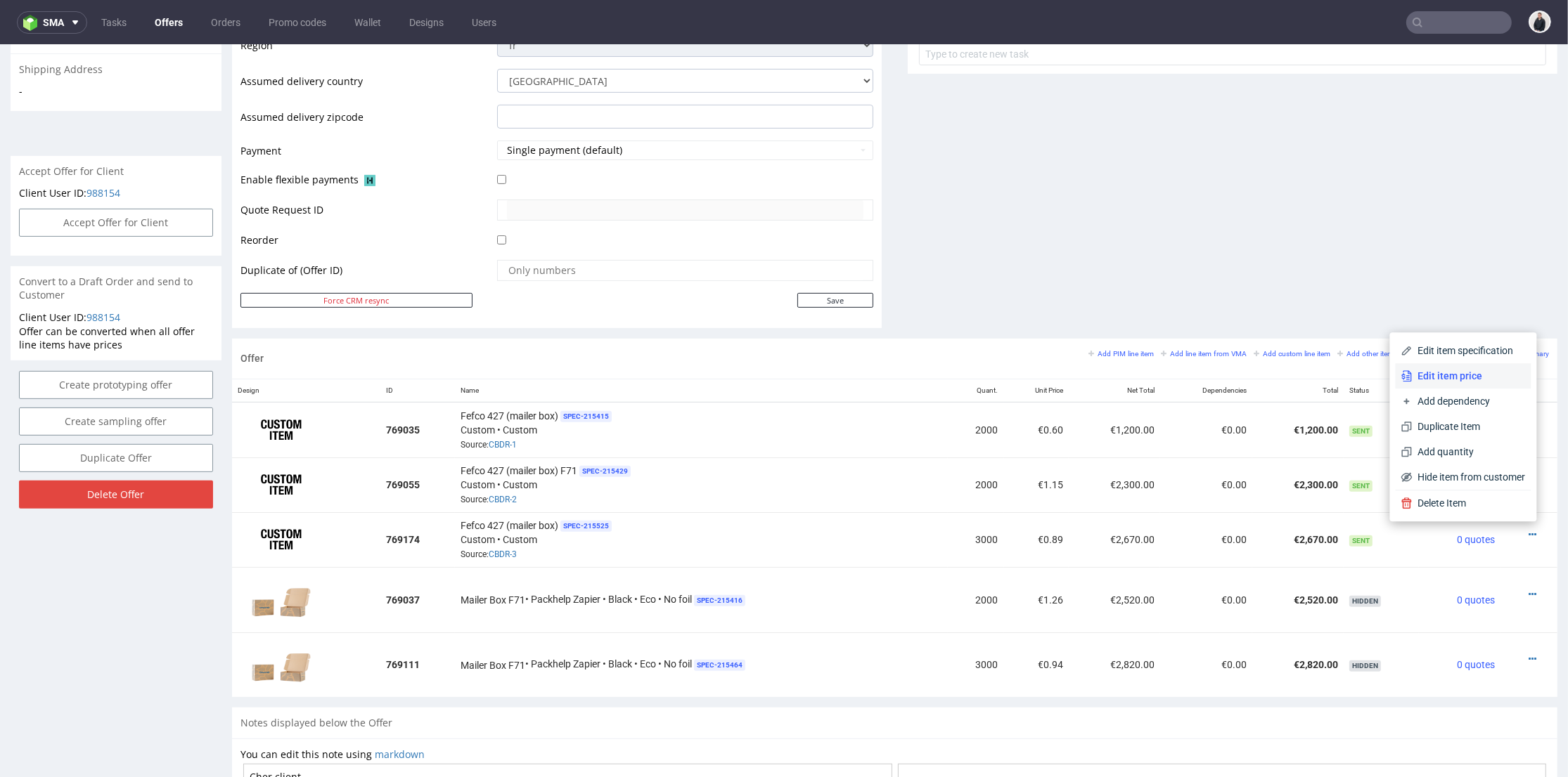
click at [1452, 375] on span "Edit item price" at bounding box center [1469, 375] width 113 height 14
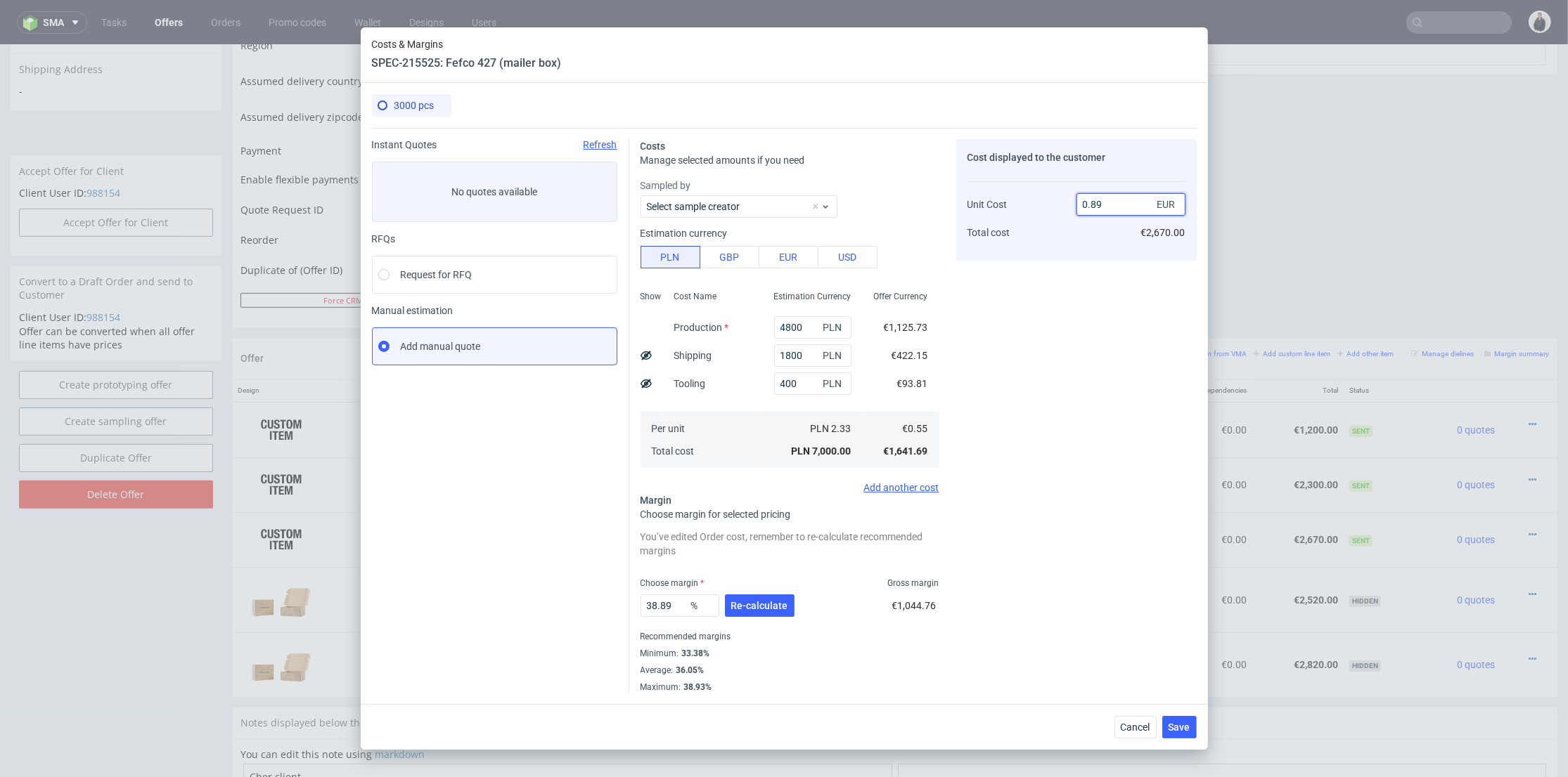
drag, startPoint x: 1089, startPoint y: 206, endPoint x: 1105, endPoint y: 205, distance: 16.0
click at [1105, 205] on input "0.89" at bounding box center [1130, 204] width 109 height 23
click at [1147, 731] on span "Cancel" at bounding box center [1135, 727] width 30 height 10
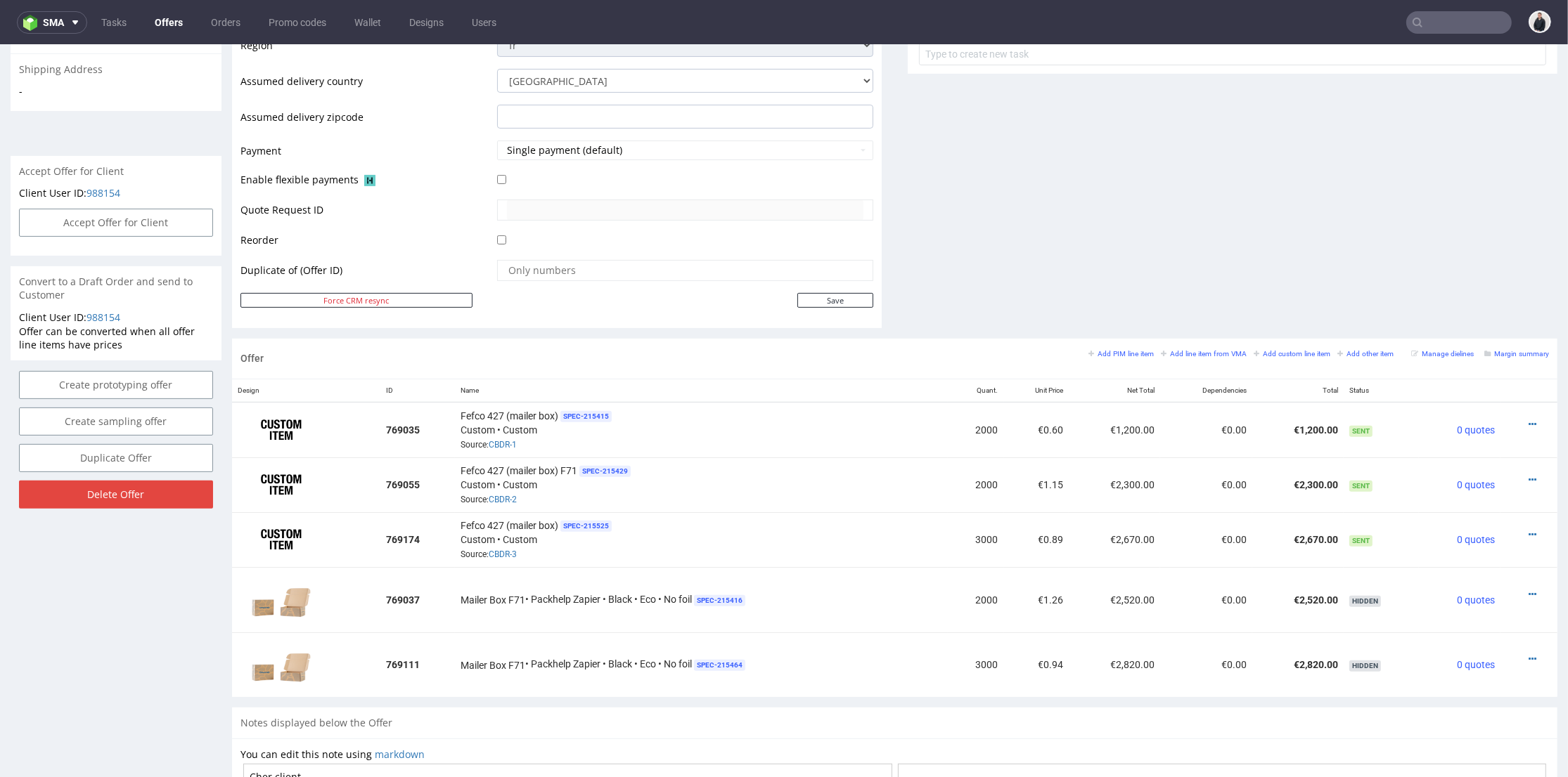
click at [1441, 24] on input "text" at bounding box center [1458, 22] width 105 height 23
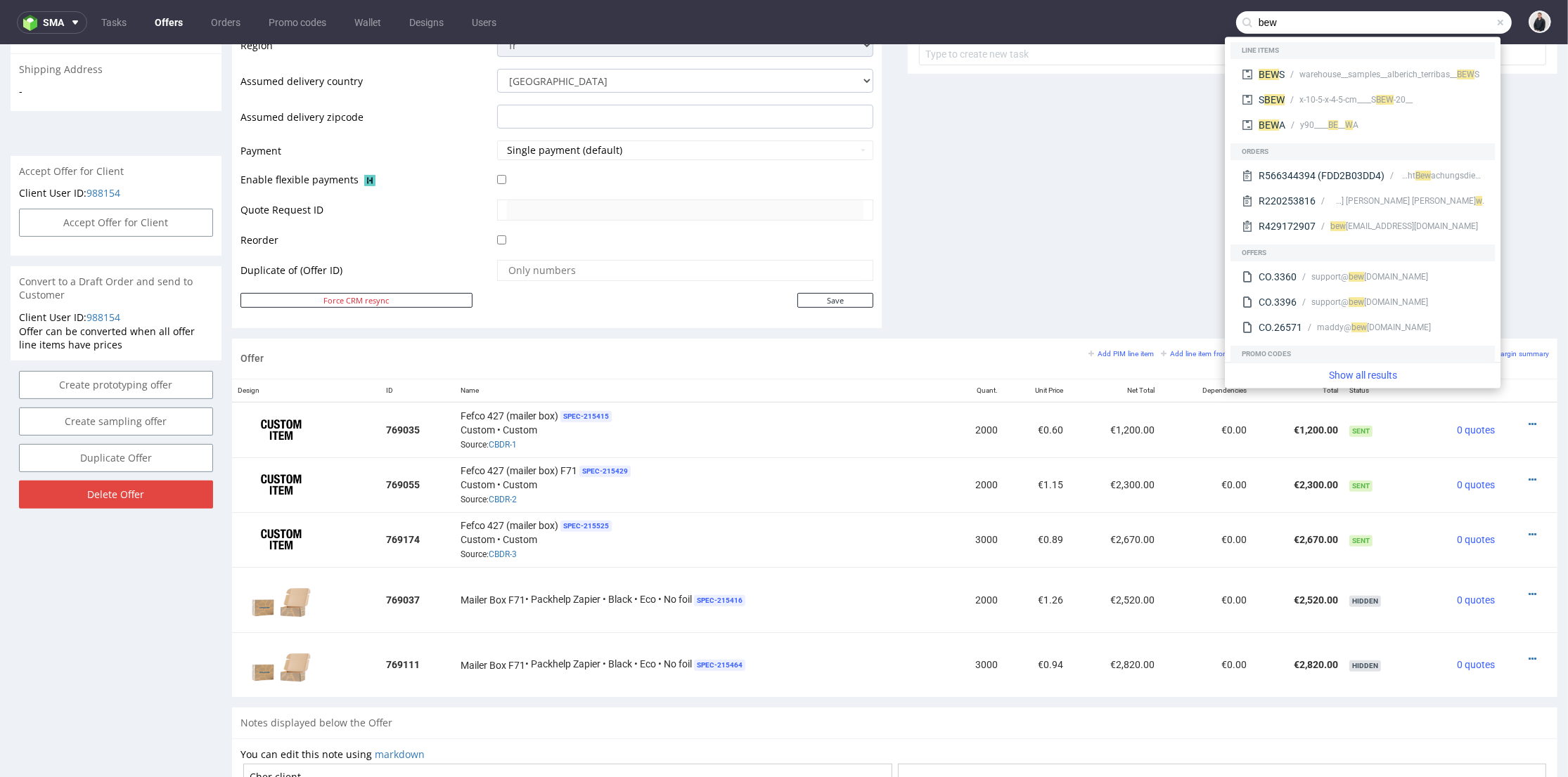
type input "bew"
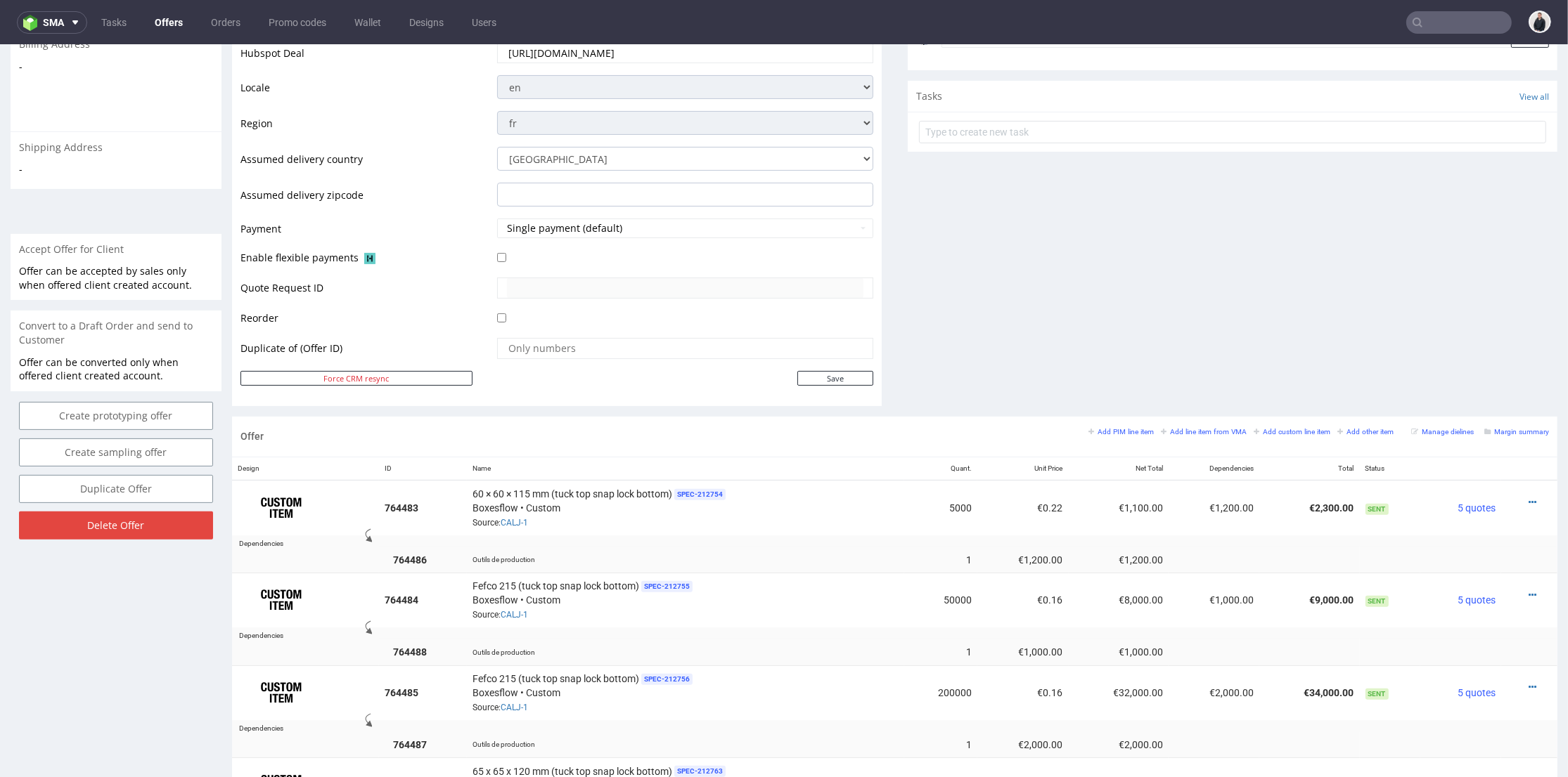
click at [961, 341] on div "Comments User (0) Automatic (0) Attachments (0) All (0) View all (0) Send Tasks…" at bounding box center [1232, 66] width 650 height 701
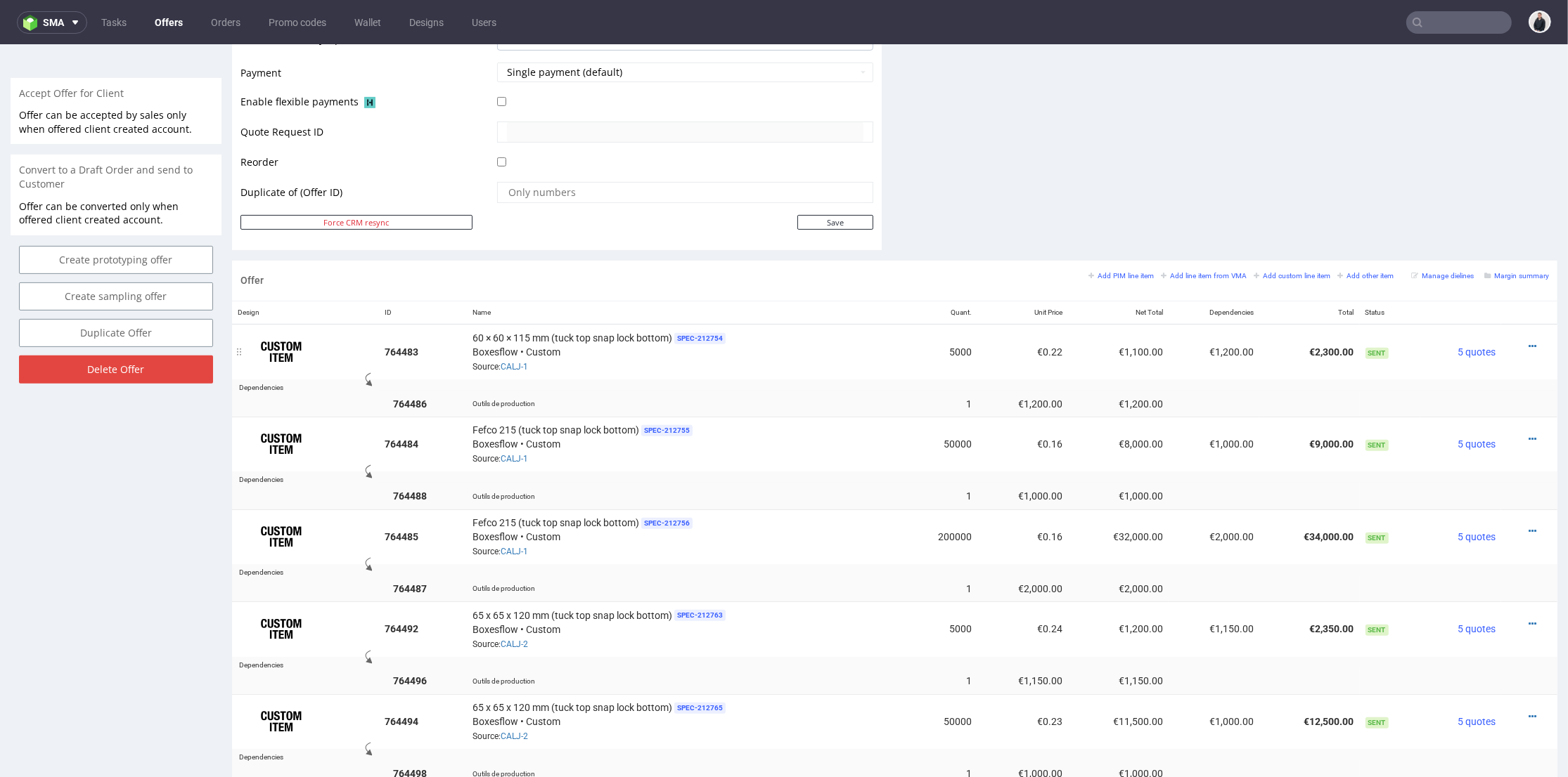
scroll to position [703, 0]
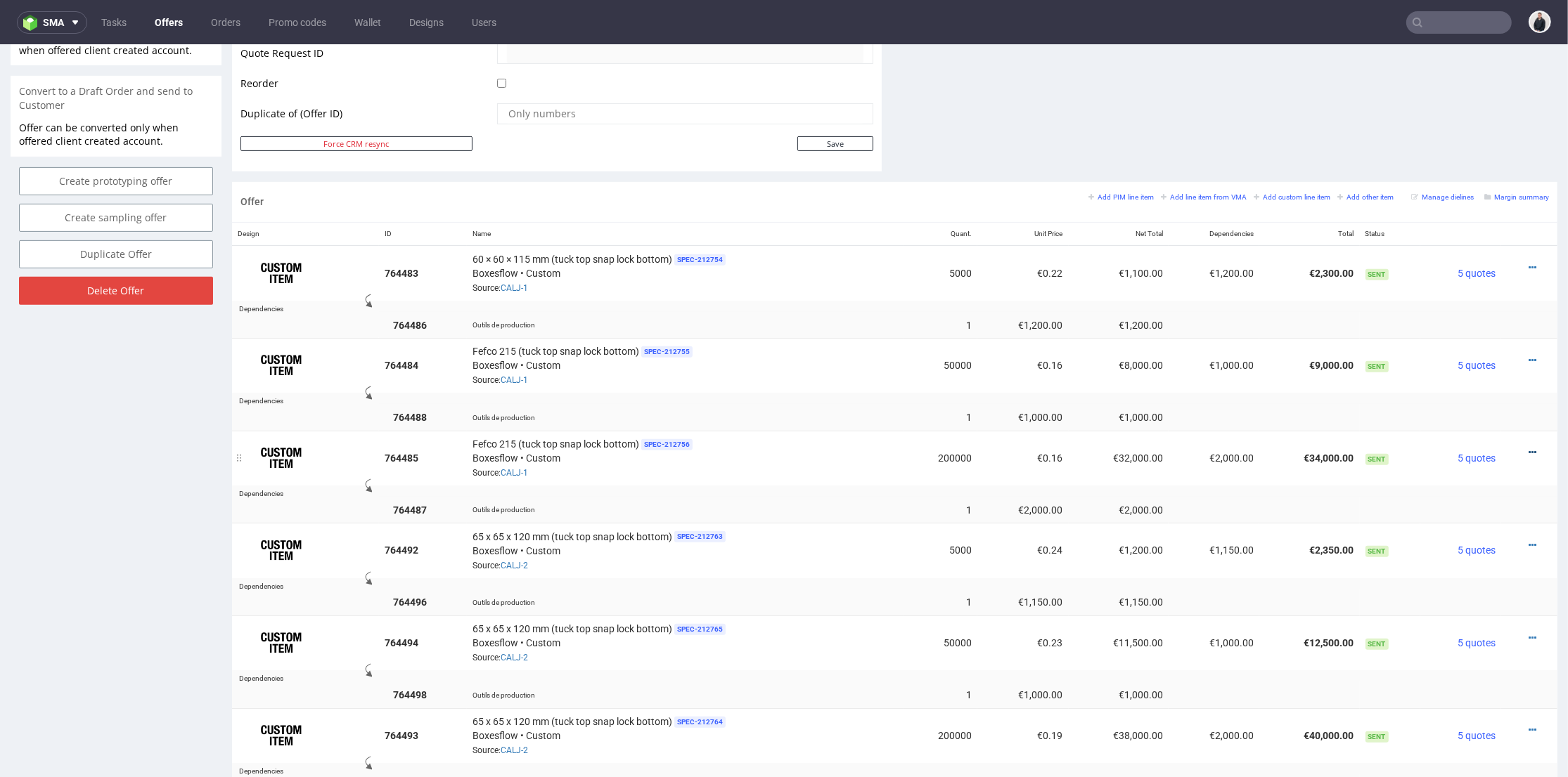
click at [1528, 448] on icon at bounding box center [1532, 453] width 8 height 10
click at [1451, 295] on span "Edit item price" at bounding box center [1469, 293] width 113 height 14
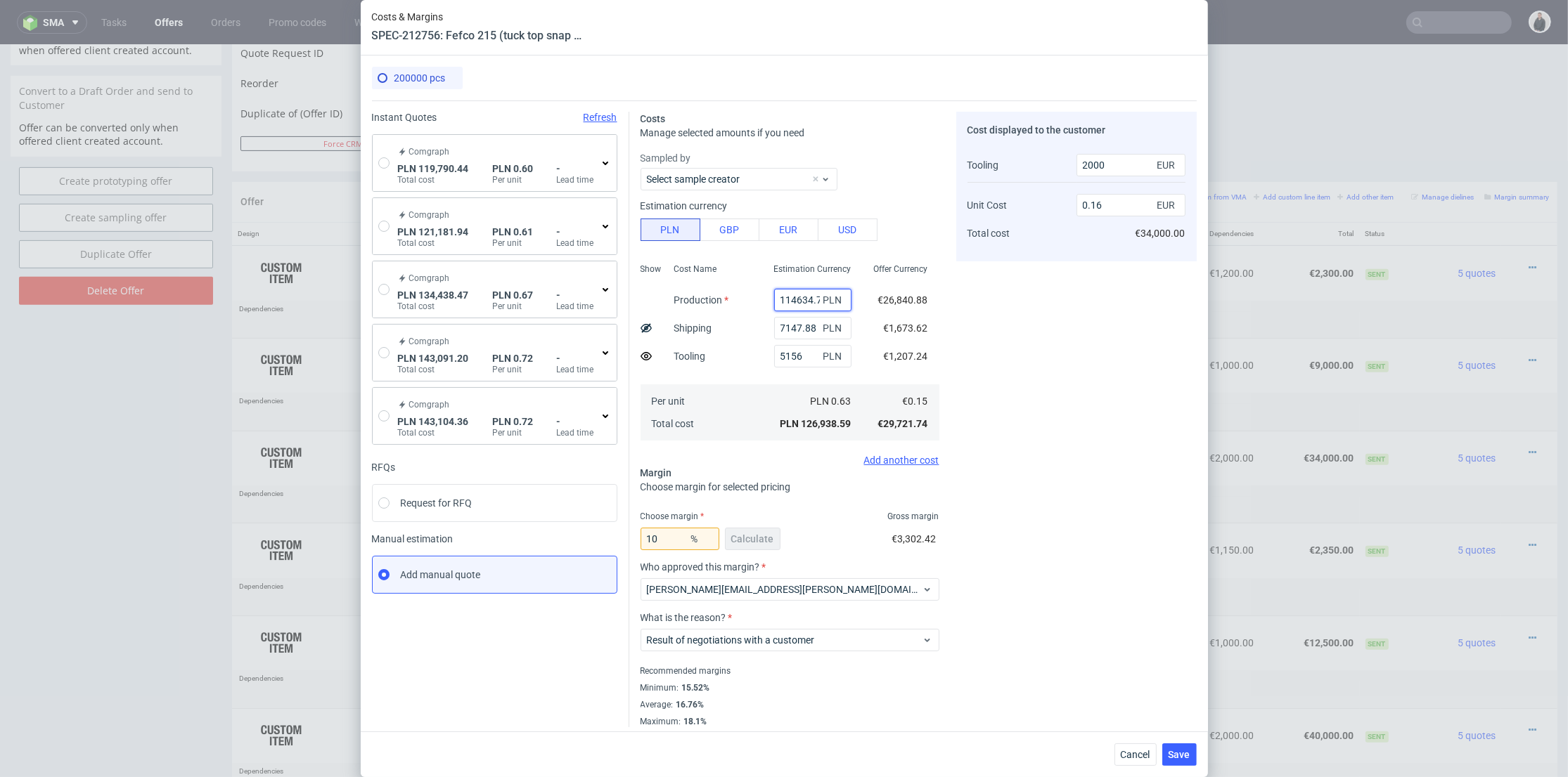
scroll to position [0, 8]
drag, startPoint x: 785, startPoint y: 295, endPoint x: 837, endPoint y: 299, distance: 52.2
click at [830, 299] on div "114634.71 PLN" at bounding box center [813, 299] width 78 height 23
click at [1030, 330] on div "Cost displayed to the customer Tooling Unit Cost Total cost 2000 EUR 0.16 EUR €…" at bounding box center [1076, 419] width 241 height 616
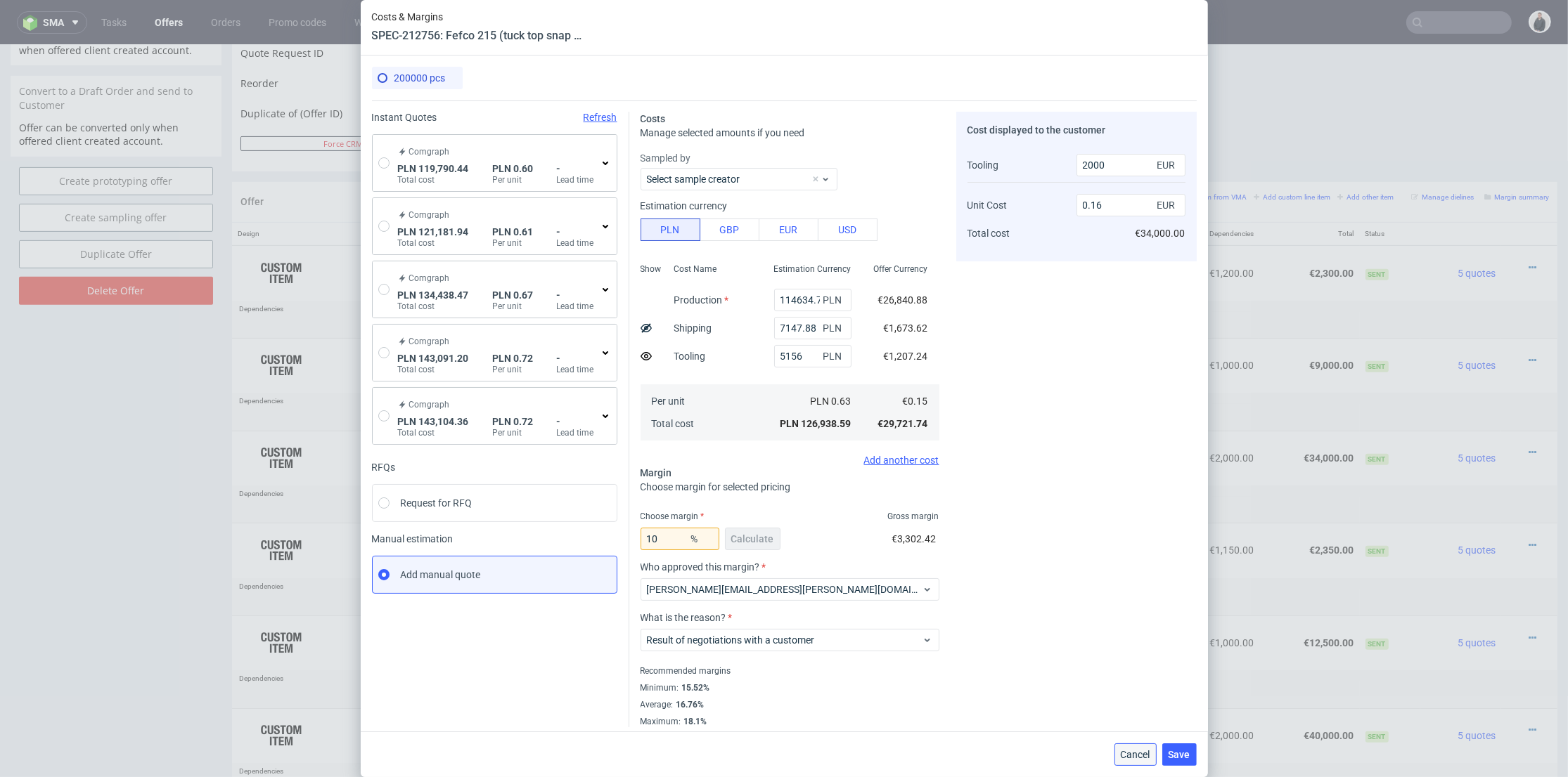
click at [1132, 751] on span "Cancel" at bounding box center [1135, 755] width 30 height 10
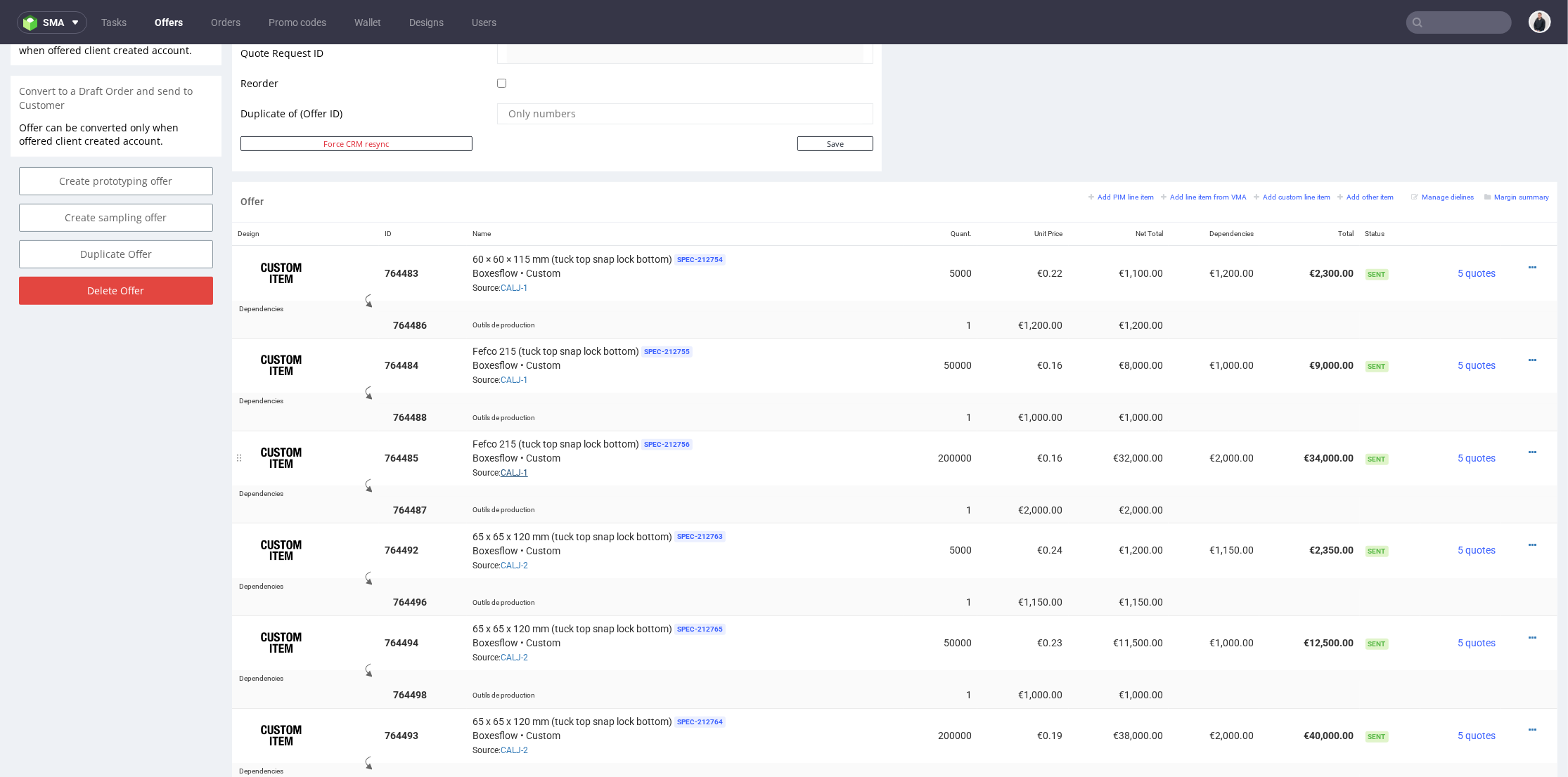
click at [519, 468] on link "CALJ-1" at bounding box center [514, 473] width 27 height 10
drag, startPoint x: 839, startPoint y: 410, endPoint x: 752, endPoint y: 433, distance: 90.0
click at [837, 412] on div "Outils de production" at bounding box center [685, 417] width 426 height 14
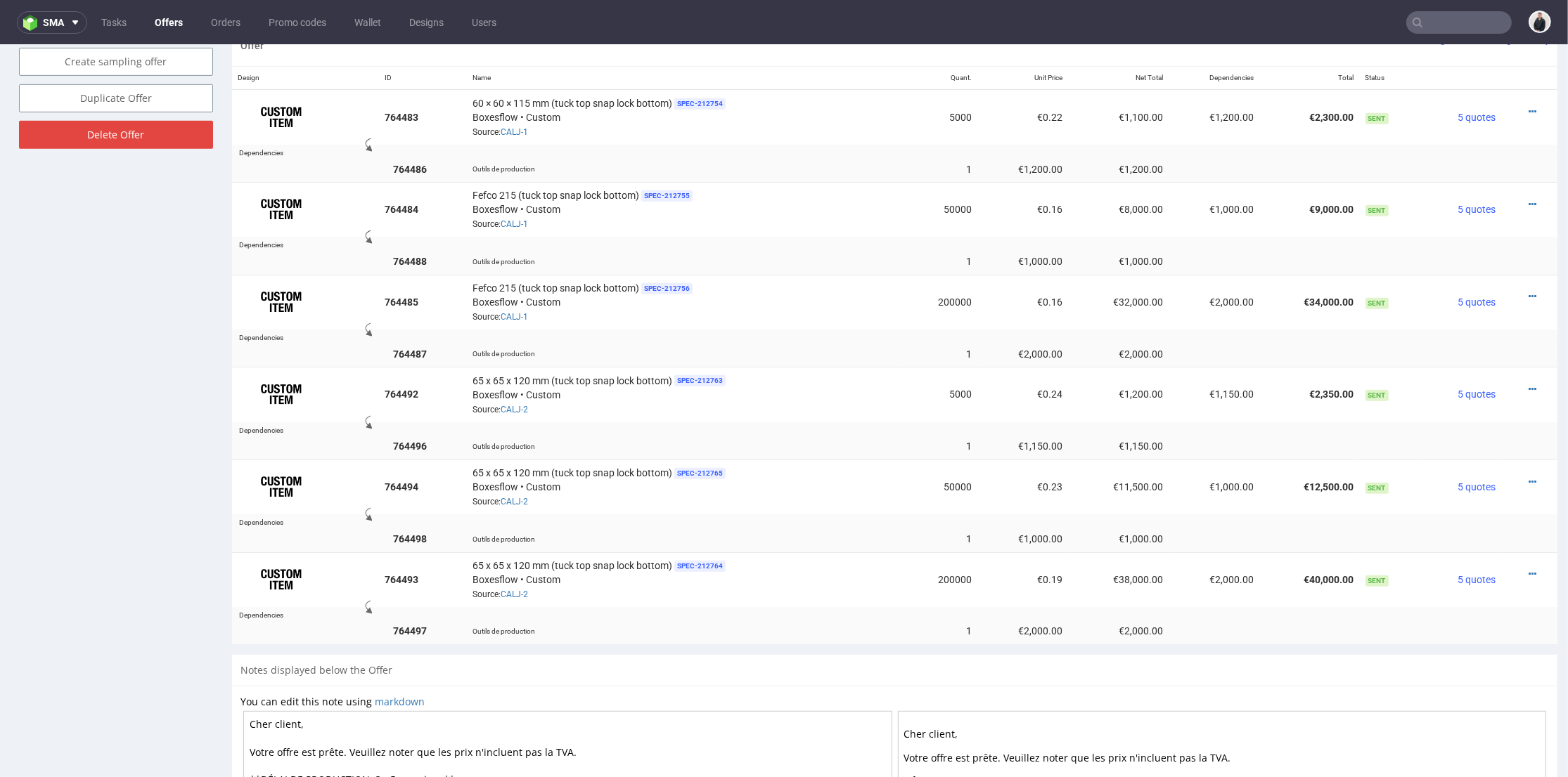
scroll to position [703, 0]
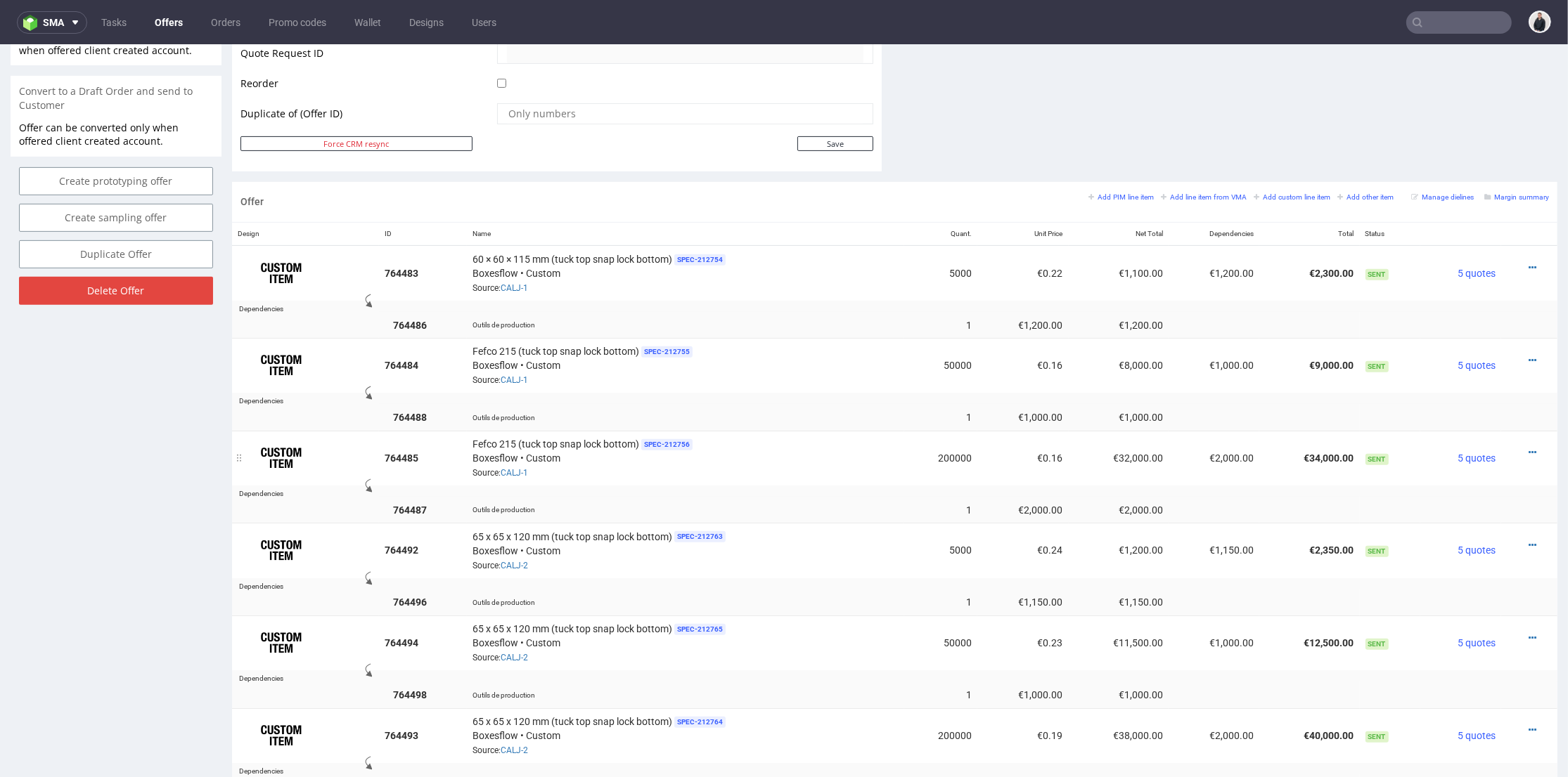
click at [621, 467] on div "Fefco 215 (tuck top snap lock bottom) SPEC- 212756 Boxesflow • Custom Source: C…" at bounding box center [685, 458] width 426 height 44
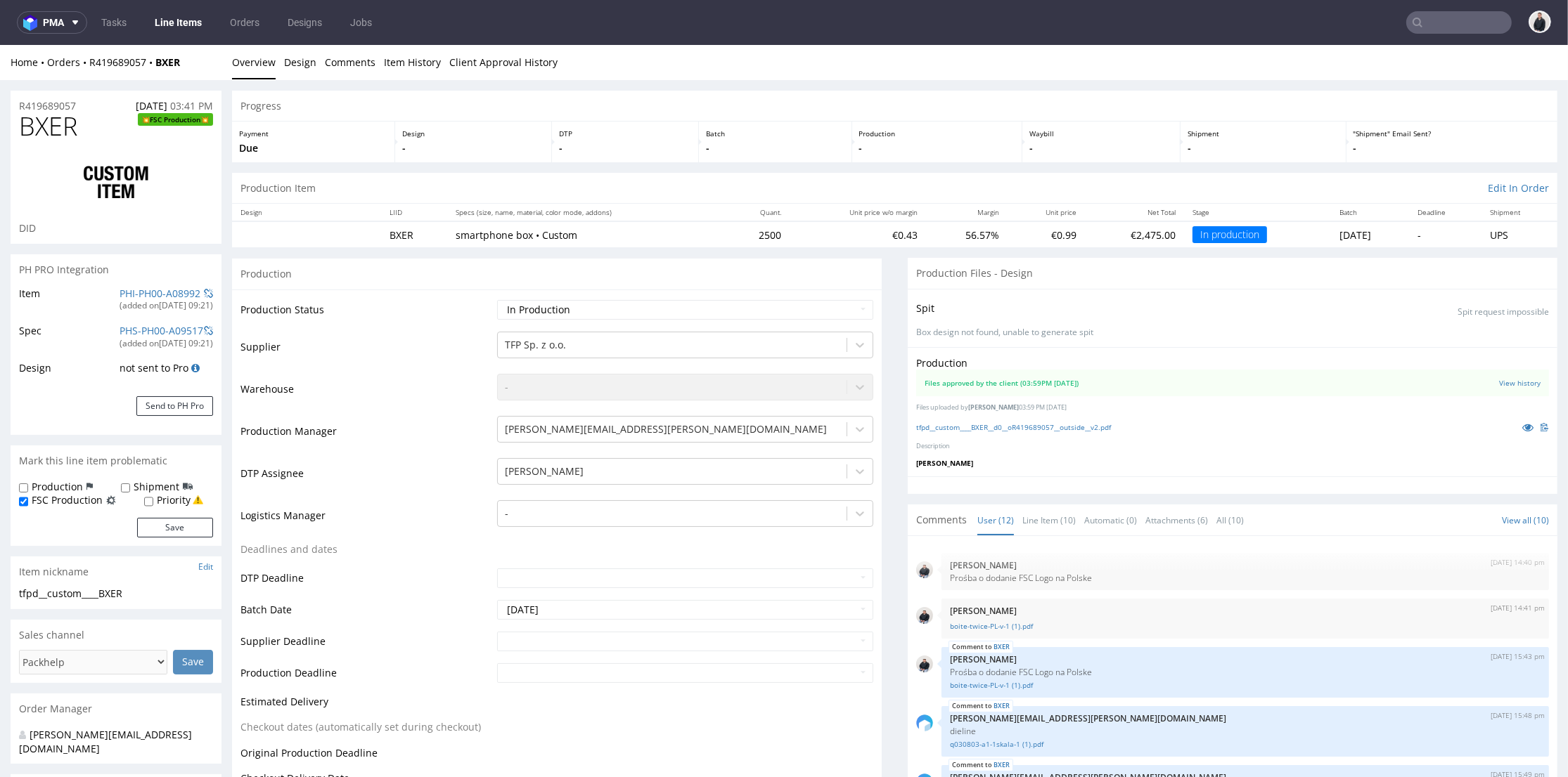
scroll to position [377, 0]
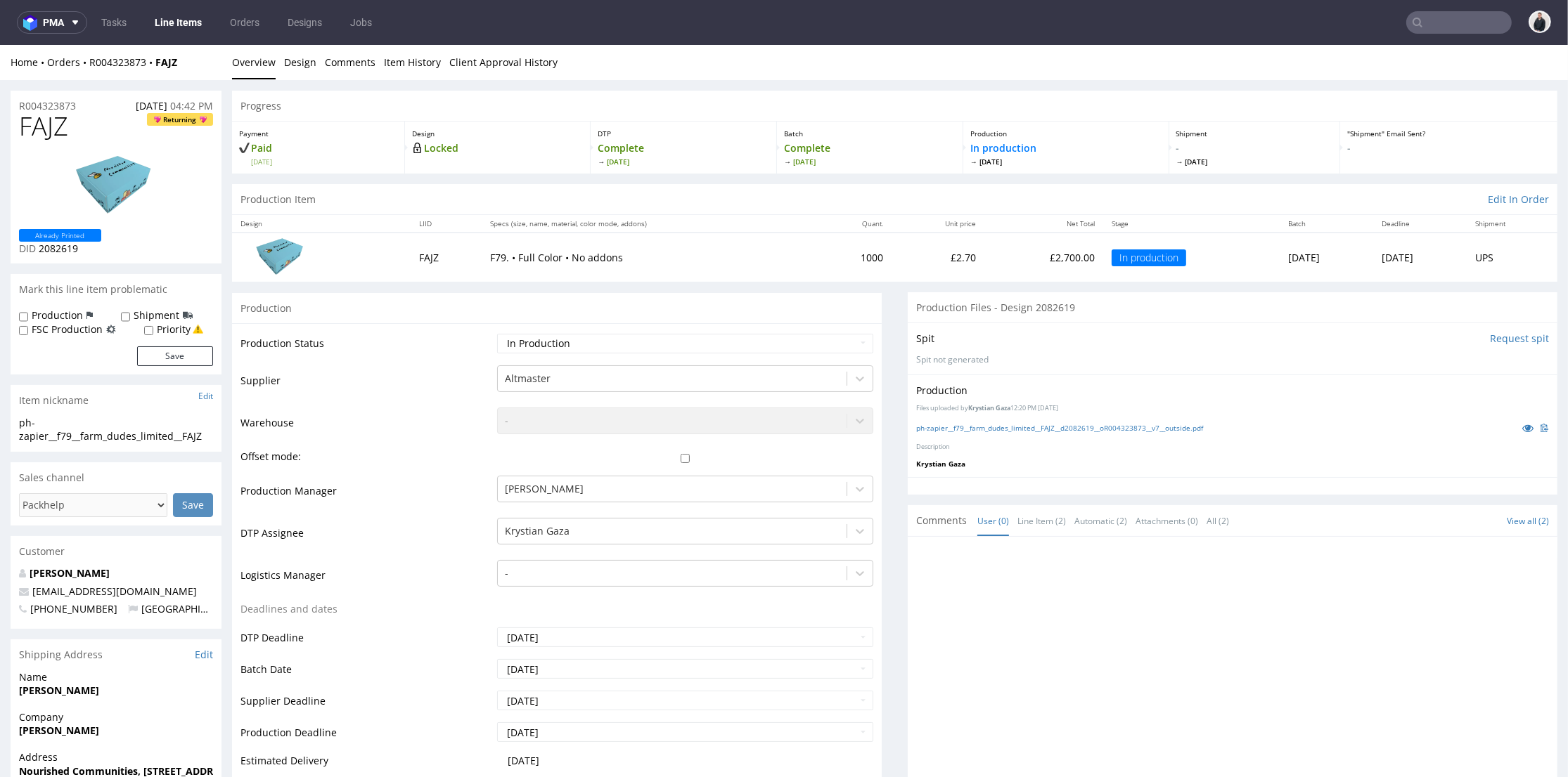
scroll to position [1015, 0]
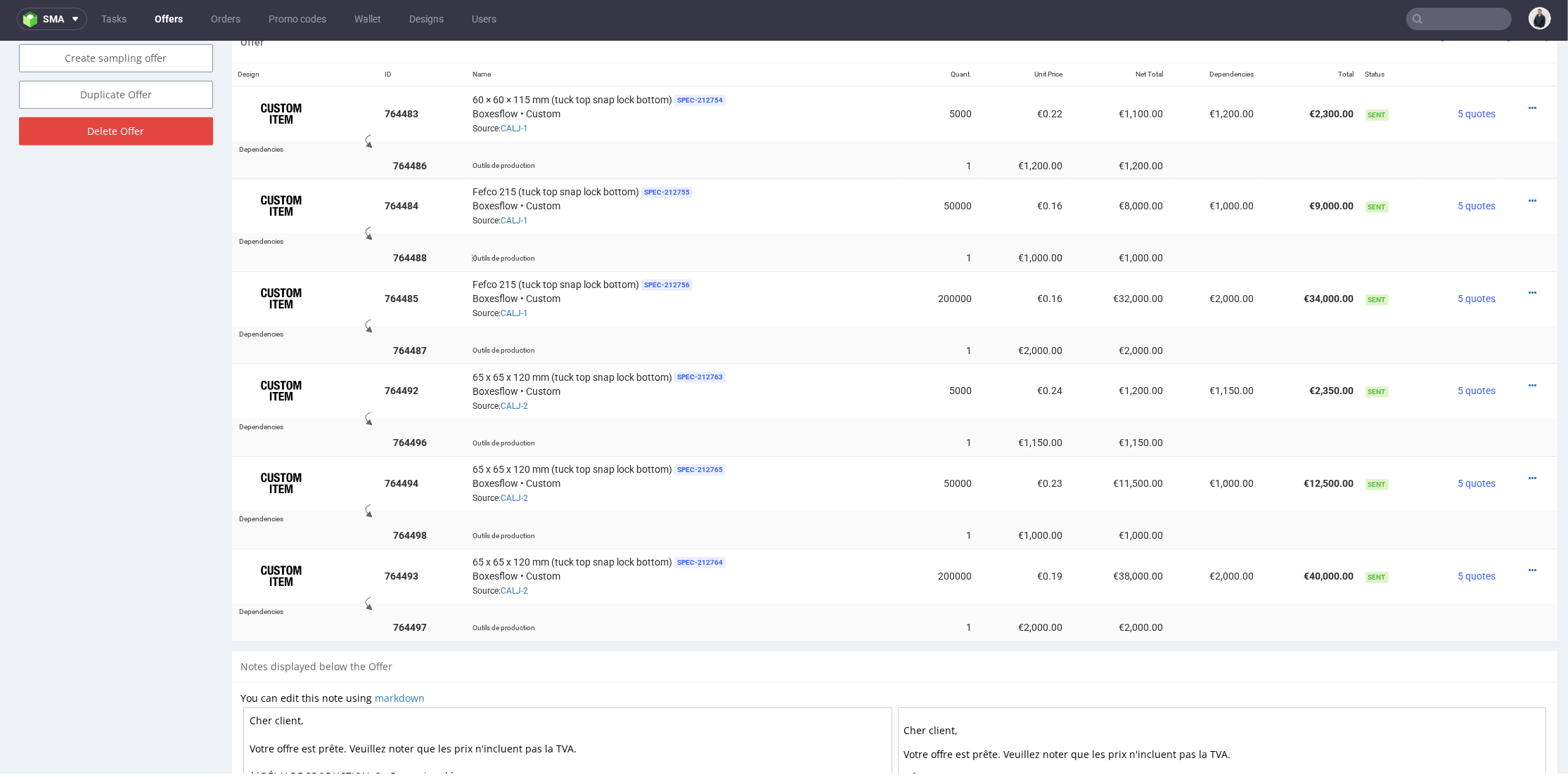
scroll to position [703, 0]
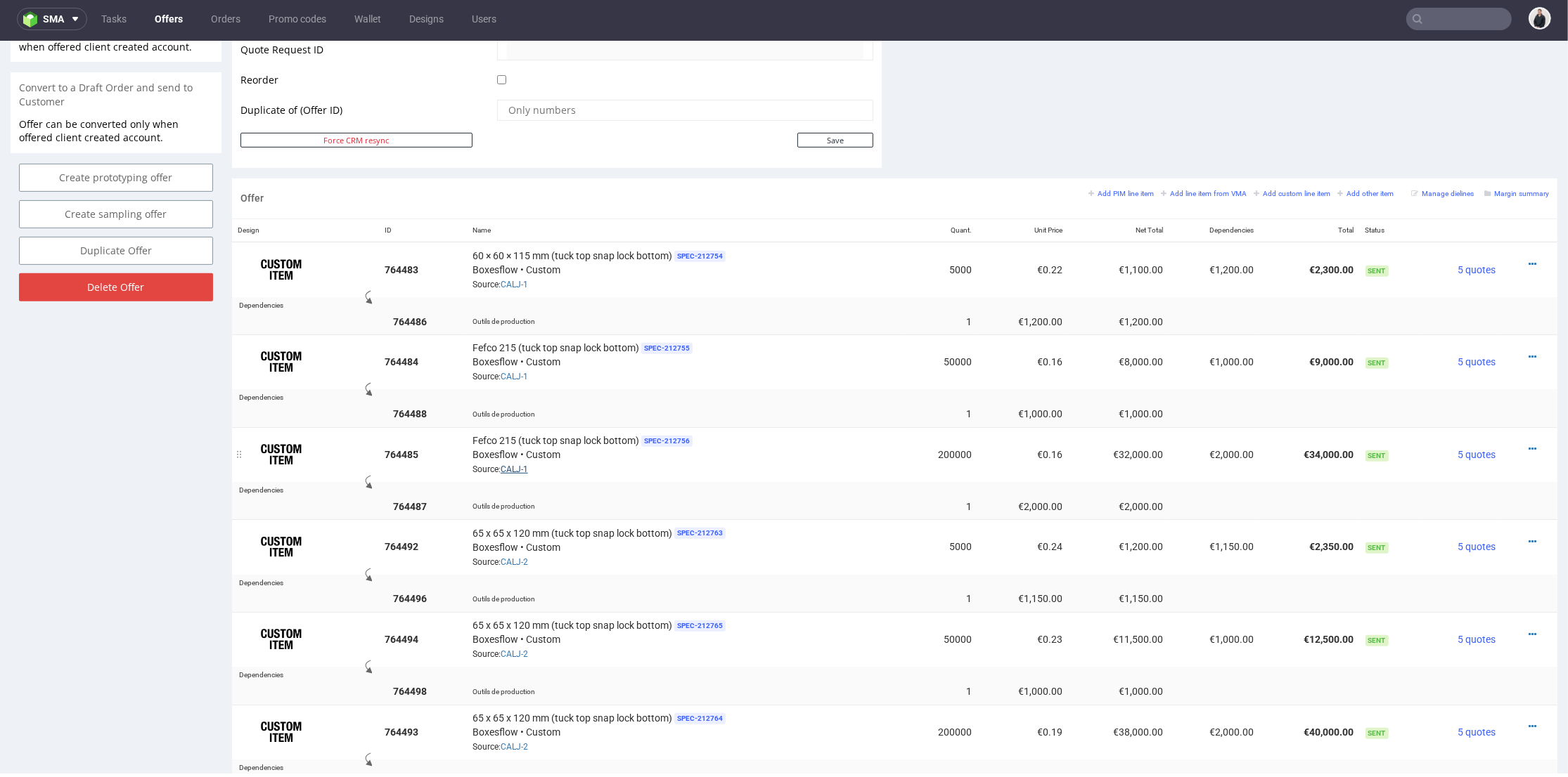
click at [522, 466] on link "CALJ-1" at bounding box center [514, 470] width 27 height 10
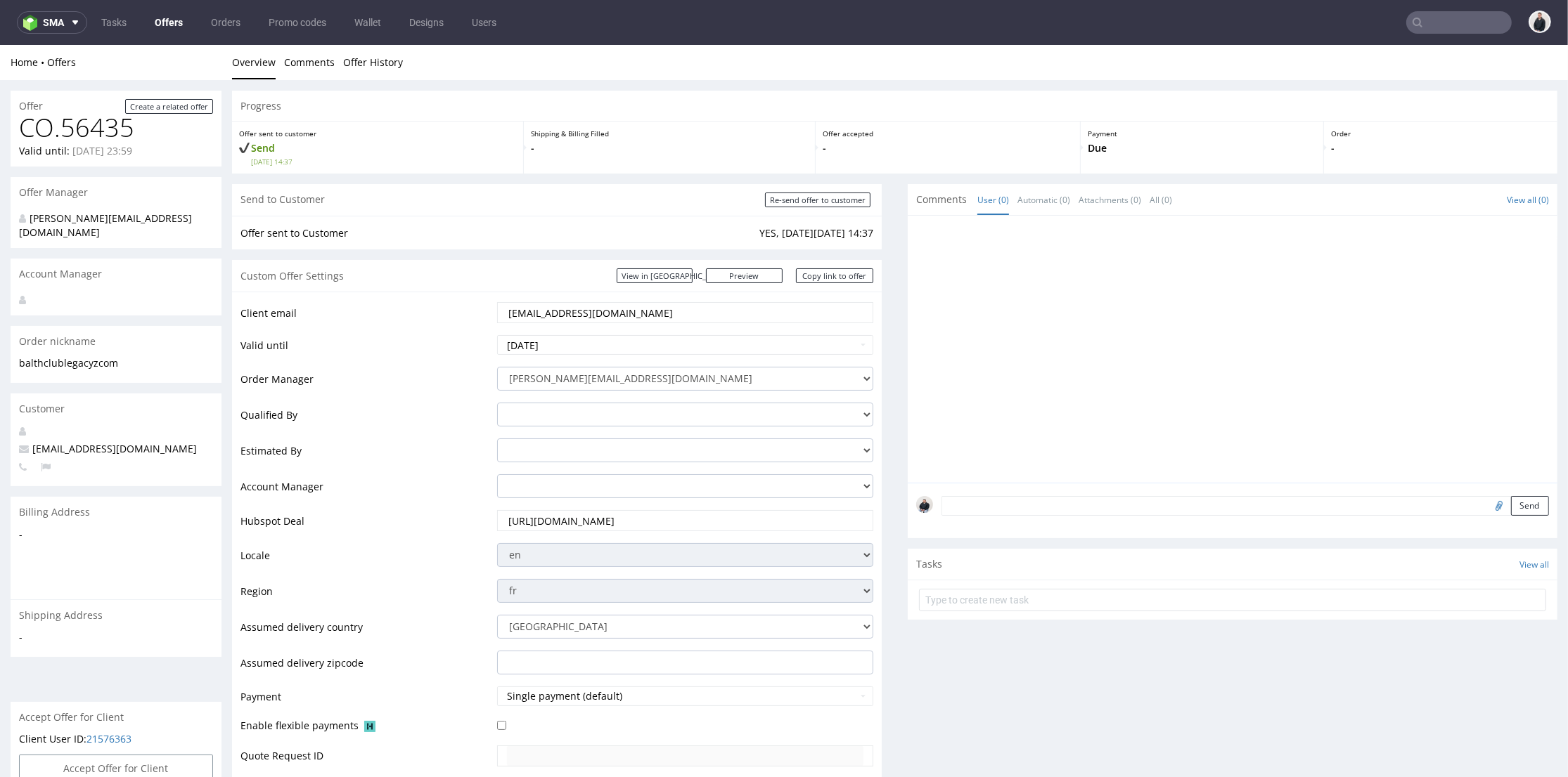
click at [181, 22] on link "Offers" at bounding box center [168, 22] width 45 height 23
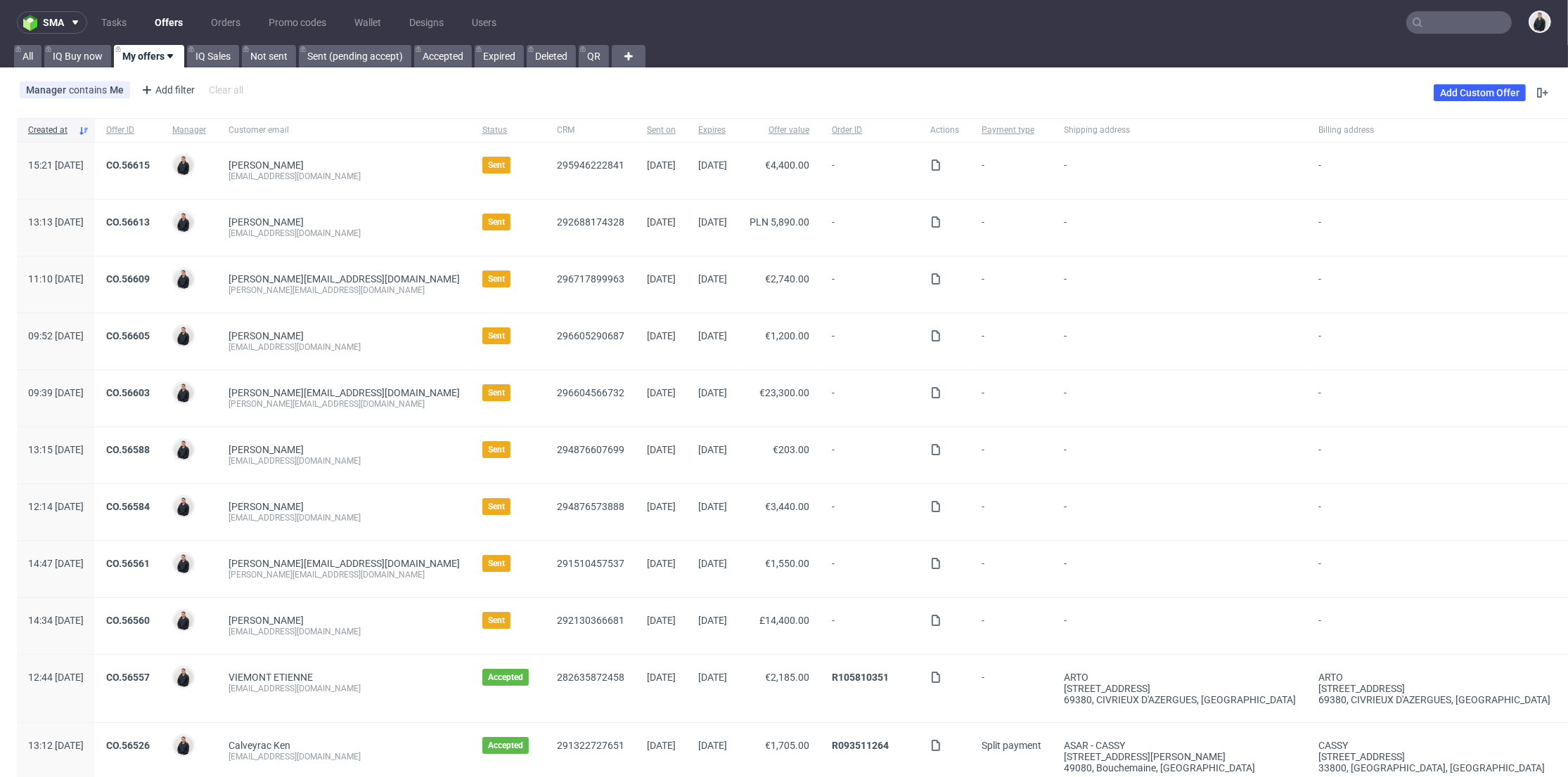
click at [1450, 21] on input "text" at bounding box center [1458, 22] width 105 height 23
paste input "balth@clublegacyz.com"
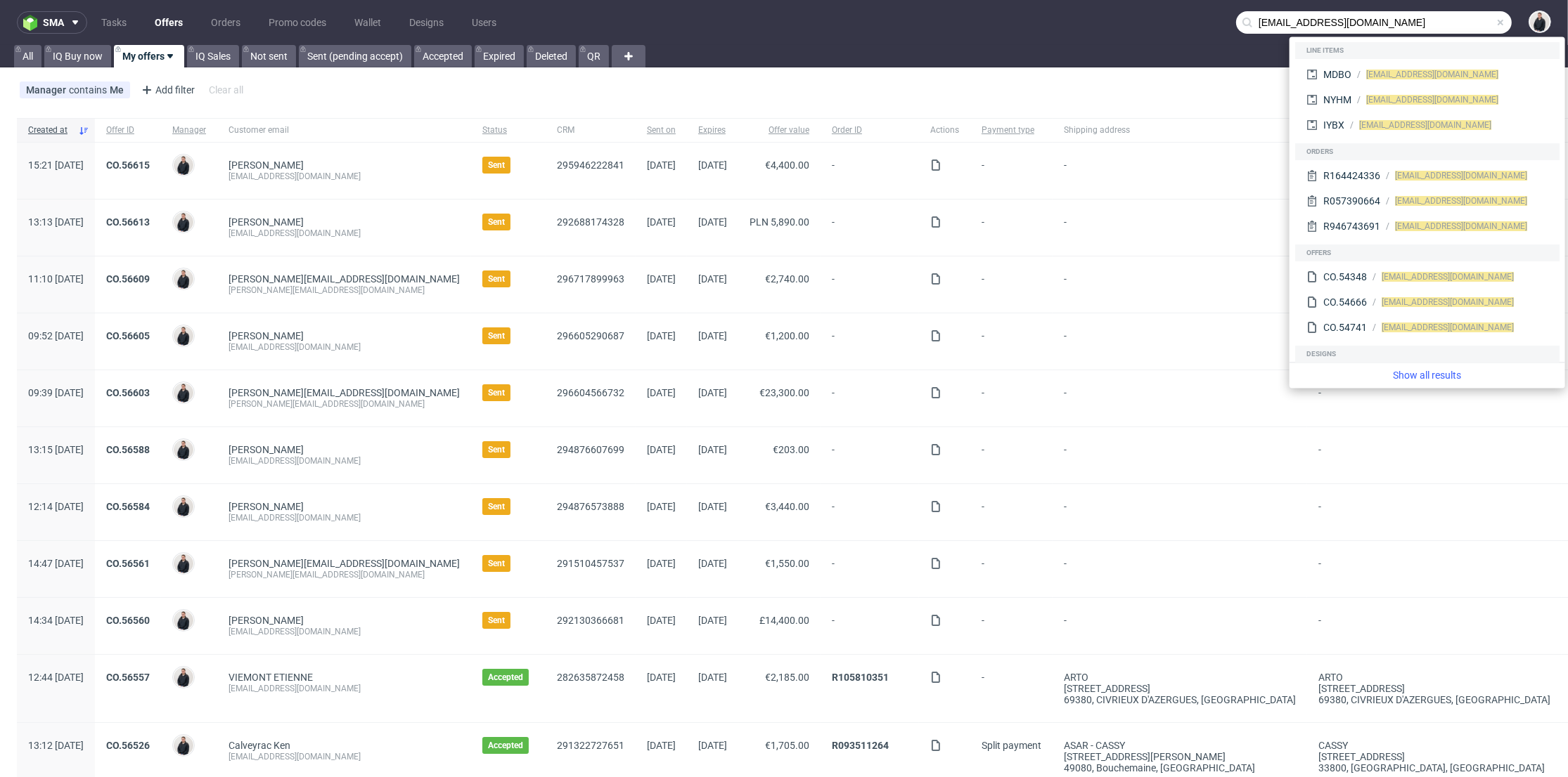
type input "balth@clublegacyz.com"
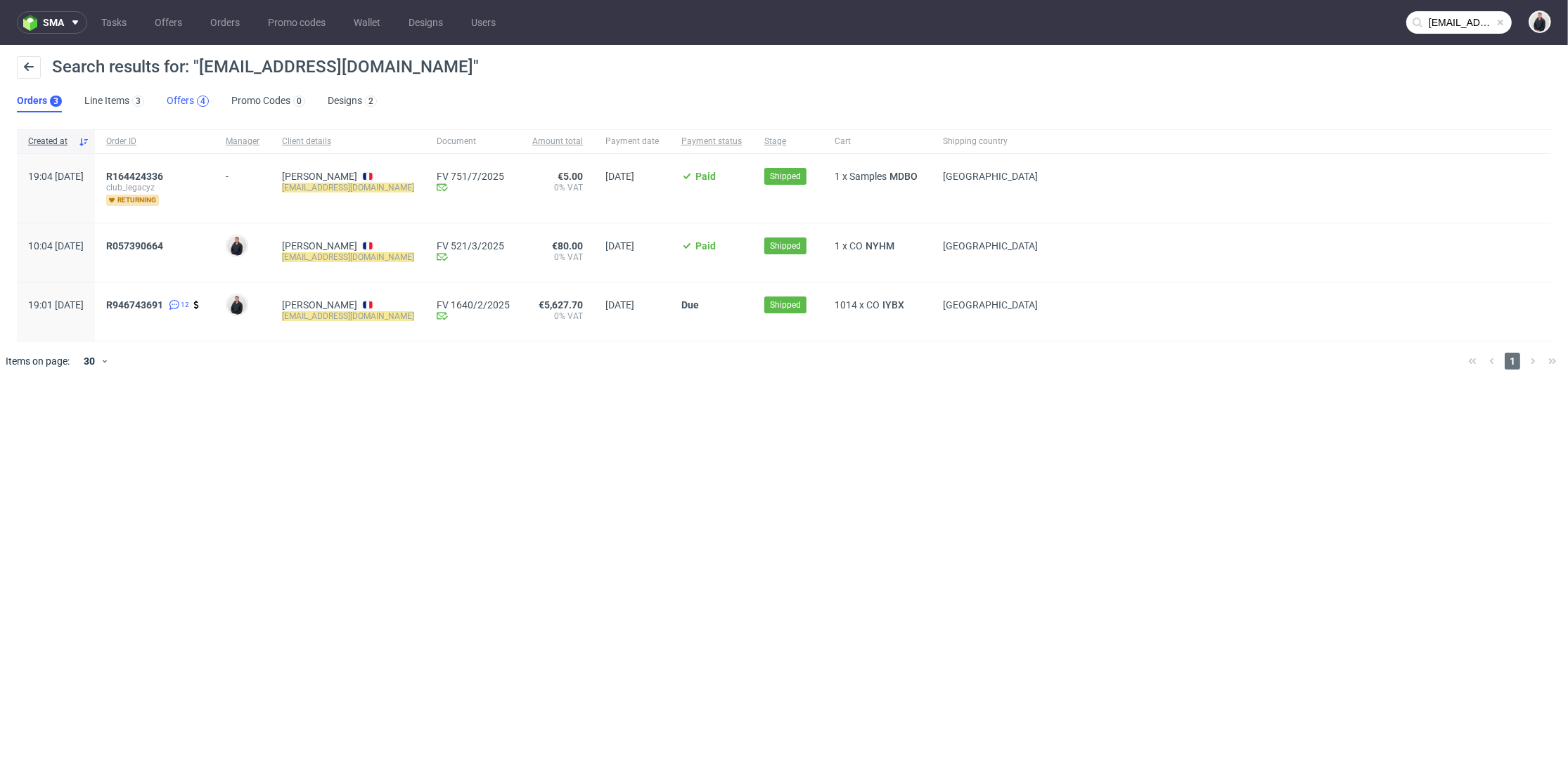
click at [203, 103] on div "4" at bounding box center [203, 101] width 5 height 10
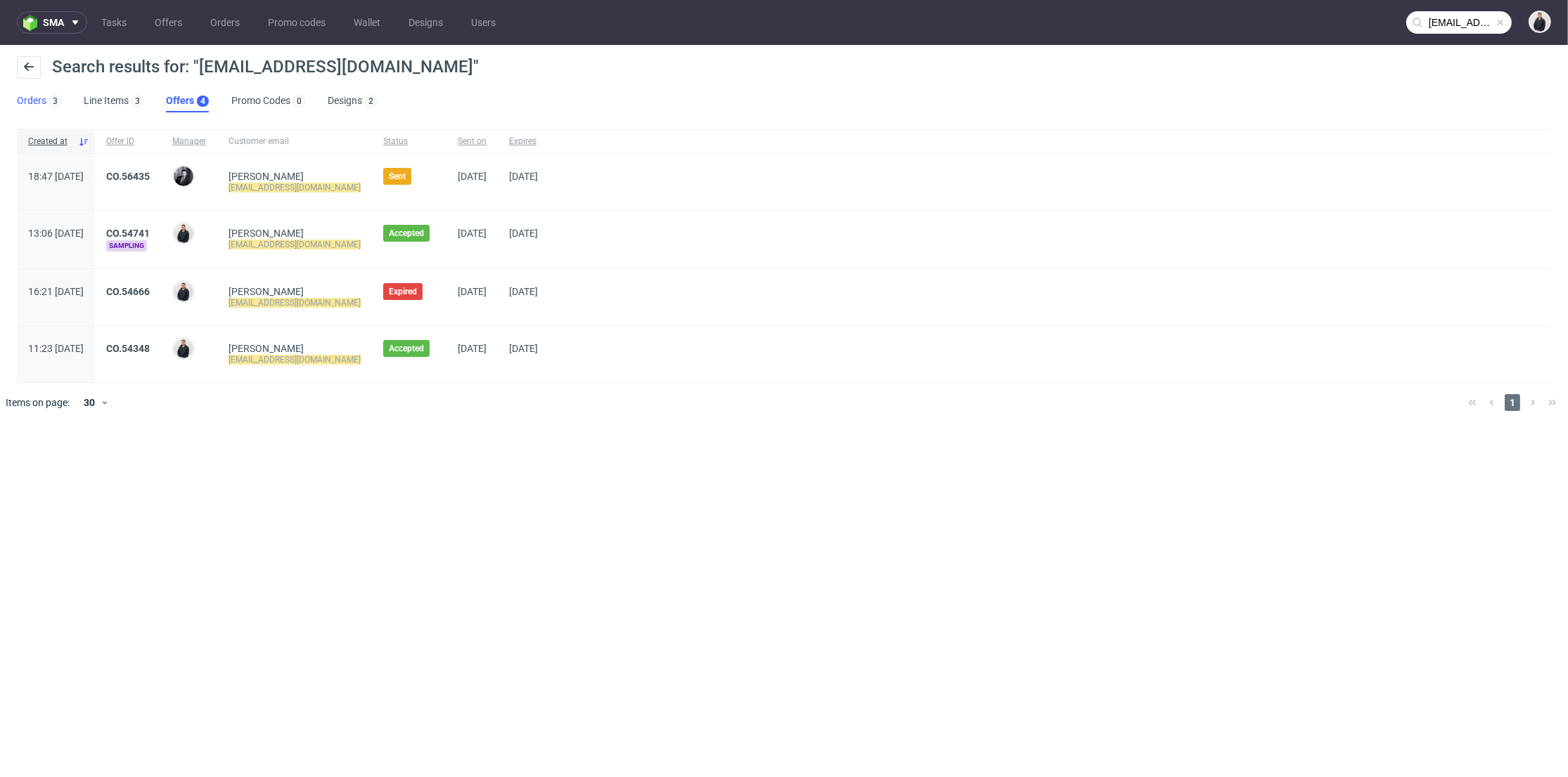
click at [30, 100] on link "Orders 3" at bounding box center [39, 101] width 44 height 23
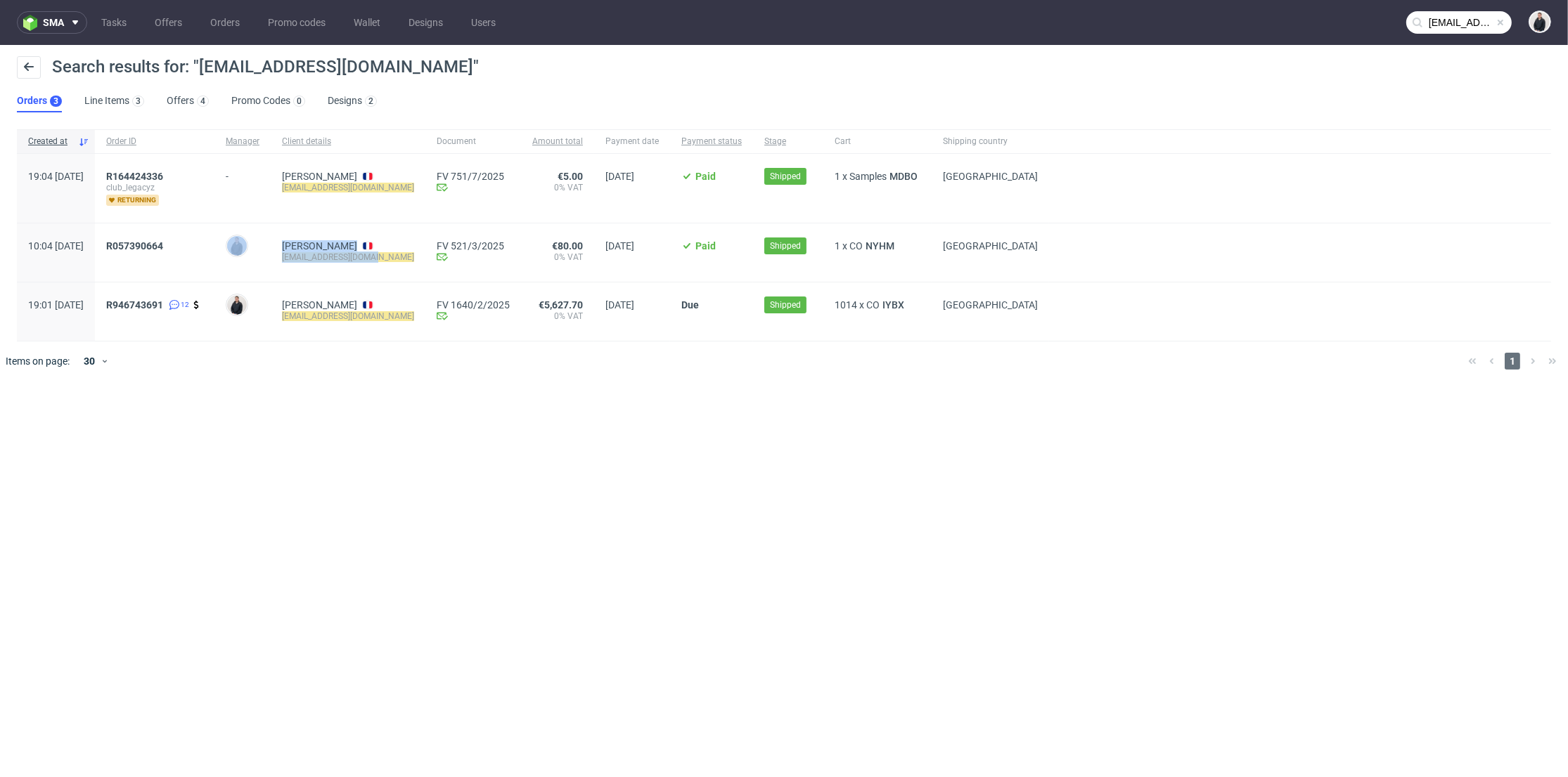
drag, startPoint x: 413, startPoint y: 253, endPoint x: 304, endPoint y: 257, distance: 109.1
click at [304, 257] on div "10:04 Fri 28.02.2025 R057390664 Adrian Margula Balthazar Theobald Brosseau balt…" at bounding box center [784, 253] width 1534 height 59
click at [425, 285] on div "Balthazar Theobald Brosseau balth@clublegacyz.com" at bounding box center [348, 311] width 154 height 58
drag, startPoint x: 295, startPoint y: 269, endPoint x: 308, endPoint y: 261, distance: 15.3
click at [271, 269] on div "[PERSON_NAME]" at bounding box center [242, 252] width 57 height 58
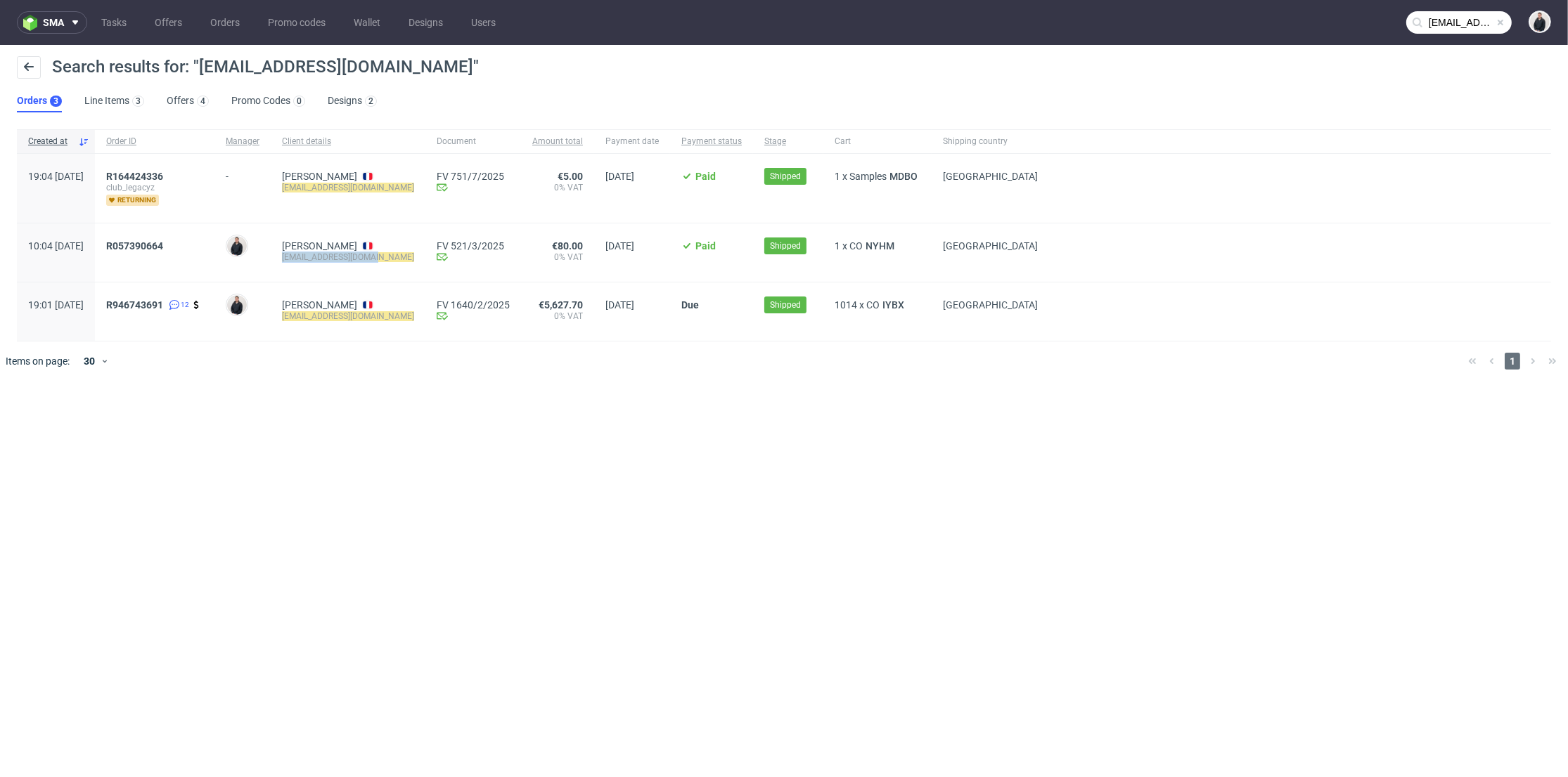
drag, startPoint x: 418, startPoint y: 259, endPoint x: 825, endPoint y: 3, distance: 480.8
click at [320, 262] on div "balth@clublegacyz.com" at bounding box center [348, 256] width 132 height 11
copy mark "balth@clublegacyz.com"
